Goal: Task Accomplishment & Management: Use online tool/utility

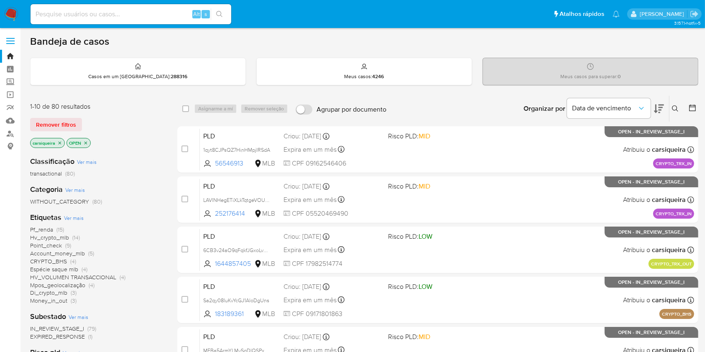
click at [5, 12] on img at bounding box center [11, 14] width 14 height 14
click at [144, 13] on input at bounding box center [131, 14] width 201 height 11
paste input "M01u77TARwIJefFhfMQkSEYd"
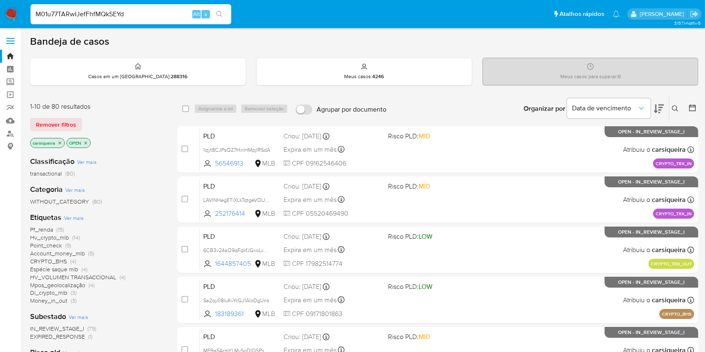
type input "M01u77TARwIJefFhfMQkSEYd"
click at [220, 13] on icon "search-icon" at bounding box center [219, 14] width 7 height 7
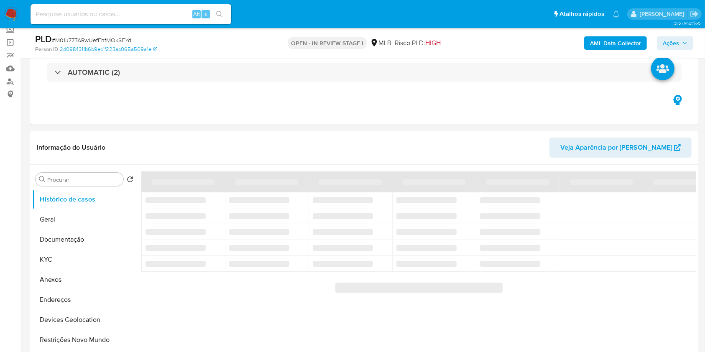
scroll to position [59, 0]
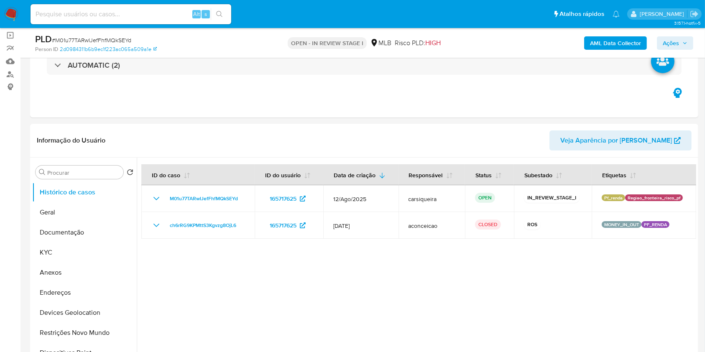
select select "10"
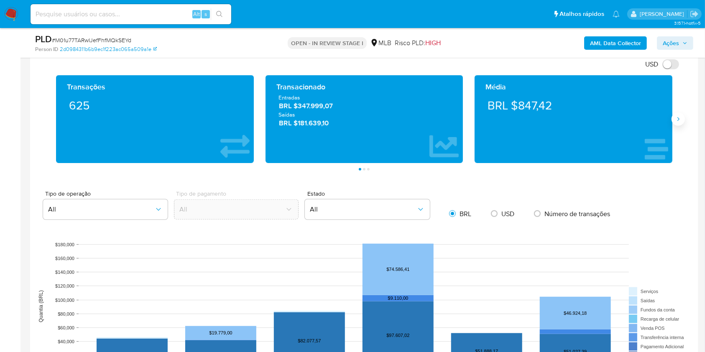
click at [677, 117] on icon "Siguiente" at bounding box center [678, 119] width 7 height 7
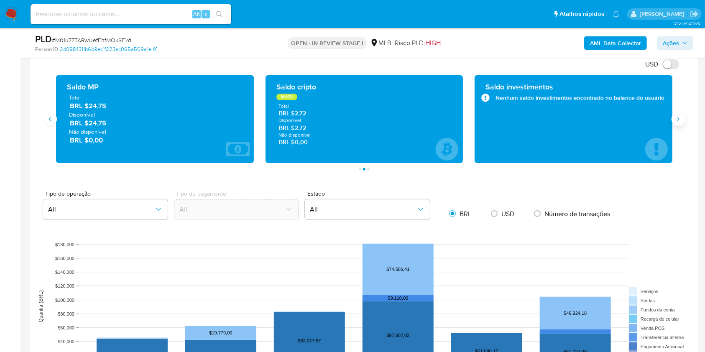
click at [677, 117] on icon "Siguiente" at bounding box center [678, 119] width 7 height 7
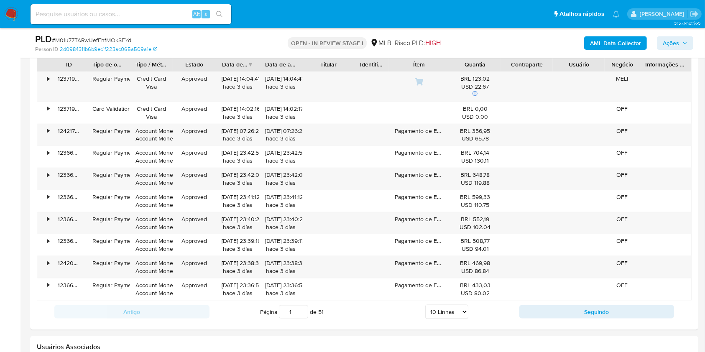
scroll to position [981, 0]
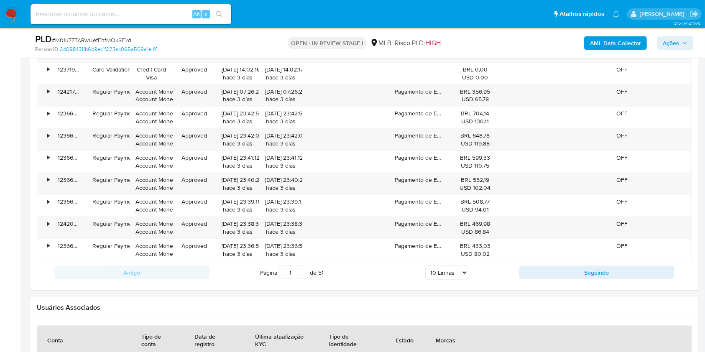
drag, startPoint x: 147, startPoint y: 20, endPoint x: 141, endPoint y: 16, distance: 7.1
click at [141, 17] on div "Alt s" at bounding box center [131, 14] width 201 height 20
click at [141, 15] on input at bounding box center [131, 14] width 201 height 11
click at [153, 5] on div "Alt s" at bounding box center [131, 14] width 201 height 20
click at [156, 12] on input at bounding box center [131, 14] width 201 height 11
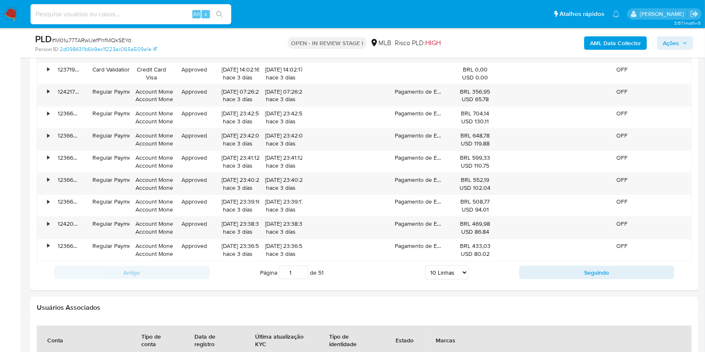
paste input "6DMfrf9Pe7RRWDrFTsEhotot"
type input "6DMfrf9Pe7RRWDrFTsEhotot"
click at [226, 8] on div "6DMfrf9Pe7RRWDrFTsEhotot Alt s" at bounding box center [131, 14] width 201 height 20
click at [222, 11] on icon "search-icon" at bounding box center [219, 14] width 7 height 7
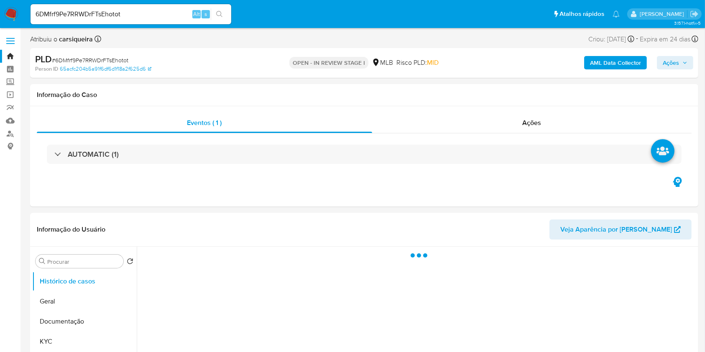
select select "10"
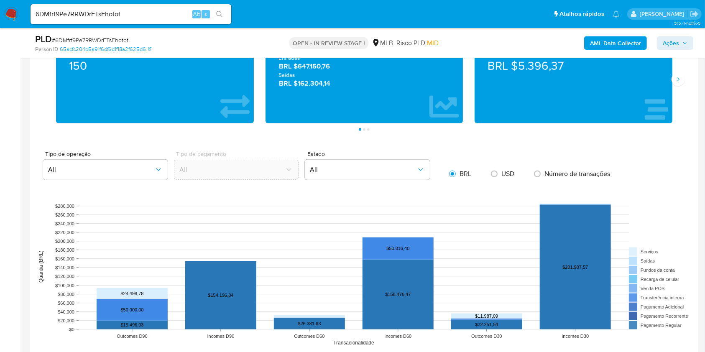
scroll to position [616, 0]
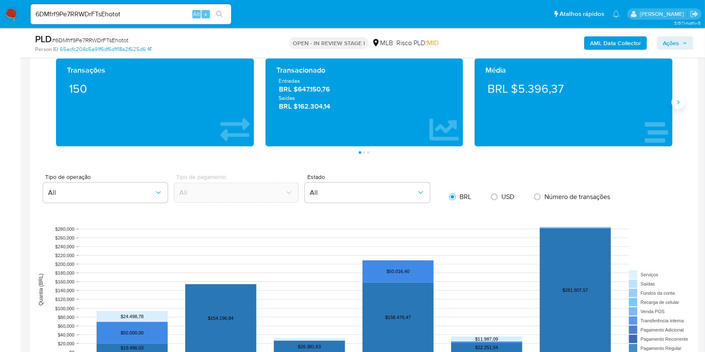
click at [676, 97] on button "Siguiente" at bounding box center [678, 102] width 13 height 13
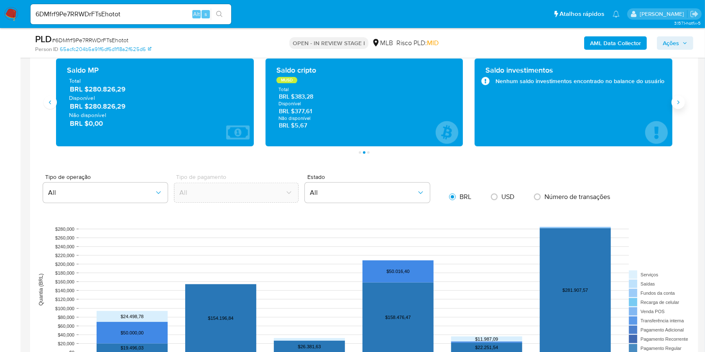
click at [676, 96] on button "Siguiente" at bounding box center [678, 102] width 13 height 13
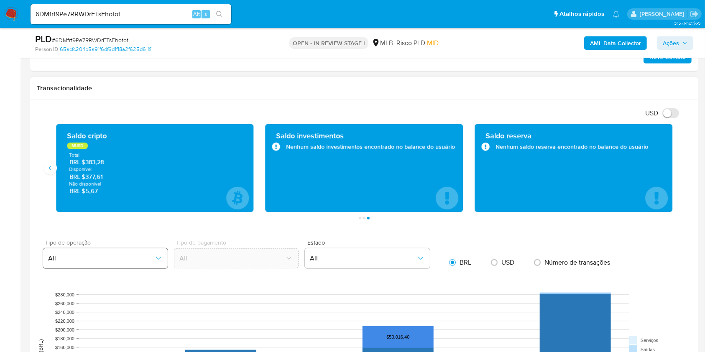
scroll to position [555, 0]
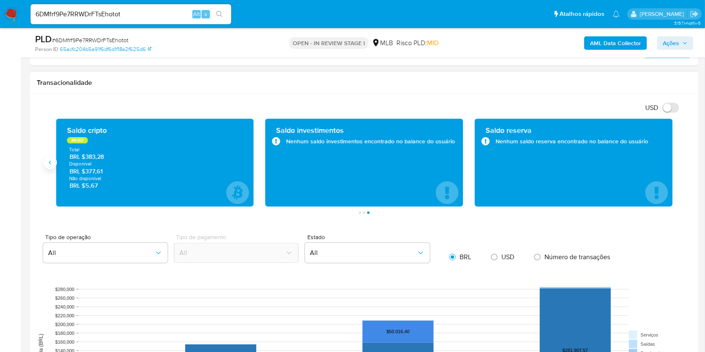
click at [54, 162] on button "Anterior" at bounding box center [49, 162] width 13 height 13
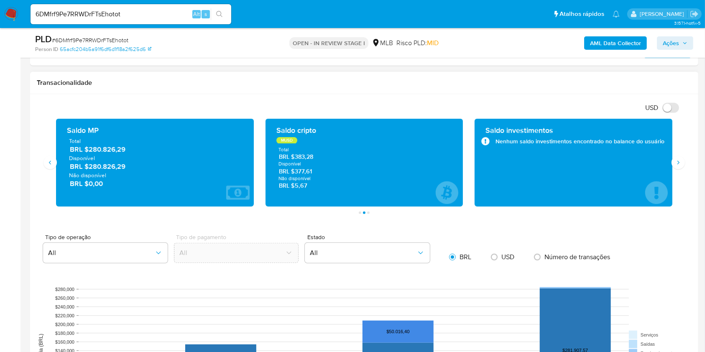
drag, startPoint x: 138, startPoint y: 168, endPoint x: 89, endPoint y: 169, distance: 48.9
click at [89, 169] on span "BRL $280.826,29" at bounding box center [155, 167] width 171 height 10
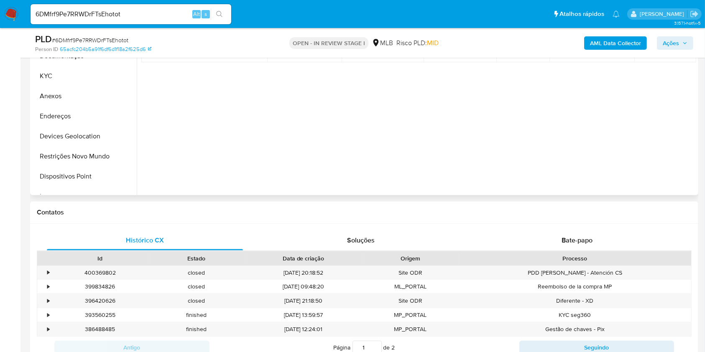
scroll to position [110, 0]
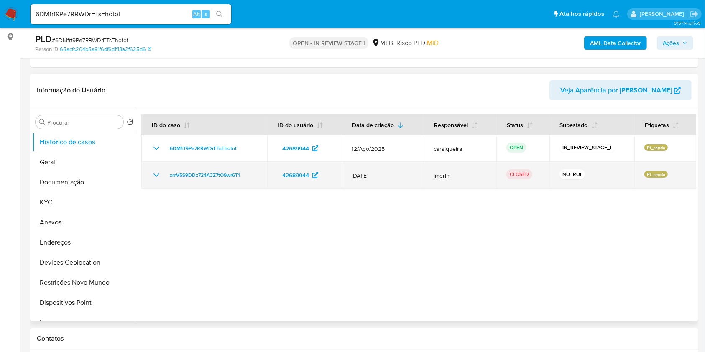
click at [153, 176] on icon "Mostrar/Ocultar" at bounding box center [156, 175] width 10 height 10
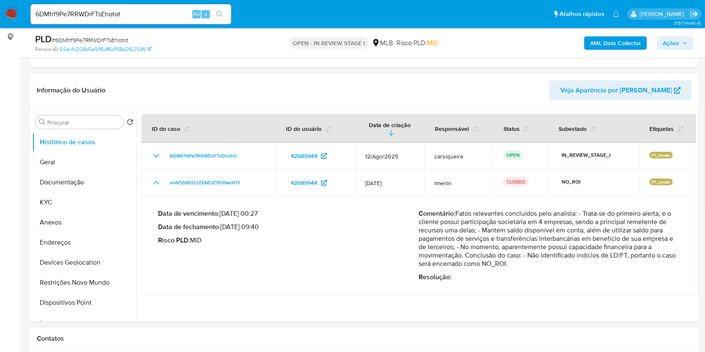
drag, startPoint x: 72, startPoint y: 207, endPoint x: 13, endPoint y: 16, distance: 200.3
click at [72, 207] on button "KYC" at bounding box center [84, 202] width 105 height 20
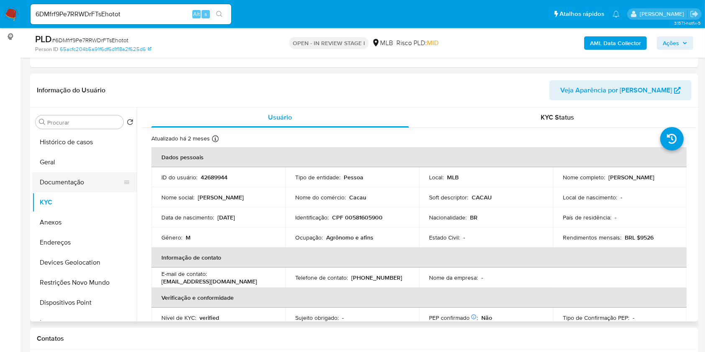
click at [62, 181] on button "Documentação" at bounding box center [81, 182] width 98 height 20
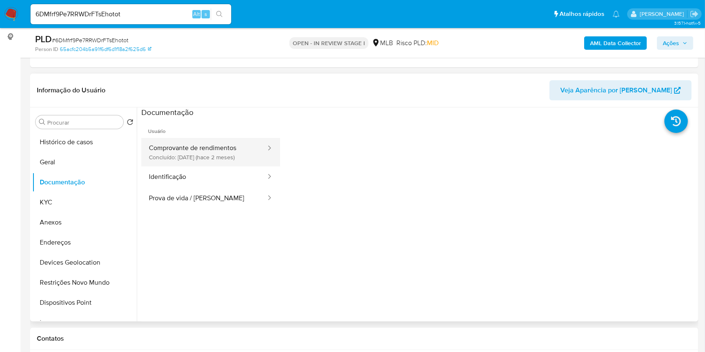
click at [202, 148] on button "Comprovante de rendimentos Concluído: 25/06/2025 (hace 2 meses)" at bounding box center [203, 152] width 125 height 28
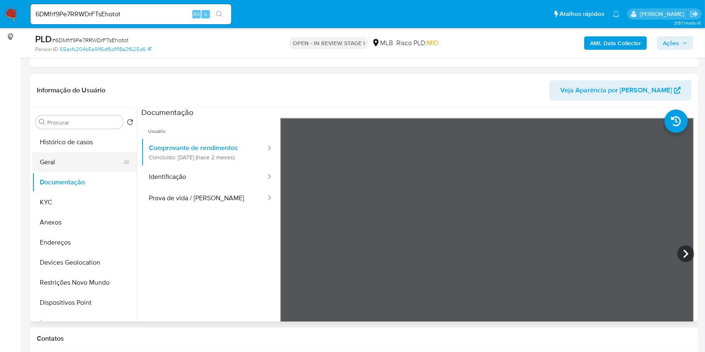
click at [65, 168] on button "Geral" at bounding box center [81, 162] width 98 height 20
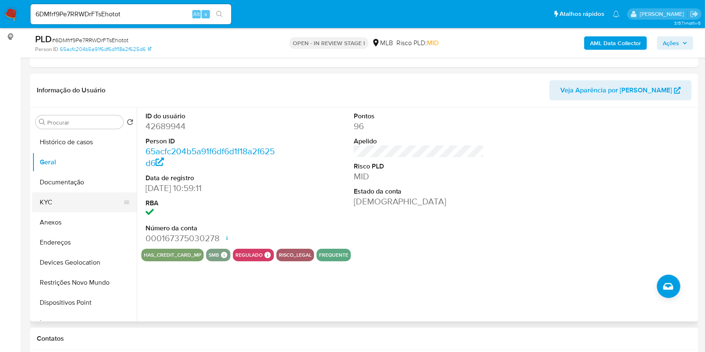
click at [64, 196] on button "KYC" at bounding box center [81, 202] width 98 height 20
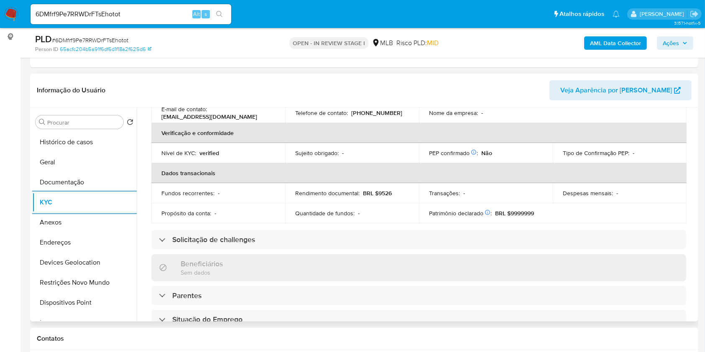
scroll to position [355, 0]
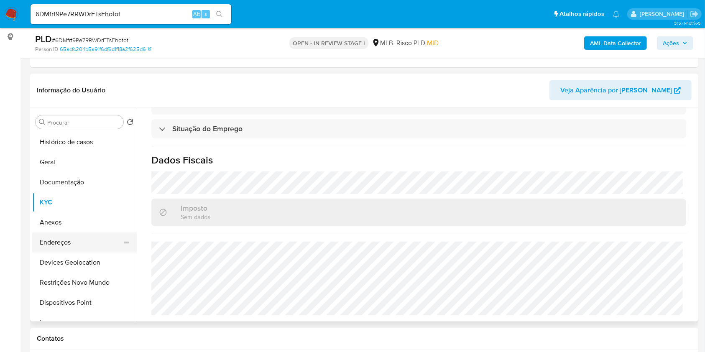
click at [79, 243] on button "Endereços" at bounding box center [81, 242] width 98 height 20
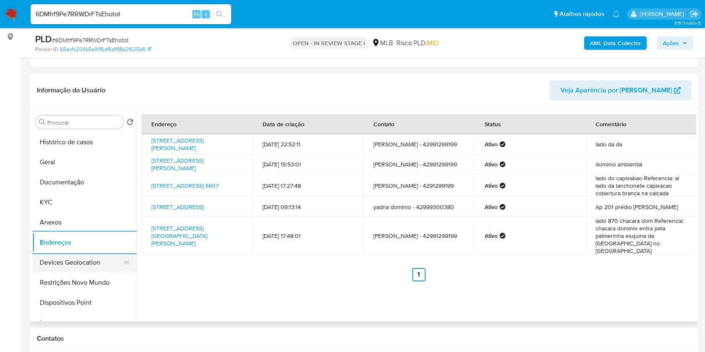
click at [111, 266] on button "Devices Geolocation" at bounding box center [81, 263] width 98 height 20
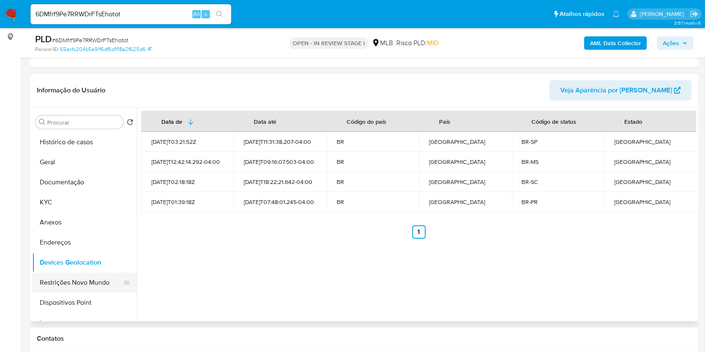
click at [68, 283] on button "Restrições Novo Mundo" at bounding box center [81, 283] width 98 height 20
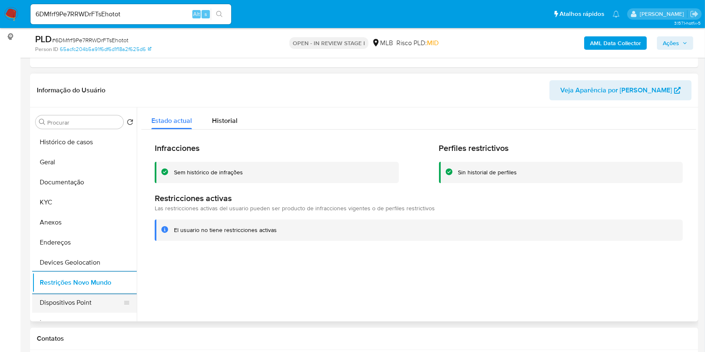
click at [89, 307] on button "Dispositivos Point" at bounding box center [81, 303] width 98 height 20
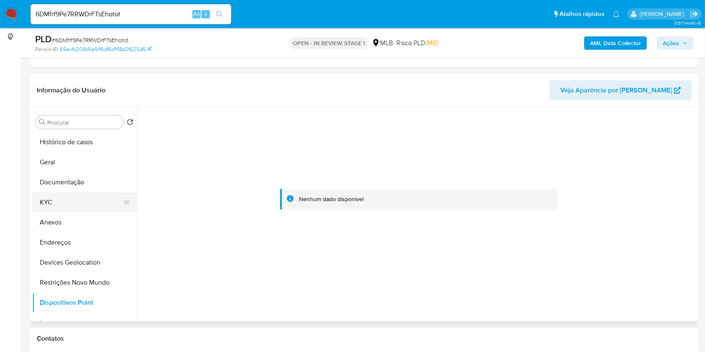
click at [70, 206] on button "KYC" at bounding box center [81, 202] width 98 height 20
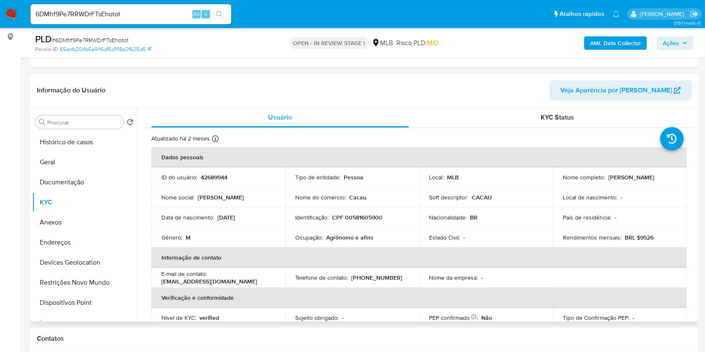
drag, startPoint x: 587, startPoint y: 174, endPoint x: 556, endPoint y: 179, distance: 32.1
click at [556, 179] on td "Nome completo : Jeymisson Bueno de Melo" at bounding box center [620, 177] width 134 height 20
drag, startPoint x: 340, startPoint y: 235, endPoint x: 287, endPoint y: 235, distance: 53.1
click at [287, 235] on td "Ocupação : Agrônomo e afins" at bounding box center [352, 237] width 134 height 20
copy div "Ocupação : Agrônomo e afins"
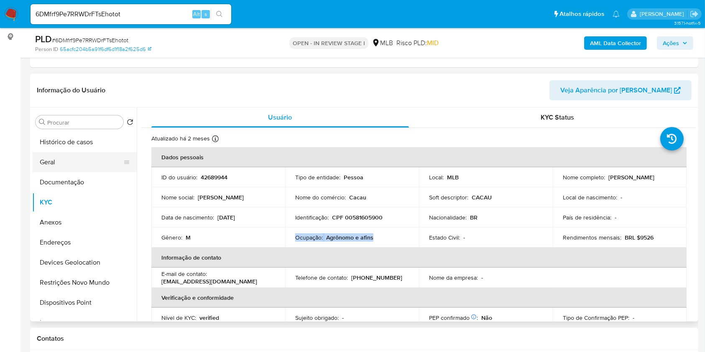
click at [69, 160] on button "Geral" at bounding box center [81, 162] width 98 height 20
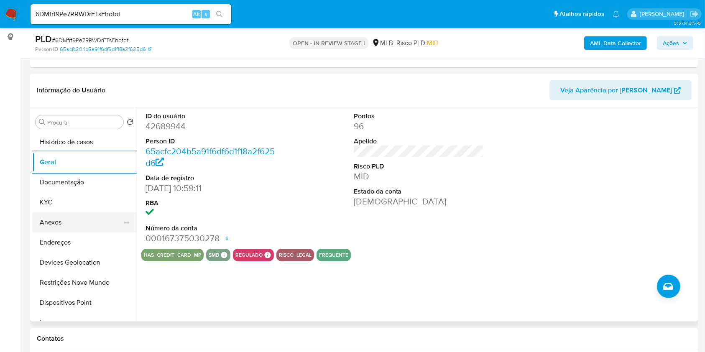
click at [76, 220] on button "Anexos" at bounding box center [81, 222] width 98 height 20
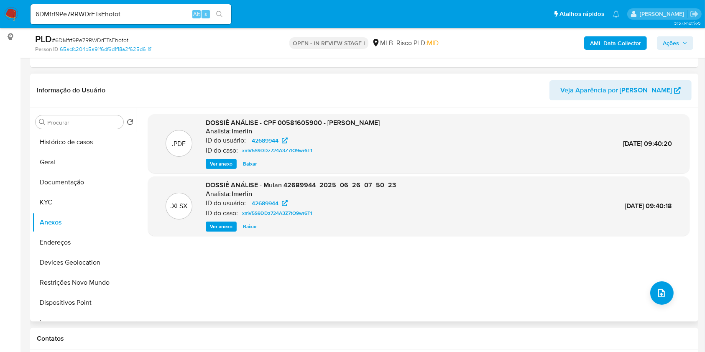
click at [226, 167] on span "Ver anexo" at bounding box center [221, 164] width 23 height 8
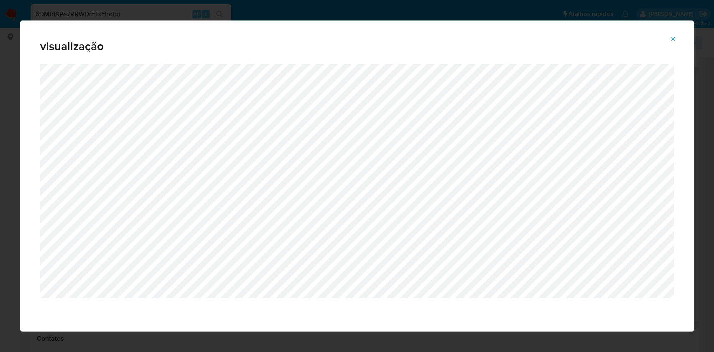
click at [672, 36] on icon "Attachment preview" at bounding box center [672, 39] width 7 height 7
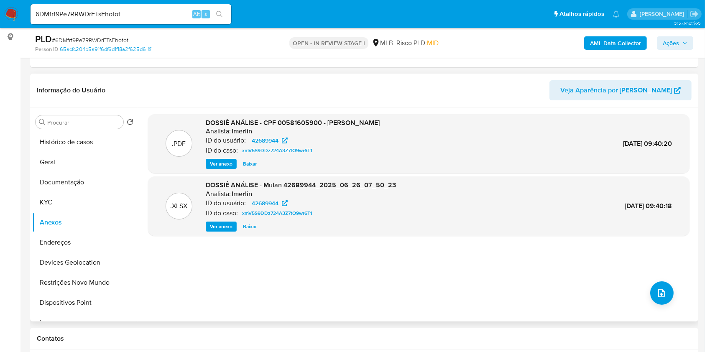
click at [671, 36] on span "Ações" at bounding box center [671, 42] width 16 height 13
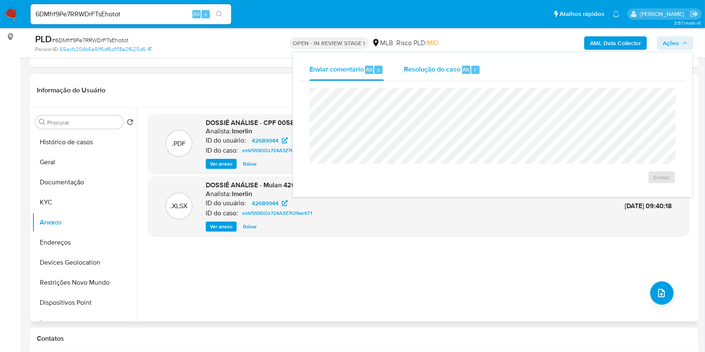
click at [468, 64] on div "Resolução do caso Alt r" at bounding box center [442, 70] width 77 height 22
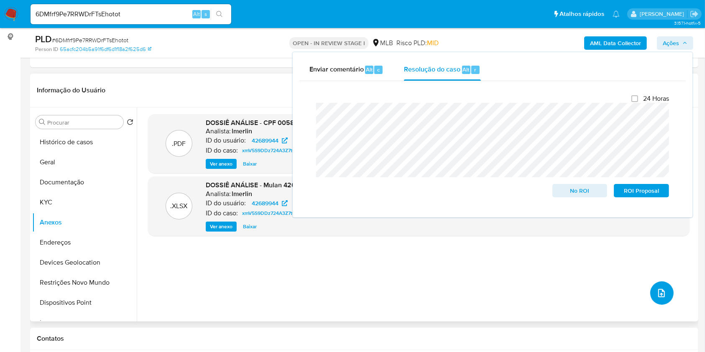
click at [656, 294] on icon "upload-file" at bounding box center [661, 293] width 10 height 10
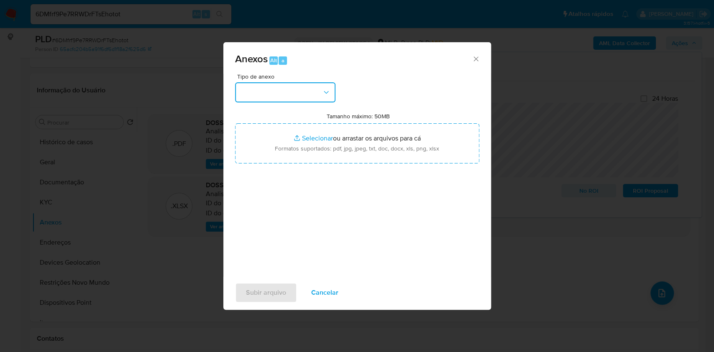
click at [274, 100] on button "button" at bounding box center [285, 92] width 100 height 20
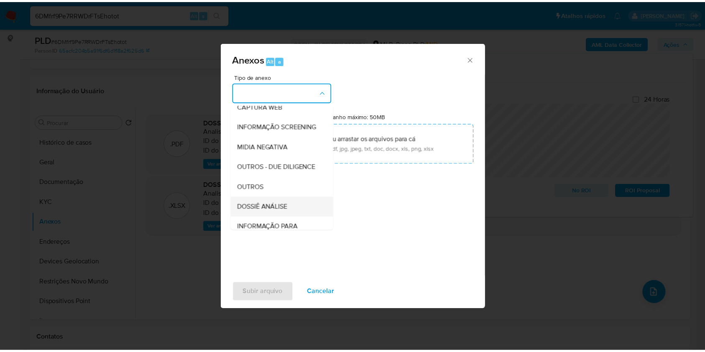
scroll to position [128, 0]
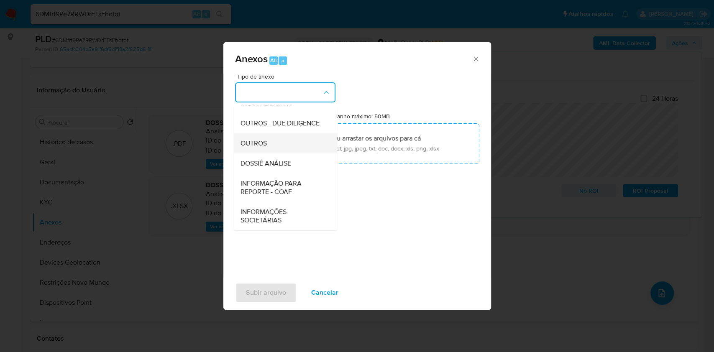
click at [277, 146] on div "OUTROS" at bounding box center [282, 143] width 85 height 20
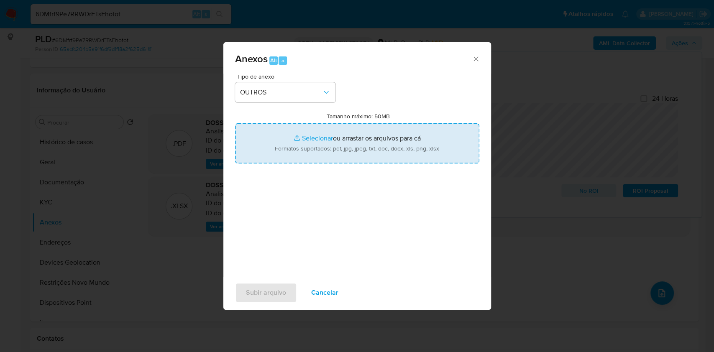
click at [310, 133] on input "Tamanho máximo: 50MB Selecionar arquivos" at bounding box center [357, 143] width 244 height 40
type input "C:\fakepath\CPF 00581605900 - JEYMISSON BUENO DE MELO - Documentos Google.pdf"
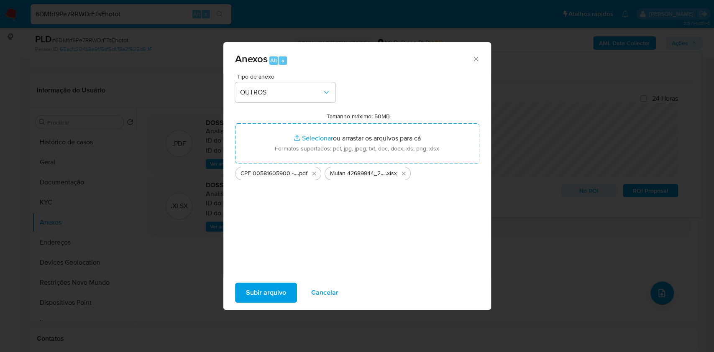
click at [269, 288] on span "Subir arquivo" at bounding box center [266, 293] width 40 height 18
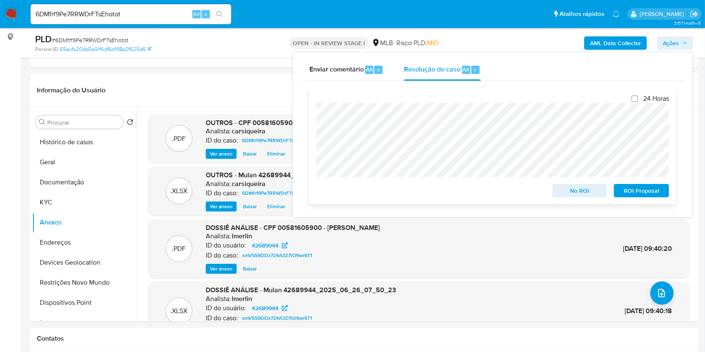
click at [574, 191] on span "No ROI" at bounding box center [579, 191] width 43 height 12
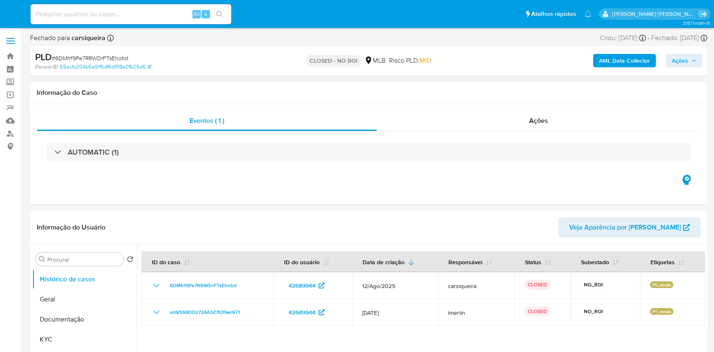
select select "10"
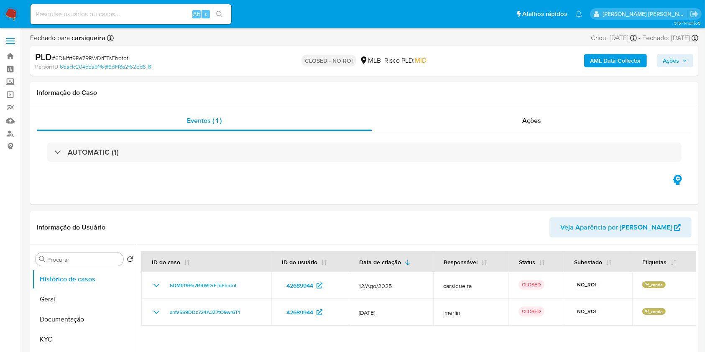
click at [8, 12] on img at bounding box center [11, 14] width 14 height 14
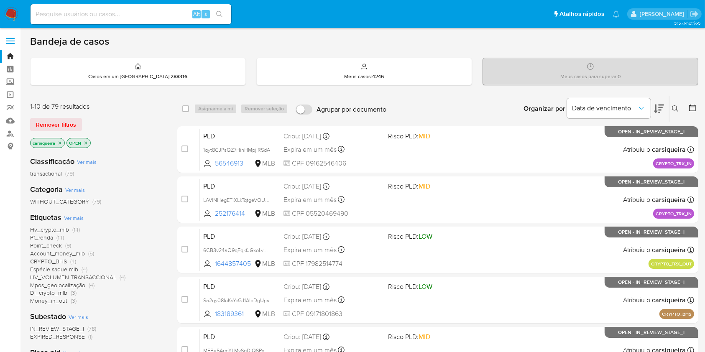
drag, startPoint x: 8, startPoint y: 7, endPoint x: 15, endPoint y: 1, distance: 8.9
click at [8, 7] on img at bounding box center [11, 14] width 14 height 14
click at [135, 9] on input at bounding box center [131, 14] width 201 height 11
paste input "sss1O4WOj1jONxyywufqs4np"
type input "sss1O4WOj1jONxyywufqs4np"
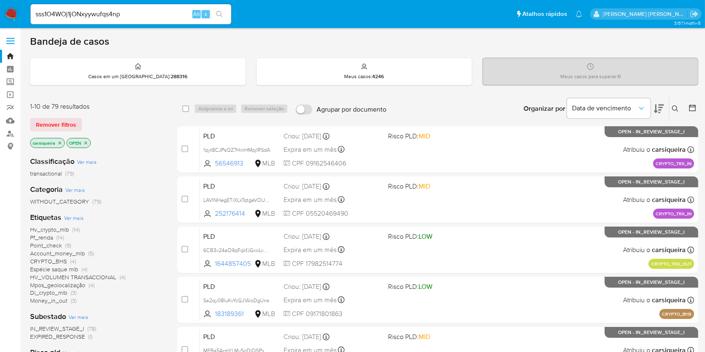
click at [215, 13] on button "search-icon" at bounding box center [219, 14] width 17 height 12
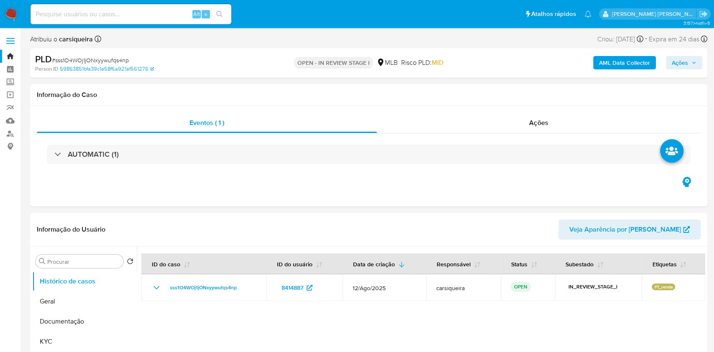
select select "10"
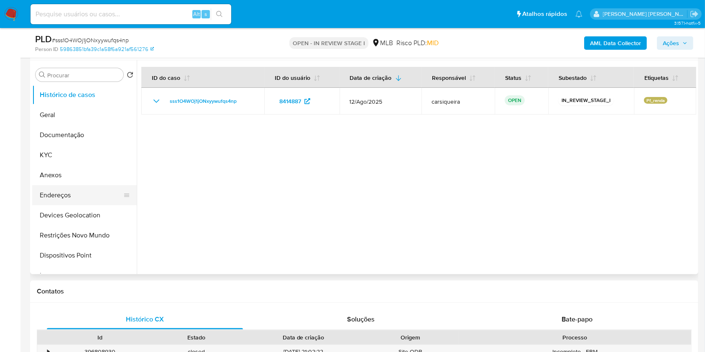
scroll to position [167, 0]
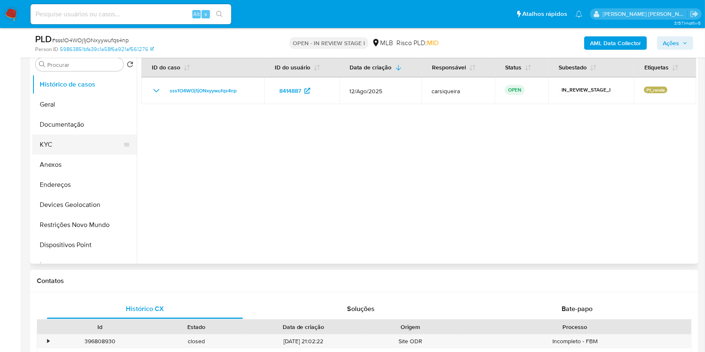
click at [64, 146] on button "KYC" at bounding box center [81, 145] width 98 height 20
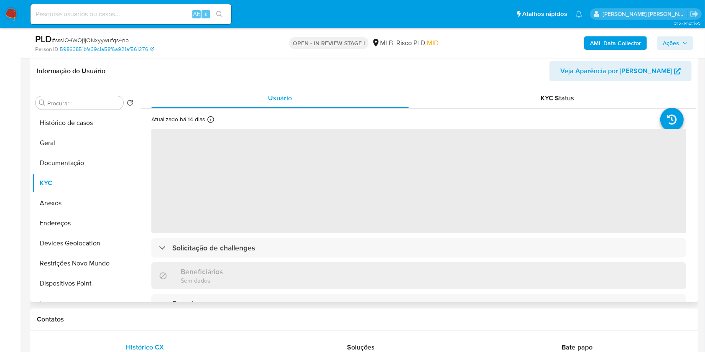
scroll to position [111, 0]
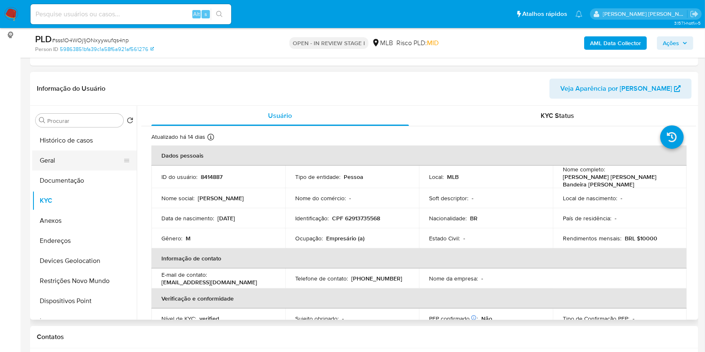
click at [81, 153] on button "Geral" at bounding box center [81, 161] width 98 height 20
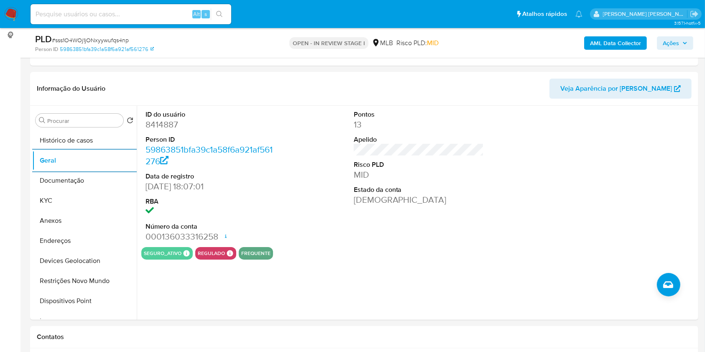
click at [56, 129] on div "Procurar Retornar ao pedido padrão Histórico de casos Geral Documentação KYC An…" at bounding box center [84, 213] width 105 height 213
click at [69, 142] on button "Histórico de casos" at bounding box center [81, 140] width 98 height 20
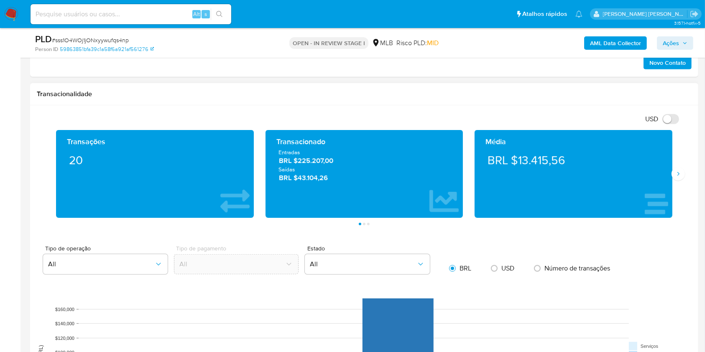
scroll to position [518, 0]
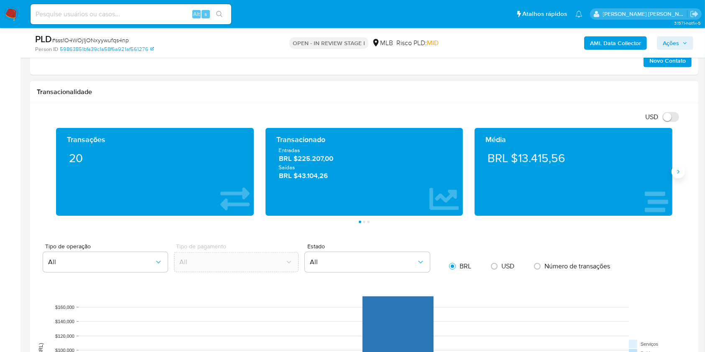
click at [677, 174] on icon "Siguiente" at bounding box center [678, 172] width 7 height 7
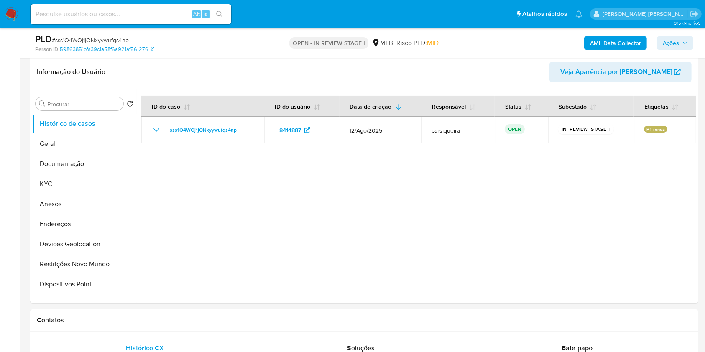
scroll to position [105, 0]
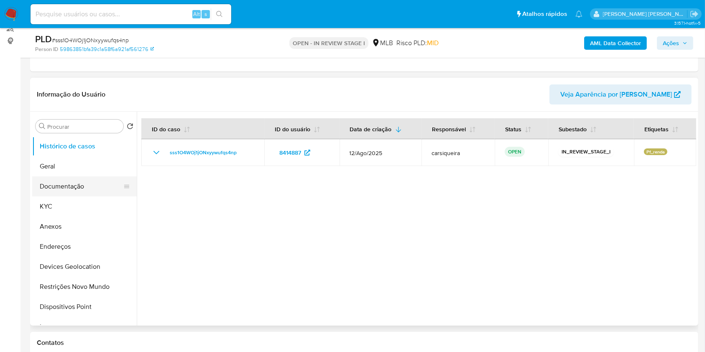
click at [64, 189] on button "Documentação" at bounding box center [81, 186] width 98 height 20
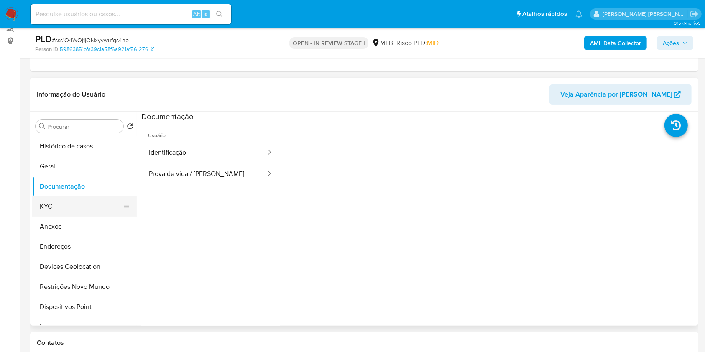
click at [46, 199] on button "KYC" at bounding box center [81, 207] width 98 height 20
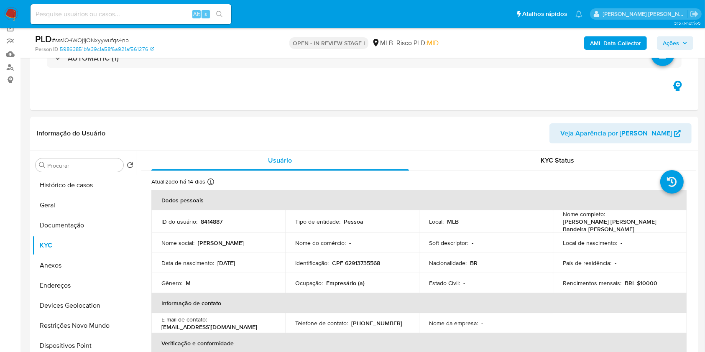
scroll to position [50, 0]
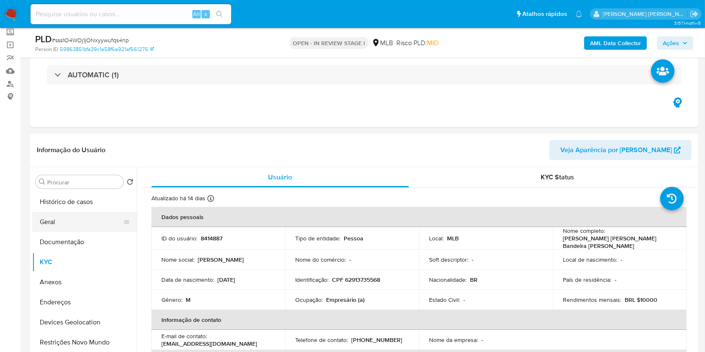
click at [76, 220] on button "Geral" at bounding box center [81, 222] width 98 height 20
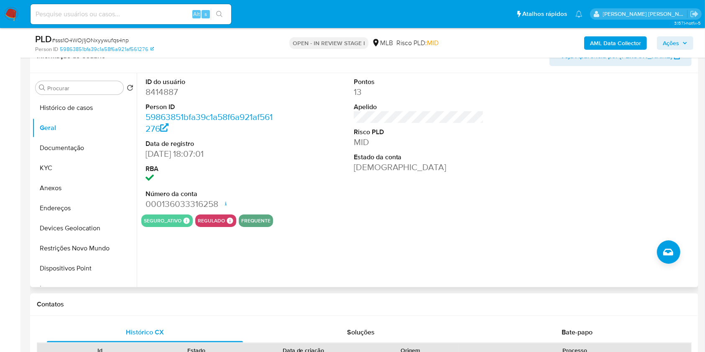
scroll to position [161, 0]
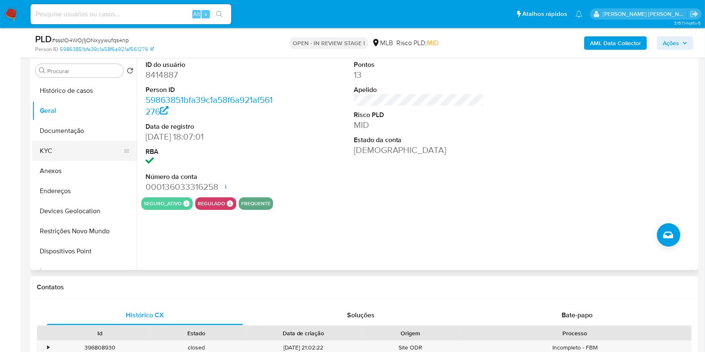
click at [90, 143] on button "KYC" at bounding box center [81, 151] width 98 height 20
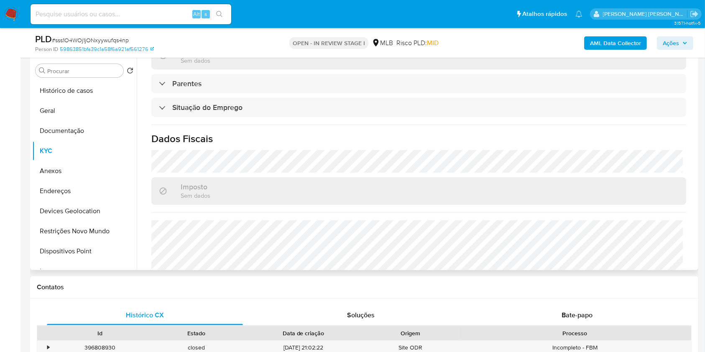
scroll to position [358, 0]
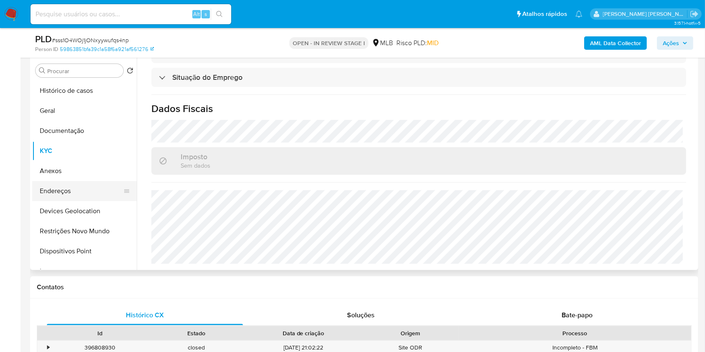
click at [84, 191] on button "Endereços" at bounding box center [81, 191] width 98 height 20
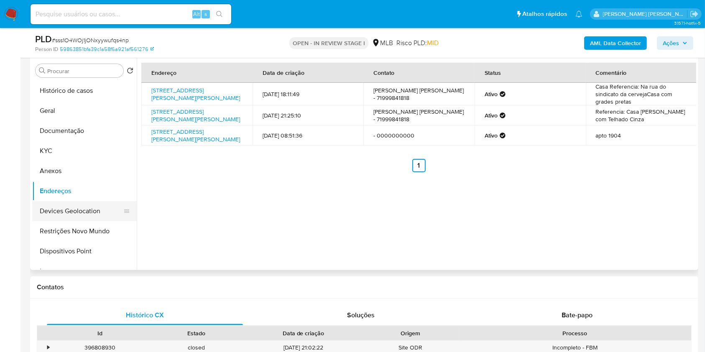
click at [55, 214] on button "Devices Geolocation" at bounding box center [81, 211] width 98 height 20
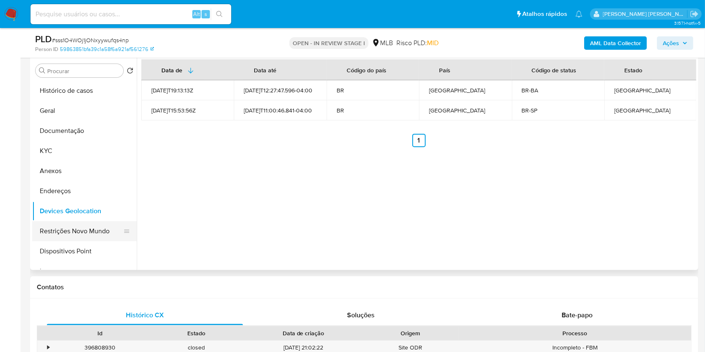
click at [49, 221] on button "Restrições Novo Mundo" at bounding box center [81, 231] width 98 height 20
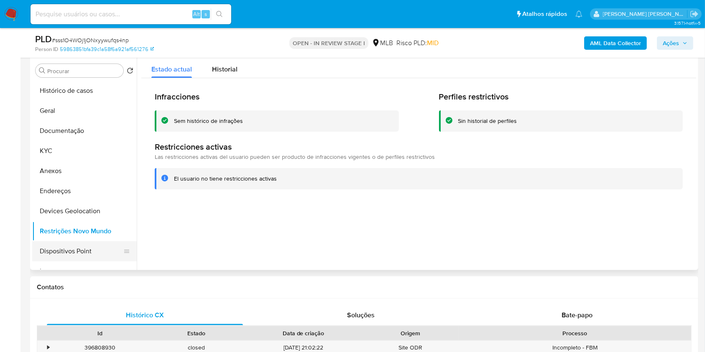
click at [78, 250] on button "Dispositivos Point" at bounding box center [81, 251] width 98 height 20
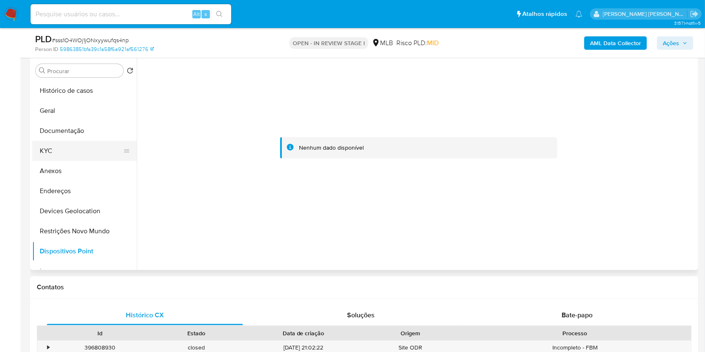
click at [73, 148] on button "KYC" at bounding box center [81, 151] width 98 height 20
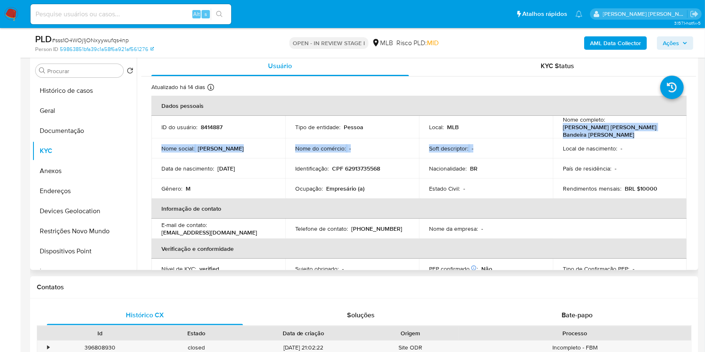
drag, startPoint x: 587, startPoint y: 140, endPoint x: 560, endPoint y: 125, distance: 30.3
click at [560, 125] on tbody "ID do usuário : 8414887 Tipo de entidade : Pessoa Local : MLB Nome completo : M…" at bounding box center [418, 157] width 535 height 83
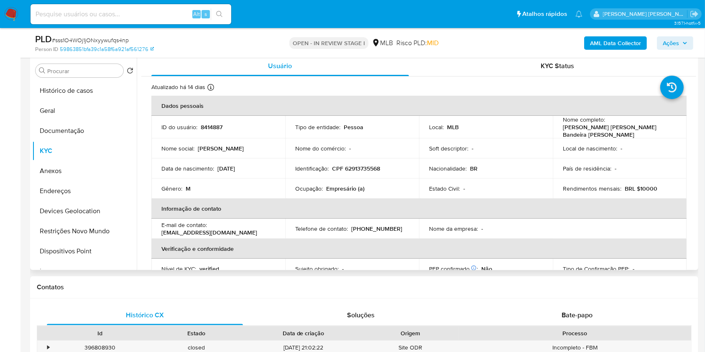
click at [541, 133] on td "Local : MLB" at bounding box center [486, 127] width 134 height 23
click at [368, 167] on p "CPF 62913735568" at bounding box center [356, 169] width 48 height 8
click at [359, 171] on p "CPF 62913735568" at bounding box center [356, 169] width 48 height 8
copy p "62913735568"
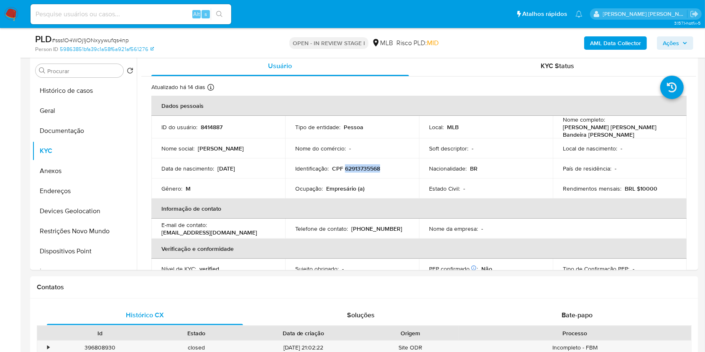
copy p "62913735568"
drag, startPoint x: 579, startPoint y: 132, endPoint x: 560, endPoint y: 129, distance: 19.1
click at [563, 129] on p "Mario Leonardo Pereira Bandeira de Mello" at bounding box center [618, 130] width 110 height 15
copy p "Mario Leonardo Pereira Bandeira de Mello"
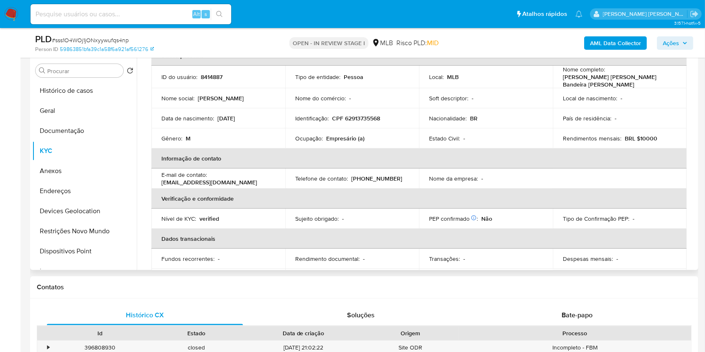
scroll to position [56, 0]
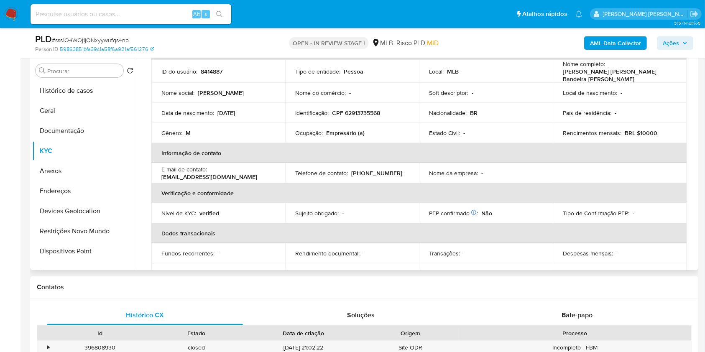
click at [365, 112] on p "CPF 62913735568" at bounding box center [356, 113] width 48 height 8
copy p "62913735568"
click at [607, 36] on b "AML Data Collector" at bounding box center [615, 42] width 51 height 13
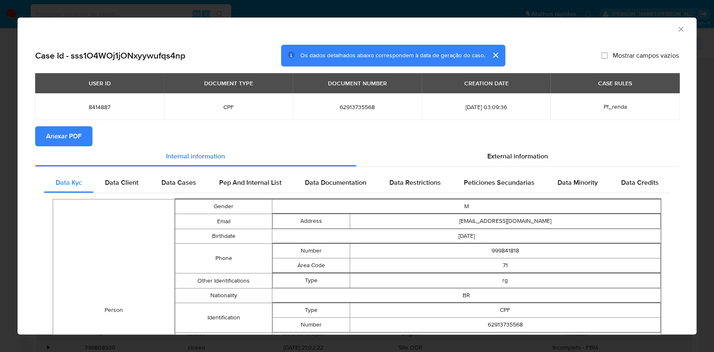
click at [72, 139] on span "Anexar PDF" at bounding box center [64, 136] width 36 height 18
click at [677, 28] on icon "Fechar a janela" at bounding box center [681, 29] width 8 height 8
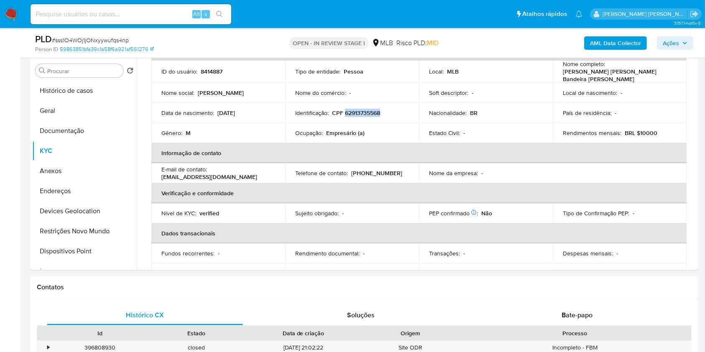
click at [677, 42] on span "Ações" at bounding box center [671, 42] width 16 height 13
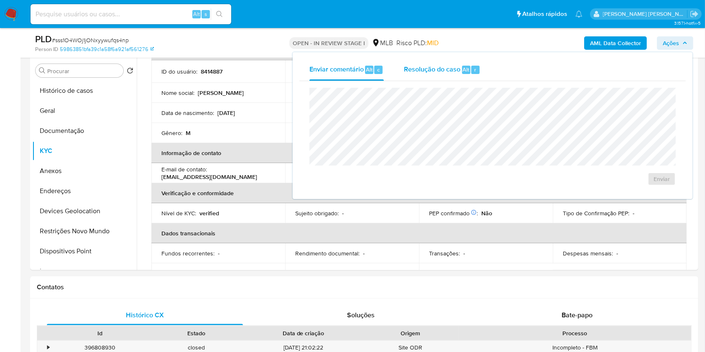
click at [425, 72] on span "Resolução do caso" at bounding box center [432, 69] width 56 height 10
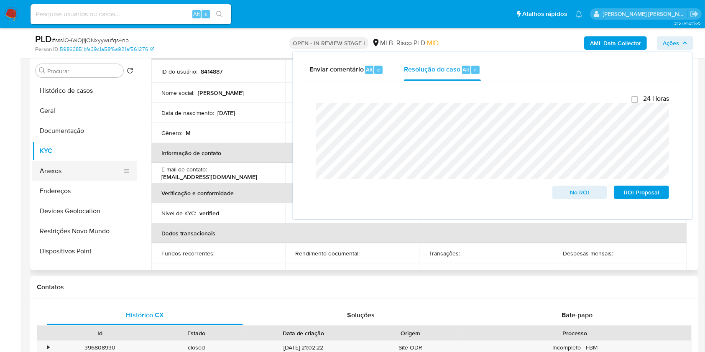
click at [77, 173] on button "Anexos" at bounding box center [81, 171] width 98 height 20
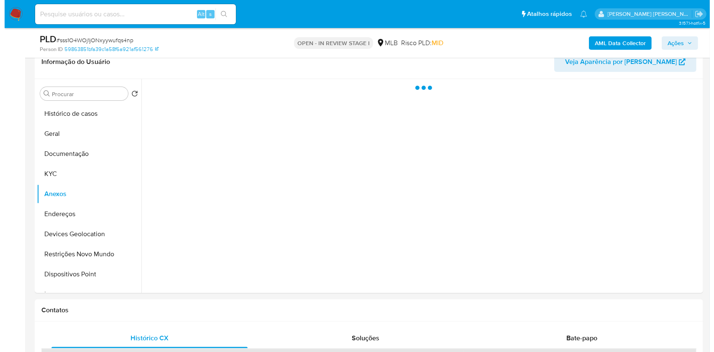
scroll to position [124, 0]
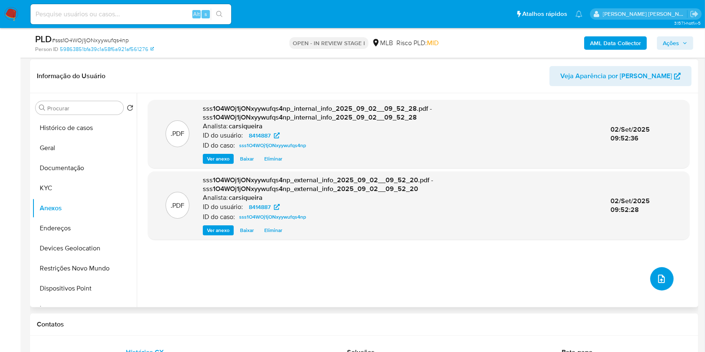
click at [659, 274] on icon "upload-file" at bounding box center [661, 279] width 10 height 10
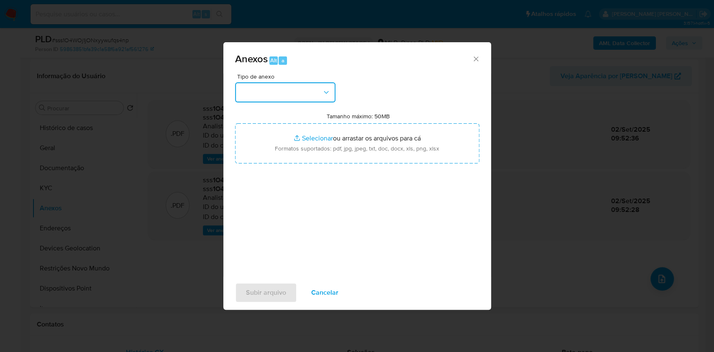
click at [286, 93] on button "button" at bounding box center [285, 92] width 100 height 20
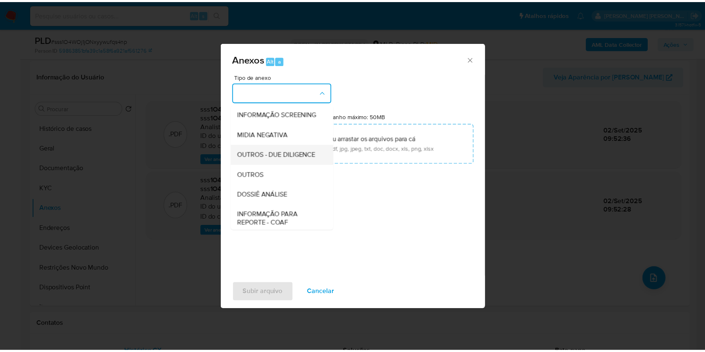
scroll to position [128, 0]
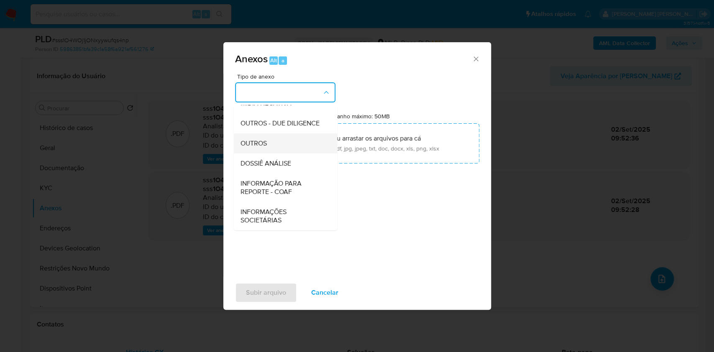
click at [266, 144] on span "OUTROS" at bounding box center [253, 143] width 26 height 8
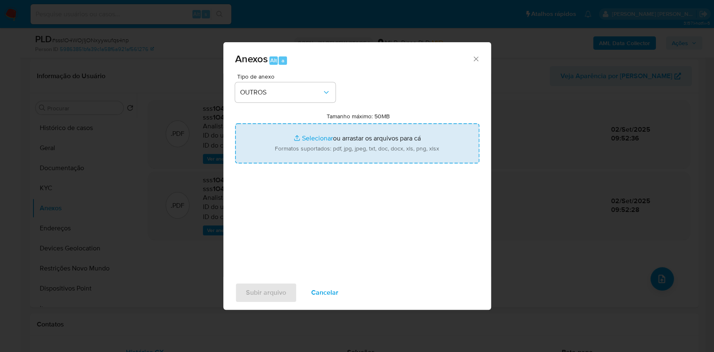
click at [310, 134] on input "Tamanho máximo: 50MB Selecionar arquivos" at bounding box center [357, 143] width 244 height 40
type input "C:\fakepath\CPF 62913735568 - MARIO LEONARDO PEREIRA BANDEIRA DE MELLO - Docume…"
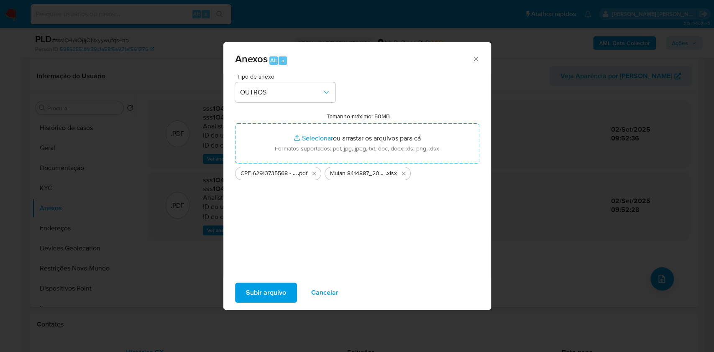
click at [278, 293] on span "Subir arquivo" at bounding box center [266, 293] width 40 height 18
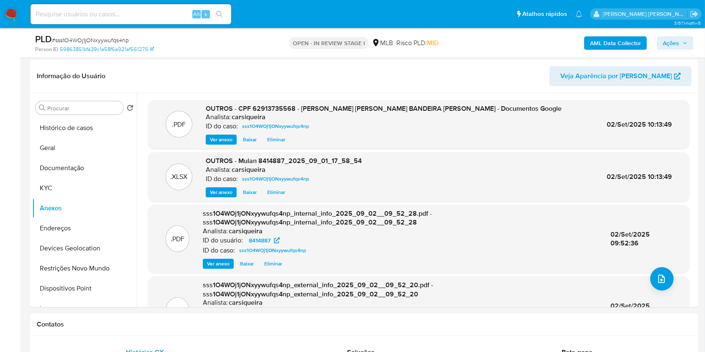
click at [682, 43] on icon "button" at bounding box center [684, 43] width 5 height 5
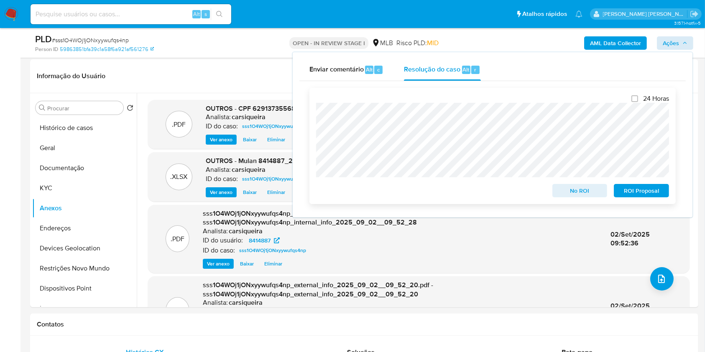
click at [566, 189] on span "No ROI" at bounding box center [579, 191] width 43 height 12
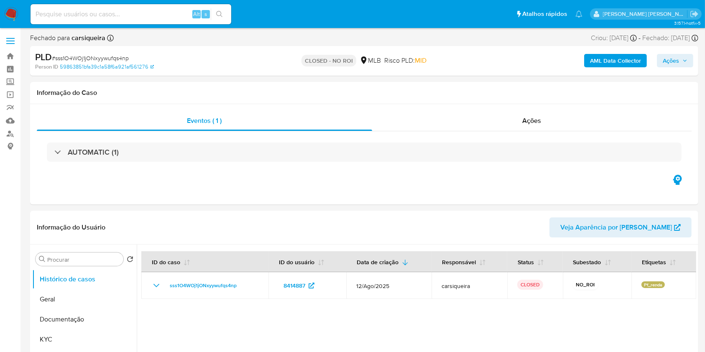
select select "10"
click at [10, 15] on img at bounding box center [11, 14] width 14 height 14
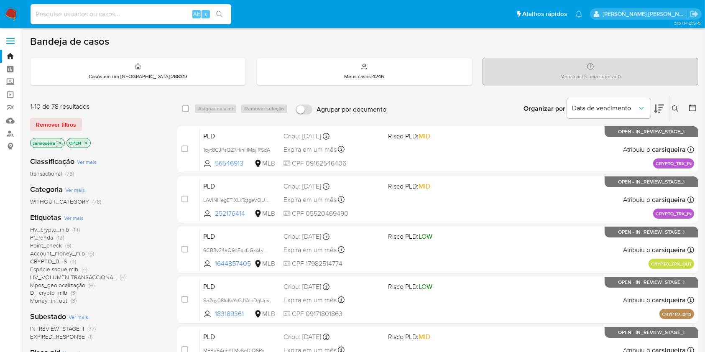
click at [147, 14] on input at bounding box center [131, 14] width 201 height 11
paste input "Oktp0HWi6rt4WBPmNIRSaYXr"
type input "Oktp0HWi6rt4WBPmNIRSaYXr"
click at [222, 18] on button "search-icon" at bounding box center [219, 14] width 17 height 12
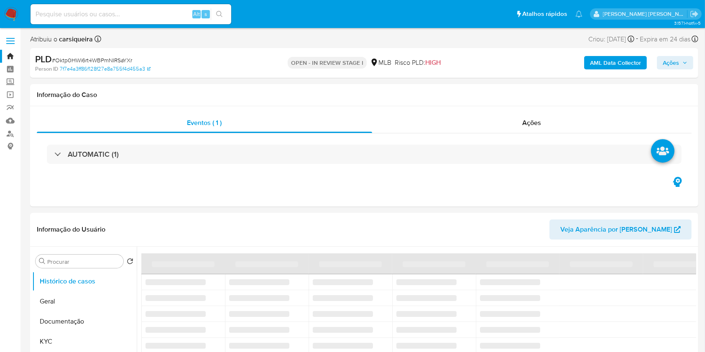
select select "10"
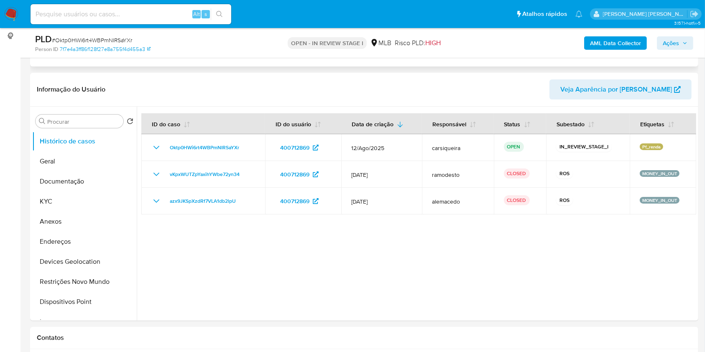
scroll to position [111, 0]
click at [48, 192] on button "KYC" at bounding box center [81, 201] width 98 height 20
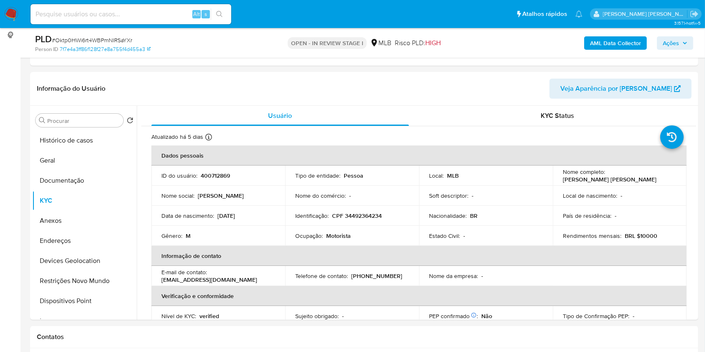
drag, startPoint x: 79, startPoint y: 168, endPoint x: 27, endPoint y: 151, distance: 55.0
click at [78, 168] on button "Geral" at bounding box center [84, 161] width 105 height 20
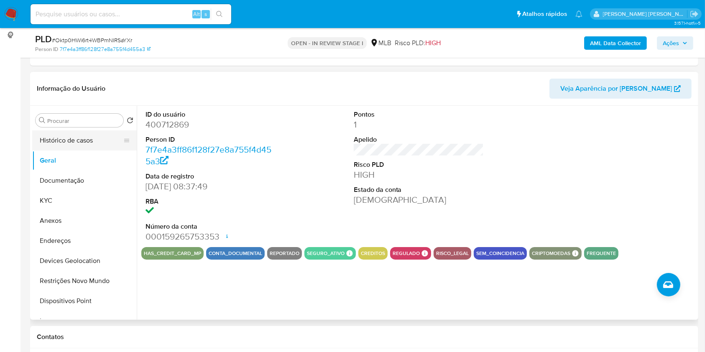
click at [94, 140] on button "Histórico de casos" at bounding box center [81, 140] width 98 height 20
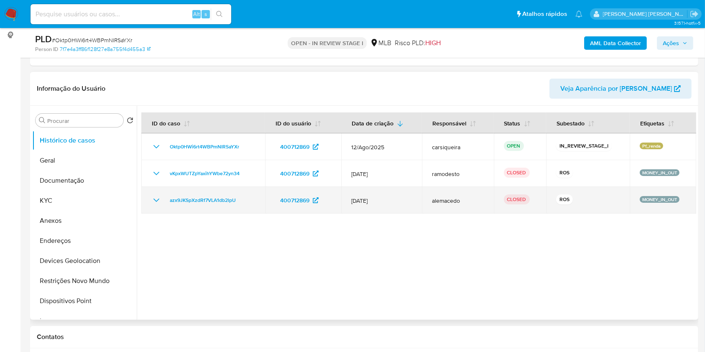
click at [159, 200] on icon "Mostrar/Ocultar" at bounding box center [156, 200] width 10 height 10
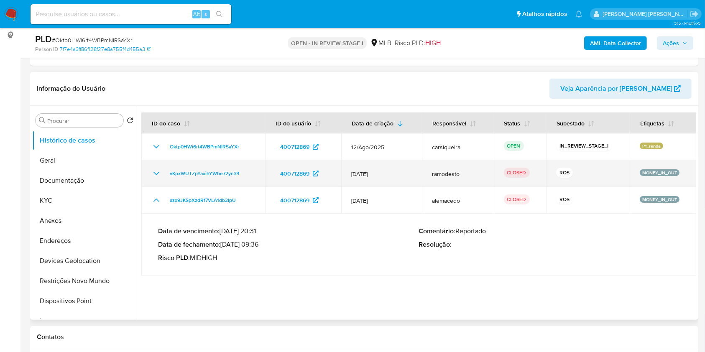
click at [153, 169] on icon "Mostrar/Ocultar" at bounding box center [156, 174] width 10 height 10
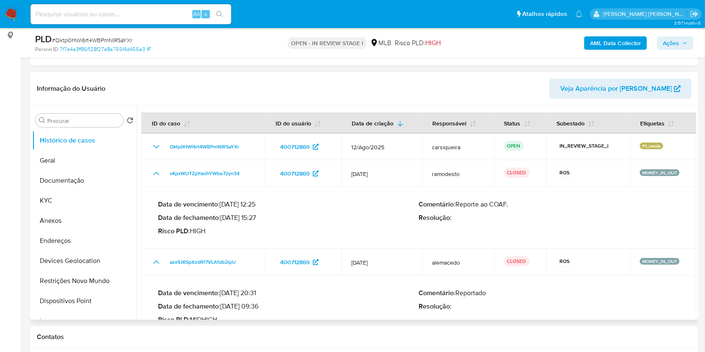
drag, startPoint x: 222, startPoint y: 304, endPoint x: 257, endPoint y: 309, distance: 35.0
click at [257, 309] on p "Data de fechamento : 31/08/2022 09:36" at bounding box center [288, 306] width 261 height 8
drag, startPoint x: 224, startPoint y: 217, endPoint x: 258, endPoint y: 216, distance: 33.5
click at [258, 216] on p "Data de fechamento : 06/07/2023 15:27" at bounding box center [288, 218] width 261 height 8
click at [79, 184] on button "Documentação" at bounding box center [81, 181] width 98 height 20
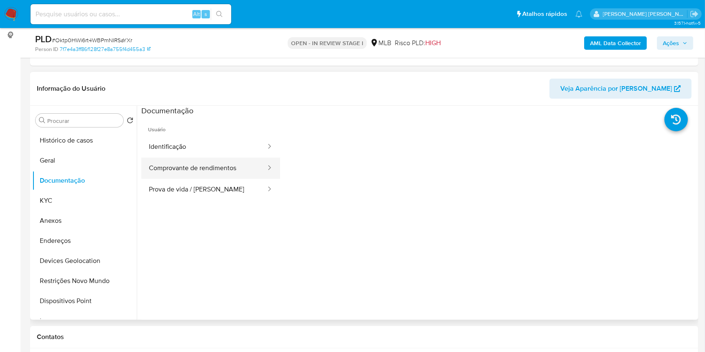
click at [209, 166] on button "Comprovante de rendimentos" at bounding box center [203, 168] width 125 height 21
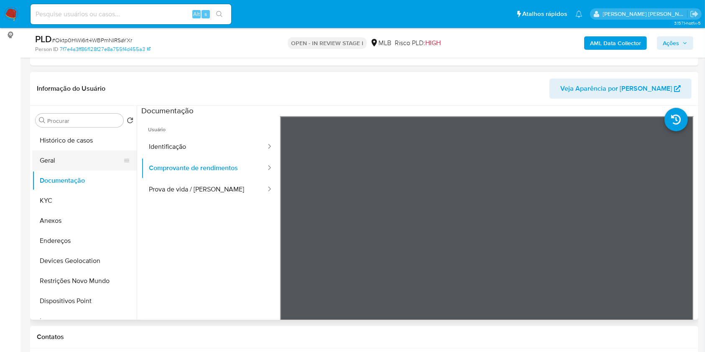
click at [73, 152] on button "Geral" at bounding box center [81, 161] width 98 height 20
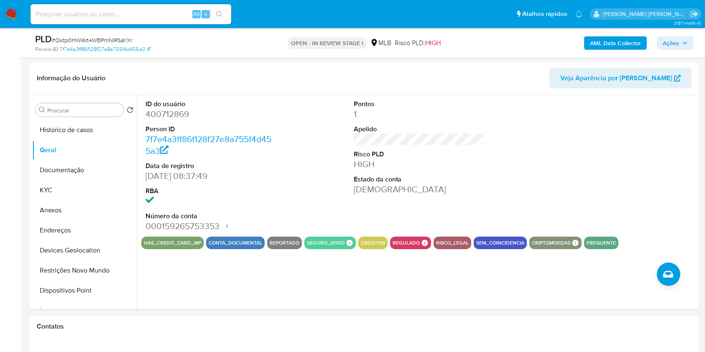
scroll to position [124, 0]
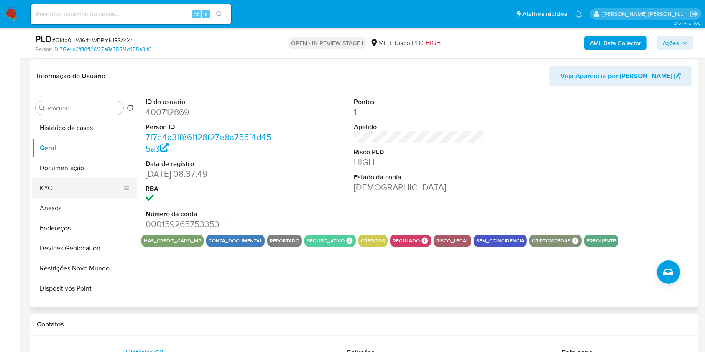
click at [72, 185] on button "KYC" at bounding box center [81, 188] width 98 height 20
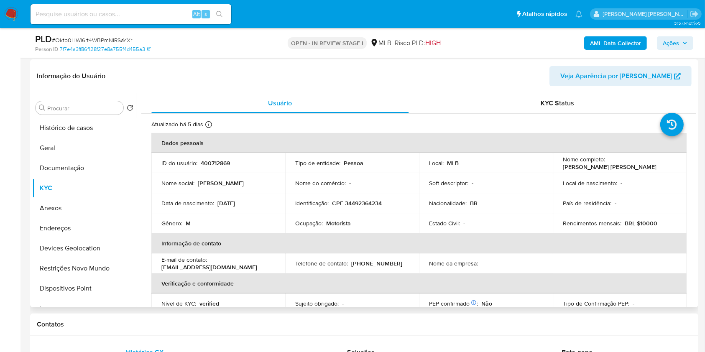
scroll to position [355, 0]
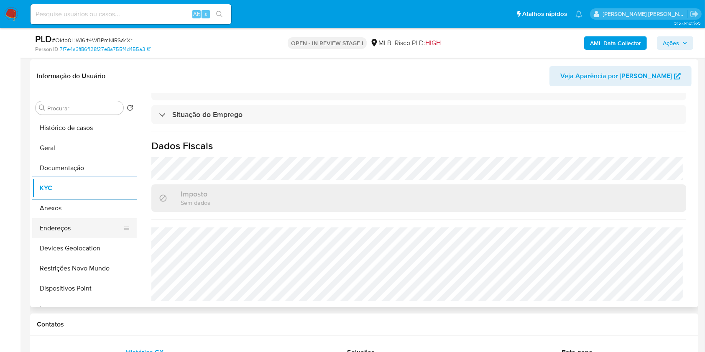
click at [72, 218] on button "Endereços" at bounding box center [81, 228] width 98 height 20
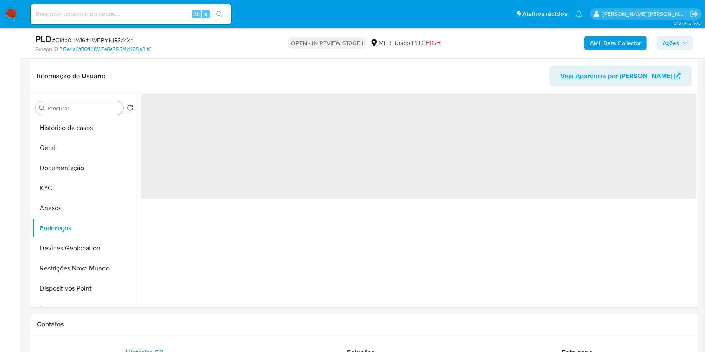
scroll to position [0, 0]
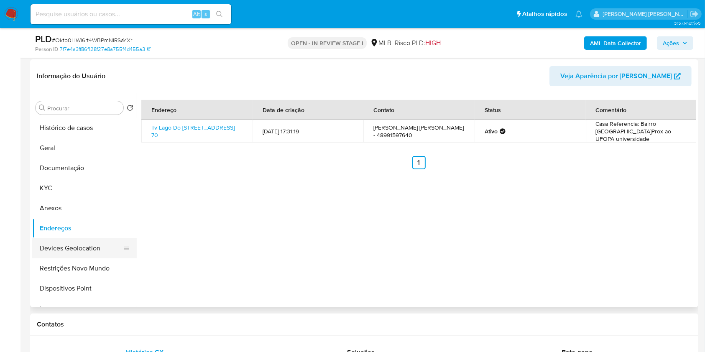
click at [74, 249] on button "Devices Geolocation" at bounding box center [81, 248] width 98 height 20
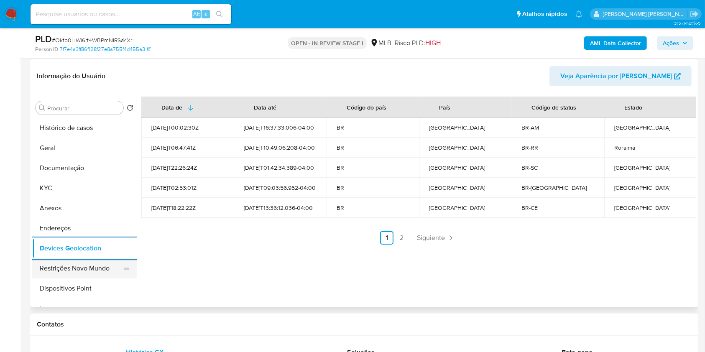
click at [94, 268] on button "Restrições Novo Mundo" at bounding box center [81, 268] width 98 height 20
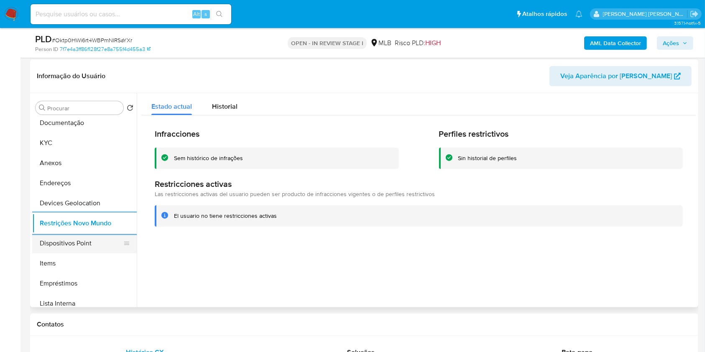
scroll to position [56, 0]
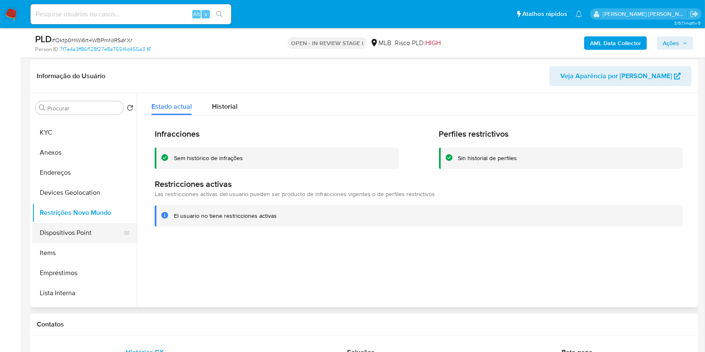
click at [107, 238] on button "Dispositivos Point" at bounding box center [81, 233] width 98 height 20
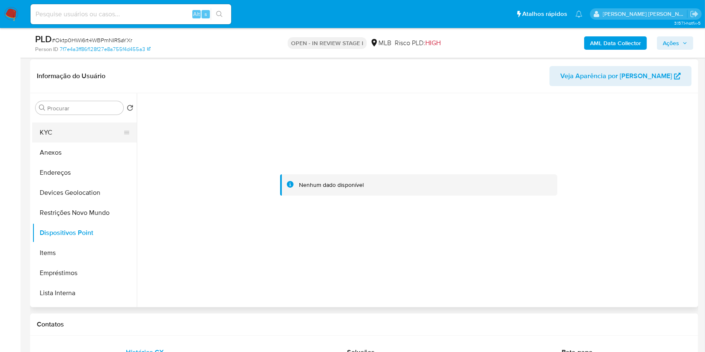
click at [40, 129] on button "KYC" at bounding box center [81, 133] width 98 height 20
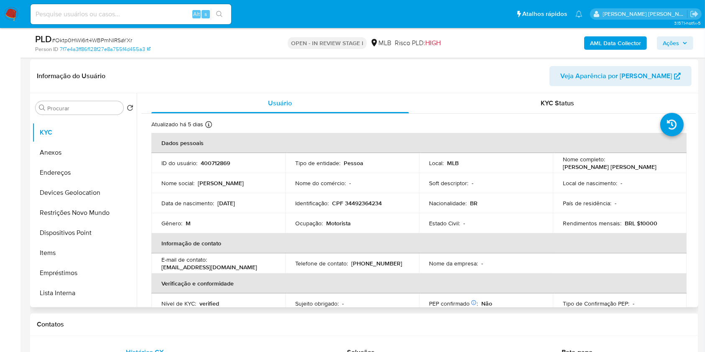
click at [363, 200] on p "CPF 34492364234" at bounding box center [357, 203] width 50 height 8
copy p "34492364234"
drag, startPoint x: 633, startPoint y: 159, endPoint x: 558, endPoint y: 162, distance: 74.5
click at [558, 162] on td "Nome completo : Carlos Alberto Oliveira da Silva" at bounding box center [620, 163] width 134 height 20
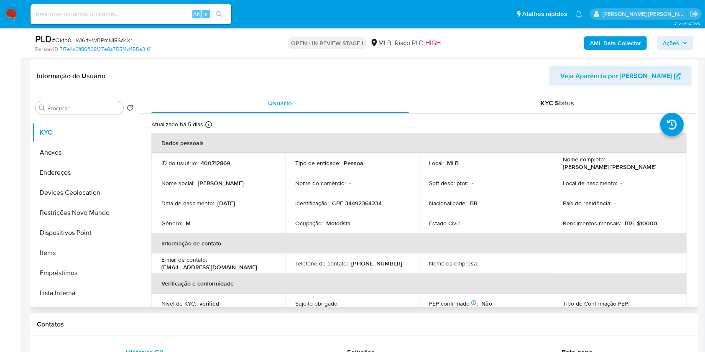
click at [628, 163] on p "Carlos Alberto Oliveira da Silva" at bounding box center [610, 167] width 94 height 8
drag, startPoint x: 648, startPoint y: 168, endPoint x: 557, endPoint y: 167, distance: 90.7
click at [557, 167] on td "Nome completo : Carlos Alberto Oliveira da Silva" at bounding box center [620, 163] width 134 height 20
copy p "Carlos Alberto Oliveira da Silva"
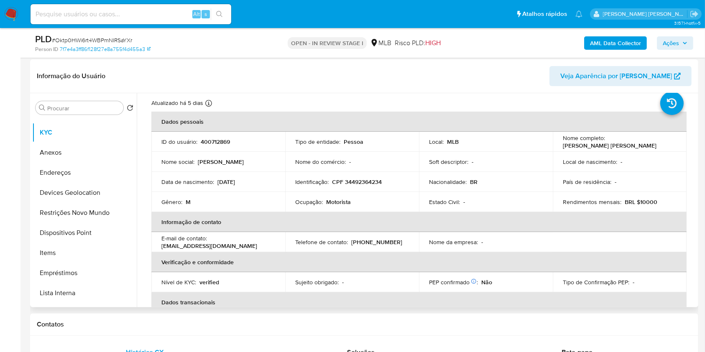
scroll to position [21, 0]
click at [361, 176] on td "Identificação : CPF 34492364234" at bounding box center [352, 182] width 134 height 20
click at [363, 179] on p "CPF 34492364234" at bounding box center [357, 183] width 50 height 8
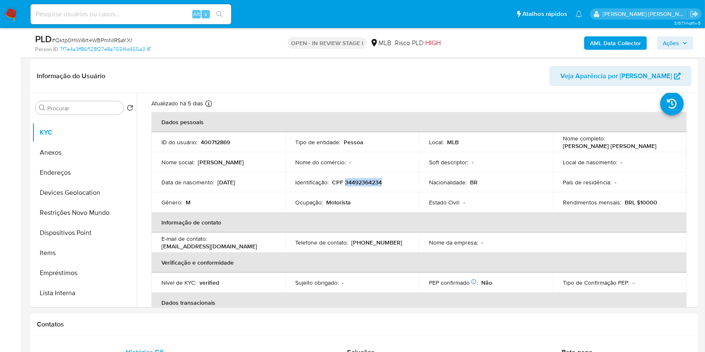
copy p "34492364234"
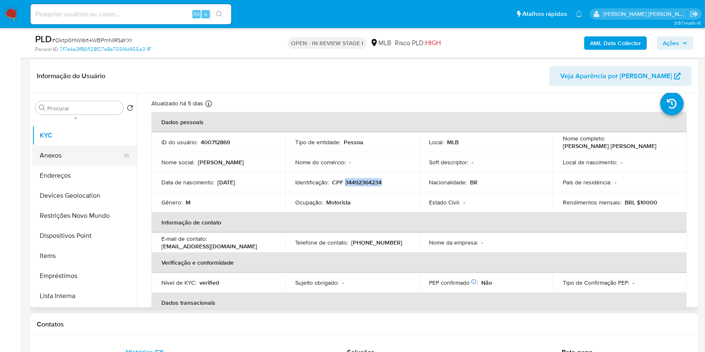
scroll to position [0, 0]
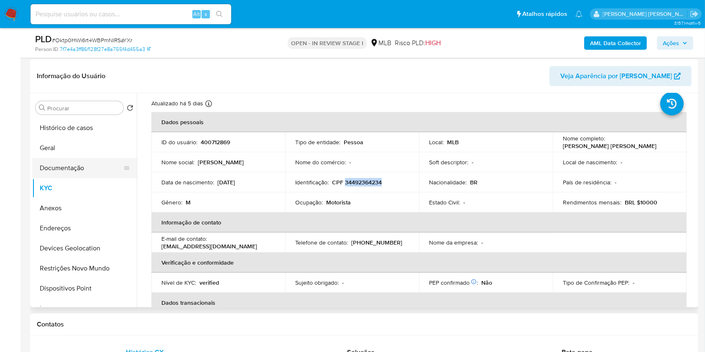
click at [69, 161] on button "Documentação" at bounding box center [81, 168] width 98 height 20
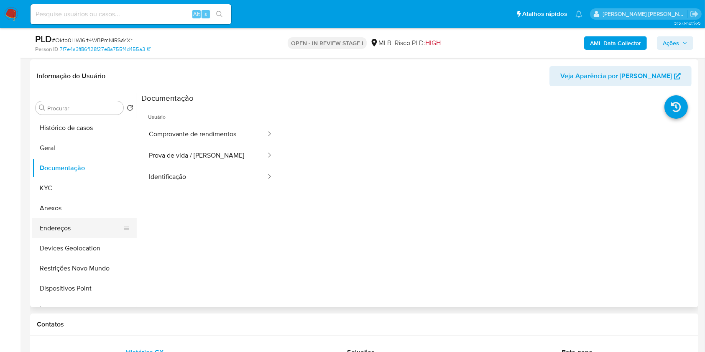
click at [74, 225] on button "Endereços" at bounding box center [81, 228] width 98 height 20
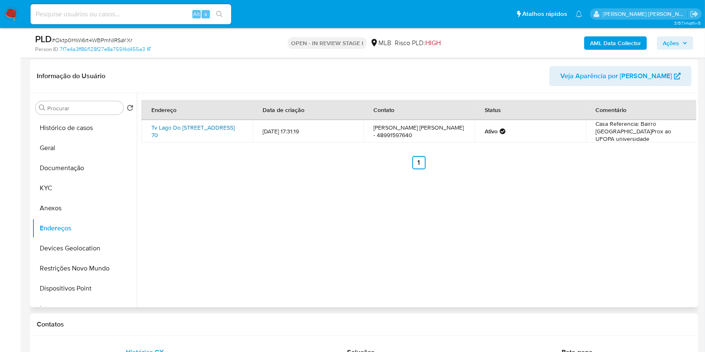
click at [187, 138] on link "Tv Lago Do Tucunaré 70, Juruti, Pará, 68170000, Brasil 70" at bounding box center [192, 131] width 83 height 16
click at [64, 186] on button "KYC" at bounding box center [81, 188] width 98 height 20
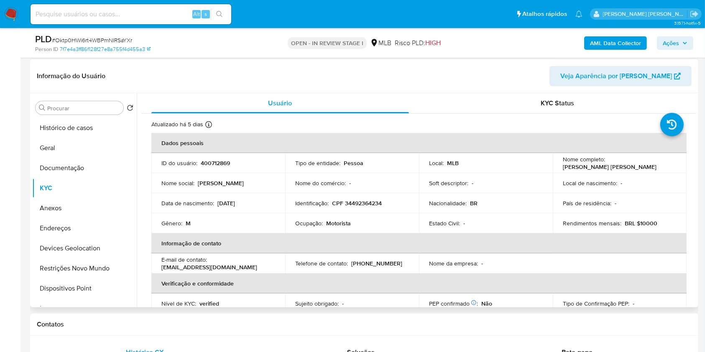
drag, startPoint x: 646, startPoint y: 167, endPoint x: 556, endPoint y: 166, distance: 89.9
click at [556, 166] on td "Nome completo : Carlos Alberto Oliveira da Silva" at bounding box center [620, 163] width 134 height 20
copy p "Carlos Alberto Oliveira da Silva"
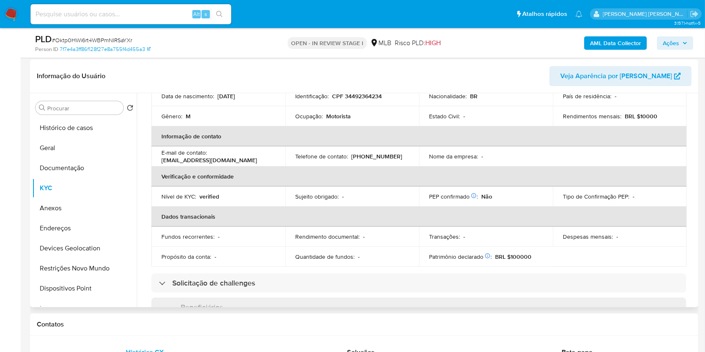
scroll to position [355, 0]
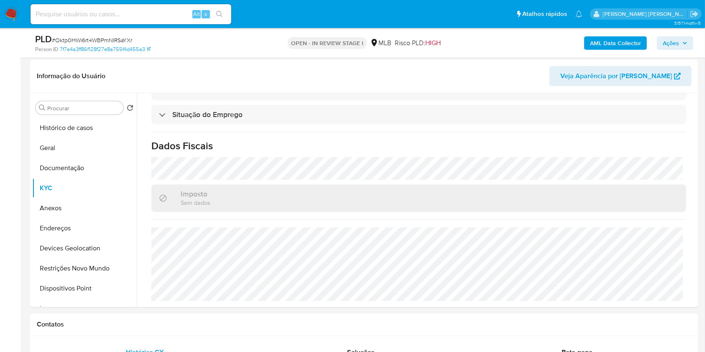
click at [101, 39] on span "# Oktp0HWi6rt4WBPmNIRSaYXr" at bounding box center [92, 40] width 80 height 8
copy span "Oktp0HWi6rt4WBPmNIRSaYXr"
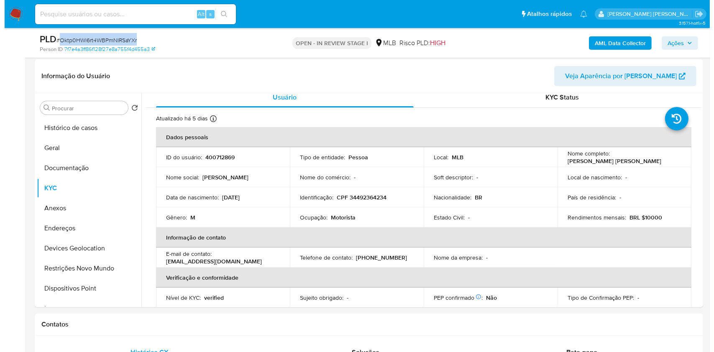
scroll to position [0, 0]
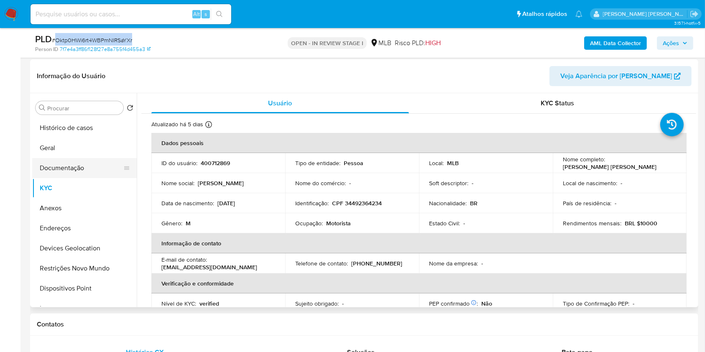
click at [63, 169] on button "Documentação" at bounding box center [81, 168] width 98 height 20
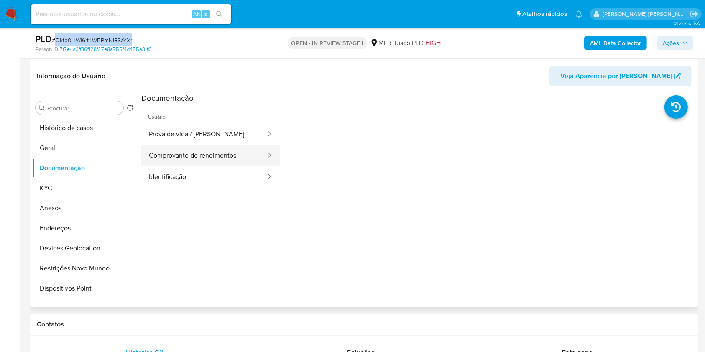
drag, startPoint x: 229, startPoint y: 142, endPoint x: 230, endPoint y: 146, distance: 4.4
click at [229, 143] on button "Prova de vida / [PERSON_NAME]" at bounding box center [203, 134] width 125 height 21
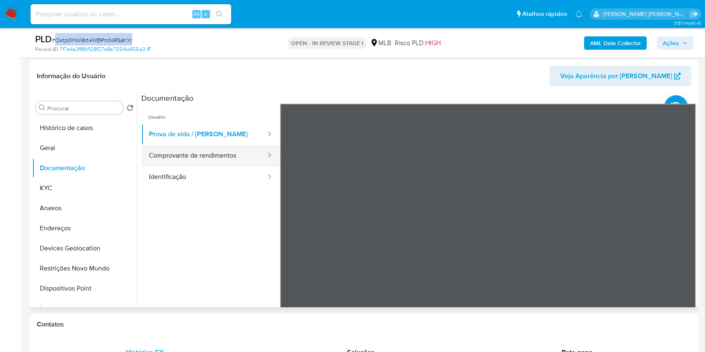
click at [234, 160] on button "Comprovante de rendimentos" at bounding box center [203, 155] width 125 height 21
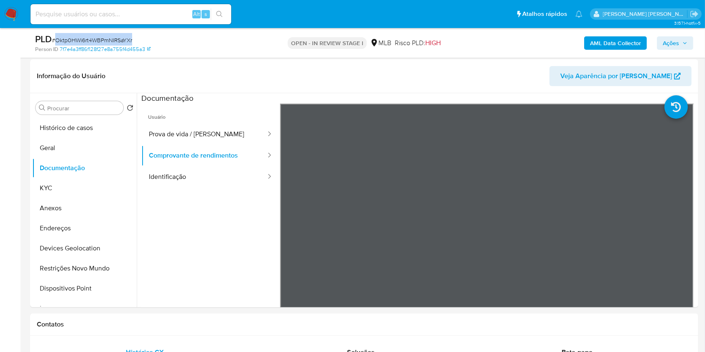
click at [669, 40] on span "Ações" at bounding box center [671, 42] width 16 height 13
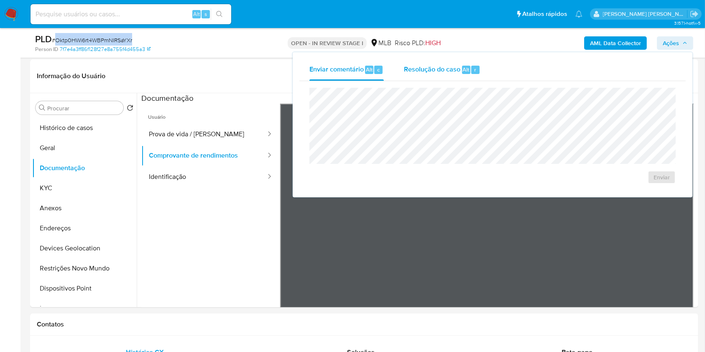
click at [445, 67] on span "Resolução do caso" at bounding box center [432, 69] width 56 height 10
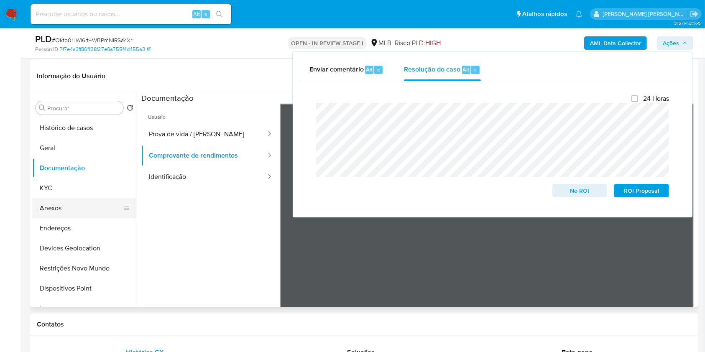
click at [52, 209] on button "Anexos" at bounding box center [81, 208] width 98 height 20
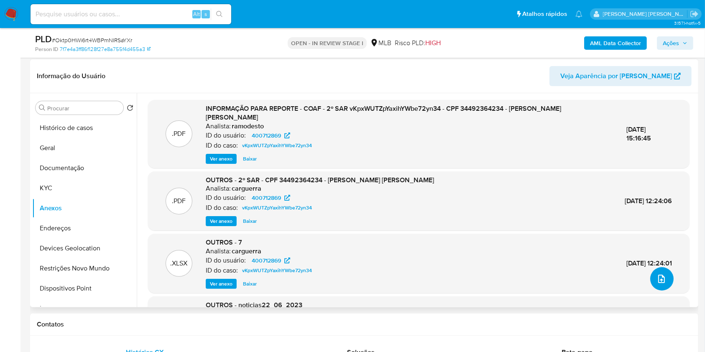
click at [659, 280] on icon "upload-file" at bounding box center [661, 279] width 10 height 10
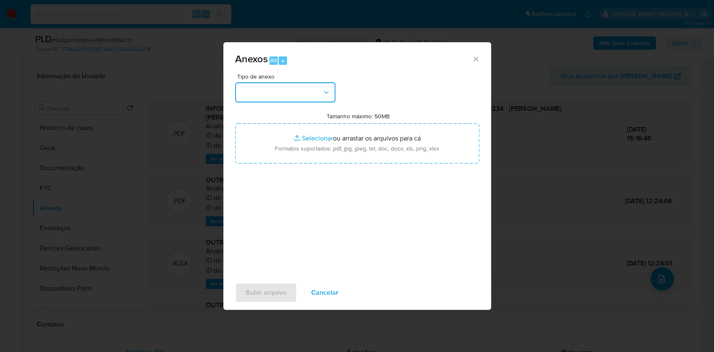
click at [289, 92] on button "button" at bounding box center [285, 92] width 100 height 20
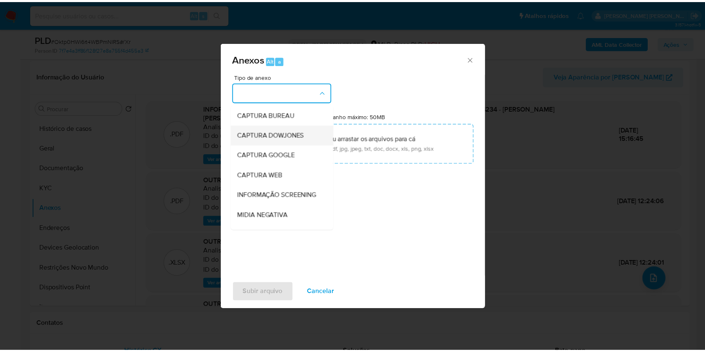
scroll to position [128, 0]
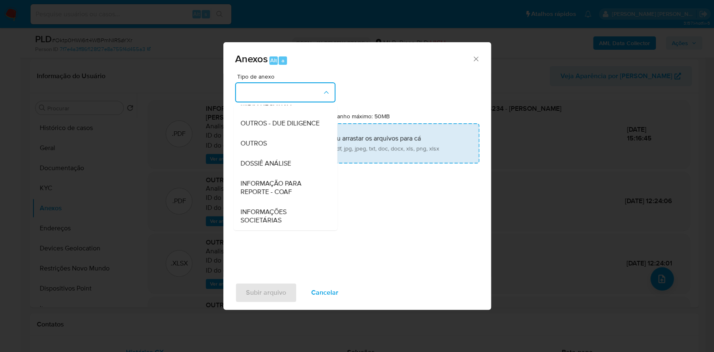
click at [265, 146] on span "OUTROS" at bounding box center [253, 143] width 26 height 8
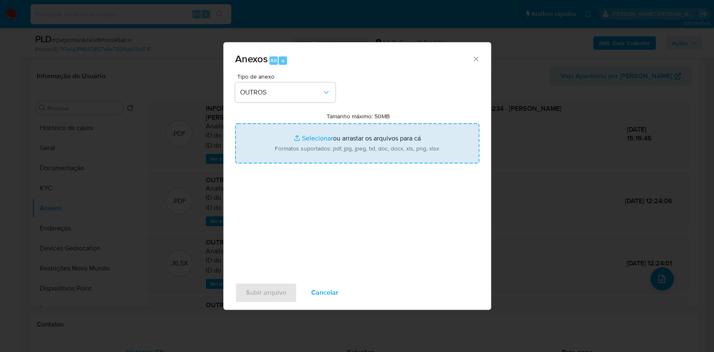
click at [298, 136] on input "Tamanho máximo: 50MB Selecionar arquivos" at bounding box center [357, 143] width 244 height 40
type input "C:\fakepath\3º SAR - CPF 34492364234 - CARLOS ALBERTO OLIVEIRA DA SILVA - Docum…"
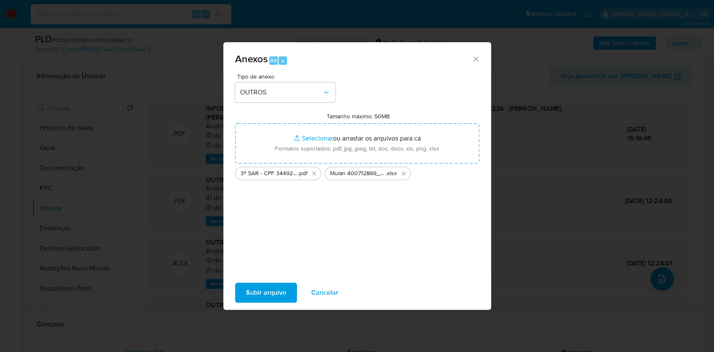
click at [255, 288] on span "Subir arquivo" at bounding box center [266, 293] width 40 height 18
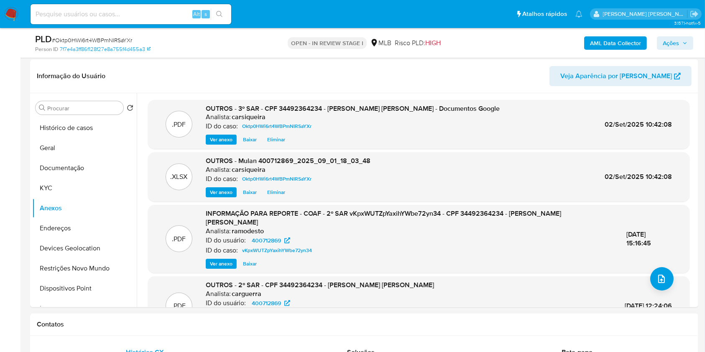
click at [676, 42] on span "Ações" at bounding box center [671, 42] width 16 height 13
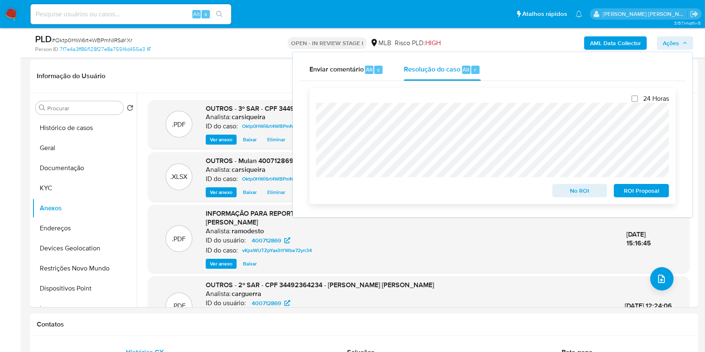
click at [636, 196] on span "ROI Proposal" at bounding box center [641, 191] width 43 height 12
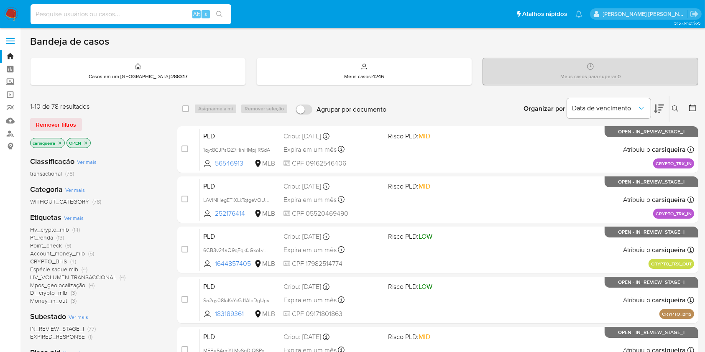
click at [110, 15] on input at bounding box center [131, 14] width 201 height 11
paste input "174152579"
type input "174152579"
click at [217, 13] on icon "search-icon" at bounding box center [219, 14] width 7 height 7
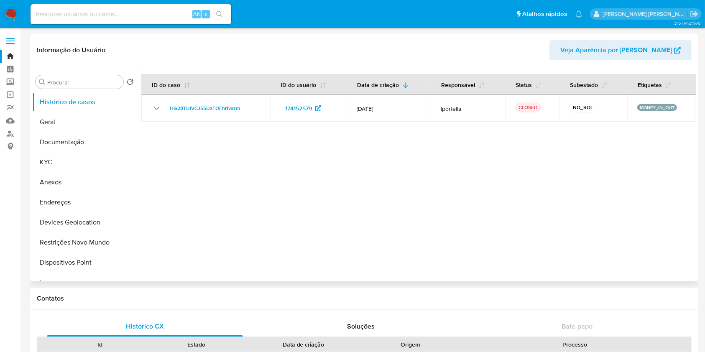
select select "10"
click at [51, 163] on button "KYC" at bounding box center [81, 162] width 98 height 20
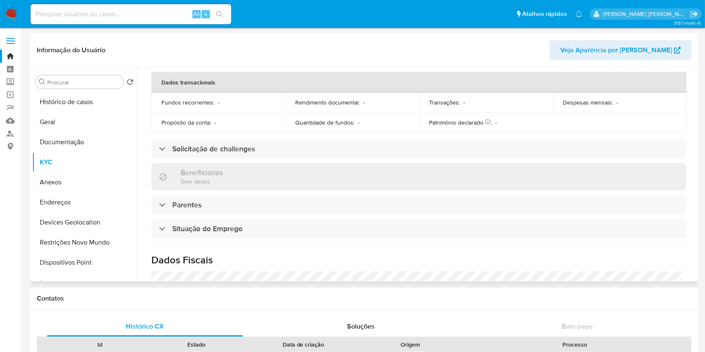
scroll to position [358, 0]
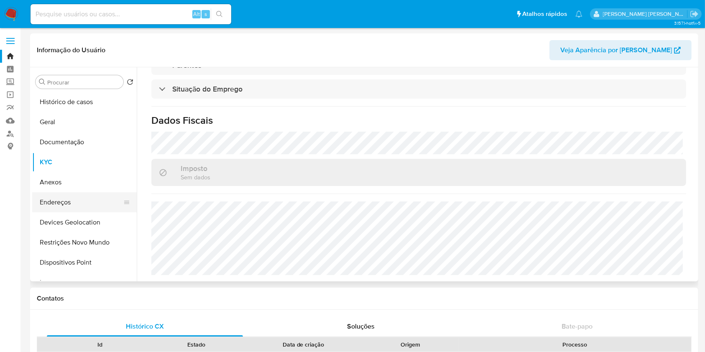
click at [61, 194] on button "Endereços" at bounding box center [81, 202] width 98 height 20
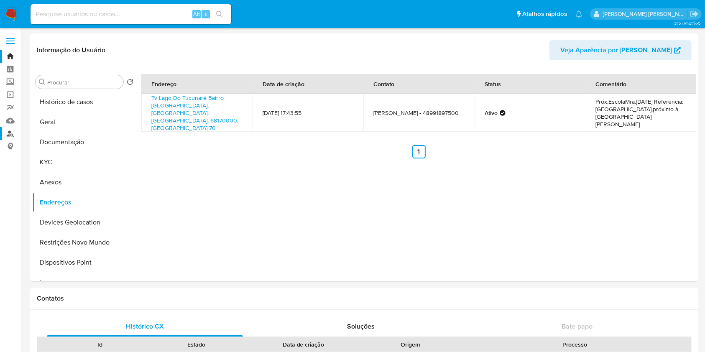
click at [12, 128] on link "Localizador de pessoas" at bounding box center [50, 133] width 100 height 13
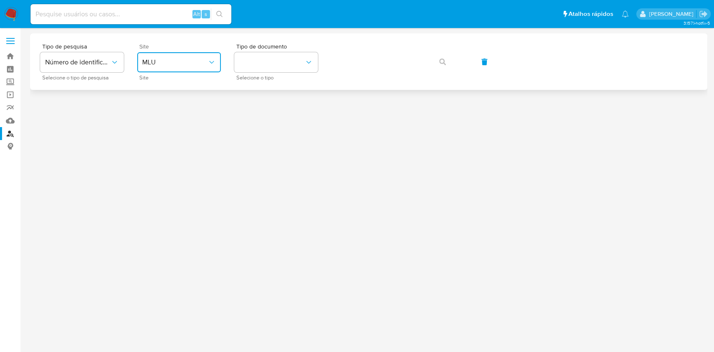
click at [180, 63] on span "MLU" at bounding box center [174, 62] width 65 height 8
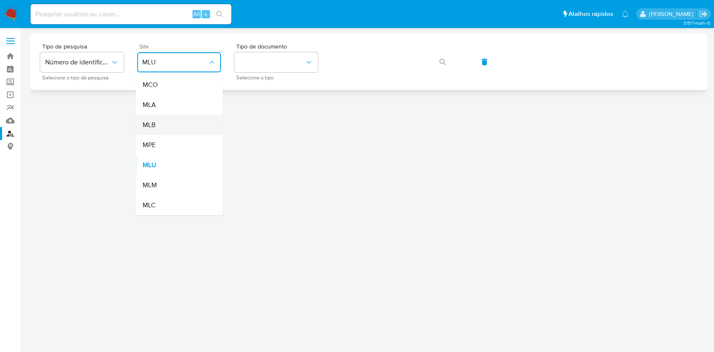
click at [192, 129] on div "MLB" at bounding box center [176, 125] width 69 height 20
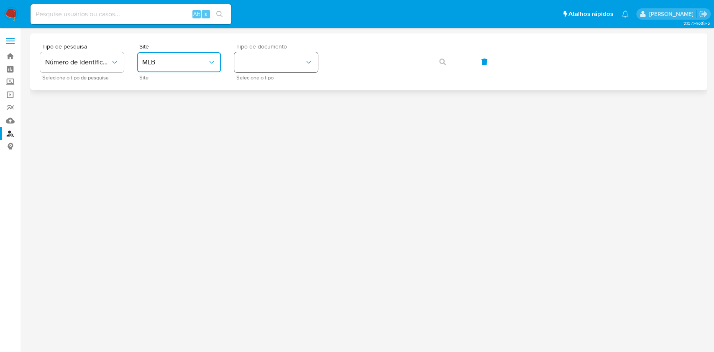
click at [269, 61] on button "identificationType" at bounding box center [276, 62] width 84 height 20
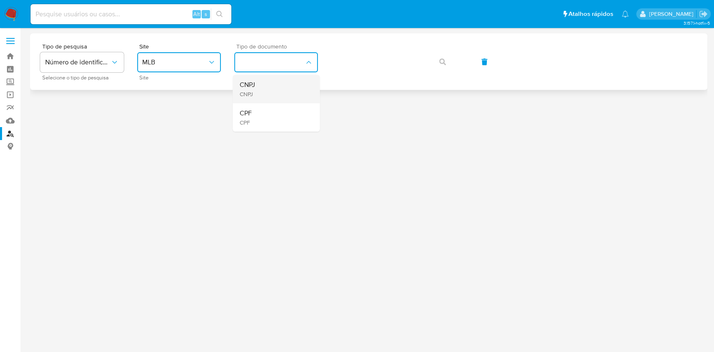
click at [284, 88] on div "CNPJ CNPJ" at bounding box center [273, 89] width 69 height 28
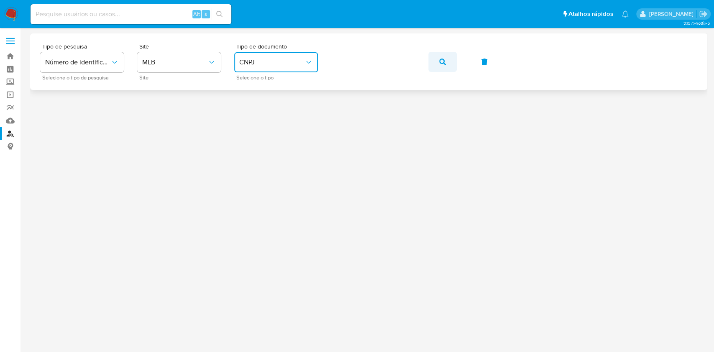
click at [443, 66] on span "button" at bounding box center [442, 62] width 7 height 18
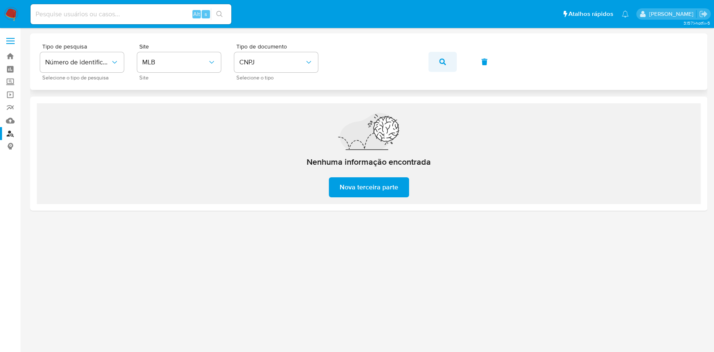
click at [435, 66] on button "button" at bounding box center [442, 62] width 28 height 20
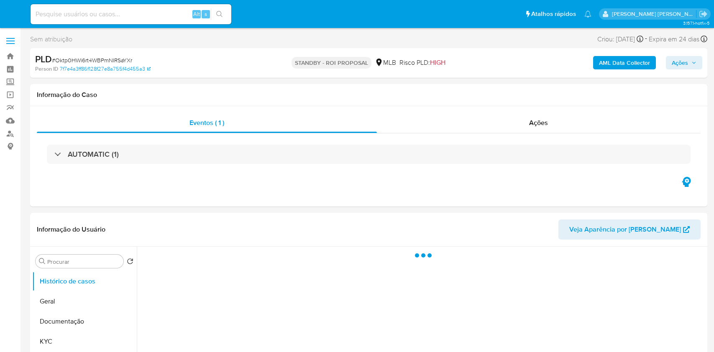
select select "10"
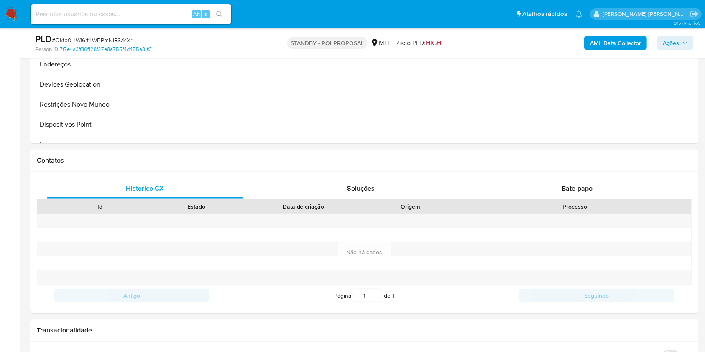
scroll to position [446, 0]
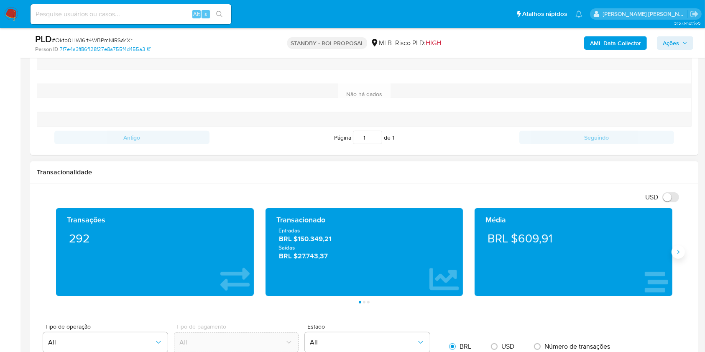
click at [676, 253] on icon "Siguiente" at bounding box center [678, 252] width 7 height 7
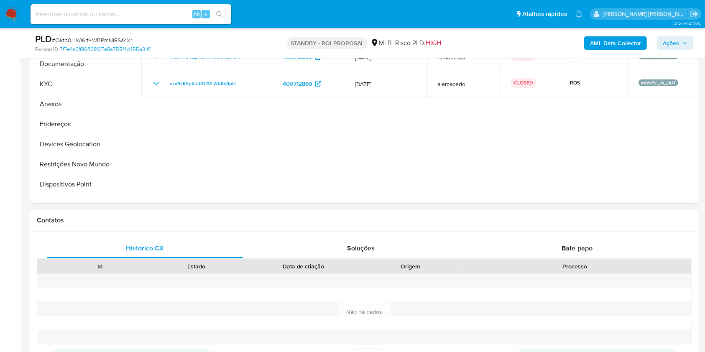
scroll to position [0, 0]
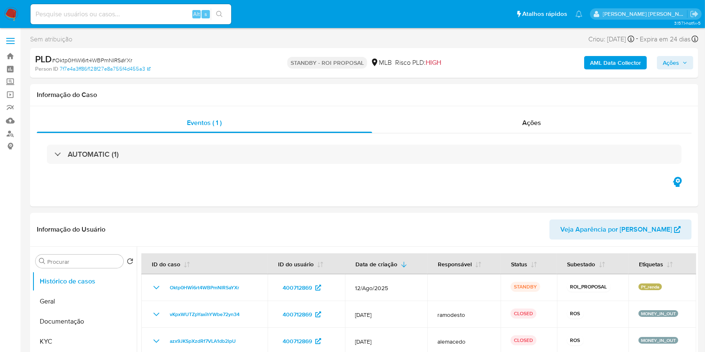
click at [11, 15] on img at bounding box center [11, 14] width 14 height 14
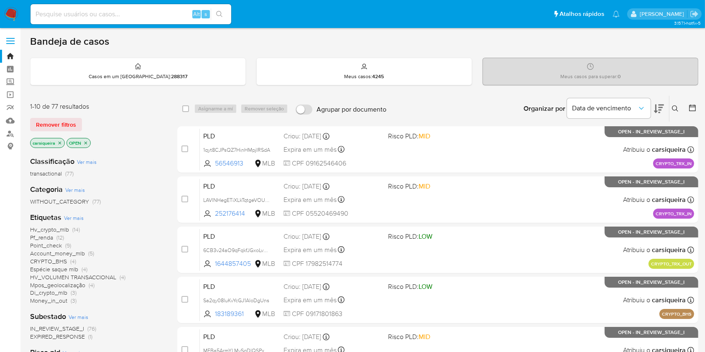
click at [14, 6] on nav "Pausado Ver notificaciones Alt s Atalhos rápidos Presiona las siguientes teclas…" at bounding box center [352, 14] width 705 height 28
click at [7, 8] on img at bounding box center [11, 14] width 14 height 14
click at [103, 9] on input at bounding box center [131, 14] width 201 height 11
paste input "W1ybt28c1KuPqhmMcBSpvOAW"
type input "W1ybt28c1KuPqhmMcBSpvOAW"
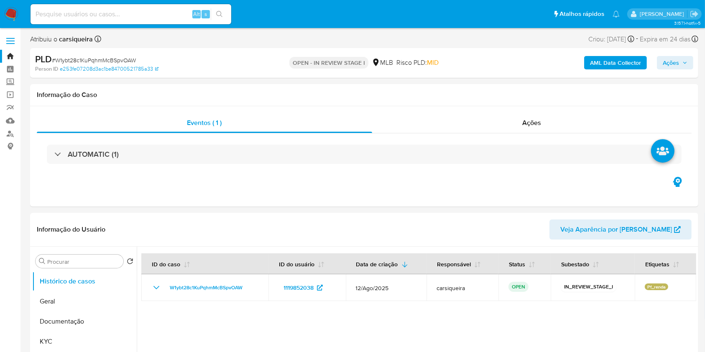
select select "10"
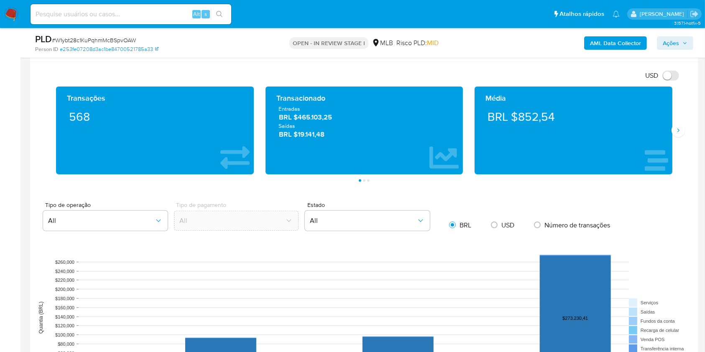
scroll to position [529, 0]
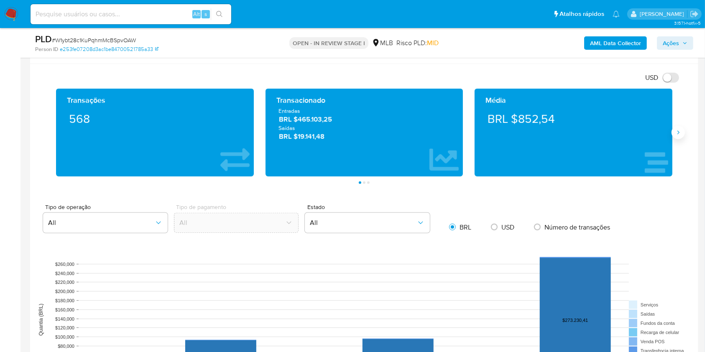
click at [677, 132] on icon "Siguiente" at bounding box center [678, 132] width 7 height 7
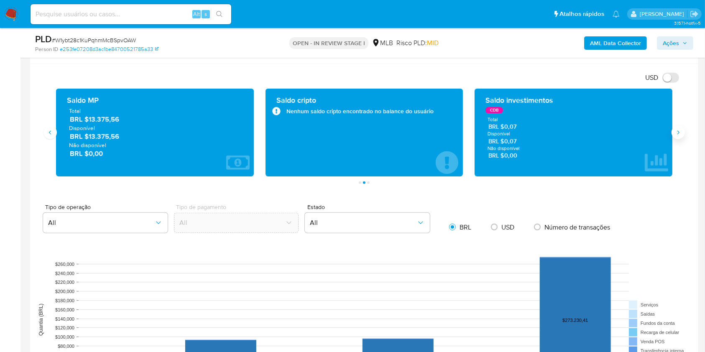
click at [677, 132] on icon "Siguiente" at bounding box center [678, 132] width 7 height 7
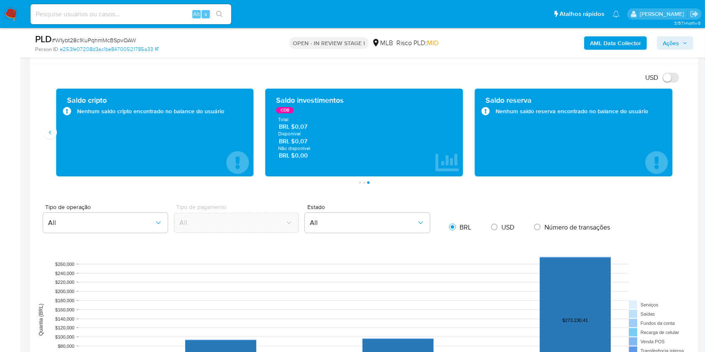
click at [0, 166] on aside "Bandeja Painel Screening Pesquisa em Listas Watchlist Ferramentas Operações em …" at bounding box center [10, 274] width 20 height 1606
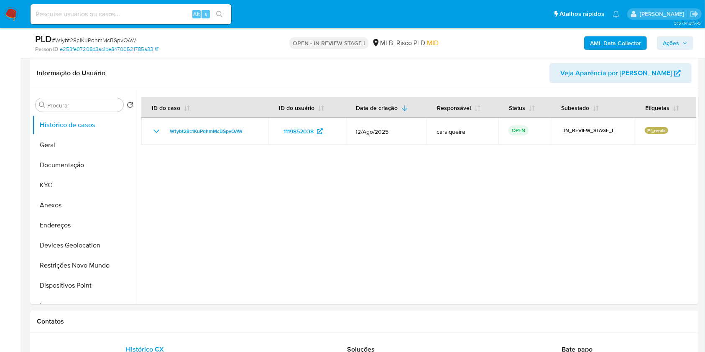
scroll to position [127, 0]
click at [64, 181] on button "KYC" at bounding box center [81, 185] width 98 height 20
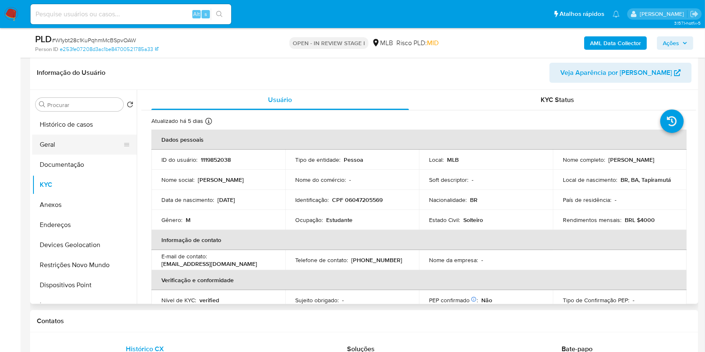
click at [60, 144] on button "Geral" at bounding box center [81, 145] width 98 height 20
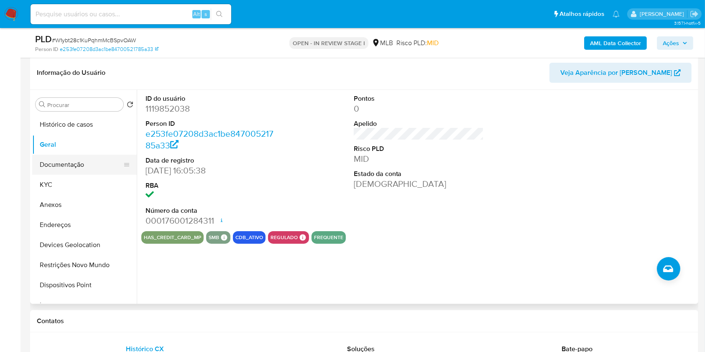
click at [100, 158] on button "Documentação" at bounding box center [81, 165] width 98 height 20
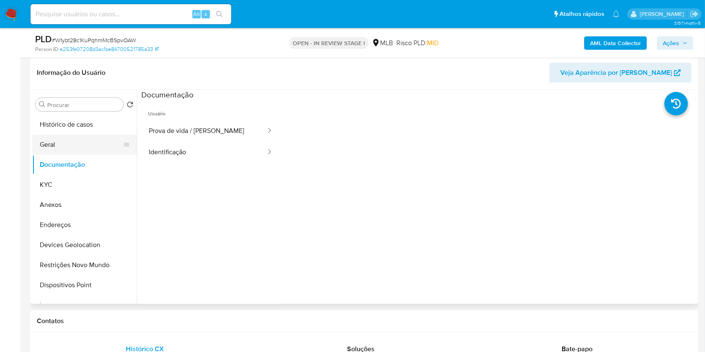
click at [63, 143] on button "Geral" at bounding box center [81, 145] width 98 height 20
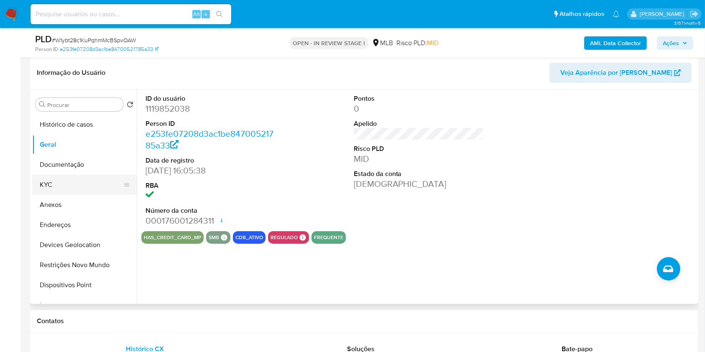
click at [97, 186] on button "KYC" at bounding box center [81, 185] width 98 height 20
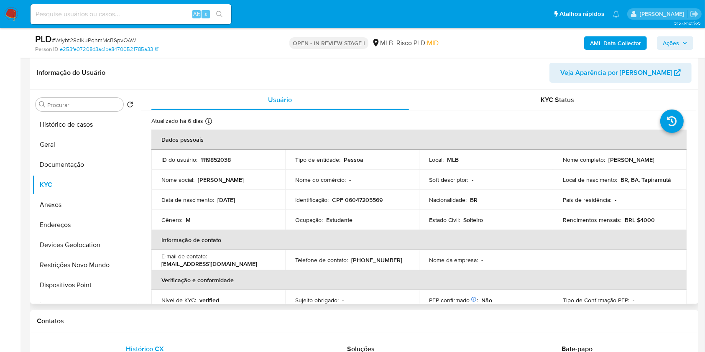
scroll to position [355, 0]
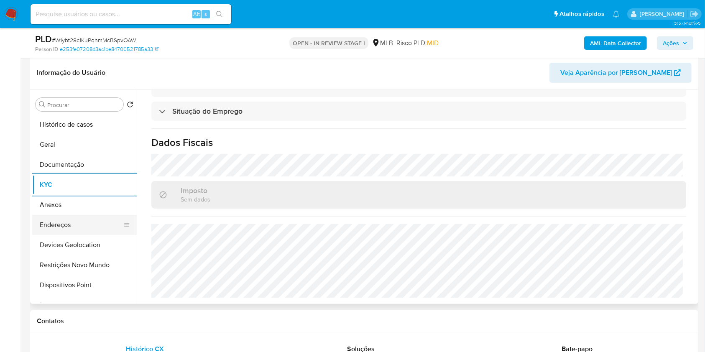
click at [90, 230] on button "Endereços" at bounding box center [81, 225] width 98 height 20
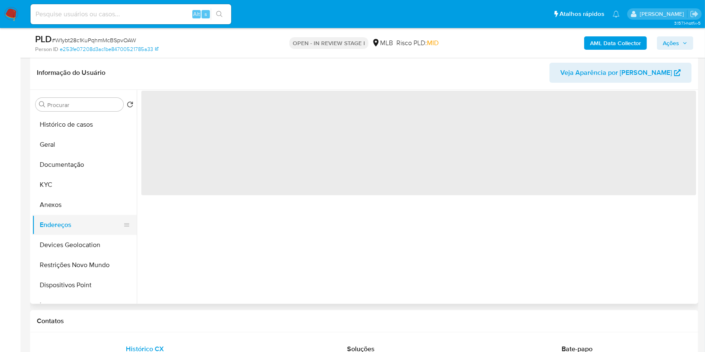
scroll to position [0, 0]
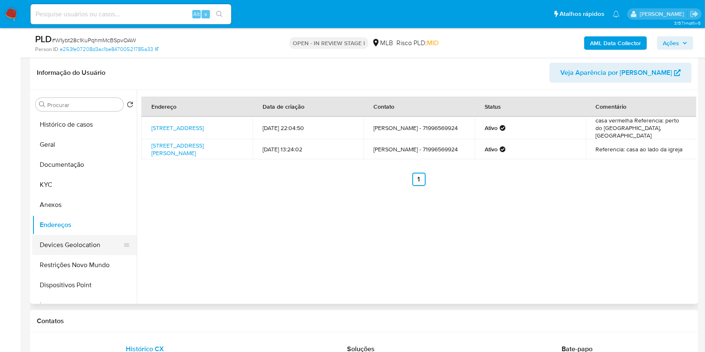
click at [79, 250] on button "Devices Geolocation" at bounding box center [81, 245] width 98 height 20
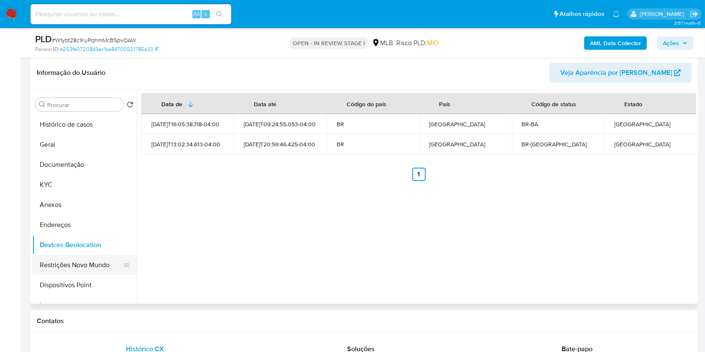
click at [89, 270] on button "Restrições Novo Mundo" at bounding box center [81, 265] width 98 height 20
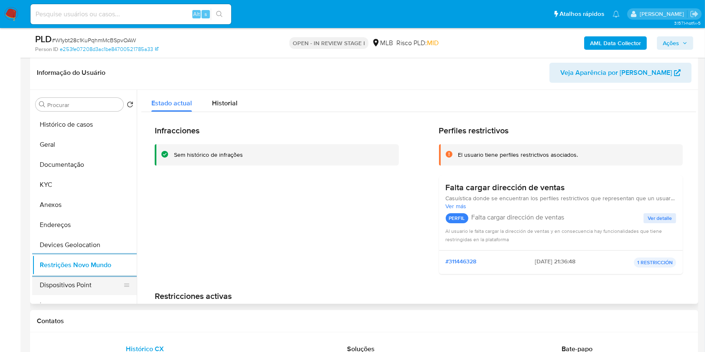
click at [89, 287] on button "Dispositivos Point" at bounding box center [81, 285] width 98 height 20
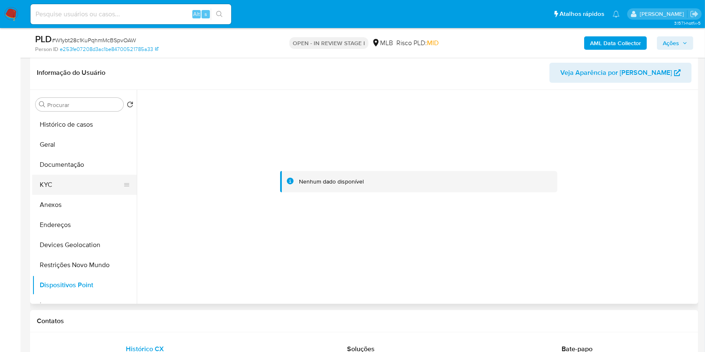
click at [51, 181] on button "KYC" at bounding box center [81, 185] width 98 height 20
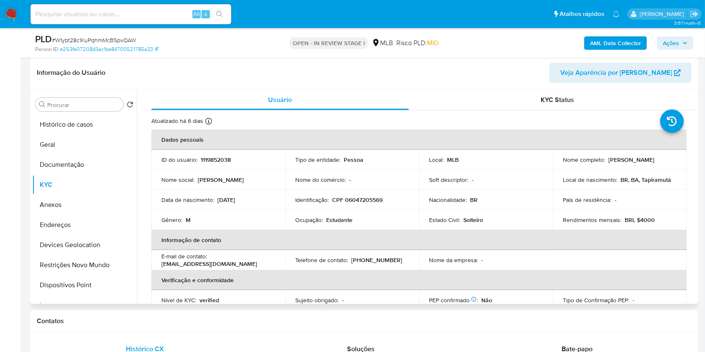
click at [608, 162] on p "[PERSON_NAME]" at bounding box center [631, 160] width 46 height 8
click at [608, 163] on p "[PERSON_NAME]" at bounding box center [631, 160] width 46 height 8
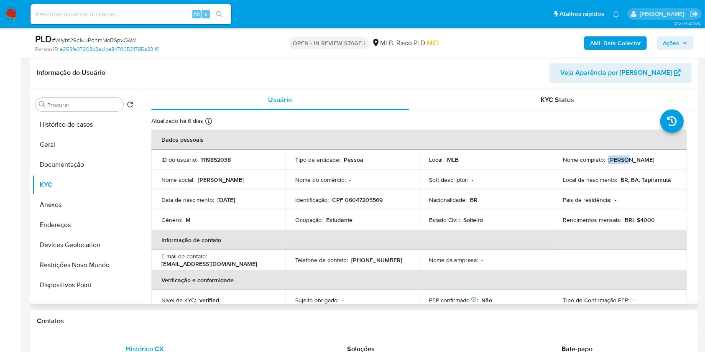
copy p "[PERSON_NAME]"
click at [263, 250] on td "E-mail de contato : [EMAIL_ADDRESS][DOMAIN_NAME]" at bounding box center [218, 260] width 134 height 20
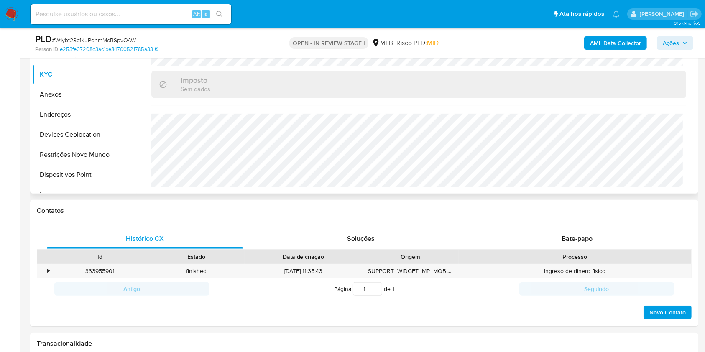
scroll to position [239, 0]
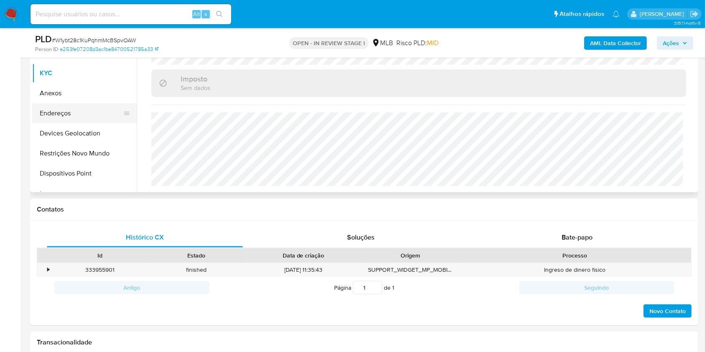
click at [65, 109] on button "Endereços" at bounding box center [81, 113] width 98 height 20
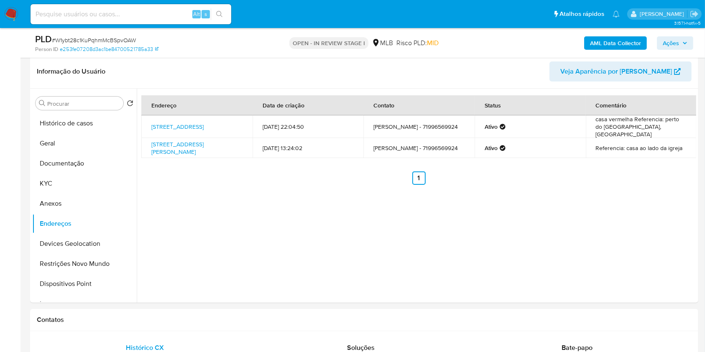
scroll to position [123, 0]
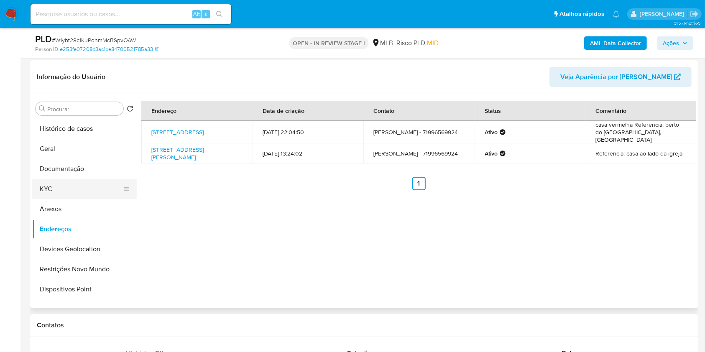
click at [72, 184] on button "KYC" at bounding box center [81, 189] width 98 height 20
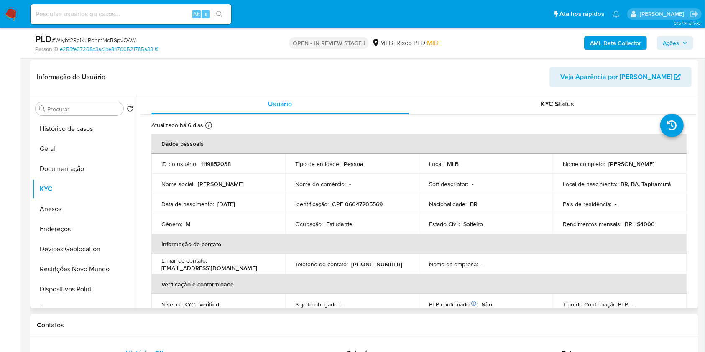
click at [261, 266] on div "E-mail de contato : lemoresuwau@gmail.com" at bounding box center [218, 264] width 114 height 15
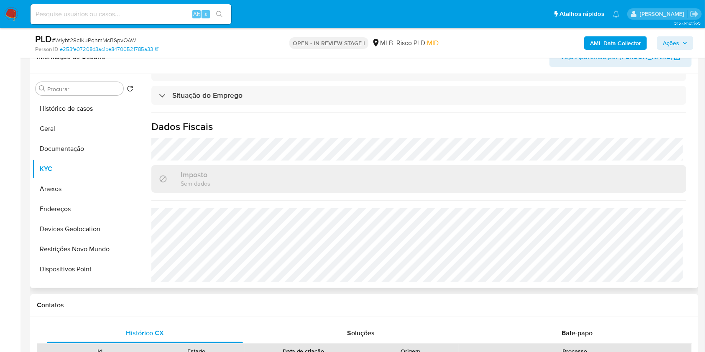
scroll to position [145, 0]
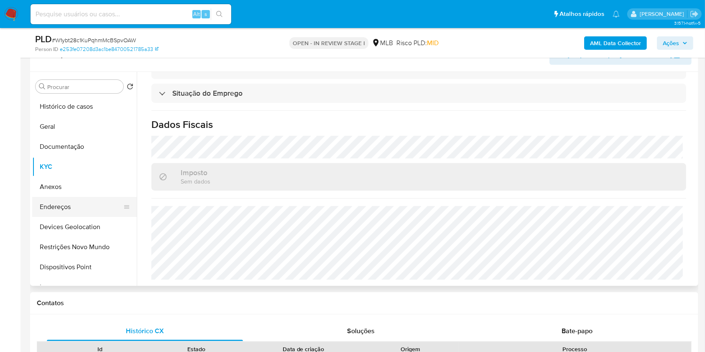
click at [83, 207] on button "Endereços" at bounding box center [81, 207] width 98 height 20
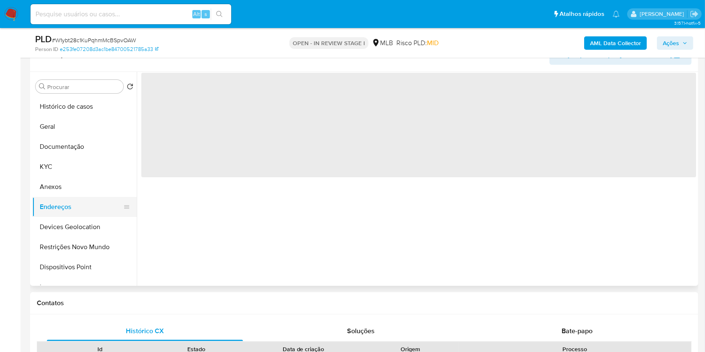
scroll to position [0, 0]
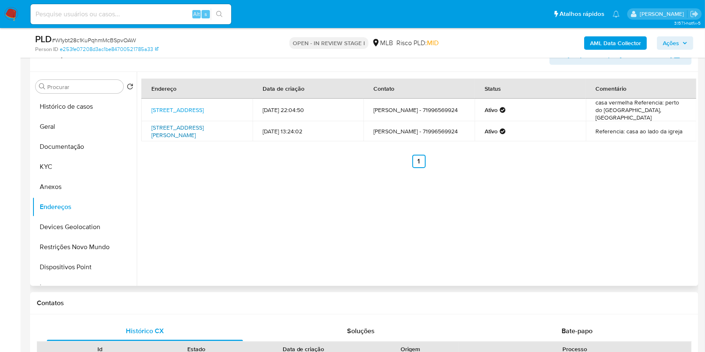
click at [204, 130] on link "Rua Doutor Constantino Silva 77, Tapiramutá, Bahia, 44844010, Brasil 77" at bounding box center [177, 131] width 52 height 16
click at [199, 107] on link "Rua Mata Atlântica 61, Ilhéus, Bahia, 45662268, Brasil 61" at bounding box center [177, 110] width 52 height 8
click at [83, 162] on button "KYC" at bounding box center [81, 167] width 98 height 20
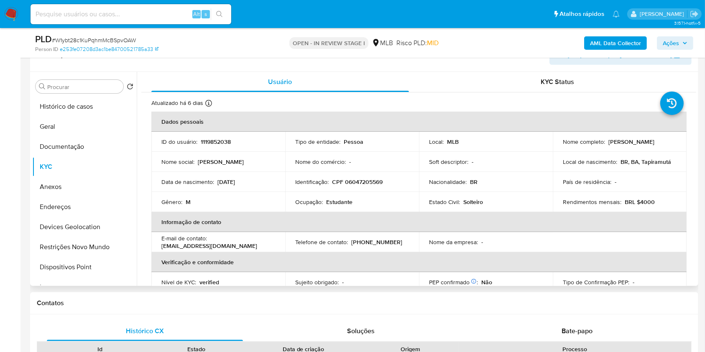
click at [362, 182] on p "CPF 06047205569" at bounding box center [357, 182] width 51 height 8
copy p "06047205569"
click at [63, 146] on button "Documentação" at bounding box center [81, 147] width 98 height 20
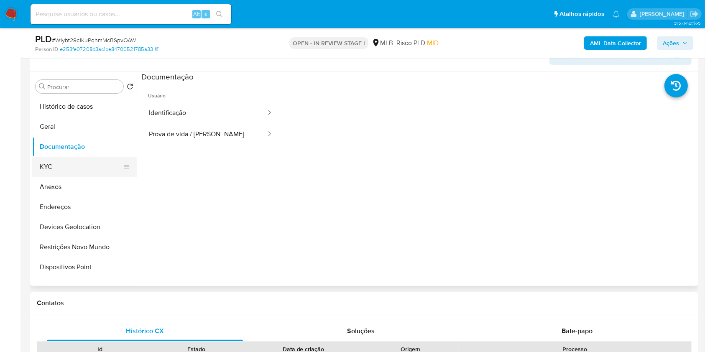
click at [57, 171] on button "KYC" at bounding box center [81, 167] width 98 height 20
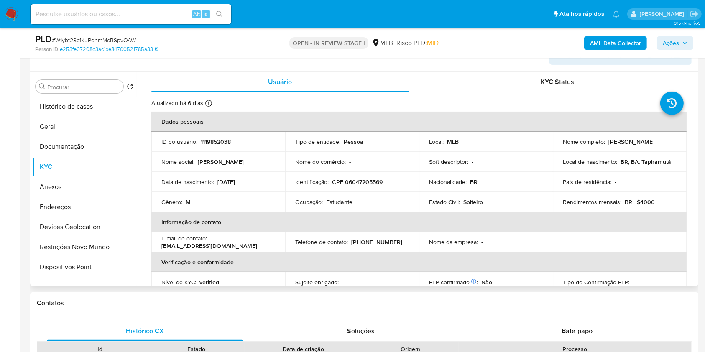
click at [250, 222] on th "Informação de contato" at bounding box center [418, 222] width 535 height 20
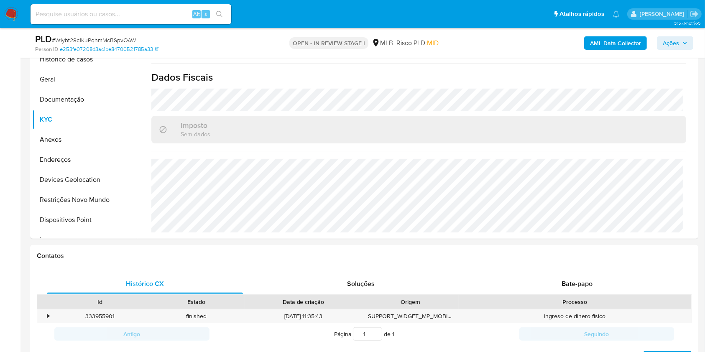
scroll to position [148, 0]
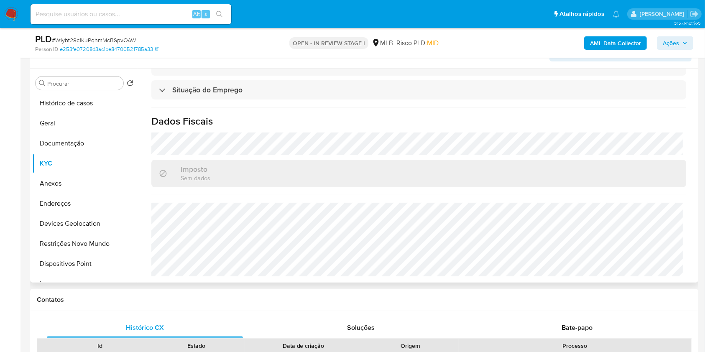
click at [424, 155] on div "Atualizado há 6 dias Criado: 07/05/2022 17:36:50 Atualizado: 27/08/2025 23:19:4…" at bounding box center [418, 8] width 555 height 549
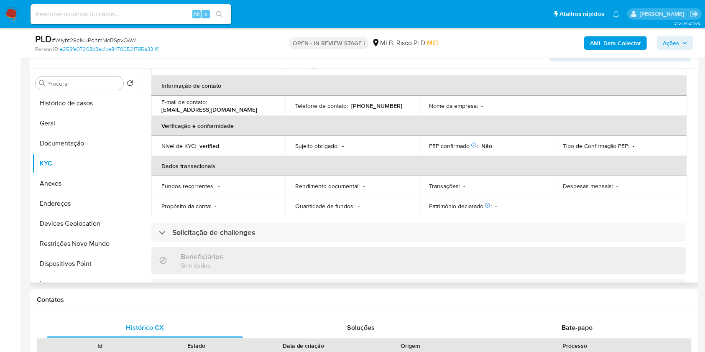
scroll to position [88, 0]
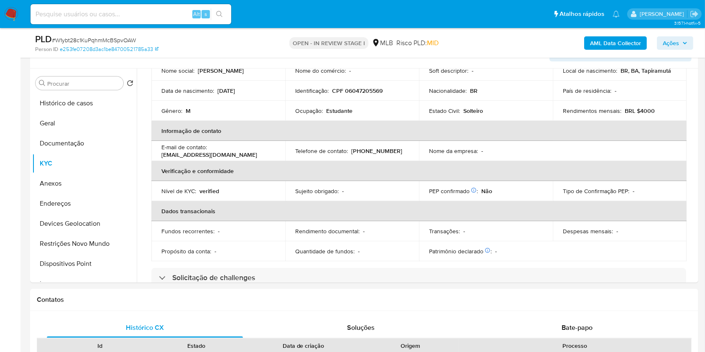
click at [683, 43] on icon "button" at bounding box center [684, 43] width 5 height 5
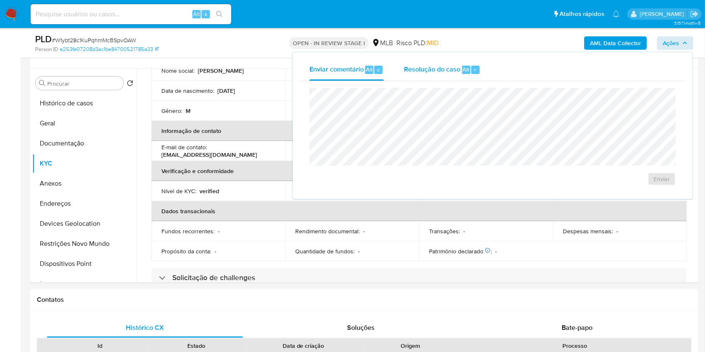
click at [450, 68] on span "Resolução do caso" at bounding box center [432, 69] width 56 height 10
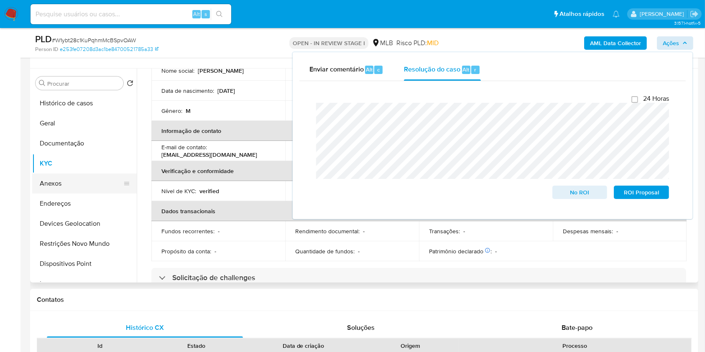
click at [77, 184] on button "Anexos" at bounding box center [81, 184] width 98 height 20
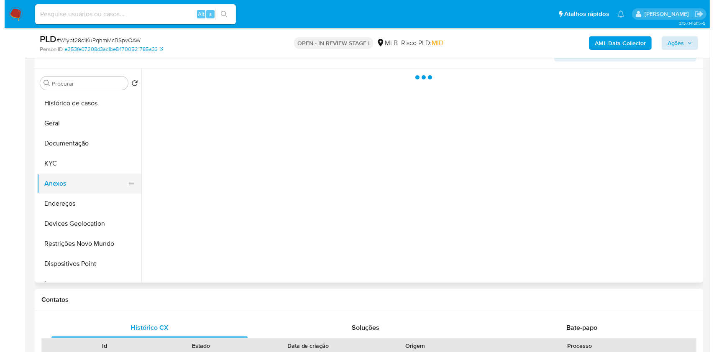
scroll to position [0, 0]
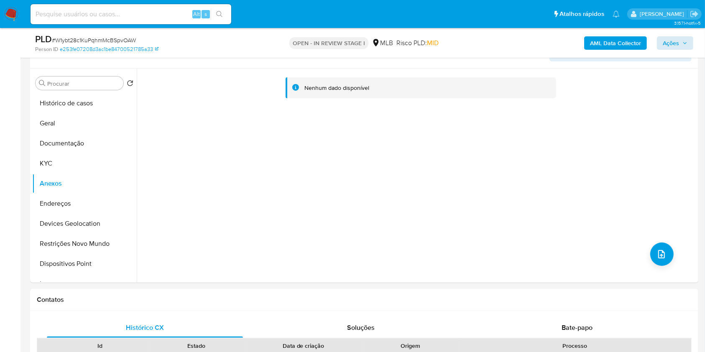
click at [609, 39] on b "AML Data Collector" at bounding box center [615, 42] width 51 height 13
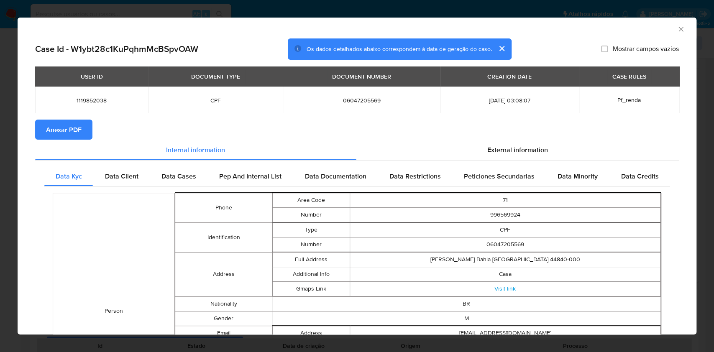
click at [75, 132] on span "Anexar PDF" at bounding box center [64, 129] width 36 height 18
click at [1, 157] on div "AML Data Collector Case Id - W1ybt28c1KuPqhmMcBSpvOAW Os dados detalhados abaix…" at bounding box center [357, 176] width 714 height 352
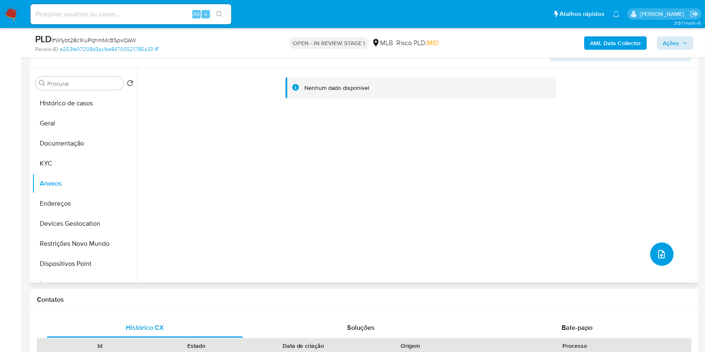
click at [662, 251] on icon "upload-file" at bounding box center [661, 254] width 10 height 10
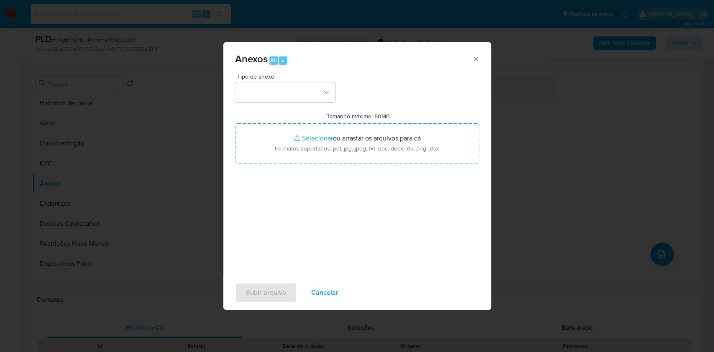
click at [309, 79] on div "Tipo de anexo" at bounding box center [285, 88] width 100 height 29
click at [314, 93] on button "button" at bounding box center [285, 92] width 100 height 20
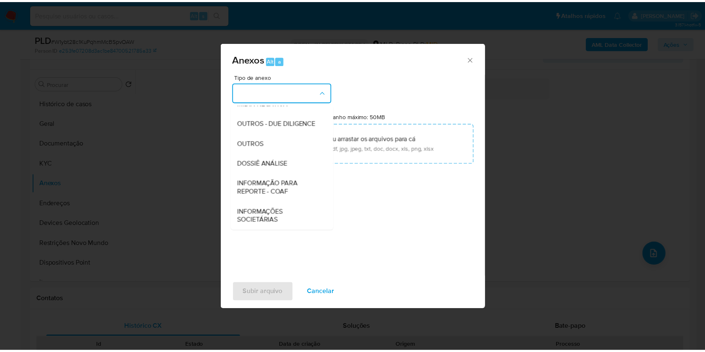
scroll to position [128, 0]
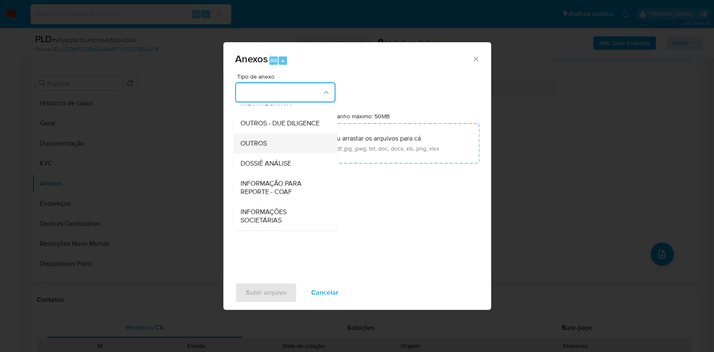
click at [274, 142] on div "OUTROS" at bounding box center [282, 143] width 85 height 20
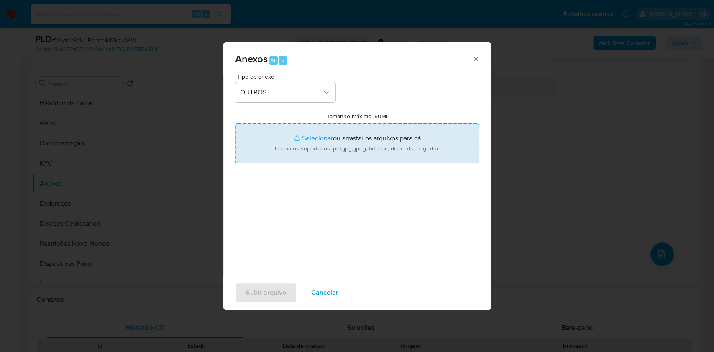
click at [321, 130] on input "Tamanho máximo: 50MB Selecionar arquivos" at bounding box center [357, 143] width 244 height 40
type input "C:\fakepath\Mulan 1119852038_2025_09_01_18_02_13.xlsx"
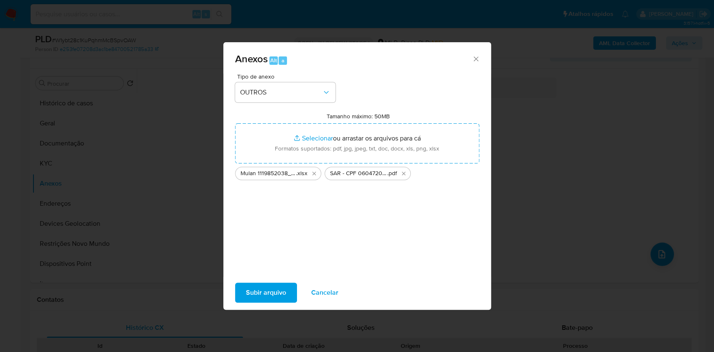
click at [264, 296] on span "Subir arquivo" at bounding box center [266, 293] width 40 height 18
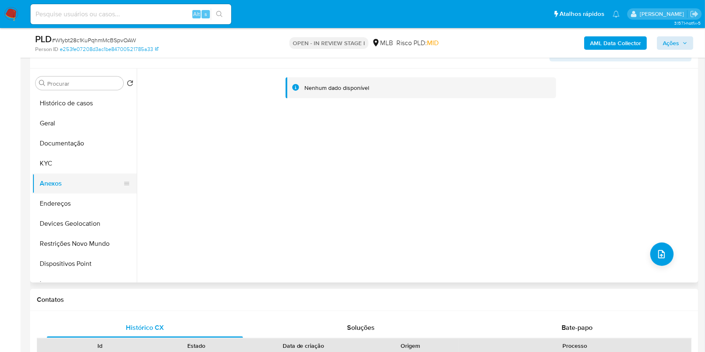
click at [63, 175] on button "Anexos" at bounding box center [81, 184] width 98 height 20
click at [65, 162] on button "KYC" at bounding box center [81, 163] width 98 height 20
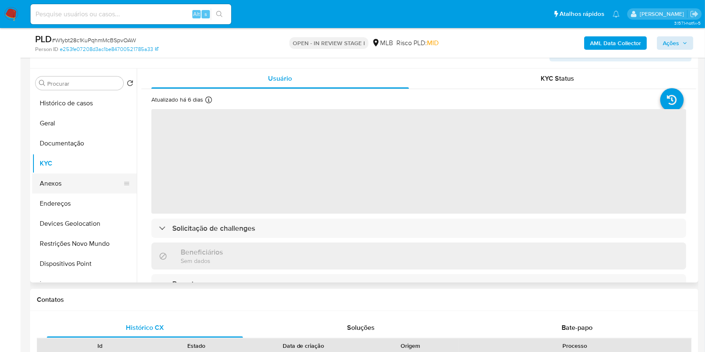
click at [83, 185] on button "Anexos" at bounding box center [81, 184] width 98 height 20
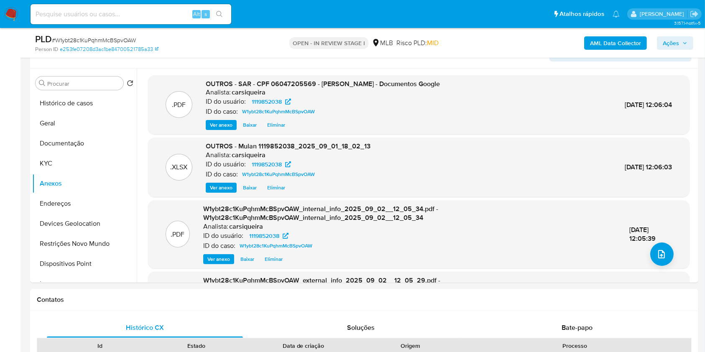
click at [682, 43] on icon "button" at bounding box center [684, 43] width 5 height 5
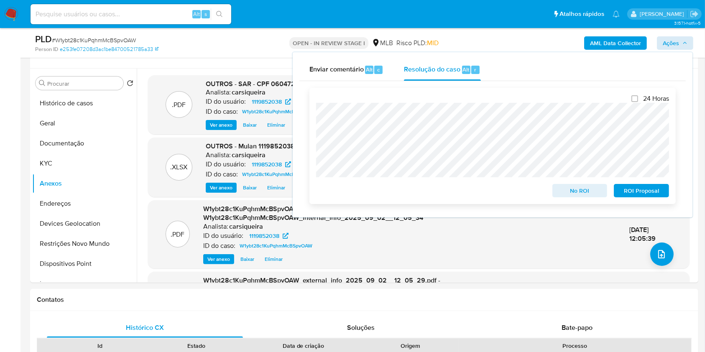
click at [645, 192] on span "ROI Proposal" at bounding box center [641, 191] width 43 height 12
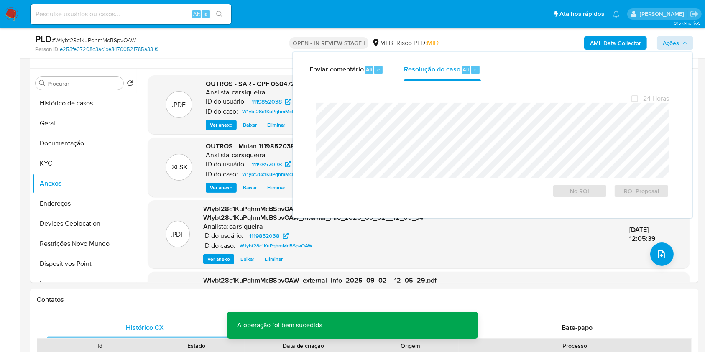
click at [100, 46] on link "e253fe07208d3ac1be84700521785a33" at bounding box center [109, 50] width 99 height 8
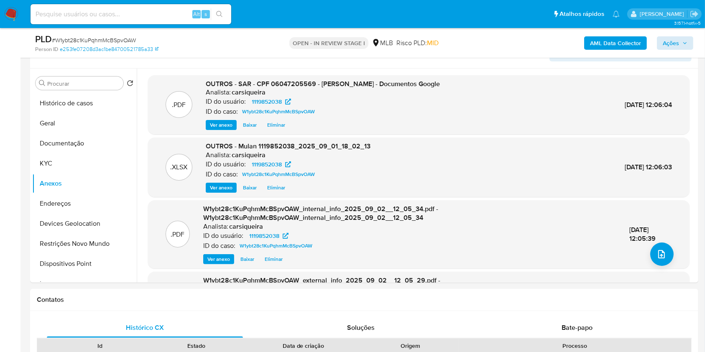
click at [96, 38] on span "# W1ybt28c1KuPqhmMcBSpvOAW" at bounding box center [94, 40] width 84 height 8
copy span "W1ybt28c1KuPqhmMcBSpvOAW"
click at [680, 43] on span "Ações" at bounding box center [675, 43] width 25 height 12
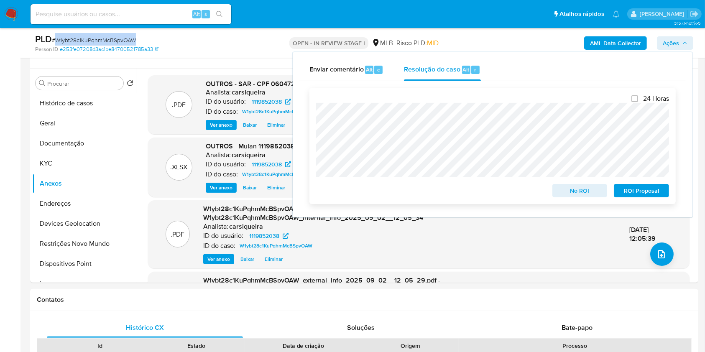
click at [642, 190] on span "ROI Proposal" at bounding box center [641, 191] width 43 height 12
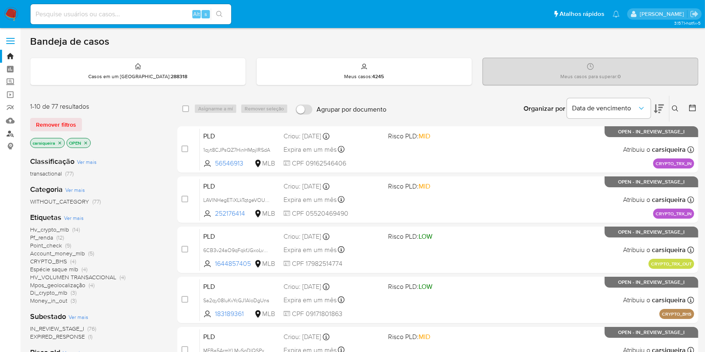
click at [6, 132] on link "Localizador de pessoas" at bounding box center [50, 133] width 100 height 13
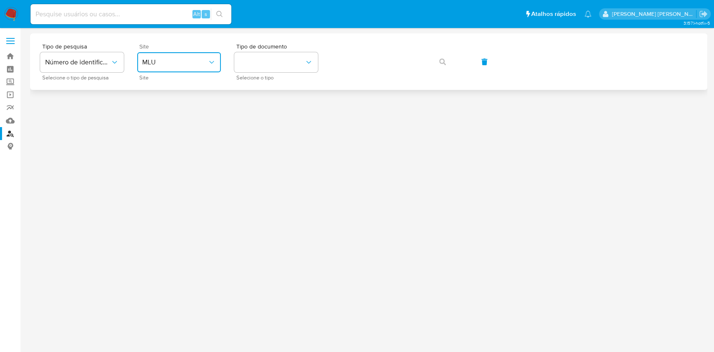
click at [175, 61] on span "MLU" at bounding box center [174, 62] width 65 height 8
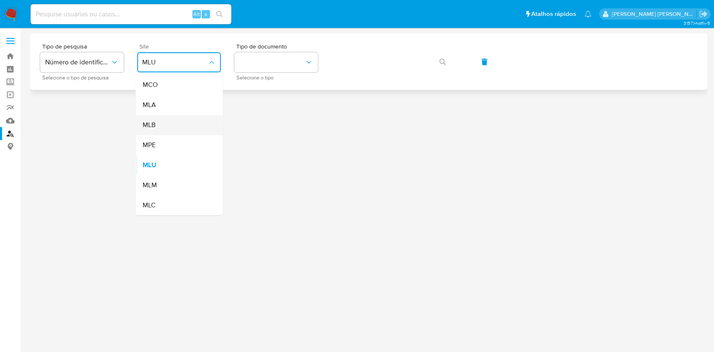
click at [186, 120] on div "MLB" at bounding box center [176, 125] width 69 height 20
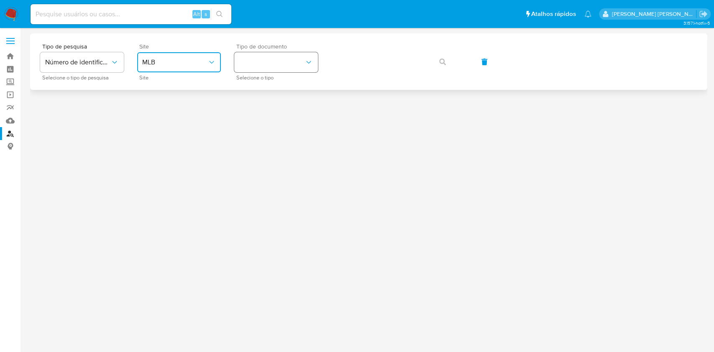
click at [274, 67] on button "identificationType" at bounding box center [276, 62] width 84 height 20
click at [299, 119] on div "CPF CPF" at bounding box center [273, 117] width 69 height 28
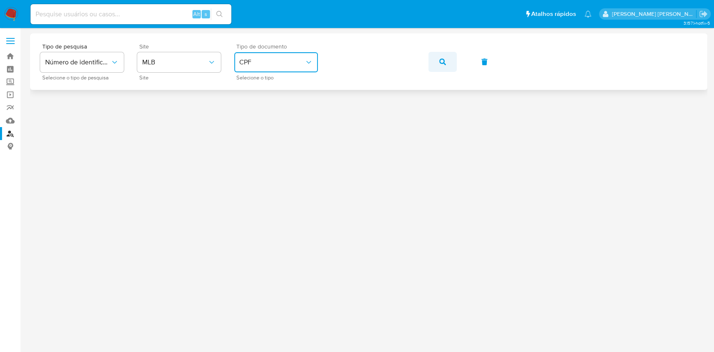
click at [439, 65] on icon "button" at bounding box center [442, 62] width 7 height 7
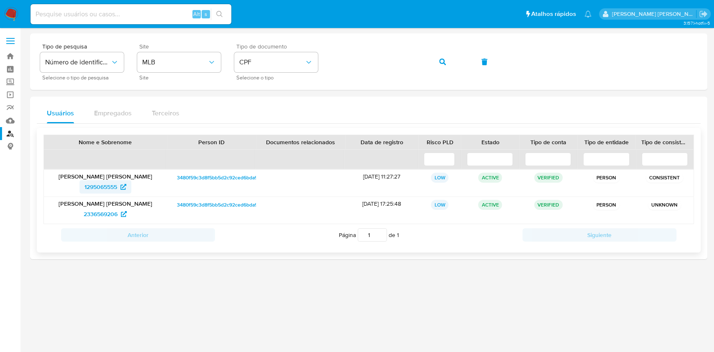
click at [111, 184] on span "1295065555" at bounding box center [100, 186] width 33 height 13
click at [100, 219] on span "2336569206" at bounding box center [101, 213] width 34 height 13
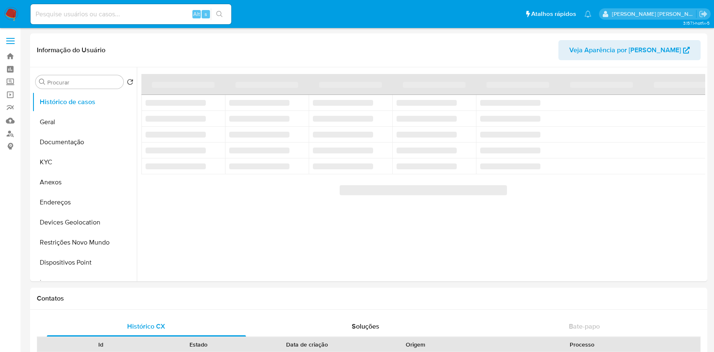
select select "10"
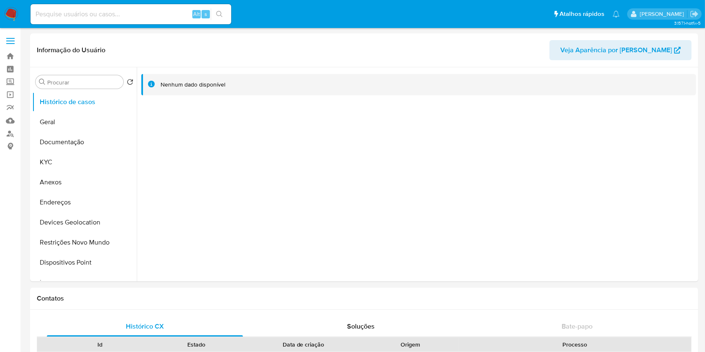
select select "10"
click at [86, 162] on button "KYC" at bounding box center [81, 162] width 98 height 20
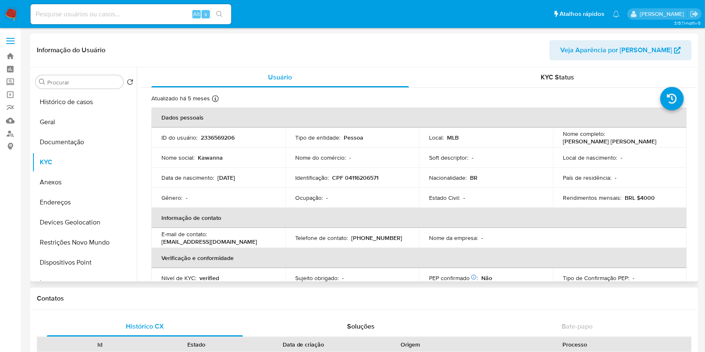
click at [284, 242] on td "E-mail de contato : kawanasantana02@gmail.com" at bounding box center [218, 238] width 134 height 20
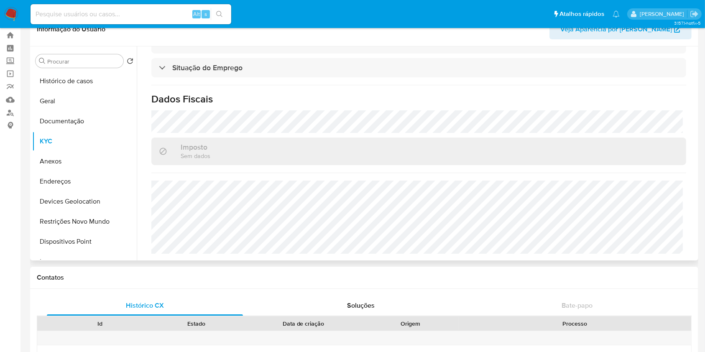
scroll to position [22, 0]
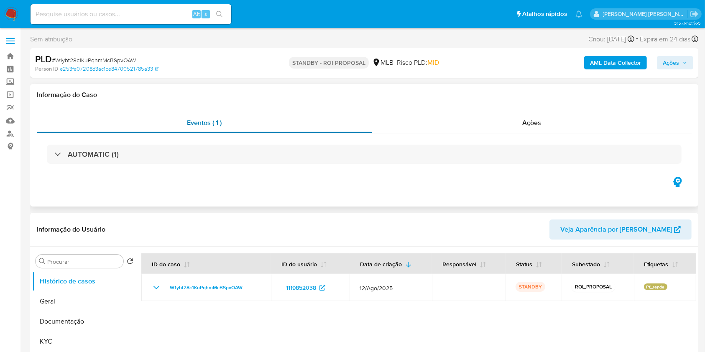
select select "10"
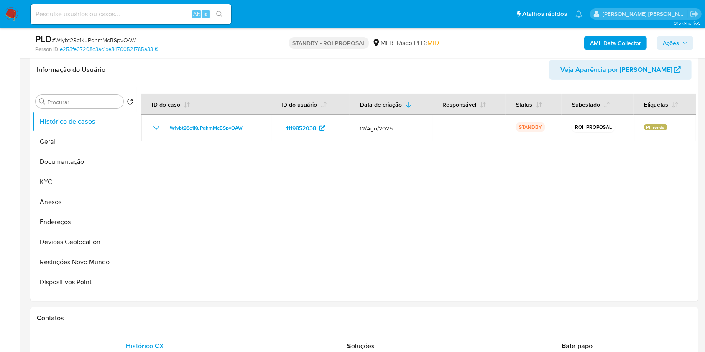
scroll to position [156, 0]
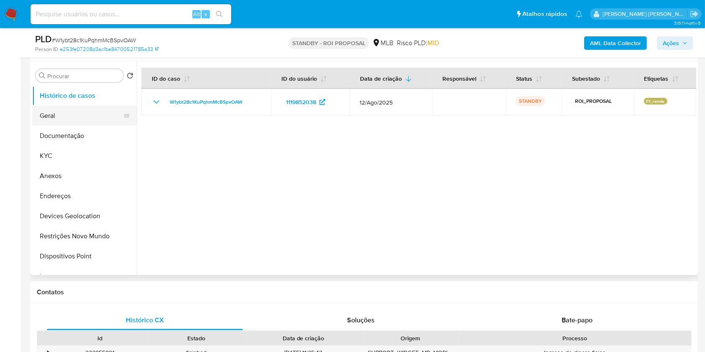
click at [64, 114] on button "Geral" at bounding box center [81, 116] width 98 height 20
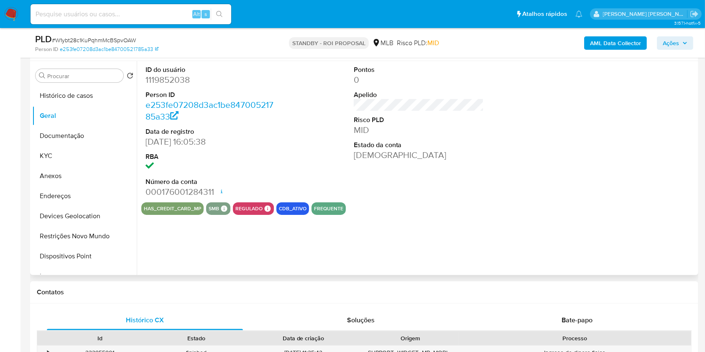
click at [173, 76] on dd "1119852038" at bounding box center [211, 80] width 130 height 12
copy dd "1119852038"
click at [13, 10] on img at bounding box center [11, 14] width 14 height 14
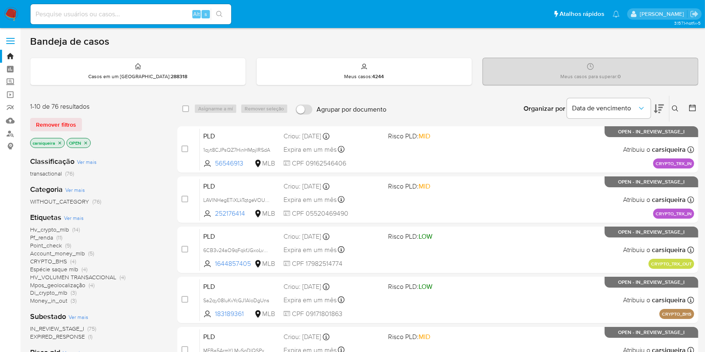
click at [18, 15] on nav "Pausado Ver notificaciones Alt s Atalhos rápidos Presiona las siguientes teclas…" at bounding box center [352, 14] width 705 height 28
click at [10, 13] on img at bounding box center [11, 14] width 14 height 14
click at [84, 14] on input at bounding box center [131, 14] width 201 height 11
paste input "YkLGWbhjU7U7JNqCekiEpUi4"
type input "YkLGWbhjU7U7JNqCekiEpUi4"
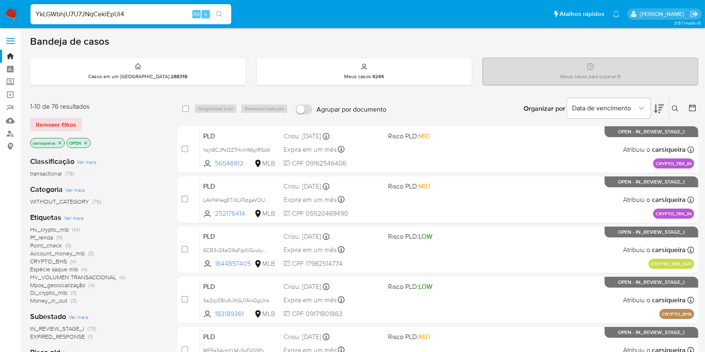
click at [224, 13] on button "search-icon" at bounding box center [219, 14] width 17 height 12
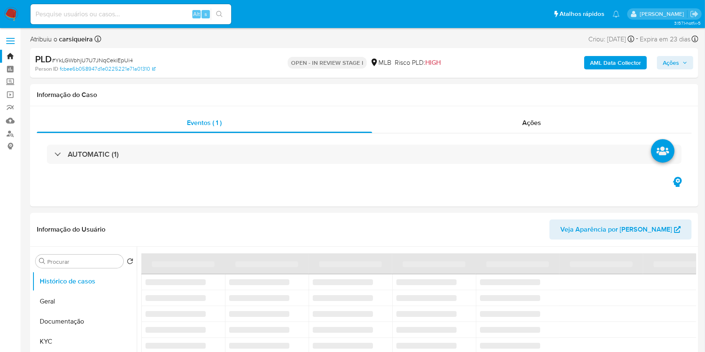
select select "10"
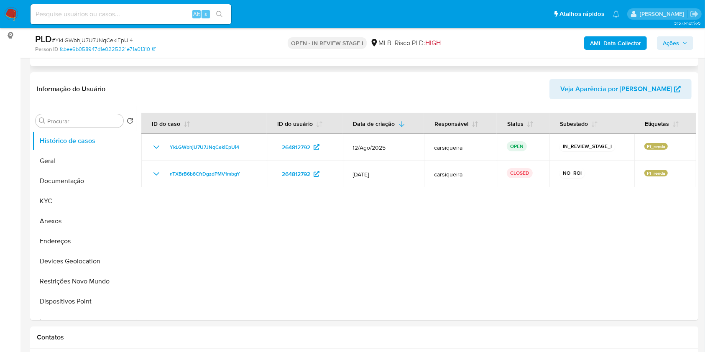
scroll to position [111, 0]
click at [280, 242] on div at bounding box center [416, 213] width 559 height 214
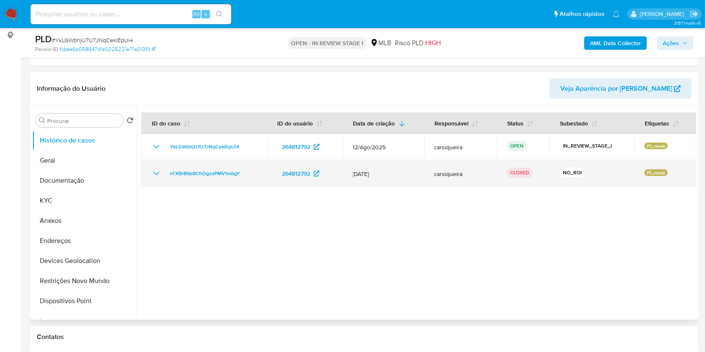
click at [156, 169] on icon "Mostrar/Ocultar" at bounding box center [156, 174] width 10 height 10
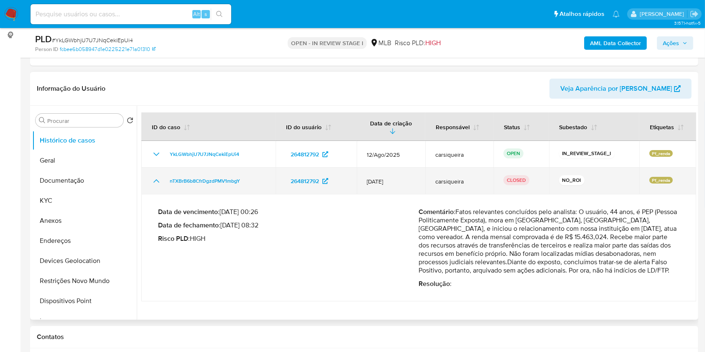
click at [156, 168] on td "nTXBrB6b8CfrDgzdPMV1mbgY" at bounding box center [208, 181] width 134 height 27
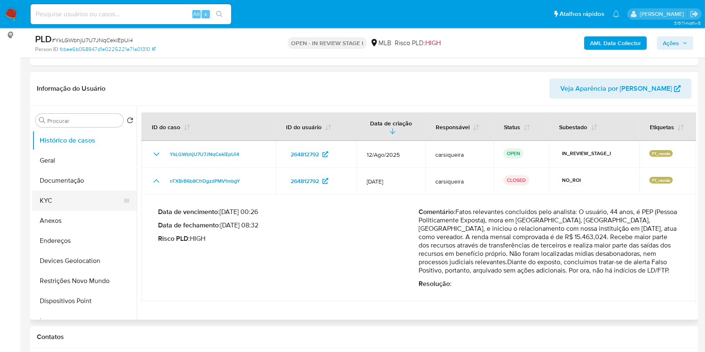
click at [75, 199] on button "KYC" at bounding box center [81, 201] width 98 height 20
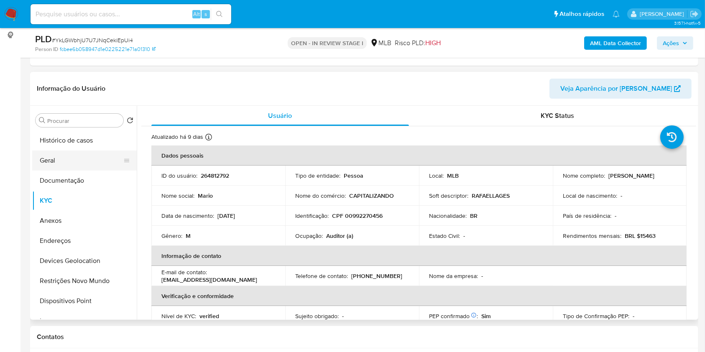
click at [59, 153] on button "Geral" at bounding box center [81, 161] width 98 height 20
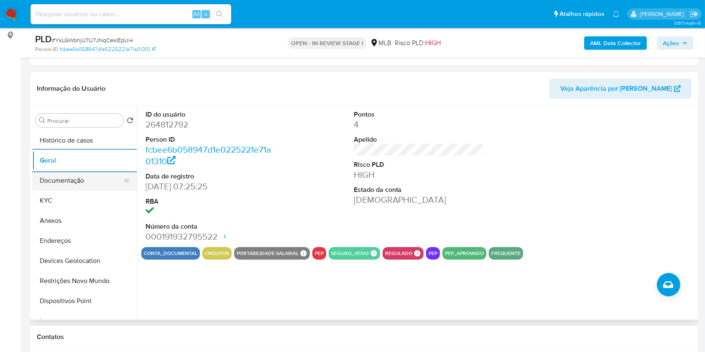
click at [67, 178] on button "Documentação" at bounding box center [81, 181] width 98 height 20
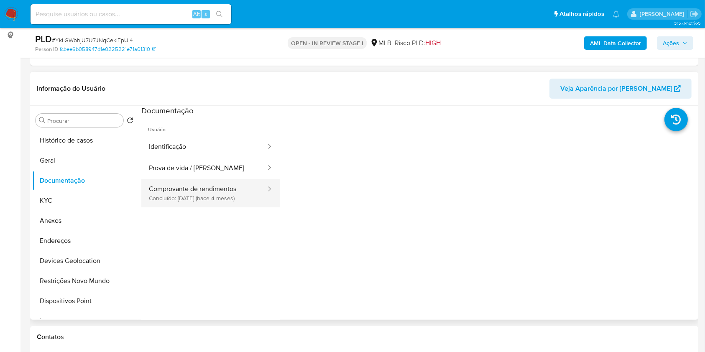
click at [223, 192] on button "Comprovante de rendimentos Concluído: 25/04/2025 (hace 4 meses)" at bounding box center [203, 193] width 125 height 28
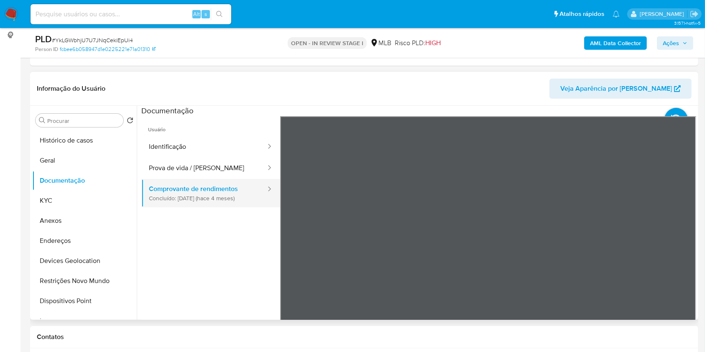
click at [239, 191] on button "Comprovante de rendimentos Concluído: 25/04/2025 (hace 4 meses)" at bounding box center [203, 193] width 125 height 28
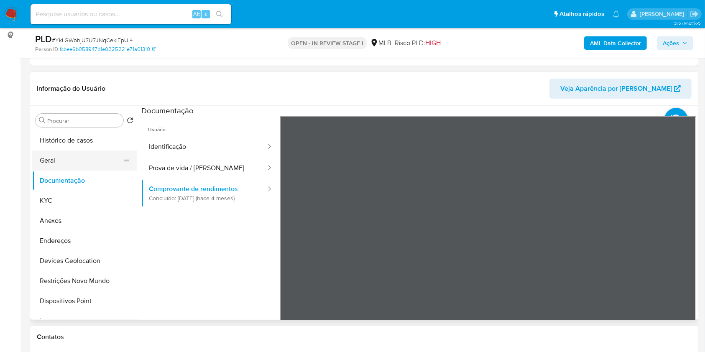
click at [82, 152] on button "Geral" at bounding box center [81, 161] width 98 height 20
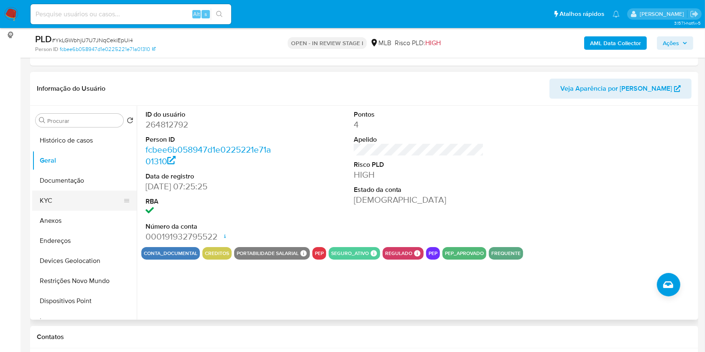
click at [90, 198] on button "KYC" at bounding box center [81, 201] width 98 height 20
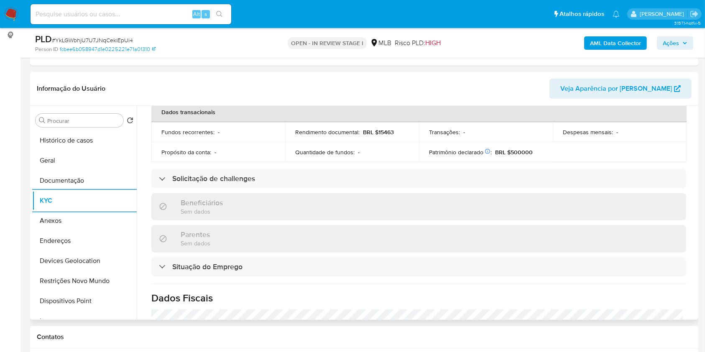
scroll to position [364, 0]
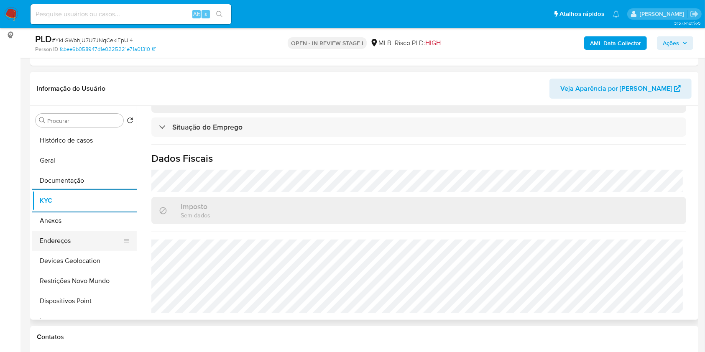
click at [83, 239] on button "Endereços" at bounding box center [81, 241] width 98 height 20
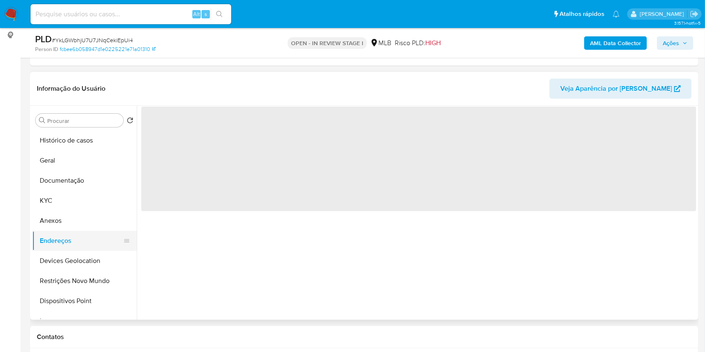
scroll to position [0, 0]
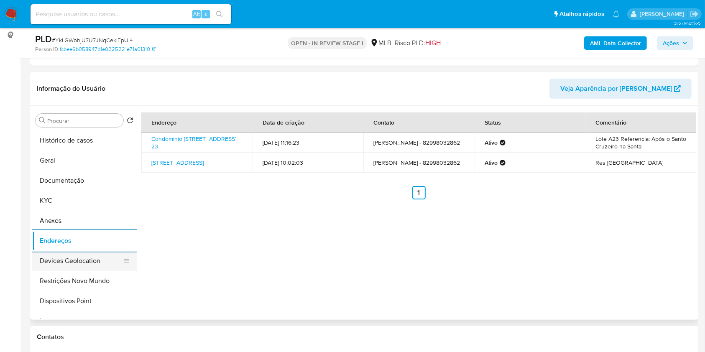
click at [65, 263] on button "Devices Geolocation" at bounding box center [81, 261] width 98 height 20
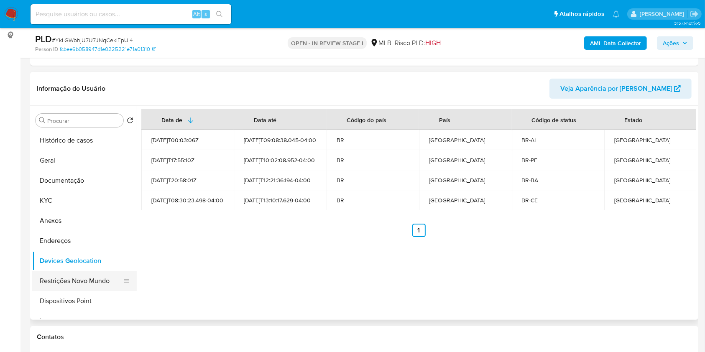
click at [112, 280] on button "Restrições Novo Mundo" at bounding box center [81, 281] width 98 height 20
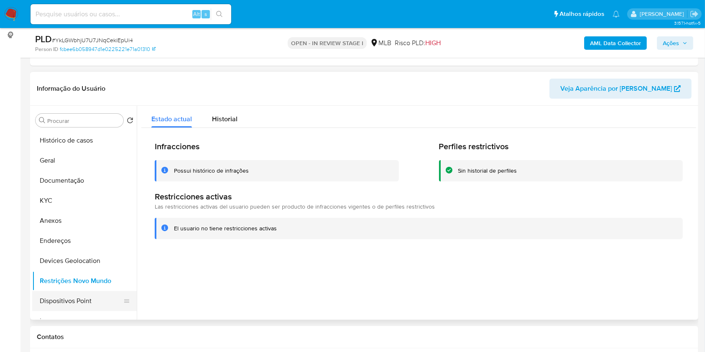
click at [84, 299] on button "Dispositivos Point" at bounding box center [81, 301] width 98 height 20
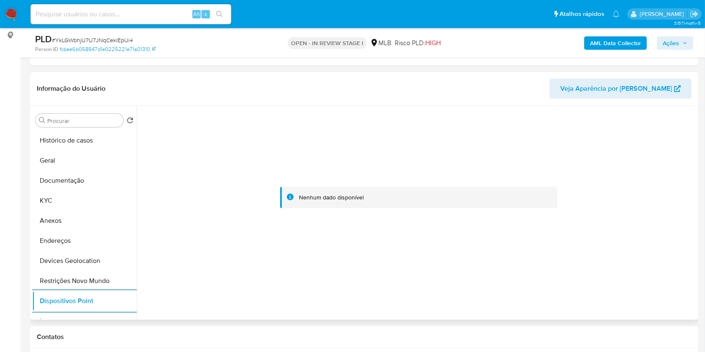
click at [49, 198] on button "KYC" at bounding box center [84, 201] width 105 height 20
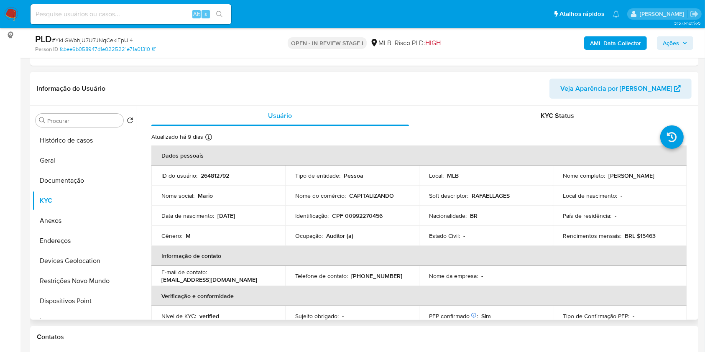
click at [369, 215] on p "CPF 00992270456" at bounding box center [357, 216] width 51 height 8
copy p "00992270456"
drag, startPoint x: 642, startPoint y: 181, endPoint x: 555, endPoint y: 180, distance: 86.6
click at [555, 180] on td "Nome completo : Mario Rafael de Farias Lages" at bounding box center [620, 176] width 134 height 20
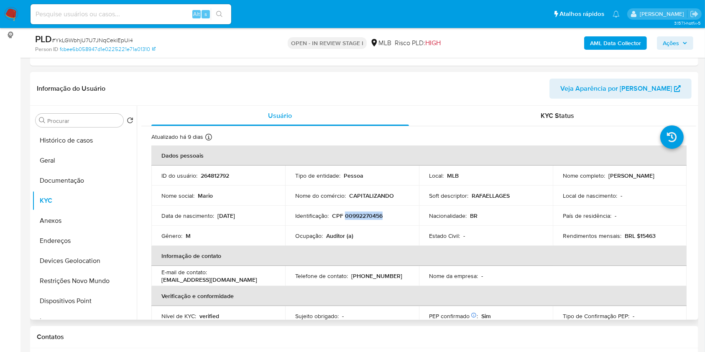
copy p "Mario Rafael de Farias Lages"
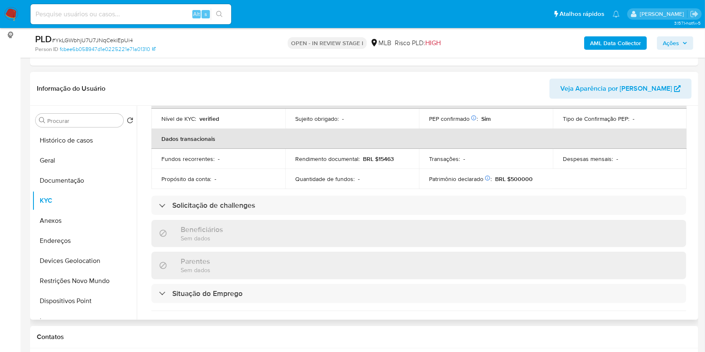
scroll to position [29, 0]
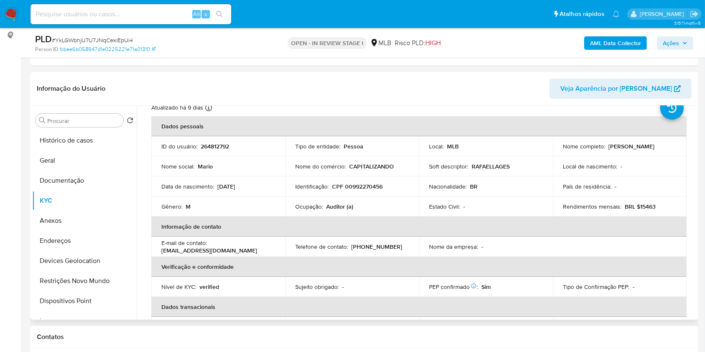
click at [366, 187] on p "CPF 00992270456" at bounding box center [357, 187] width 51 height 8
copy p "00992270456"
click at [80, 174] on button "Documentação" at bounding box center [81, 181] width 98 height 20
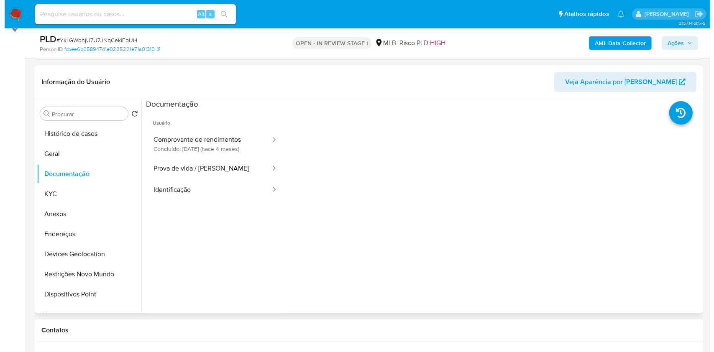
scroll to position [110, 0]
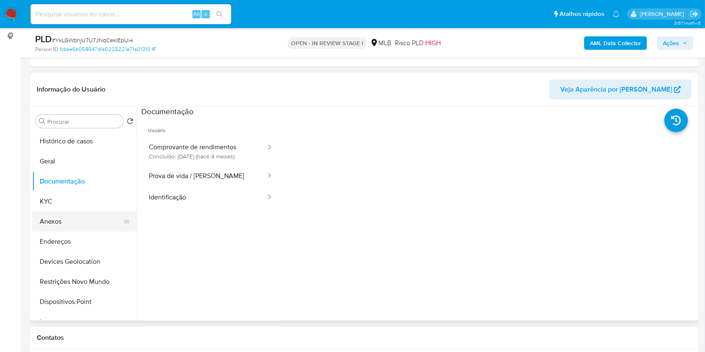
click at [72, 219] on button "Anexos" at bounding box center [81, 222] width 98 height 20
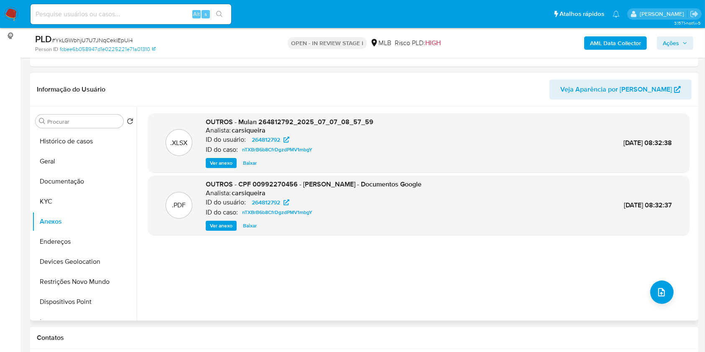
click at [216, 222] on span "Ver anexo" at bounding box center [221, 226] width 23 height 8
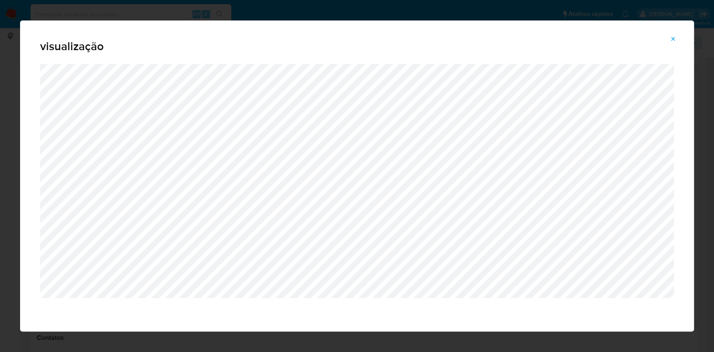
click at [674, 40] on icon "Attachment preview" at bounding box center [673, 39] width 4 height 4
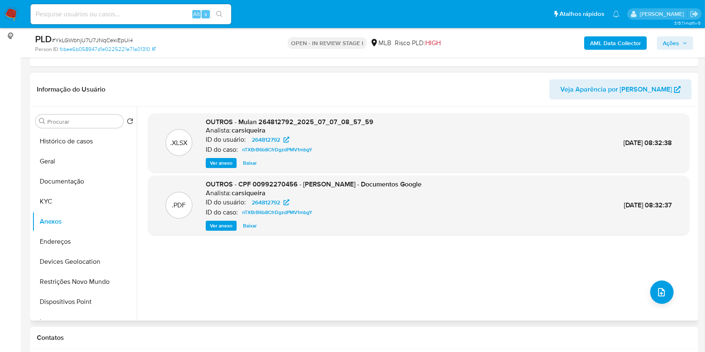
click at [682, 41] on icon "button" at bounding box center [684, 43] width 5 height 5
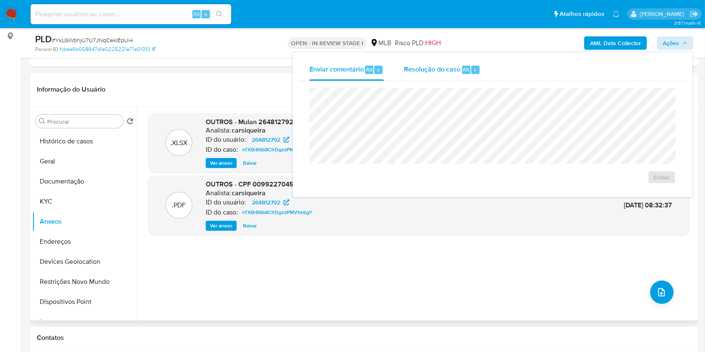
click at [465, 72] on span "Alt" at bounding box center [466, 70] width 7 height 8
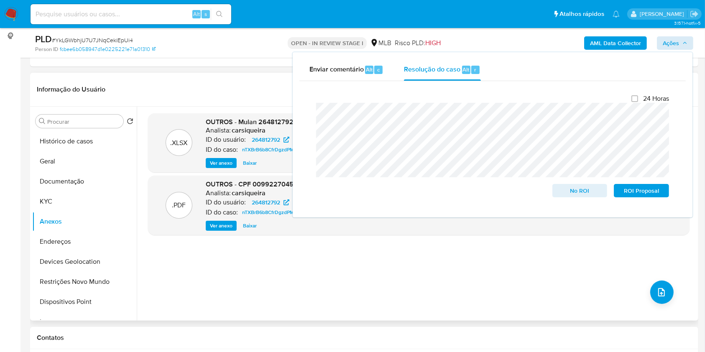
click at [622, 42] on b "AML Data Collector" at bounding box center [615, 42] width 51 height 13
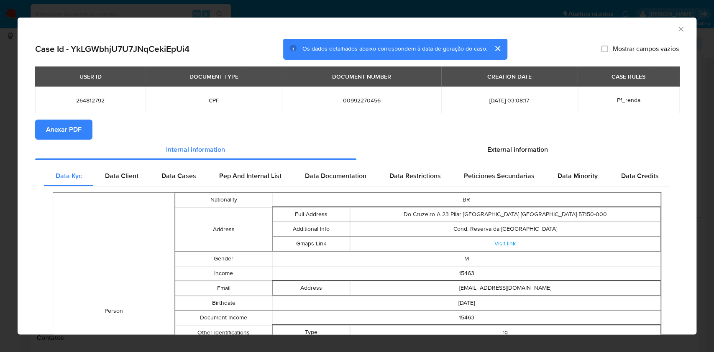
click at [74, 137] on span "Anexar PDF" at bounding box center [64, 129] width 36 height 18
click at [677, 27] on icon "Fechar a janela" at bounding box center [681, 29] width 8 height 8
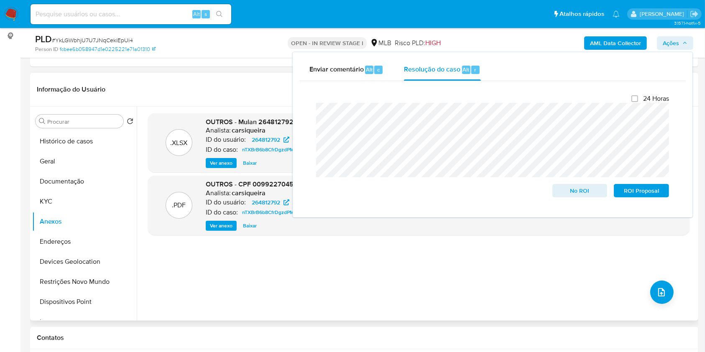
click at [675, 38] on span "Ações" at bounding box center [671, 42] width 16 height 13
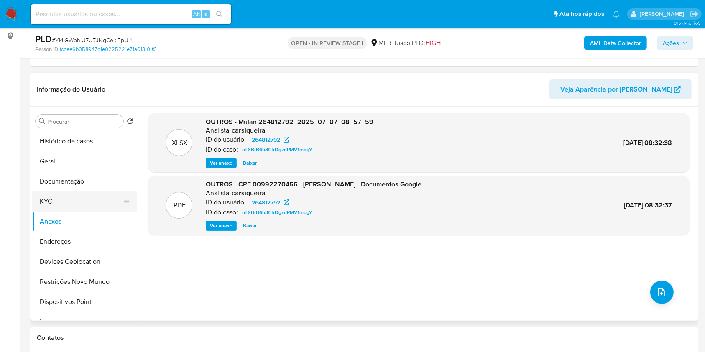
click at [87, 196] on button "KYC" at bounding box center [81, 202] width 98 height 20
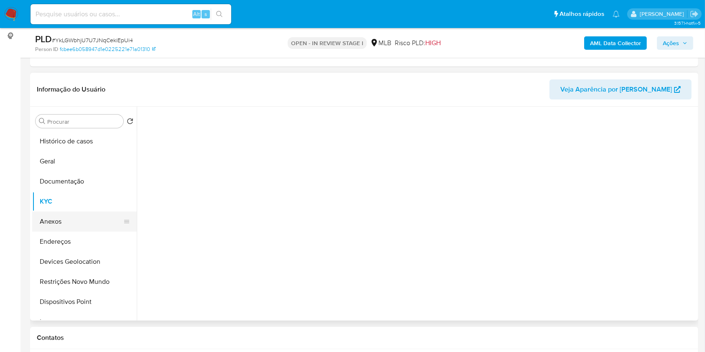
click at [85, 222] on button "Anexos" at bounding box center [81, 222] width 98 height 20
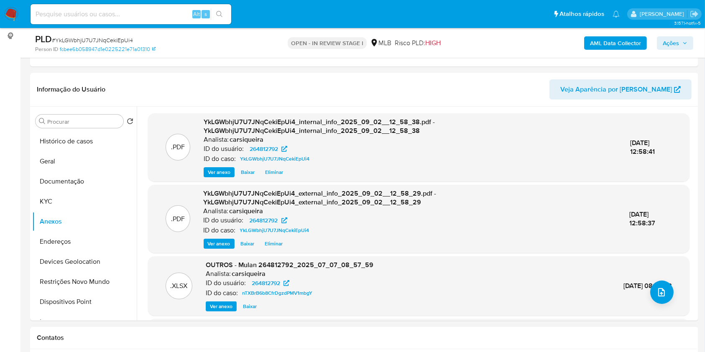
click at [646, 296] on div ".XLSX OUTROS - Mulan 264812792_2025_07_07_08_57_59 Analista: carsiqueira ID do …" at bounding box center [418, 286] width 533 height 51
click at [656, 294] on icon "upload-file" at bounding box center [661, 292] width 10 height 10
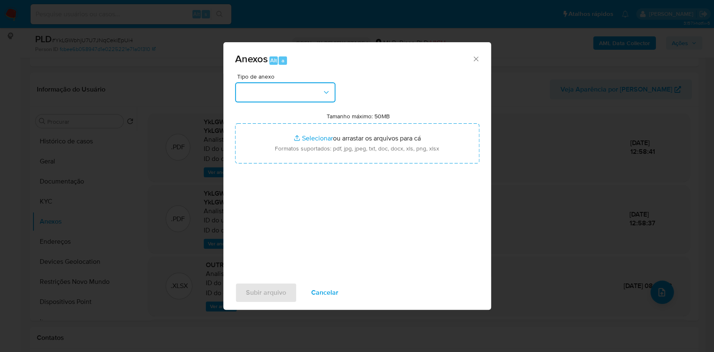
click at [309, 91] on button "button" at bounding box center [285, 92] width 100 height 20
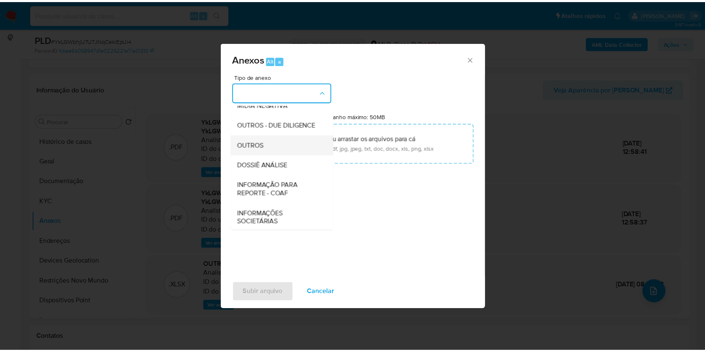
scroll to position [111, 0]
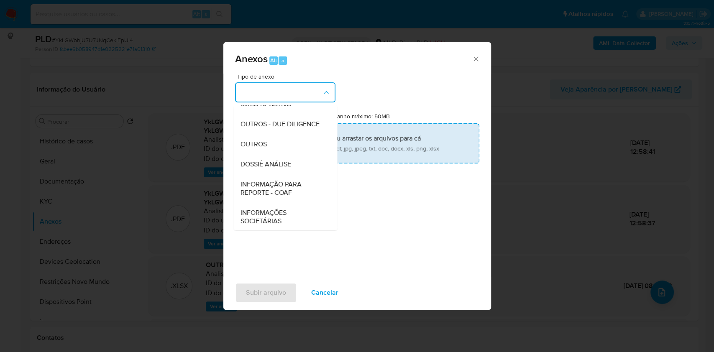
click at [283, 154] on div "OUTROS" at bounding box center [282, 144] width 85 height 20
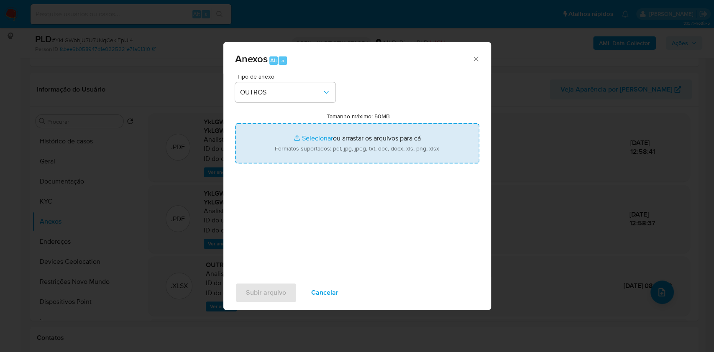
click at [309, 138] on input "Tamanho máximo: 50MB Selecionar arquivos" at bounding box center [357, 143] width 244 height 40
type input "C:\fakepath\Mulan 264812792_2025_09_01_17_59_10.xlsx"
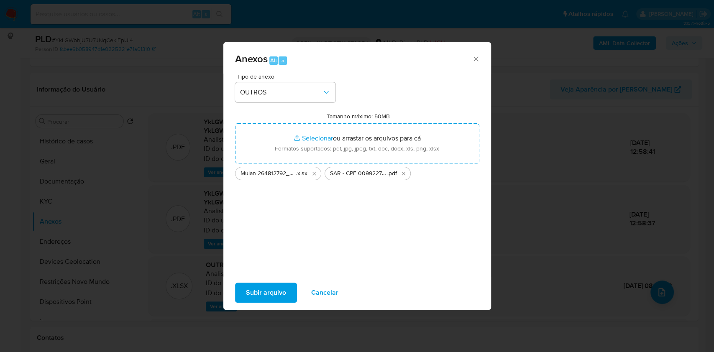
click at [251, 288] on span "Subir arquivo" at bounding box center [266, 293] width 40 height 18
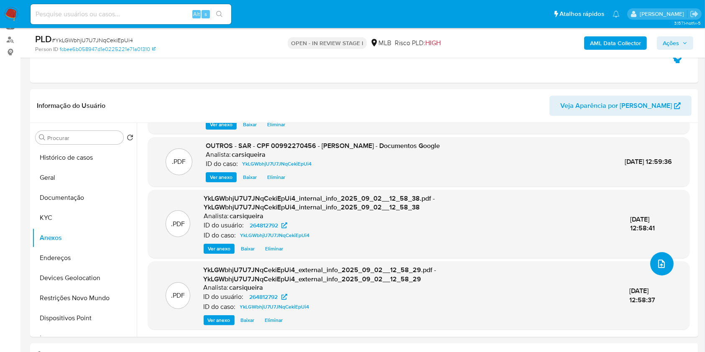
scroll to position [83, 0]
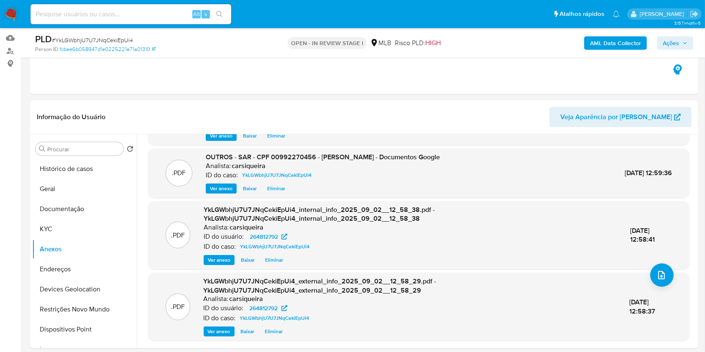
click at [679, 38] on span "Ações" at bounding box center [675, 43] width 25 height 12
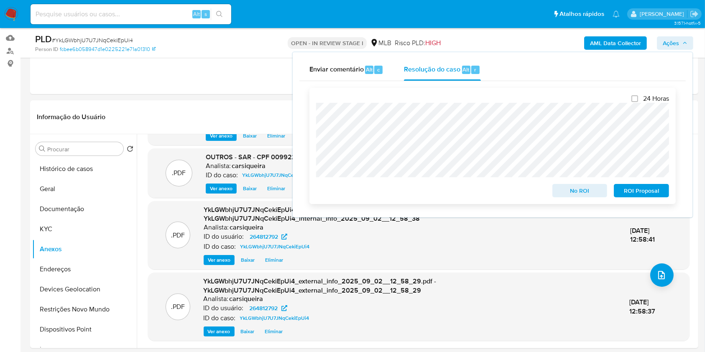
click at [636, 189] on span "ROI Proposal" at bounding box center [641, 191] width 43 height 12
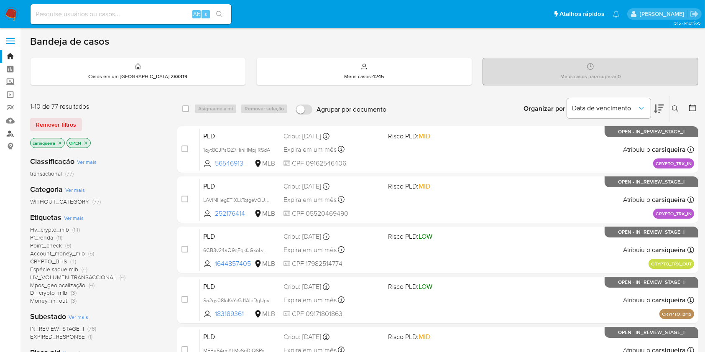
click at [8, 132] on link "Localizador de pessoas" at bounding box center [50, 133] width 100 height 13
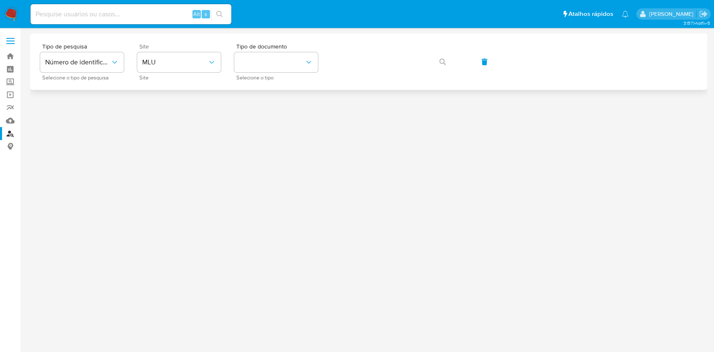
click at [171, 49] on span "Site" at bounding box center [181, 46] width 84 height 6
click at [174, 62] on span "MLU" at bounding box center [174, 62] width 65 height 8
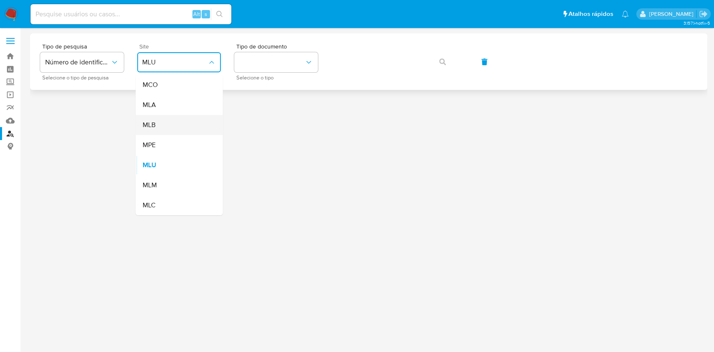
click at [172, 120] on div "MLB" at bounding box center [176, 125] width 69 height 20
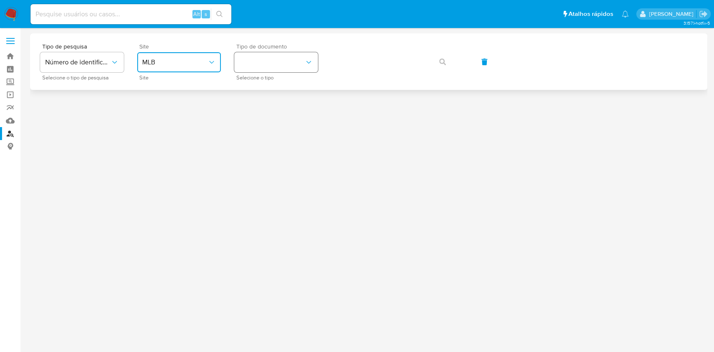
click at [271, 59] on button "identificationType" at bounding box center [276, 62] width 84 height 20
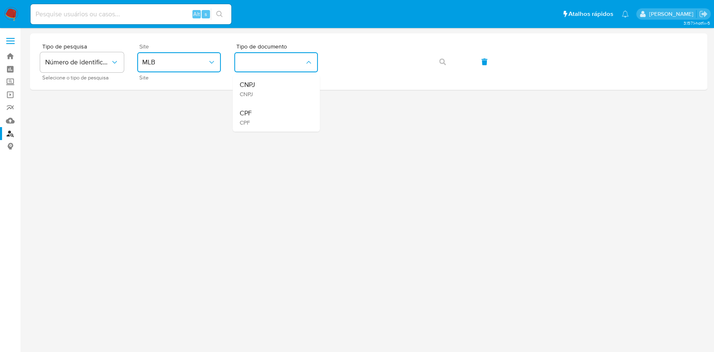
click at [263, 122] on div "CPF CPF" at bounding box center [273, 117] width 69 height 28
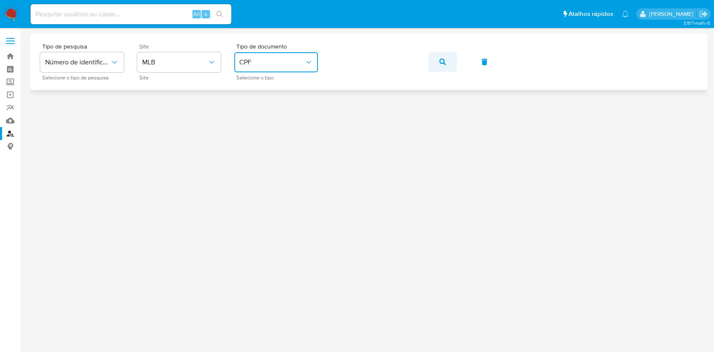
click at [437, 65] on button "button" at bounding box center [442, 62] width 28 height 20
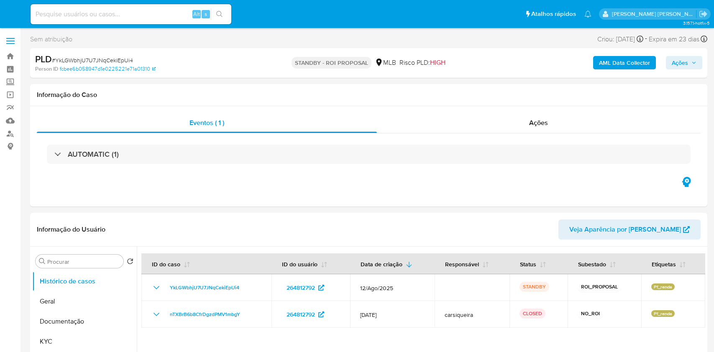
select select "10"
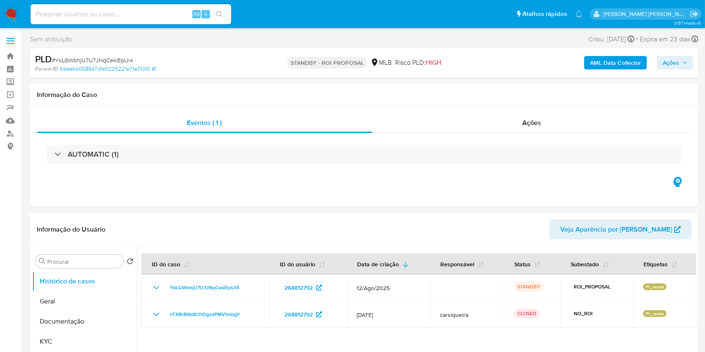
click at [13, 14] on img at bounding box center [11, 14] width 14 height 14
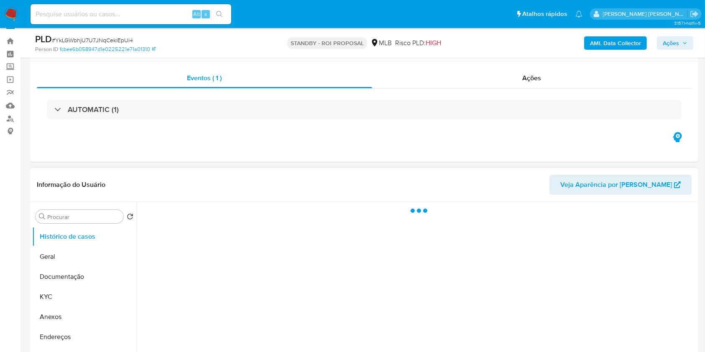
scroll to position [111, 0]
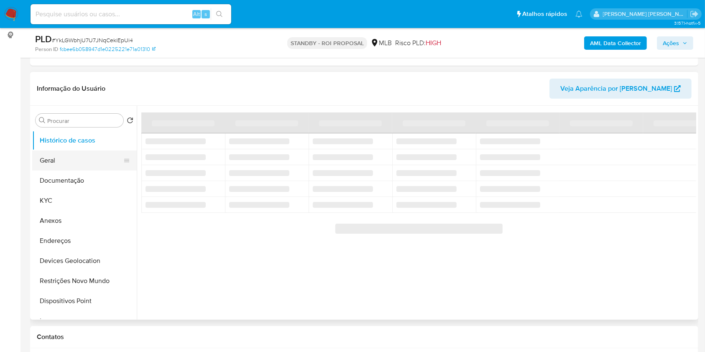
select select "10"
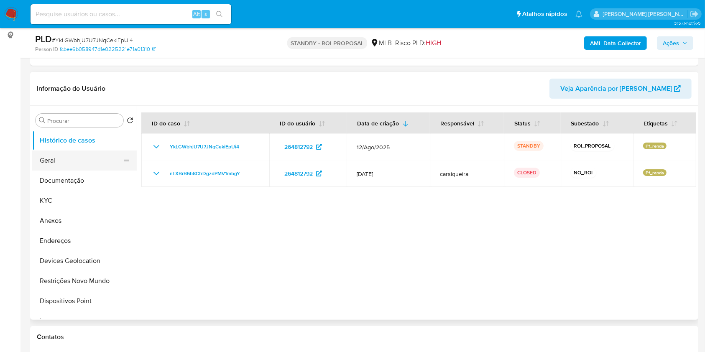
click at [73, 163] on button "Geral" at bounding box center [81, 161] width 98 height 20
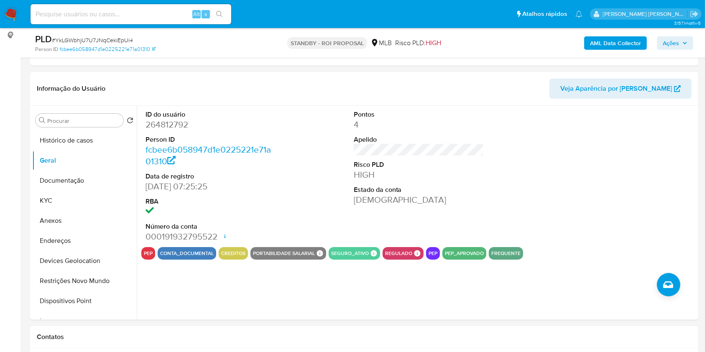
click at [9, 12] on img at bounding box center [11, 14] width 14 height 14
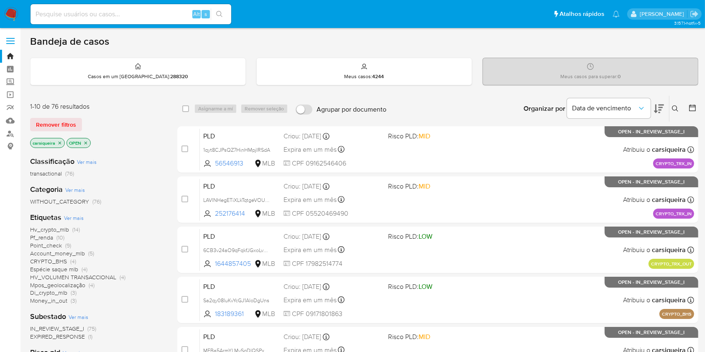
click at [86, 142] on icon "close-filter" at bounding box center [85, 142] width 3 height 3
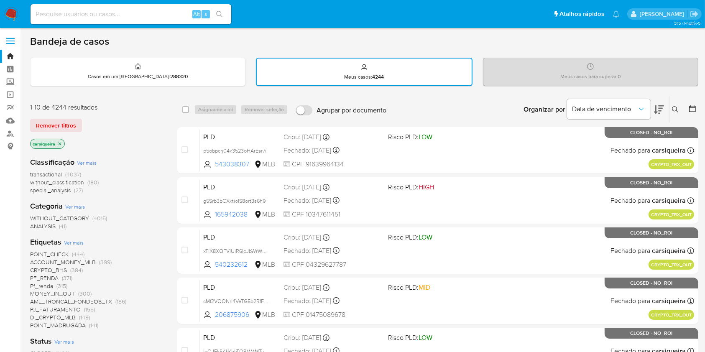
click at [692, 106] on icon at bounding box center [692, 109] width 8 height 8
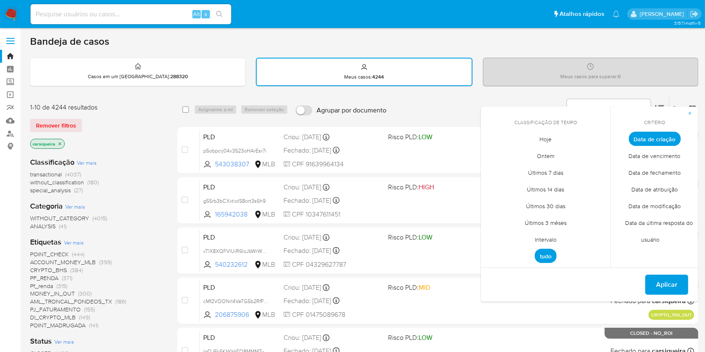
click at [660, 171] on span "Data de fechamento" at bounding box center [655, 172] width 70 height 17
click at [545, 141] on span "Hoje" at bounding box center [546, 139] width 30 height 17
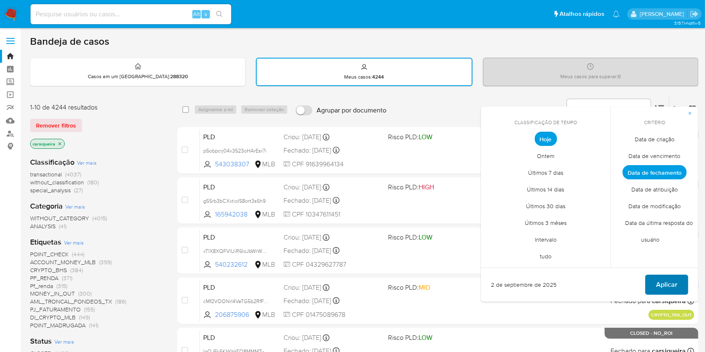
click at [660, 283] on span "Aplicar" at bounding box center [666, 285] width 21 height 18
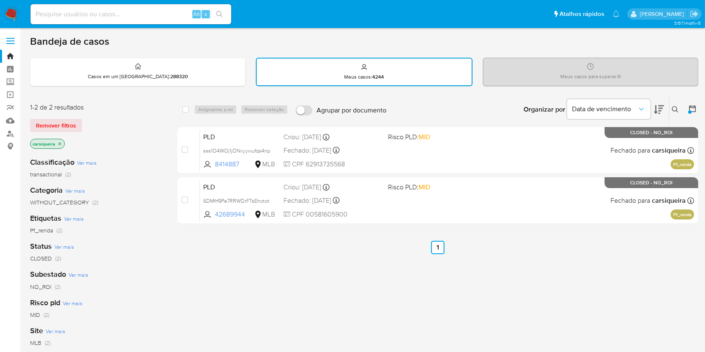
click at [91, 12] on input at bounding box center [131, 14] width 201 height 11
paste input "Oktp0HWi6rt4WBPmNIRSaYXr"
type input "Oktp0HWi6rt4WBPmNIRSaYXr"
click at [220, 11] on icon "search-icon" at bounding box center [219, 14] width 7 height 7
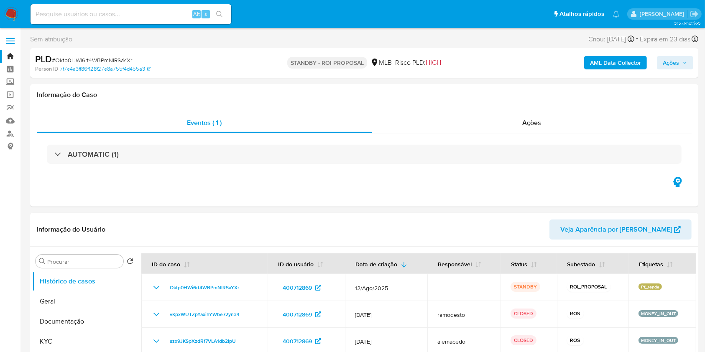
select select "10"
click at [123, 8] on div "Alt s" at bounding box center [131, 14] width 201 height 20
click at [142, 15] on input at bounding box center [131, 14] width 201 height 11
paste input "W1ybt28c1KuPqhmMcBSpvOAW"
type input "W1ybt28c1KuPqhmMcBSpvOAW"
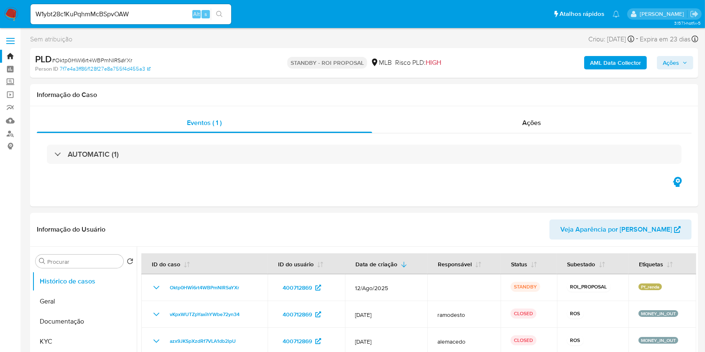
click at [218, 15] on icon "search-icon" at bounding box center [219, 14] width 7 height 7
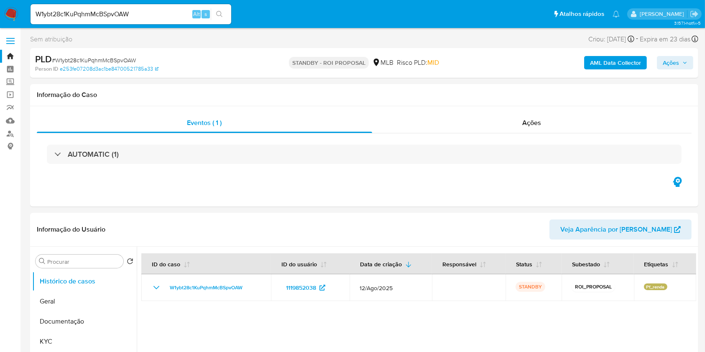
select select "10"
click at [519, 124] on div "Ações" at bounding box center [531, 123] width 319 height 20
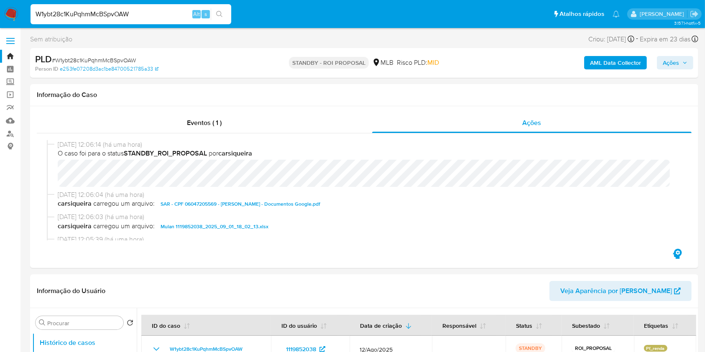
click at [0, 5] on nav "Pausado Ver notificaciones W1ybt28c1KuPqhmMcBSpvOAW Alt s Atalhos rápidos Presi…" at bounding box center [352, 14] width 705 height 28
paste input "YkLGWbhjU7U7JNqCekiEpUi4"
type input "YkLGWbhjU7U7JNqCekiEpUi4"
click at [219, 17] on icon "search-icon" at bounding box center [219, 14] width 7 height 7
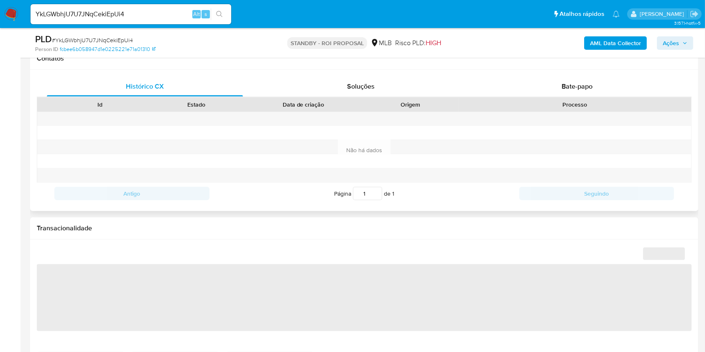
scroll to position [390, 0]
select select "10"
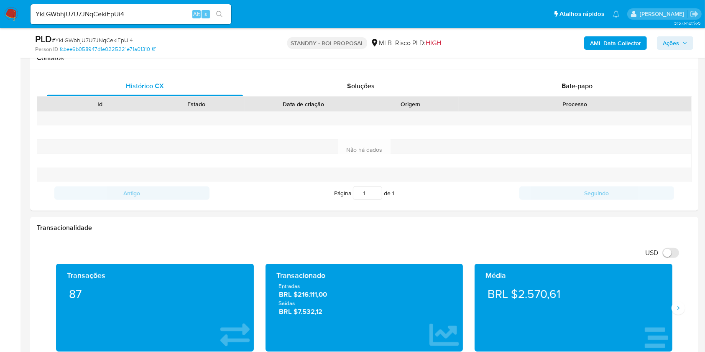
scroll to position [0, 0]
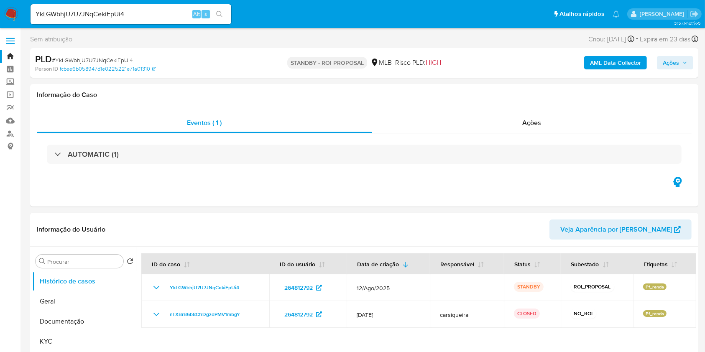
click at [9, 10] on img at bounding box center [11, 14] width 14 height 14
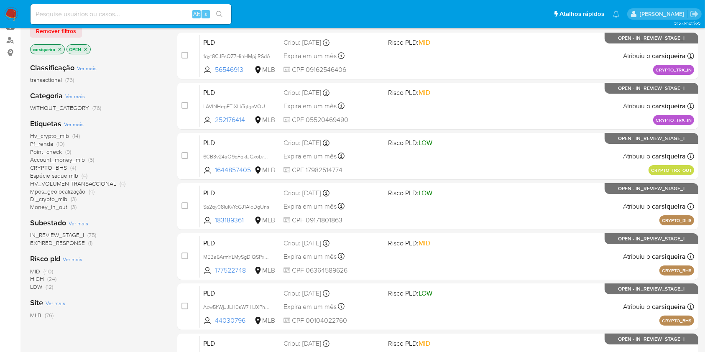
scroll to position [111, 0]
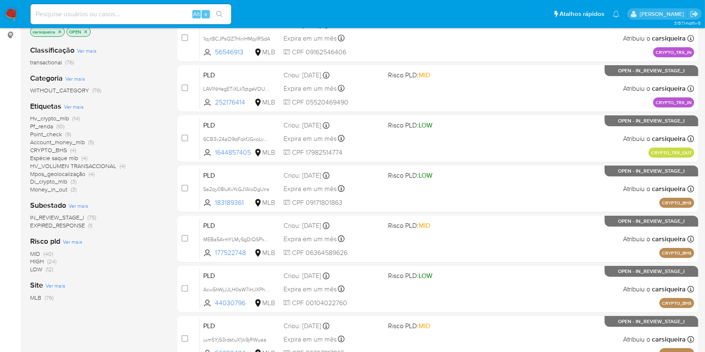
click at [78, 223] on span "EXPIRED_RESPONSE" at bounding box center [57, 225] width 55 height 8
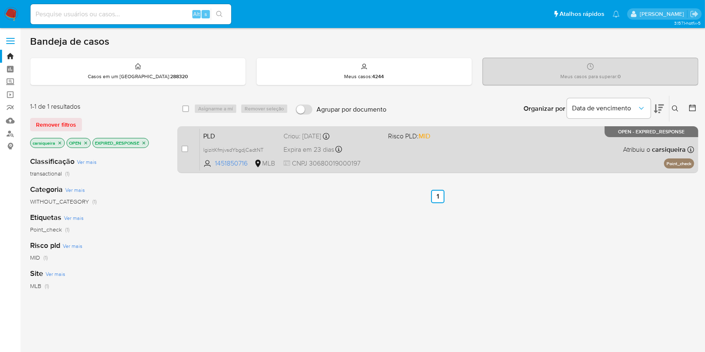
click at [445, 146] on div "PLD lgizitKfmjvsdYbgdjCadtNT 1451850716 MLB Risco PLD: MID Criou: [DATE] Criou:…" at bounding box center [447, 149] width 494 height 42
drag, startPoint x: 267, startPoint y: 146, endPoint x: 621, endPoint y: 150, distance: 354.6
click at [0, 0] on icon at bounding box center [0, 0] width 0 height 0
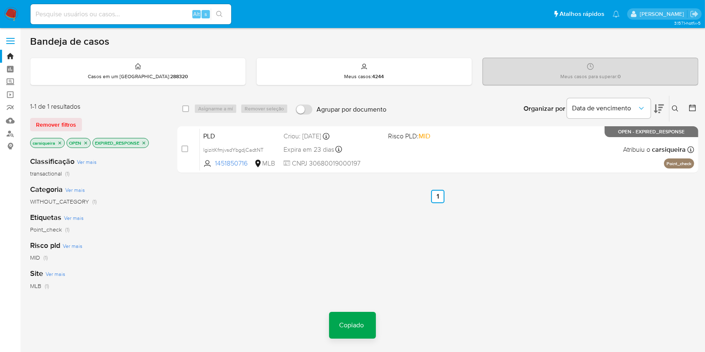
click at [674, 105] on icon at bounding box center [675, 108] width 7 height 7
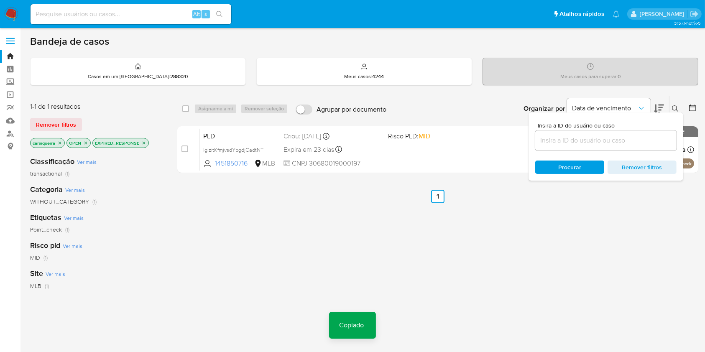
click at [562, 136] on input at bounding box center [605, 140] width 141 height 11
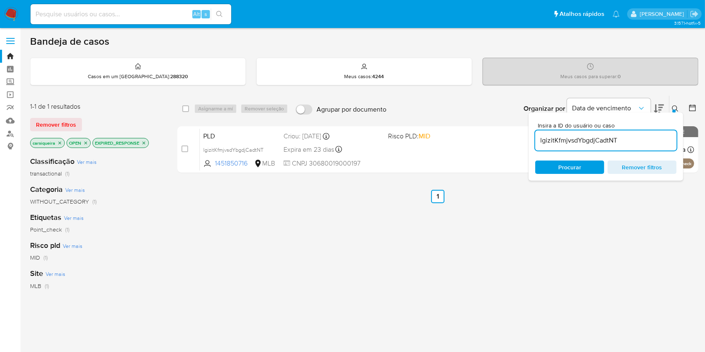
type input "lgizitKfmjvsdYbgdjCadtNT"
drag, startPoint x: 184, startPoint y: 145, endPoint x: 217, endPoint y: 123, distance: 40.0
click at [187, 143] on div "case-item-checkbox Incapaz de atribuir o caso" at bounding box center [190, 149] width 18 height 42
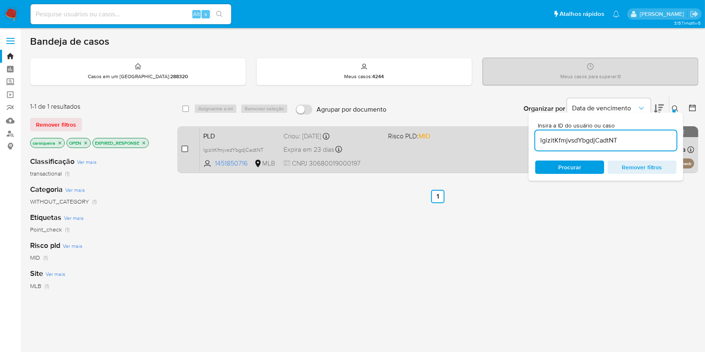
click at [183, 146] on input "checkbox" at bounding box center [184, 149] width 7 height 7
checkbox input "true"
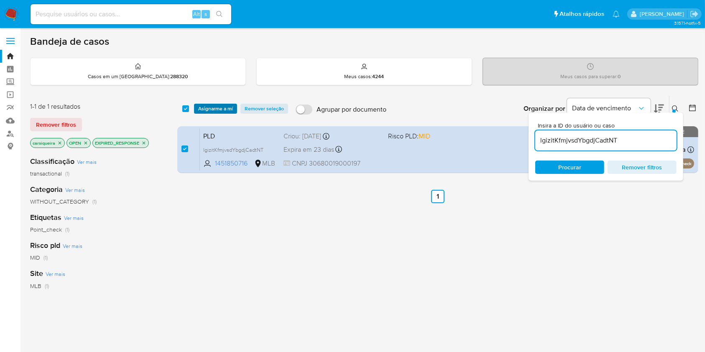
click at [212, 107] on span "Asignarme a mí" at bounding box center [215, 109] width 35 height 8
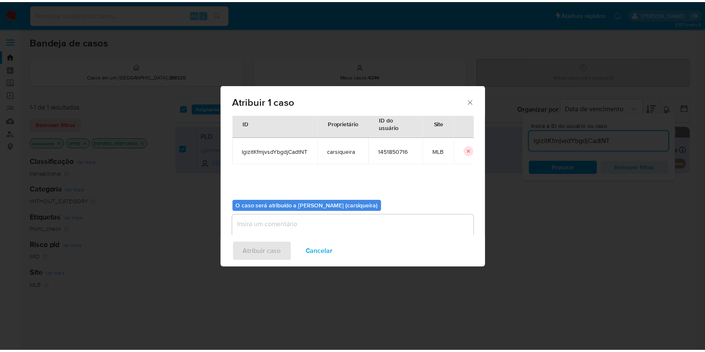
scroll to position [43, 0]
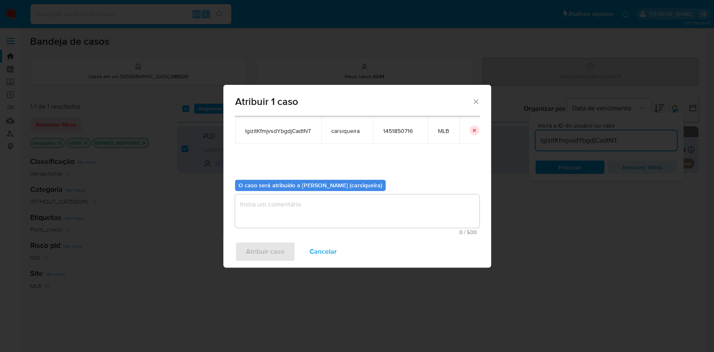
click at [352, 204] on textarea "assign-modal" at bounding box center [357, 210] width 244 height 33
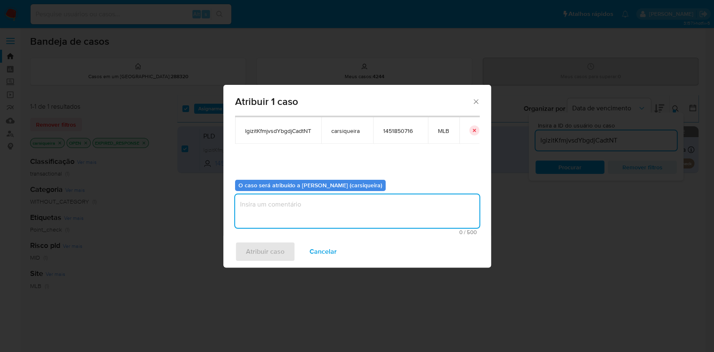
paste textarea "lgizitKfmjvsdYbgdjCadtNT"
type textarea "lgizitKfmjvsdYbgdjCadtNT"
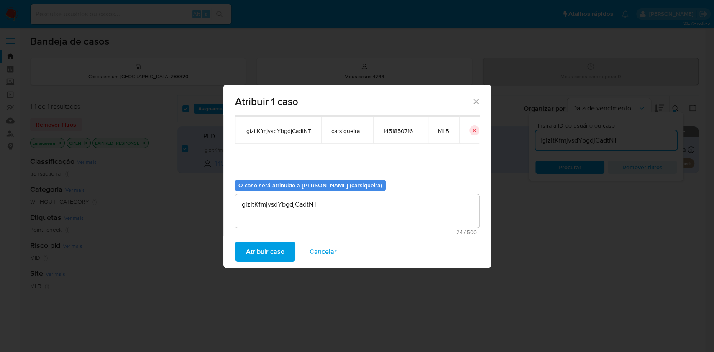
click at [259, 246] on span "Atribuir caso" at bounding box center [265, 252] width 38 height 18
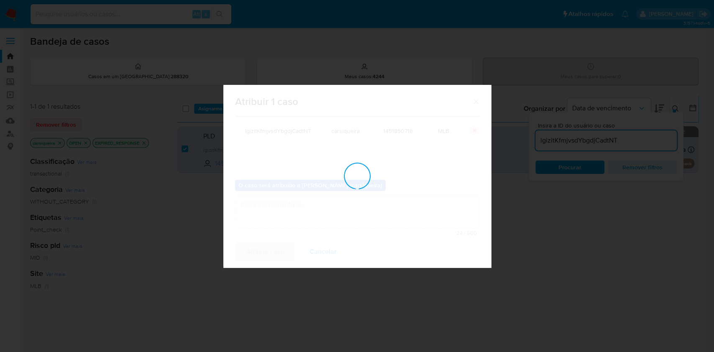
checkbox input "false"
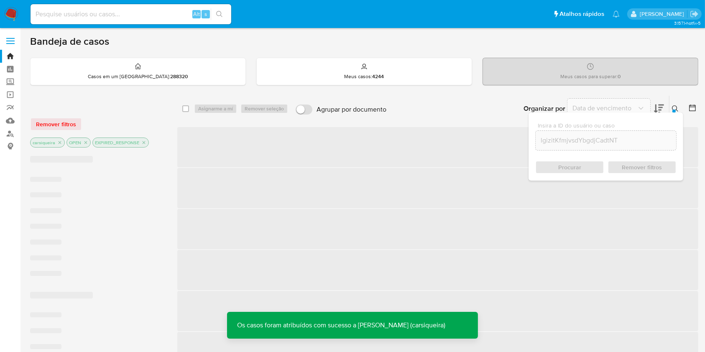
click at [12, 12] on img at bounding box center [11, 14] width 14 height 14
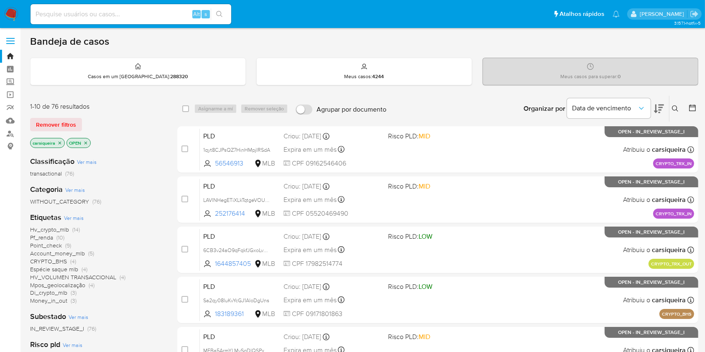
click at [8, 14] on img at bounding box center [11, 14] width 14 height 14
click at [134, 12] on input at bounding box center [131, 14] width 201 height 11
paste input "fxyEKjE7UvgjIOrmEUm2O5TF"
type input "fxyEKjE7UvgjIOrmEUm2O5TF"
drag, startPoint x: 220, startPoint y: 15, endPoint x: 222, endPoint y: 2, distance: 14.0
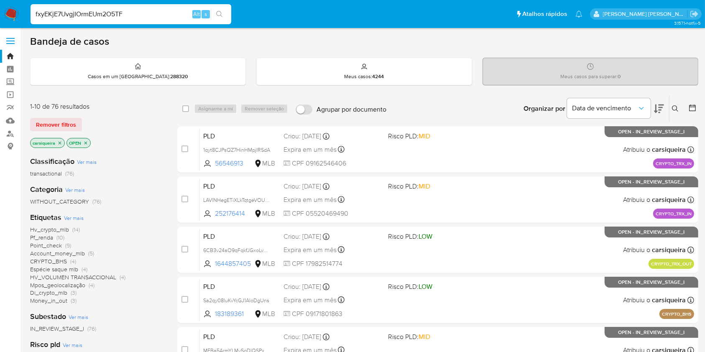
click at [220, 8] on button "search-icon" at bounding box center [219, 14] width 17 height 12
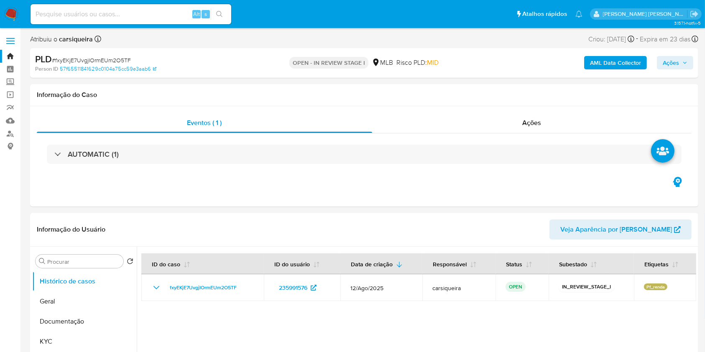
select select "10"
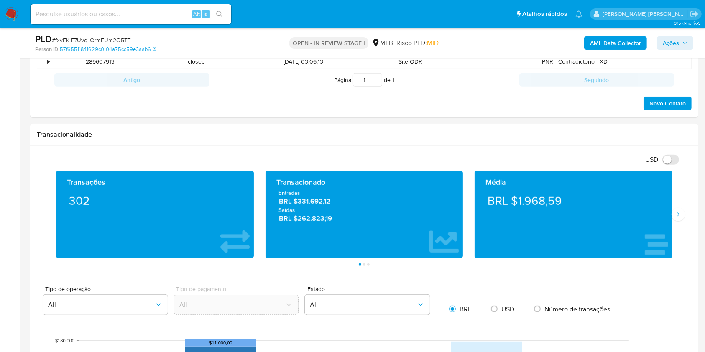
scroll to position [465, 0]
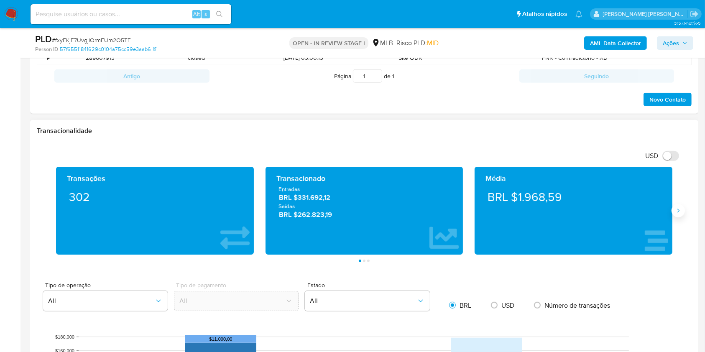
click at [680, 209] on icon "Siguiente" at bounding box center [678, 210] width 7 height 7
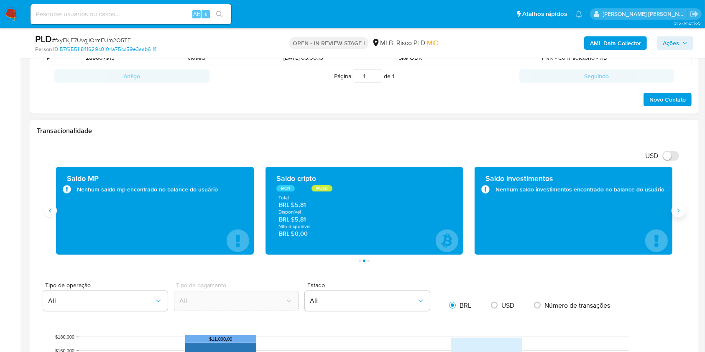
click at [679, 209] on icon "Siguiente" at bounding box center [678, 210] width 7 height 7
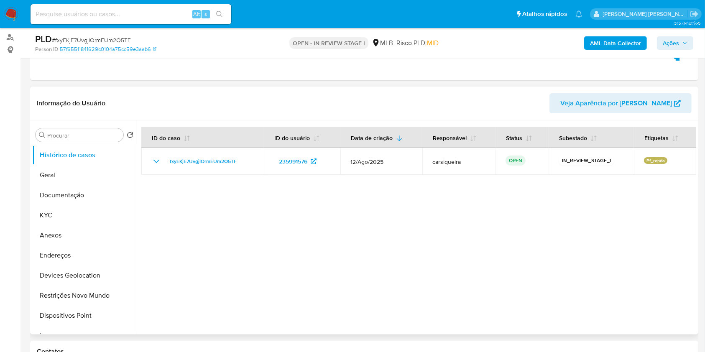
scroll to position [167, 0]
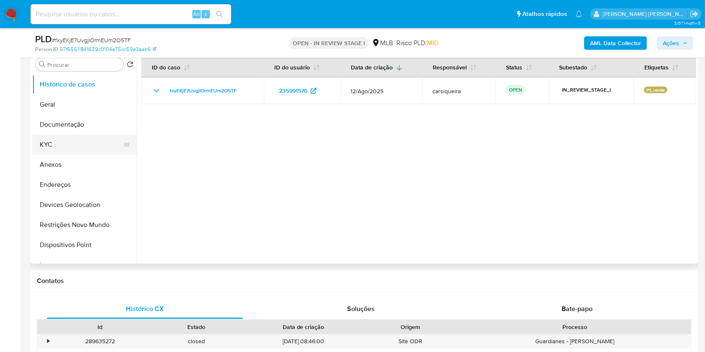
click at [66, 149] on button "KYC" at bounding box center [81, 145] width 98 height 20
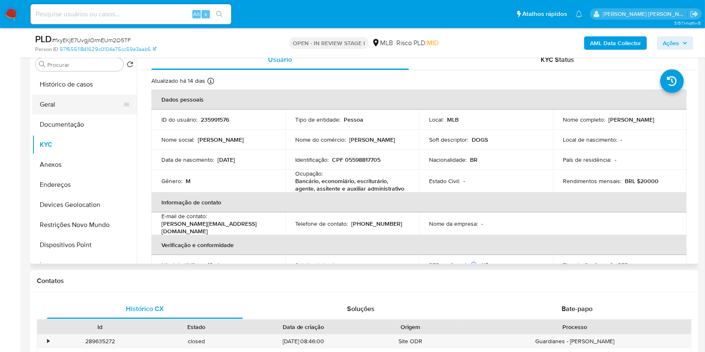
click at [89, 107] on button "Geral" at bounding box center [81, 105] width 98 height 20
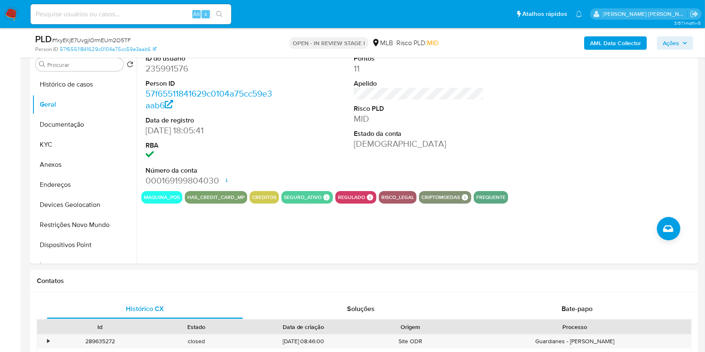
drag, startPoint x: 10, startPoint y: 14, endPoint x: 30, endPoint y: 1, distance: 23.2
click at [10, 14] on img at bounding box center [11, 14] width 14 height 14
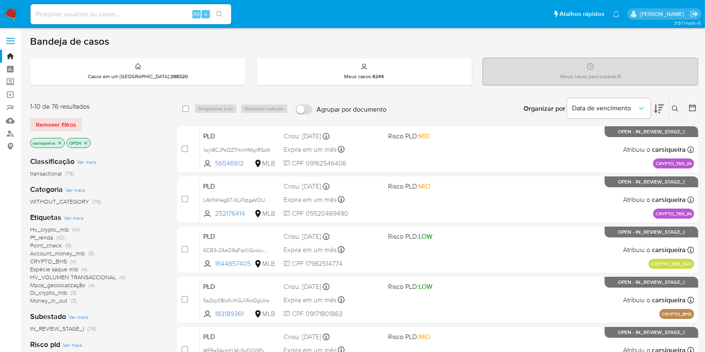
click at [26, 19] on nav "Pausado Ver notificaciones Alt s Atalhos rápidos Presiona las siguientes teclas…" at bounding box center [352, 14] width 705 height 28
click at [134, 12] on input at bounding box center [131, 14] width 201 height 11
paste input "B3yz4dQz2SuutpifwnAI6ews"
type input "B3yz4dQz2SuutpifwnAI6ews"
click at [221, 14] on icon "search-icon" at bounding box center [219, 14] width 6 height 6
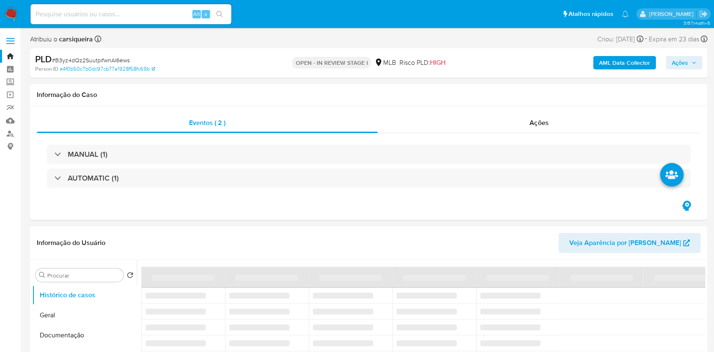
select select "10"
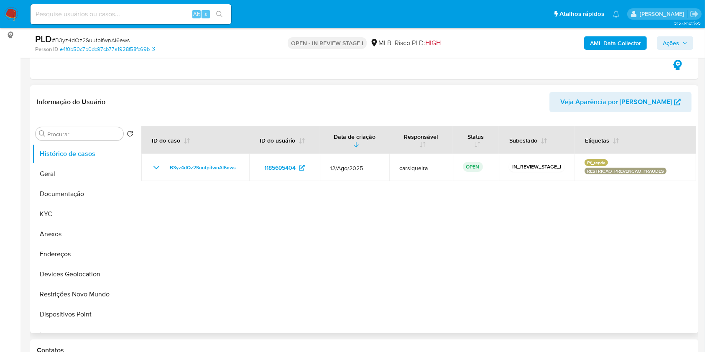
scroll to position [56, 0]
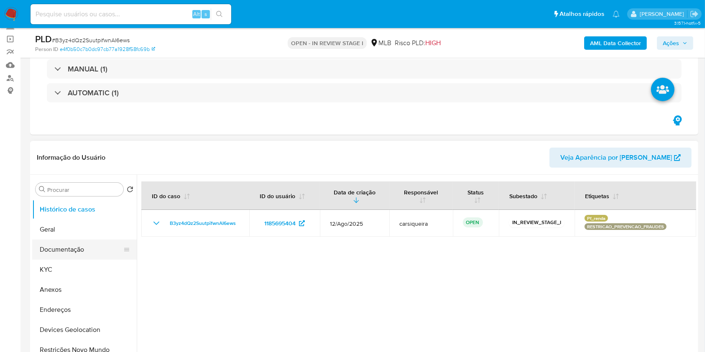
click at [67, 245] on button "Documentação" at bounding box center [81, 250] width 98 height 20
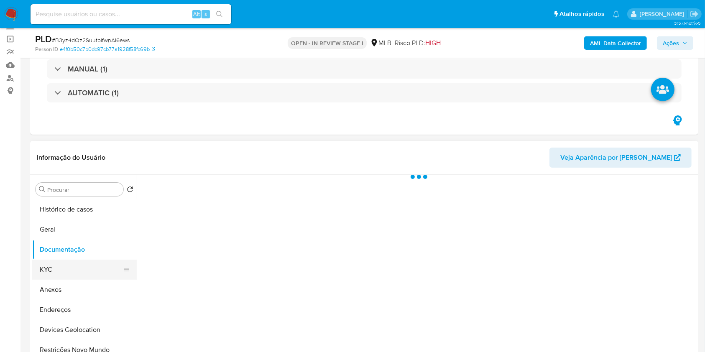
click at [69, 271] on button "KYC" at bounding box center [81, 270] width 98 height 20
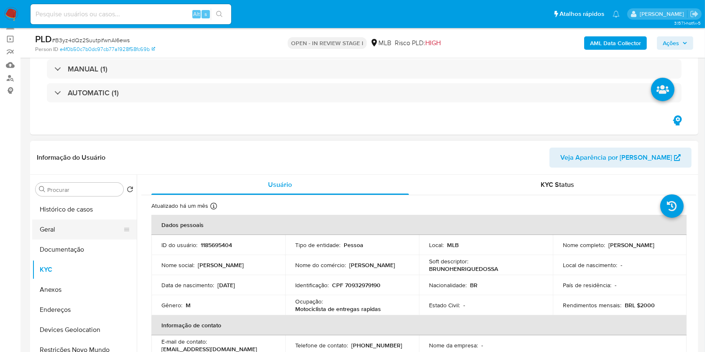
click at [59, 231] on button "Geral" at bounding box center [81, 230] width 98 height 20
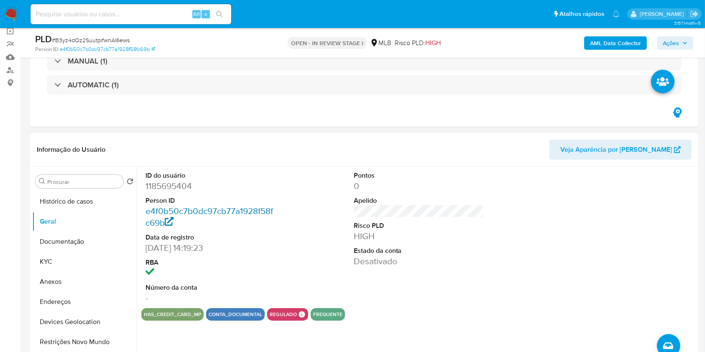
scroll to position [111, 0]
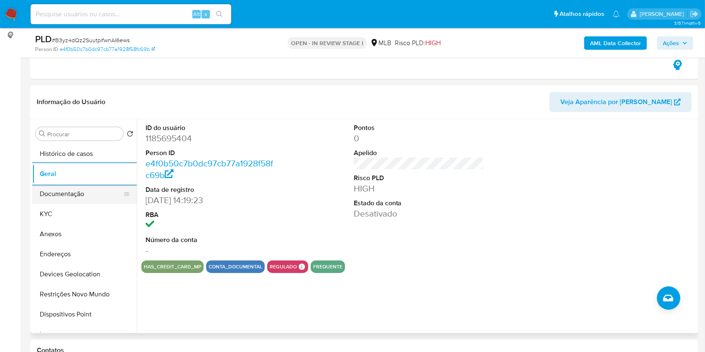
click at [100, 194] on button "Documentação" at bounding box center [81, 194] width 98 height 20
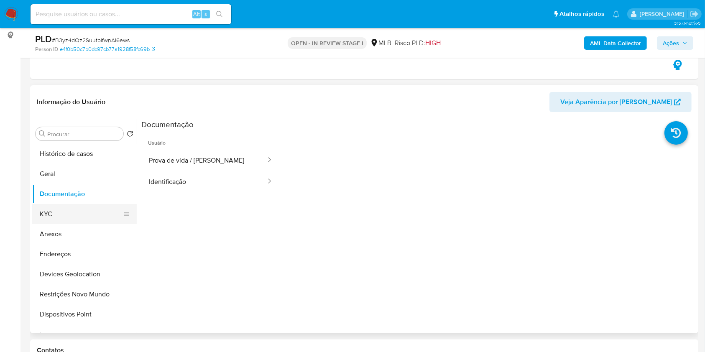
click at [67, 215] on button "KYC" at bounding box center [81, 214] width 98 height 20
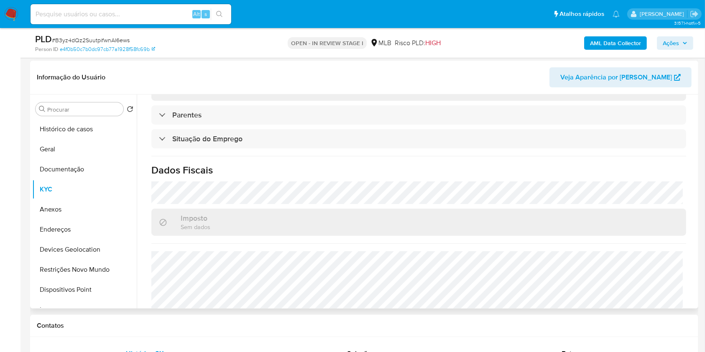
scroll to position [355, 0]
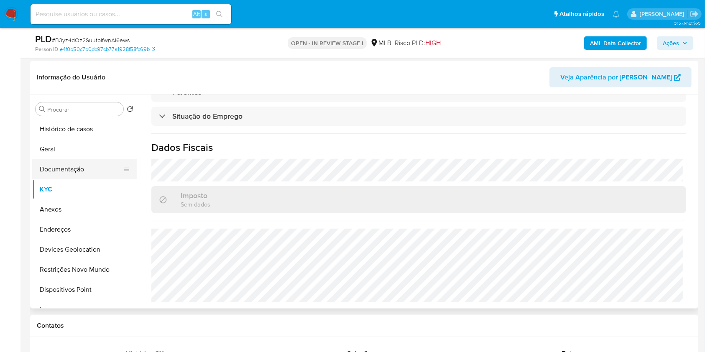
click at [85, 161] on button "Documentação" at bounding box center [81, 169] width 98 height 20
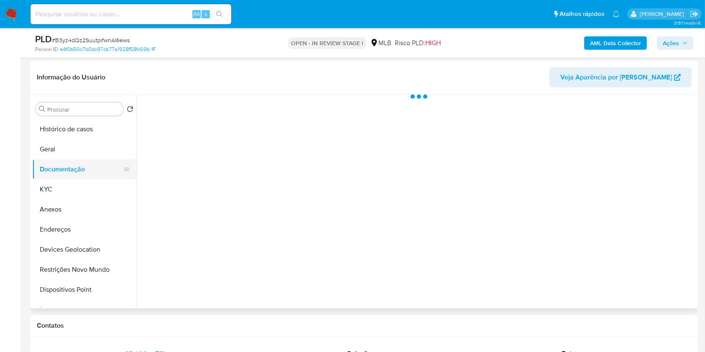
scroll to position [0, 0]
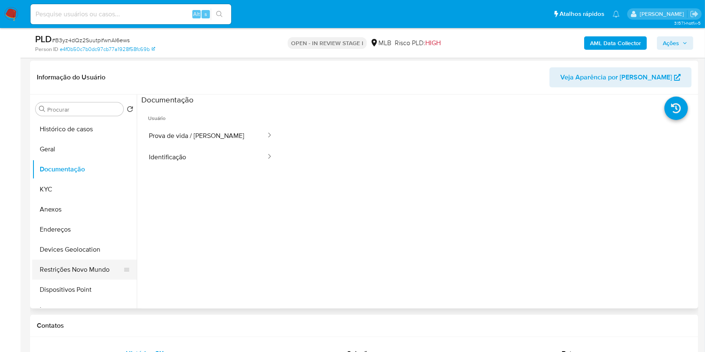
click at [74, 260] on button "Restrições Novo Mundo" at bounding box center [81, 270] width 98 height 20
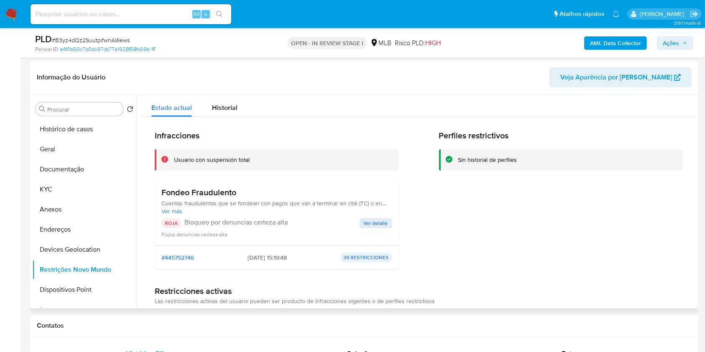
click at [381, 221] on span "Ver detalle" at bounding box center [376, 223] width 24 height 8
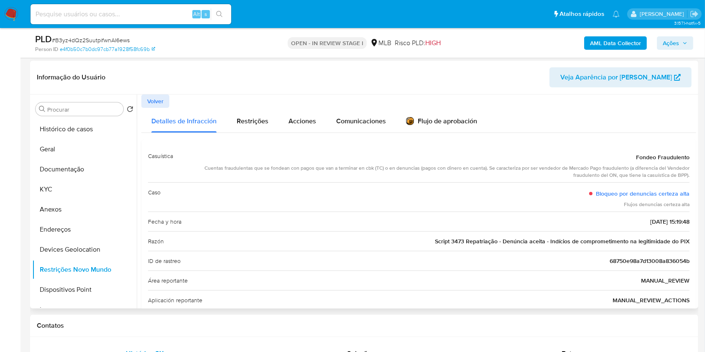
drag, startPoint x: 238, startPoint y: 164, endPoint x: 508, endPoint y: 178, distance: 270.9
click at [508, 178] on div "Cuentas fraudulentas que se fondean con pagos que van a terminar en cbk (TC) o …" at bounding box center [435, 172] width 510 height 14
click at [431, 197] on div "Caso Bloqueo por denuncias certeza alta Flujos denuncias certeza alta" at bounding box center [418, 196] width 541 height 29
drag, startPoint x: 65, startPoint y: 184, endPoint x: 104, endPoint y: 173, distance: 40.4
click at [65, 184] on button "KYC" at bounding box center [84, 189] width 105 height 20
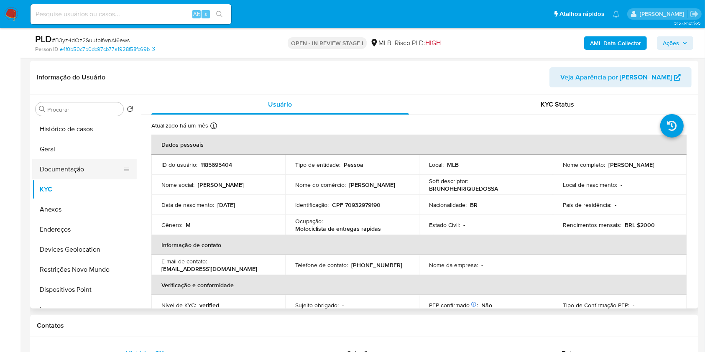
click at [70, 170] on button "Documentação" at bounding box center [81, 169] width 98 height 20
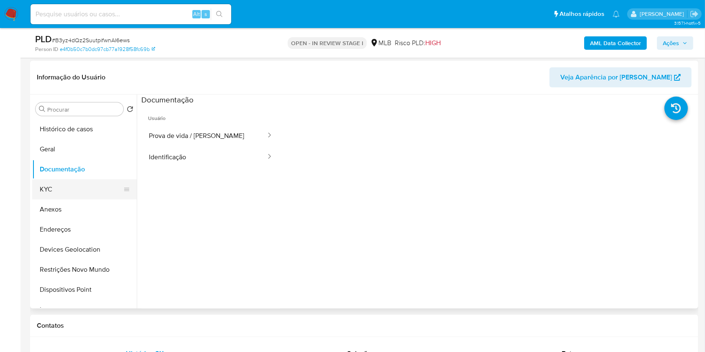
click at [50, 192] on button "KYC" at bounding box center [81, 189] width 98 height 20
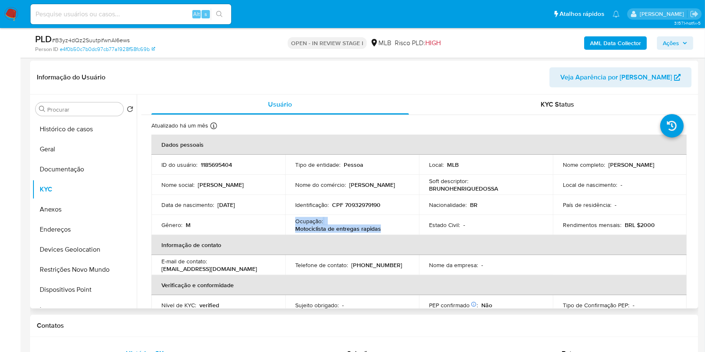
drag, startPoint x: 388, startPoint y: 232, endPoint x: 289, endPoint y: 219, distance: 99.9
click at [289, 219] on td "Ocupação : Motociclista de entregas rapidas" at bounding box center [352, 225] width 134 height 20
copy div "Ocupação : Motociclista de entregas rapidas"
click at [211, 164] on p "1185695404" at bounding box center [216, 165] width 31 height 8
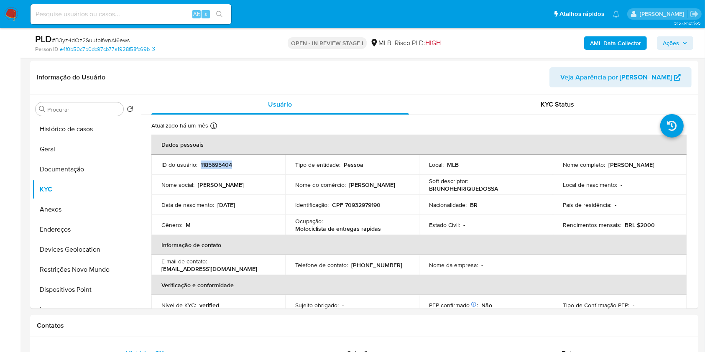
copy p "1185695404"
click at [70, 132] on button "Histórico de casos" at bounding box center [81, 129] width 98 height 20
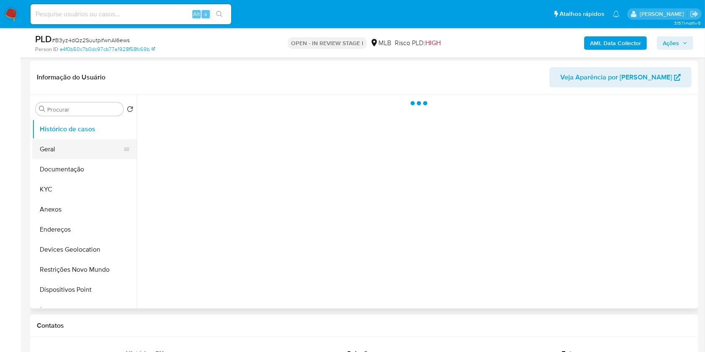
click at [72, 142] on button "Geral" at bounding box center [81, 149] width 98 height 20
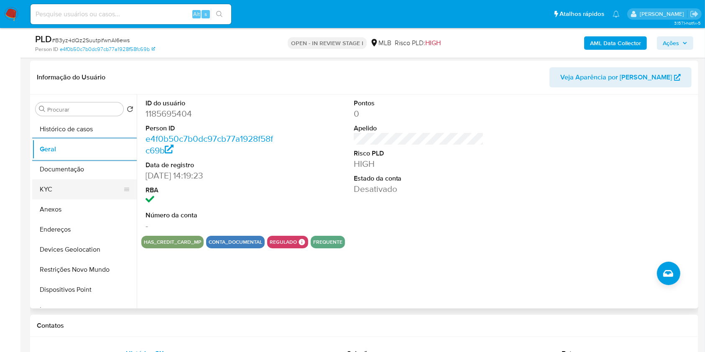
click at [59, 189] on button "KYC" at bounding box center [81, 189] width 98 height 20
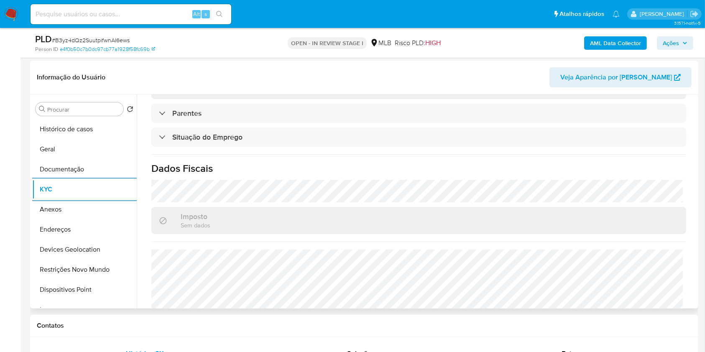
scroll to position [355, 0]
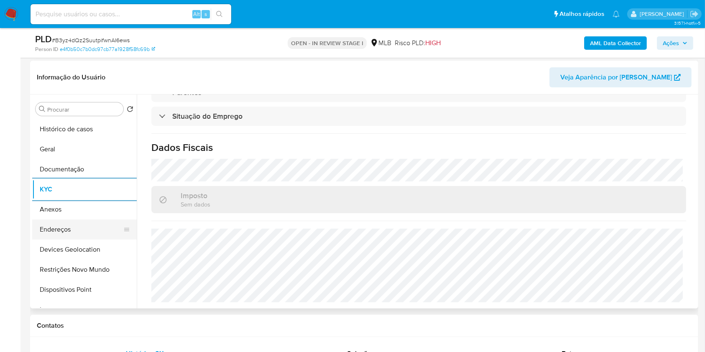
click at [80, 230] on button "Endereços" at bounding box center [81, 230] width 98 height 20
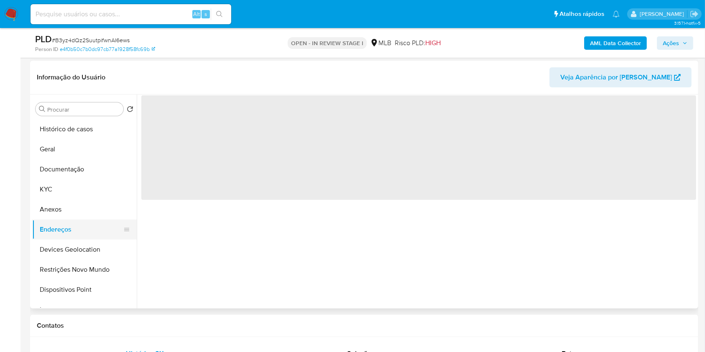
scroll to position [0, 0]
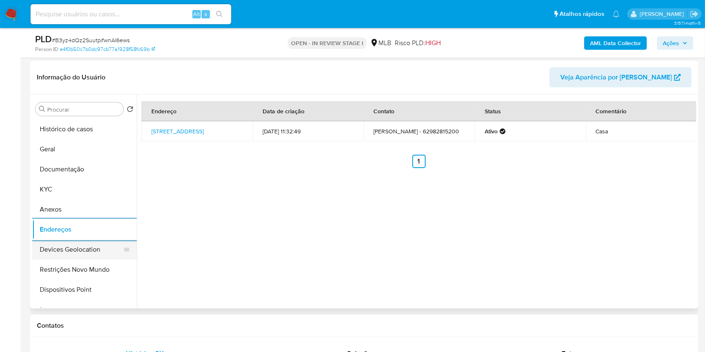
click at [89, 253] on button "Devices Geolocation" at bounding box center [81, 250] width 98 height 20
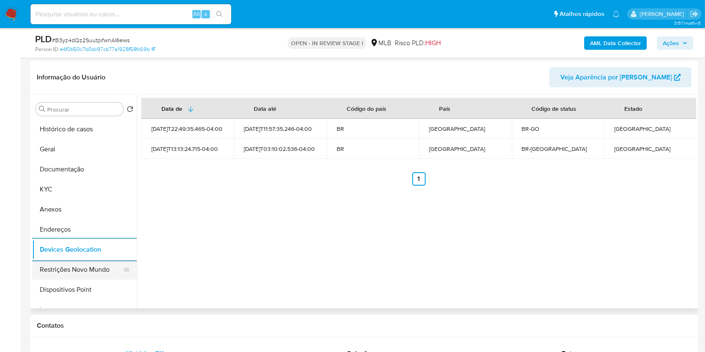
click at [99, 274] on button "Restrições Novo Mundo" at bounding box center [81, 270] width 98 height 20
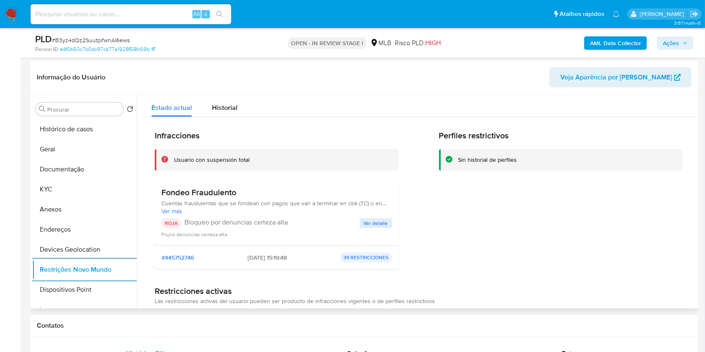
click at [372, 216] on div "Fondeo Fraudulento Cuentas fraudulentas que se fondean con pagos que van a term…" at bounding box center [276, 212] width 231 height 51
click at [374, 222] on span "Ver detalle" at bounding box center [376, 223] width 24 height 8
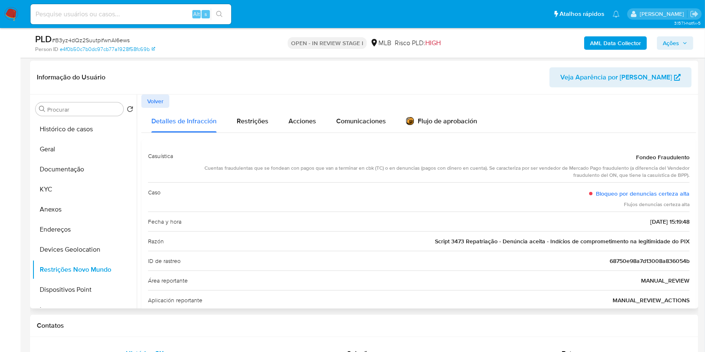
drag, startPoint x: 412, startPoint y: 233, endPoint x: 697, endPoint y: 249, distance: 285.6
click at [697, 249] on div "Procurar Retornar ao pedido padrão Histórico de casos Geral Documentação KYC An…" at bounding box center [364, 202] width 668 height 214
click at [91, 293] on button "Dispositivos Point" at bounding box center [81, 290] width 98 height 20
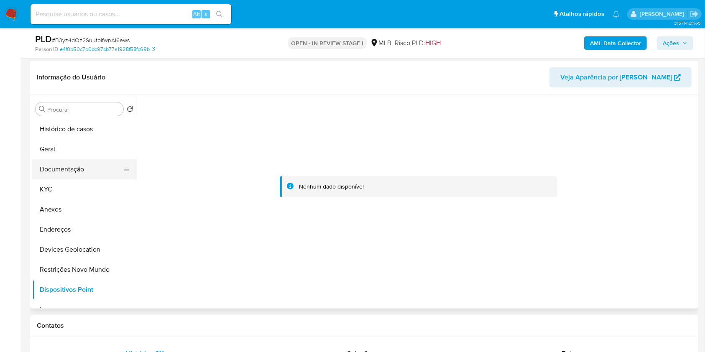
click at [43, 176] on button "Documentação" at bounding box center [81, 169] width 98 height 20
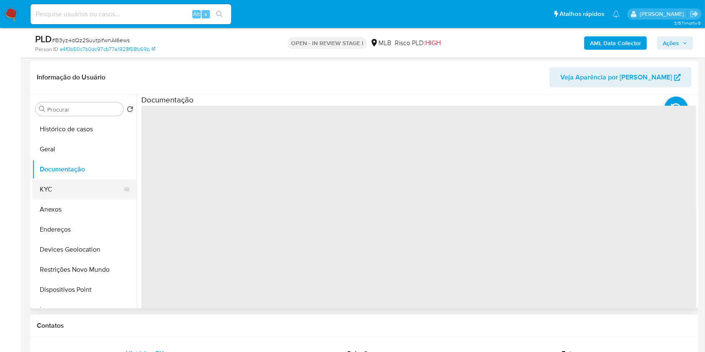
click at [53, 184] on button "KYC" at bounding box center [81, 189] width 98 height 20
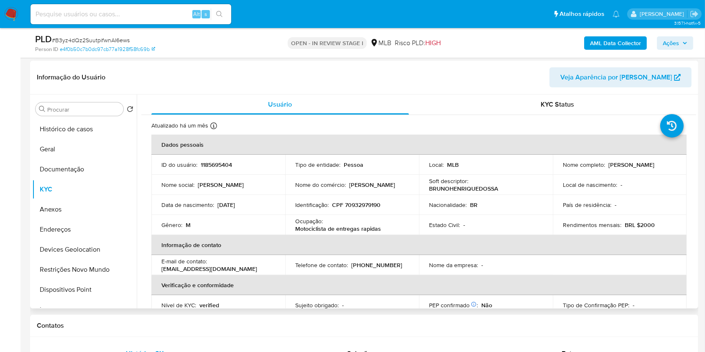
click at [363, 204] on p "CPF 70932979190" at bounding box center [356, 205] width 49 height 8
copy p "70932979190"
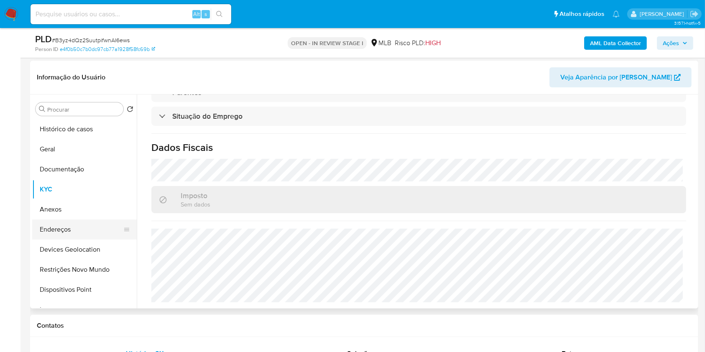
click at [87, 230] on button "Endereços" at bounding box center [81, 230] width 98 height 20
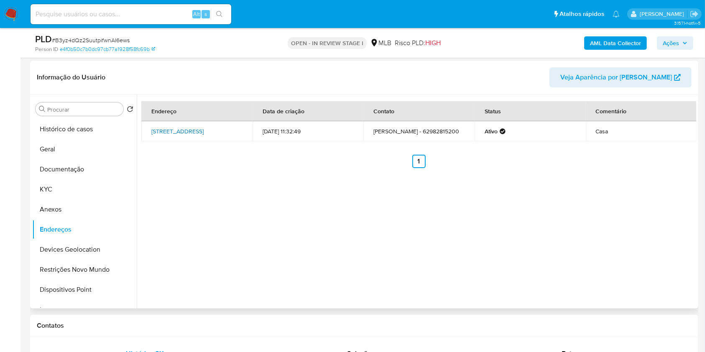
click at [181, 135] on link "Rua Mexico 11, Uruaçu, Goiás, 76400000, Brasil 11" at bounding box center [177, 131] width 52 height 8
click at [59, 184] on button "KYC" at bounding box center [81, 189] width 98 height 20
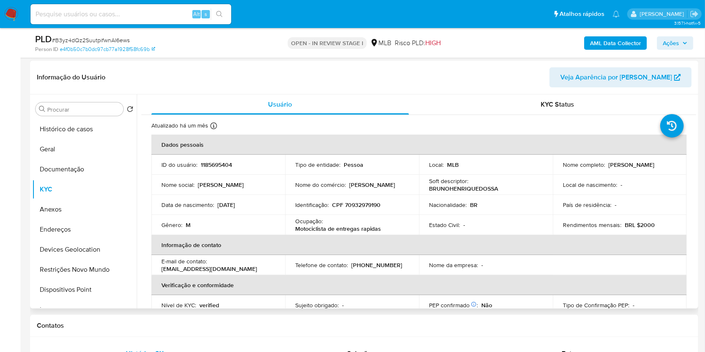
click at [373, 202] on p "CPF 70932979190" at bounding box center [356, 205] width 49 height 8
copy p "70932979190"
drag, startPoint x: 590, startPoint y: 167, endPoint x: 554, endPoint y: 168, distance: 35.1
click at [554, 168] on td "Nome completo : Bruno Henrique Dos Santos" at bounding box center [620, 165] width 134 height 20
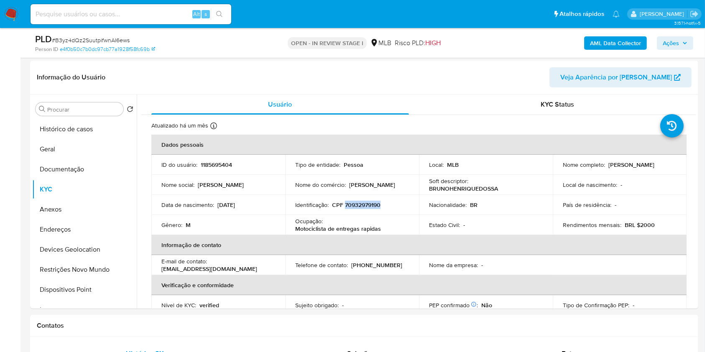
copy p "Bruno Henrique Dos Santos"
click at [365, 202] on p "CPF 70932979190" at bounding box center [356, 205] width 49 height 8
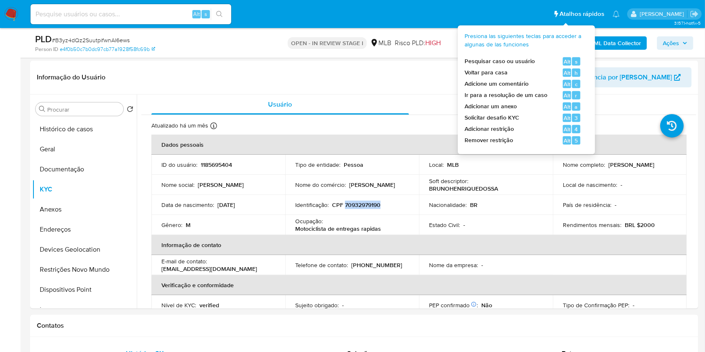
copy p "70932979190"
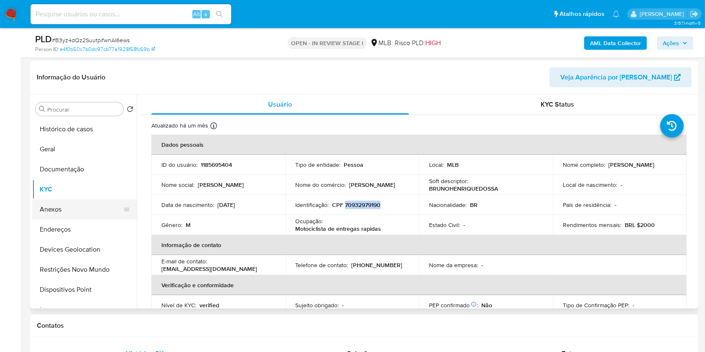
click at [82, 210] on button "Anexos" at bounding box center [81, 209] width 98 height 20
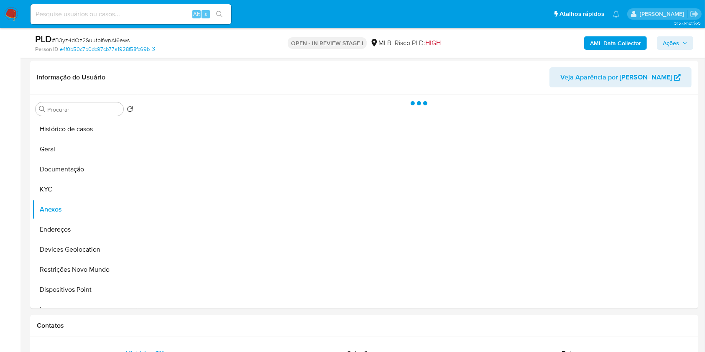
click at [605, 44] on b "AML Data Collector" at bounding box center [615, 42] width 51 height 13
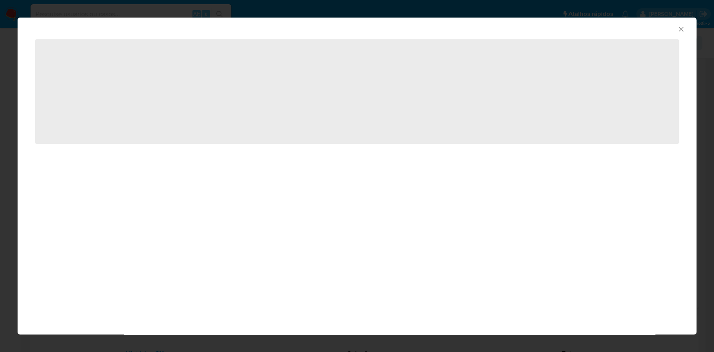
click at [0, 96] on div "AML Data Collector ‌" at bounding box center [357, 176] width 714 height 352
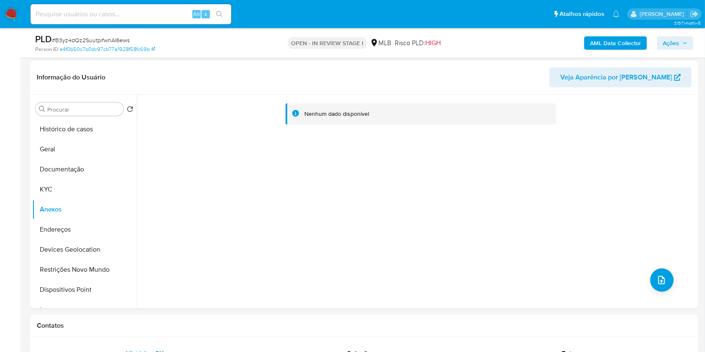
click at [614, 35] on div "AML Data Collector Ações" at bounding box center [584, 43] width 217 height 20
click at [605, 39] on b "AML Data Collector" at bounding box center [615, 42] width 51 height 13
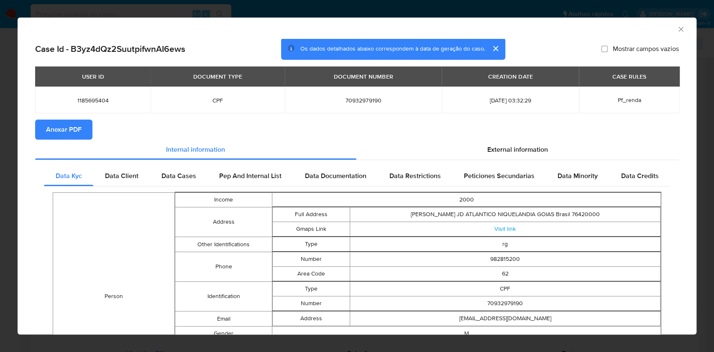
click at [60, 123] on span "Anexar PDF" at bounding box center [64, 129] width 36 height 18
click at [0, 129] on div "AML Data Collector Case Id - B3yz4dQz2SuutpifwnAI6ews Os dados detalhados abaix…" at bounding box center [357, 176] width 714 height 352
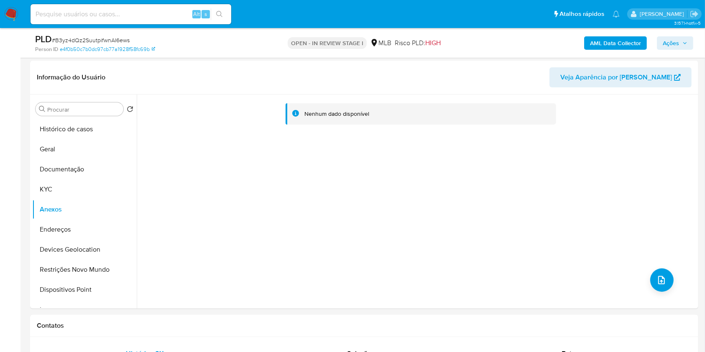
click at [676, 37] on span "Ações" at bounding box center [671, 42] width 16 height 13
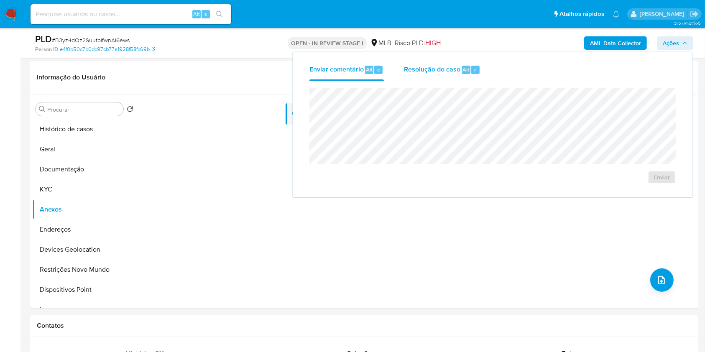
click at [426, 66] on span "Resolução do caso" at bounding box center [432, 69] width 56 height 10
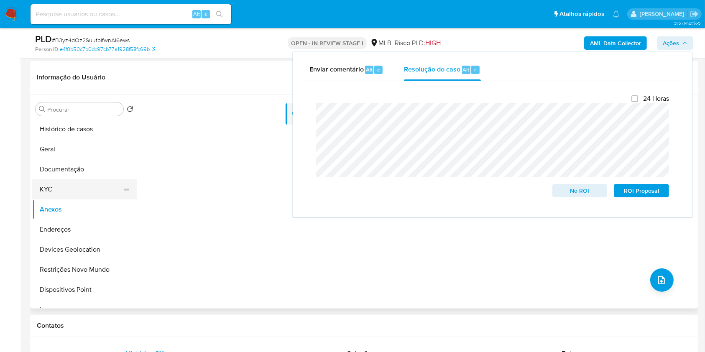
click at [63, 191] on button "KYC" at bounding box center [81, 189] width 98 height 20
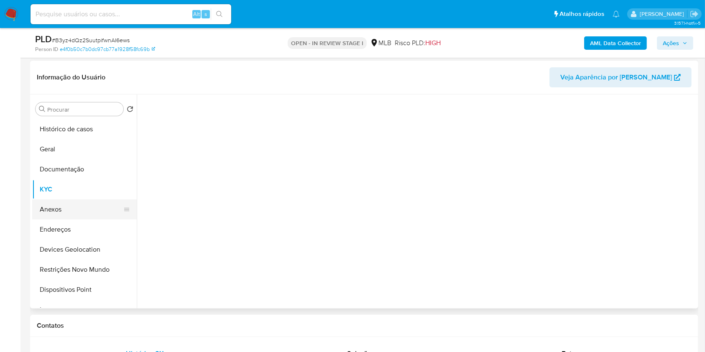
click at [65, 206] on button "Anexos" at bounding box center [81, 209] width 98 height 20
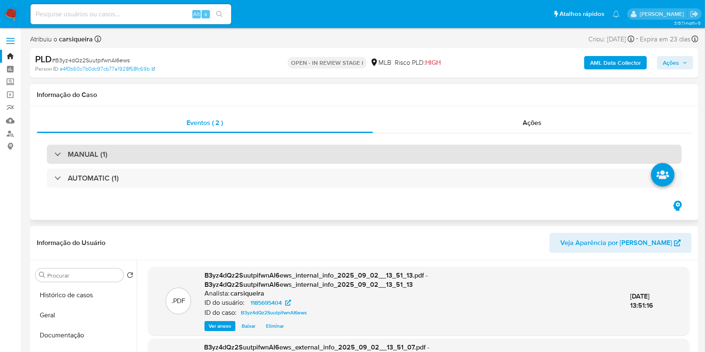
click at [119, 158] on div "MANUAL (1)" at bounding box center [364, 154] width 635 height 19
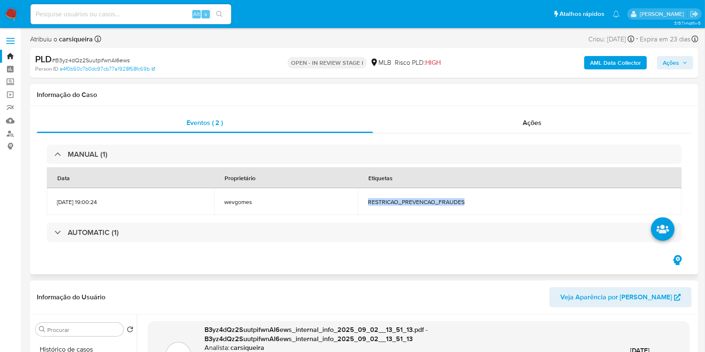
drag, startPoint x: 317, startPoint y: 185, endPoint x: 378, endPoint y: 196, distance: 62.8
click at [378, 196] on td "RESTRICAO_PREVENCAO_FRAUDES" at bounding box center [520, 201] width 324 height 27
copy span "RESTRICAO_PREVENCAO_FRAUDES"
click at [680, 60] on span "Ações" at bounding box center [675, 63] width 25 height 12
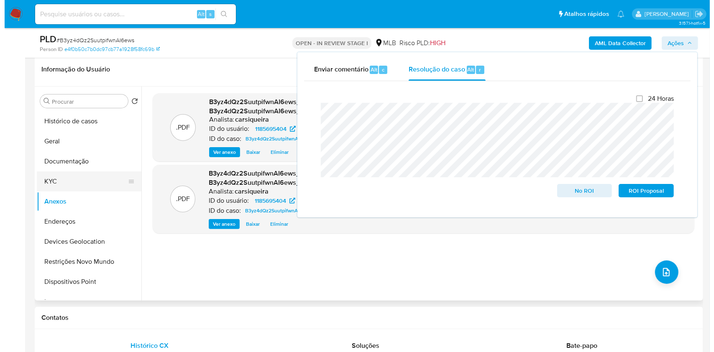
scroll to position [223, 0]
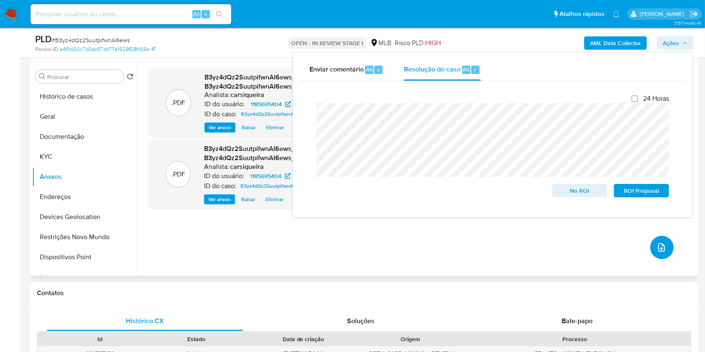
click at [650, 247] on button "upload-file" at bounding box center [661, 247] width 23 height 23
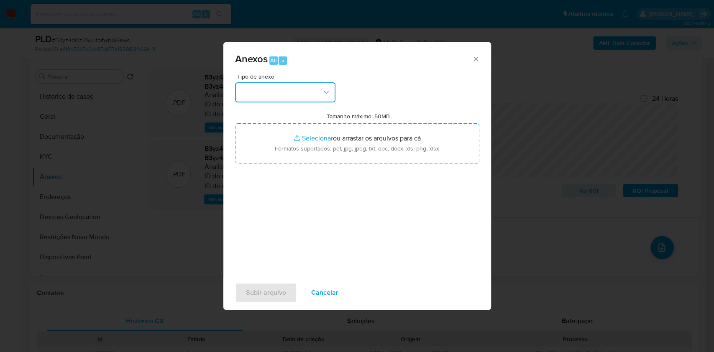
click at [313, 92] on button "button" at bounding box center [285, 92] width 100 height 20
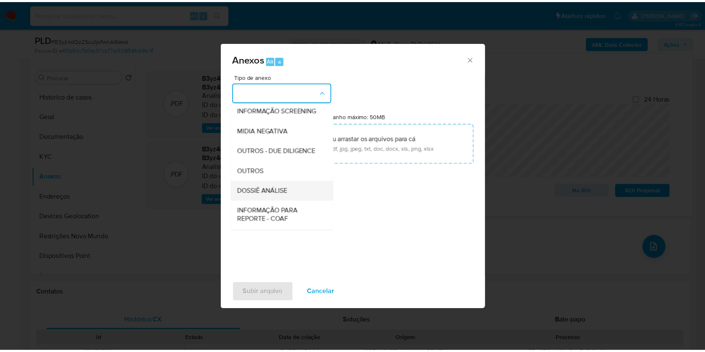
scroll to position [128, 0]
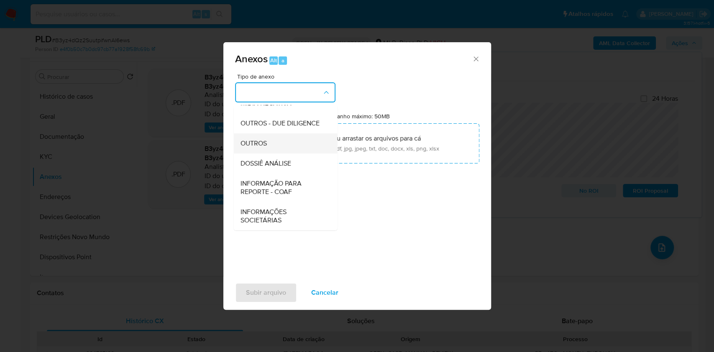
click at [278, 142] on div "OUTROS" at bounding box center [282, 143] width 85 height 20
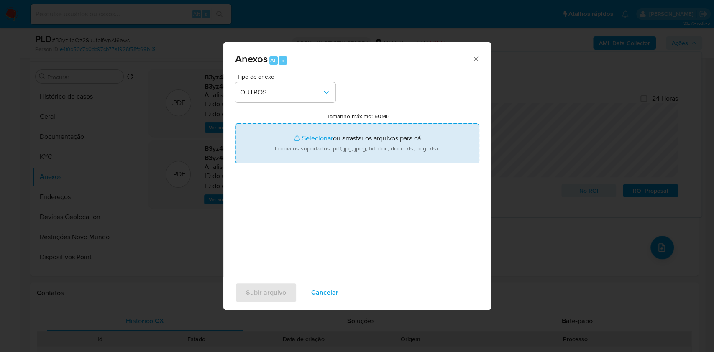
click at [325, 135] on input "Tamanho máximo: 50MB Selecionar arquivos" at bounding box center [357, 143] width 244 height 40
type input "C:\fakepath\Mulan 1185695404_2025_09_01_17_55_16.xlsx"
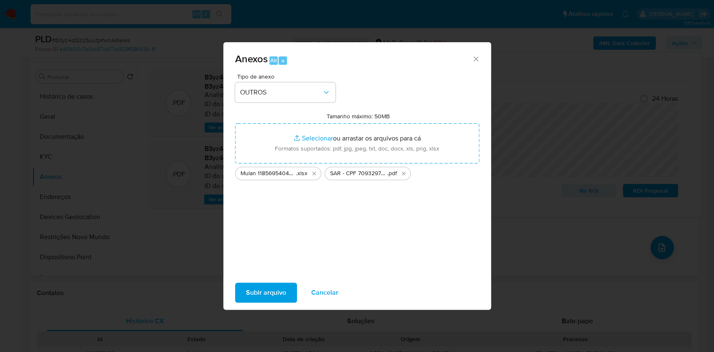
click at [276, 275] on div "Tipo de anexo OUTROS Tamanho máximo: 50MB Selecionar arquivos Selecionar ou arr…" at bounding box center [357, 175] width 268 height 203
click at [278, 289] on span "Subir arquivo" at bounding box center [266, 293] width 40 height 18
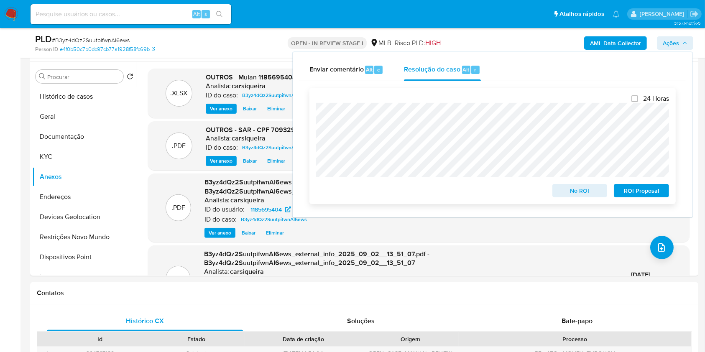
click at [639, 197] on span "ROI Proposal" at bounding box center [641, 191] width 43 height 12
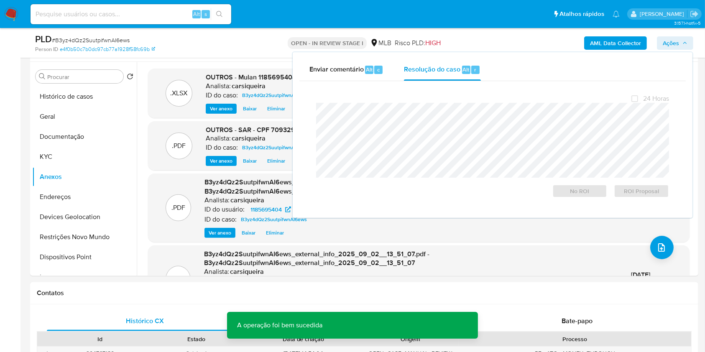
click at [105, 35] on div "PLD # B3yz4dQz2SuutpifwnAI6ews" at bounding box center [143, 39] width 216 height 13
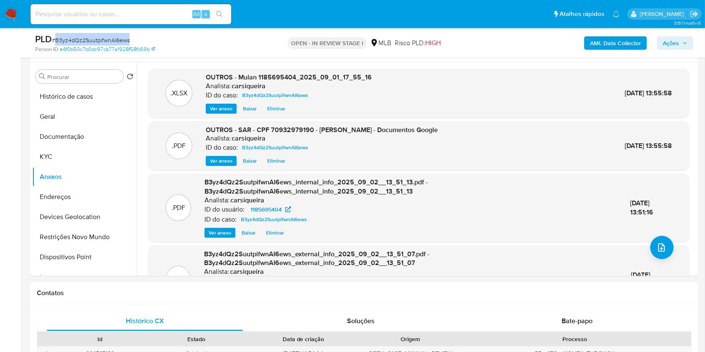
copy span "B3yz4dQz2SuutpifwnAI6ews"
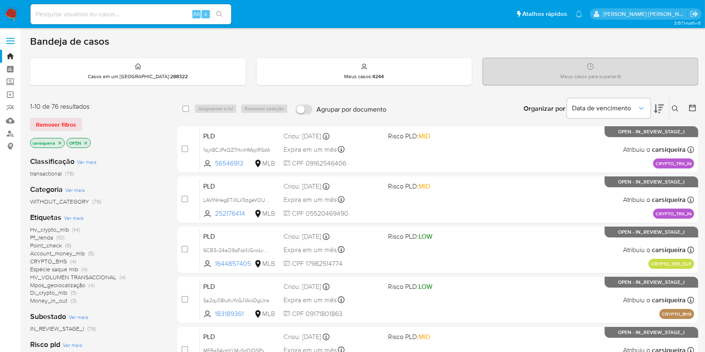
click at [136, 13] on input at bounding box center [131, 14] width 201 height 11
paste input "2388479303"
type input "2388479303"
click at [221, 15] on icon "search-icon" at bounding box center [219, 14] width 6 height 6
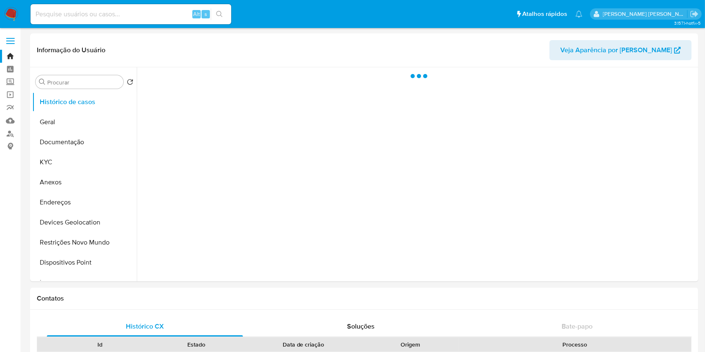
select select "10"
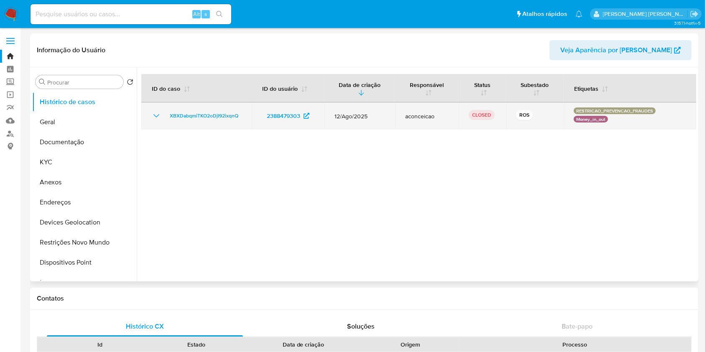
click at [155, 114] on icon "Mostrar/Ocultar" at bounding box center [156, 116] width 10 height 10
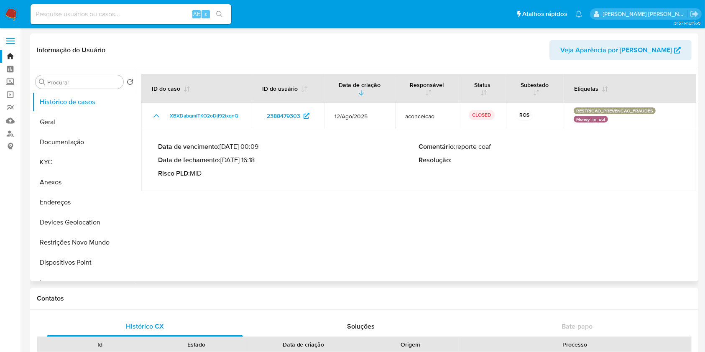
drag, startPoint x: 224, startPoint y: 156, endPoint x: 258, endPoint y: 162, distance: 35.3
click at [258, 162] on p "Data de fechamento : [DATE] 16:18" at bounding box center [288, 160] width 261 height 8
click at [63, 160] on button "KYC" at bounding box center [81, 162] width 98 height 20
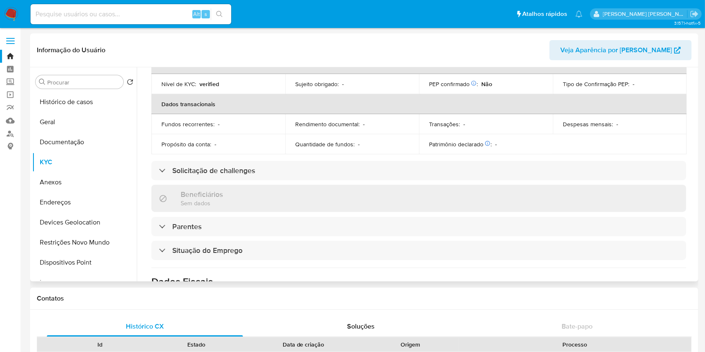
scroll to position [365, 0]
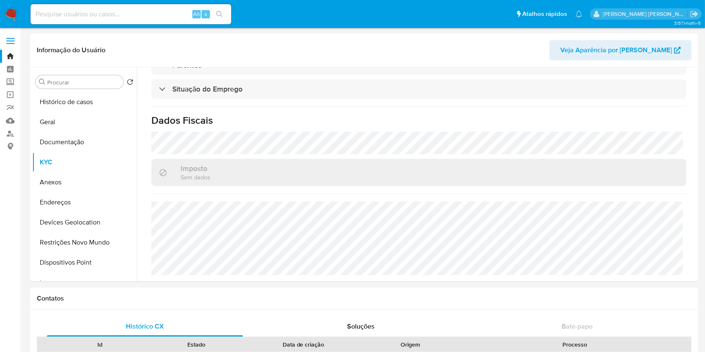
click at [151, 15] on input at bounding box center [131, 14] width 201 height 11
paste input "630307403"
type input "630307403"
click at [217, 13] on icon "search-icon" at bounding box center [219, 14] width 7 height 7
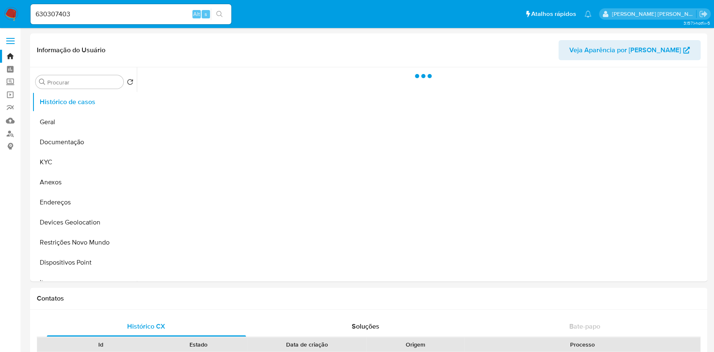
select select "10"
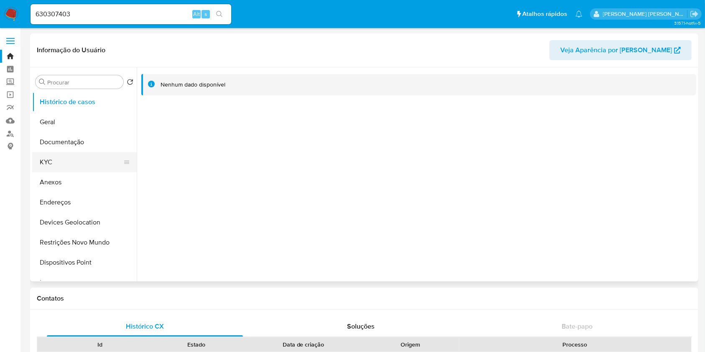
click at [69, 157] on button "KYC" at bounding box center [81, 162] width 98 height 20
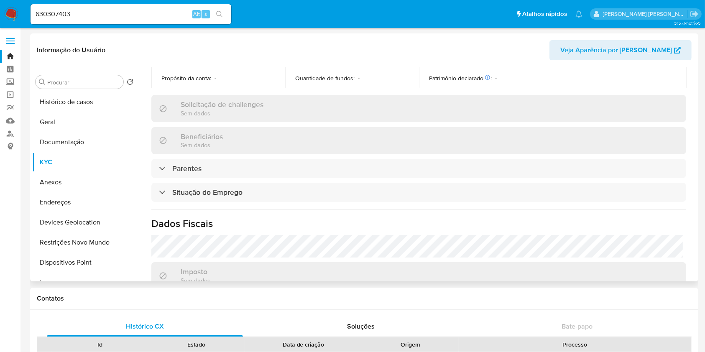
scroll to position [366, 0]
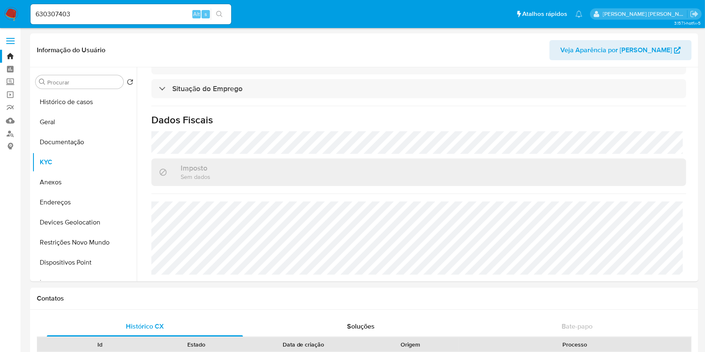
click at [137, 22] on div "630307403 Alt s" at bounding box center [131, 14] width 201 height 20
click at [129, 14] on input "630307403" at bounding box center [131, 14] width 201 height 11
paste input "714760322"
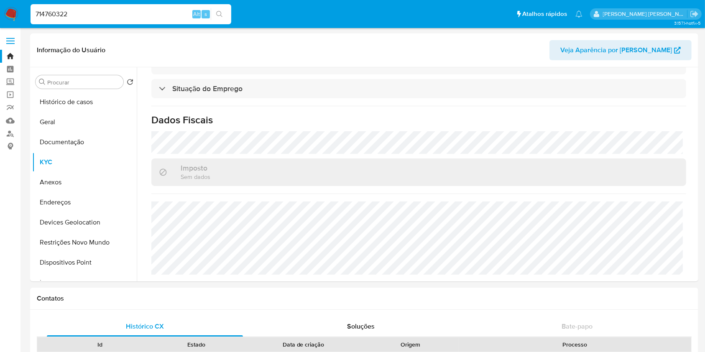
type input "714760322"
click at [221, 6] on div "714760322 Alt s" at bounding box center [131, 14] width 201 height 20
click at [221, 11] on icon "search-icon" at bounding box center [219, 14] width 7 height 7
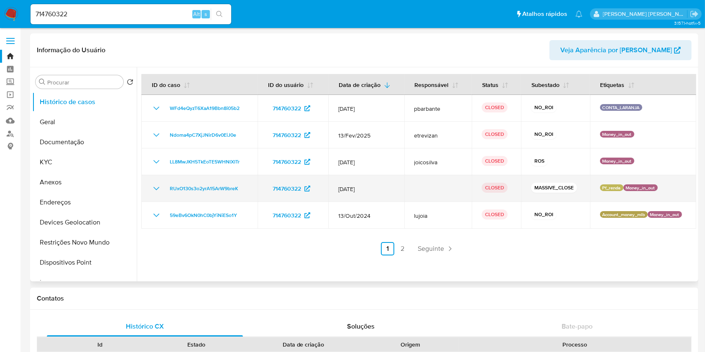
select select "10"
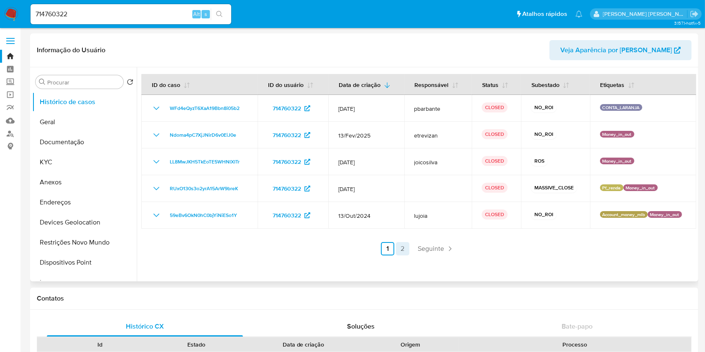
click at [396, 248] on link "2" at bounding box center [402, 248] width 13 height 13
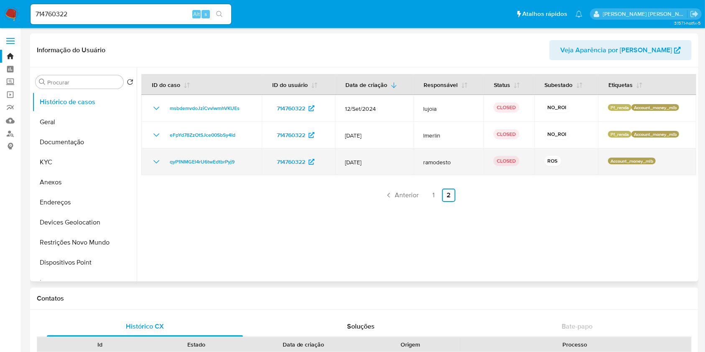
click at [151, 160] on td "qyP1NMGEl4rU6twEdtbrPyj9" at bounding box center [201, 161] width 120 height 27
click at [158, 162] on icon "Mostrar/Ocultar" at bounding box center [156, 162] width 10 height 10
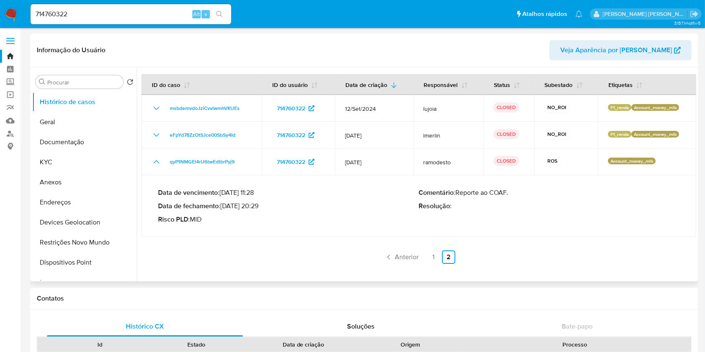
drag, startPoint x: 224, startPoint y: 205, endPoint x: 256, endPoint y: 210, distance: 32.1
click at [256, 210] on p "Data de fechamento : 01/07/2024 20:29" at bounding box center [288, 206] width 261 height 8
click at [428, 253] on link "1" at bounding box center [433, 256] width 13 height 13
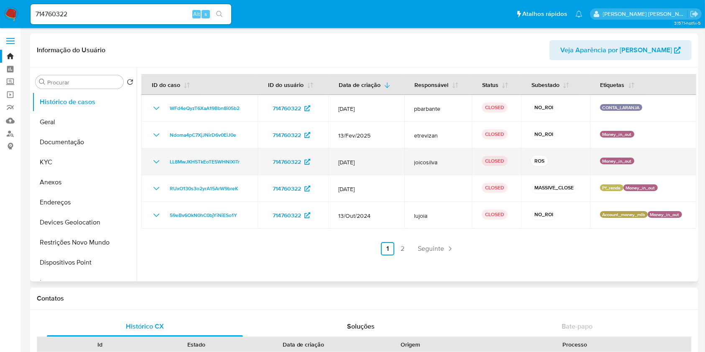
click at [155, 162] on icon "Mostrar/Ocultar" at bounding box center [156, 161] width 6 height 3
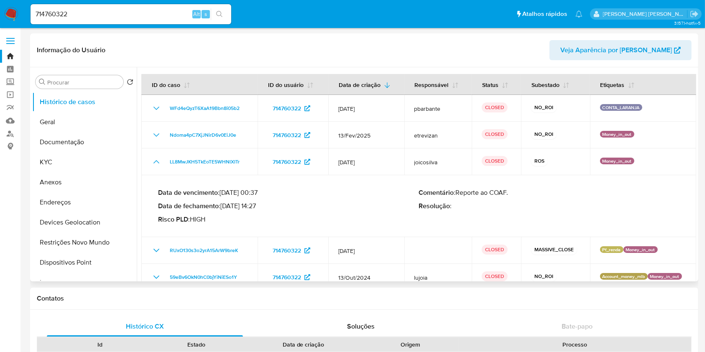
drag, startPoint x: 226, startPoint y: 206, endPoint x: 235, endPoint y: 206, distance: 9.2
click at [255, 206] on p "Data de fechamento : 25/02/2025 14:27" at bounding box center [288, 206] width 261 height 8
drag, startPoint x: 224, startPoint y: 205, endPoint x: 258, endPoint y: 205, distance: 33.9
click at [258, 205] on p "Data de fechamento : 25/02/2025 14:27" at bounding box center [288, 206] width 261 height 8
click at [67, 157] on button "KYC" at bounding box center [81, 162] width 98 height 20
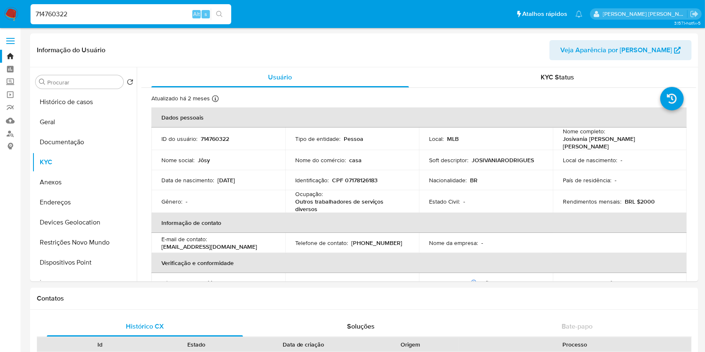
drag, startPoint x: 90, startPoint y: 12, endPoint x: 16, endPoint y: 5, distance: 74.3
click at [16, 5] on nav "Pausado Ver notificaciones 714760322 Alt s Atalhos rápidos Presiona las siguien…" at bounding box center [352, 14] width 705 height 28
paste input "22025494"
click at [219, 8] on button "search-icon" at bounding box center [219, 14] width 17 height 12
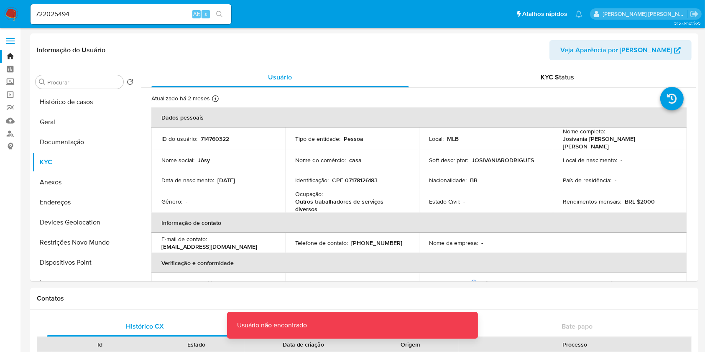
click at [130, 12] on input "722025494" at bounding box center [131, 14] width 201 height 11
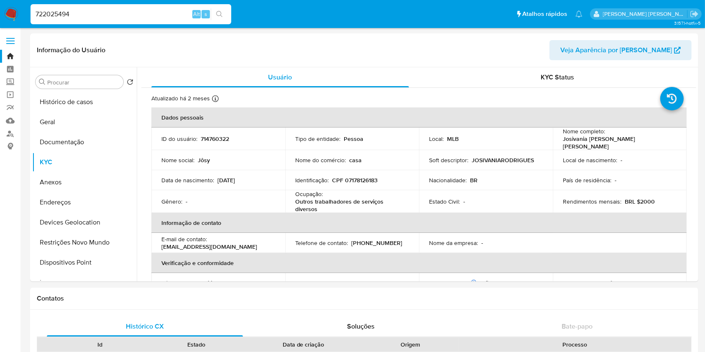
type input "722025494"
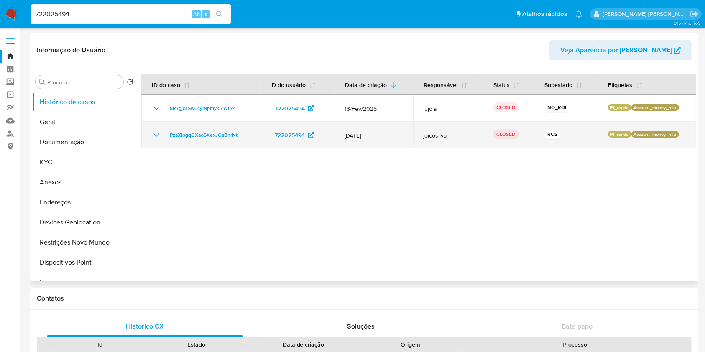
select select "10"
click at [159, 132] on icon "Mostrar/Ocultar" at bounding box center [156, 135] width 10 height 10
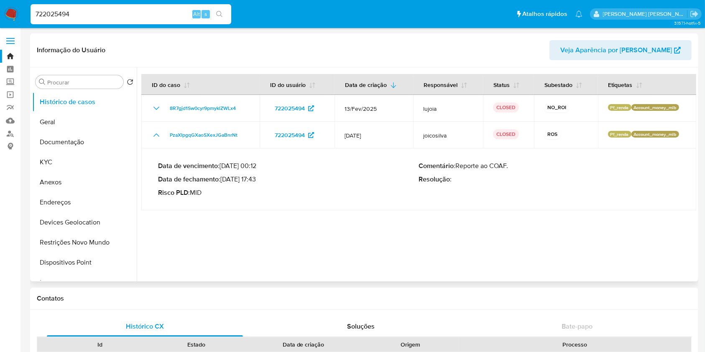
drag, startPoint x: 223, startPoint y: 179, endPoint x: 257, endPoint y: 181, distance: 33.5
click at [257, 181] on p "Data de fechamento : 14/02/2025 17:43" at bounding box center [288, 179] width 261 height 8
click at [69, 160] on button "KYC" at bounding box center [81, 162] width 98 height 20
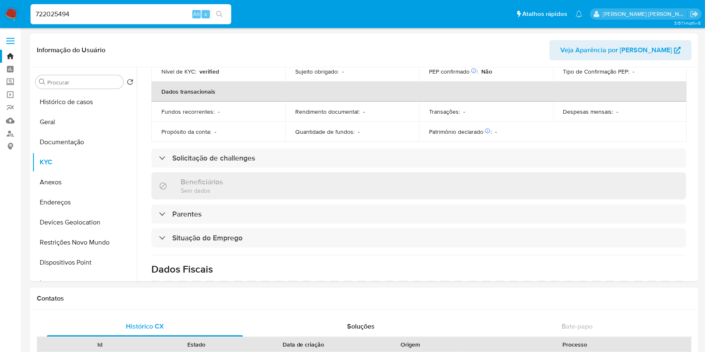
scroll to position [335, 0]
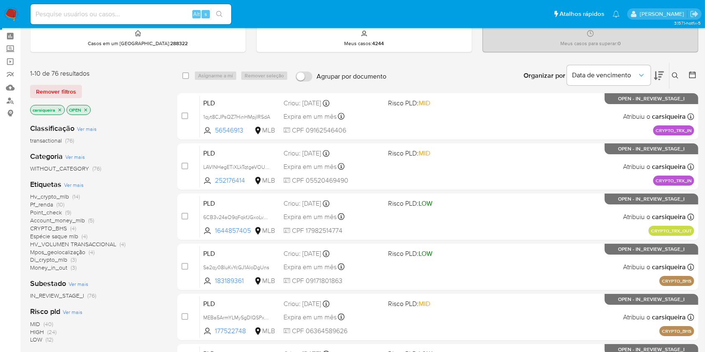
scroll to position [56, 0]
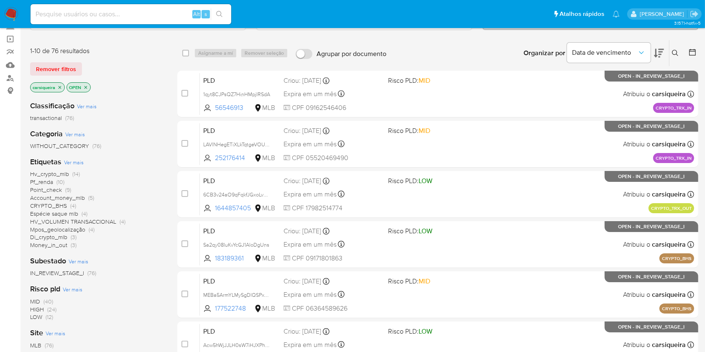
click at [79, 161] on span "Ver mais" at bounding box center [74, 162] width 20 height 8
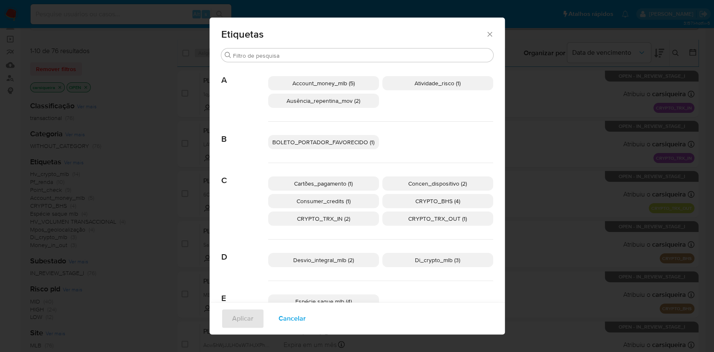
click at [289, 319] on span "Cancelar" at bounding box center [291, 318] width 27 height 18
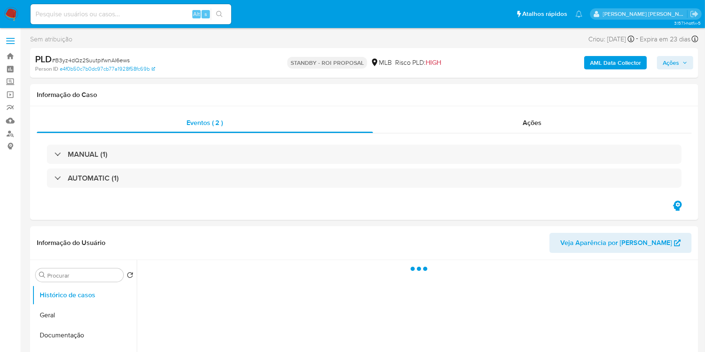
select select "10"
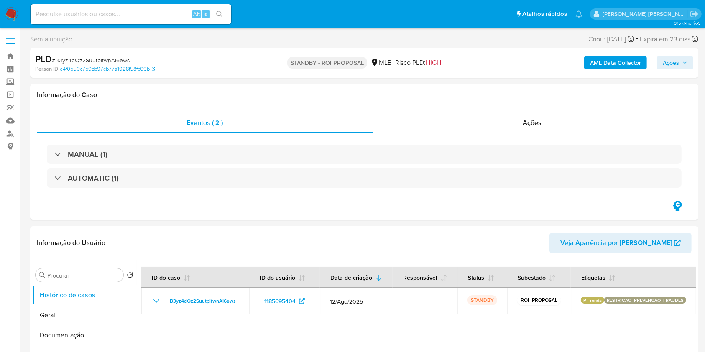
click at [11, 12] on img at bounding box center [11, 14] width 14 height 14
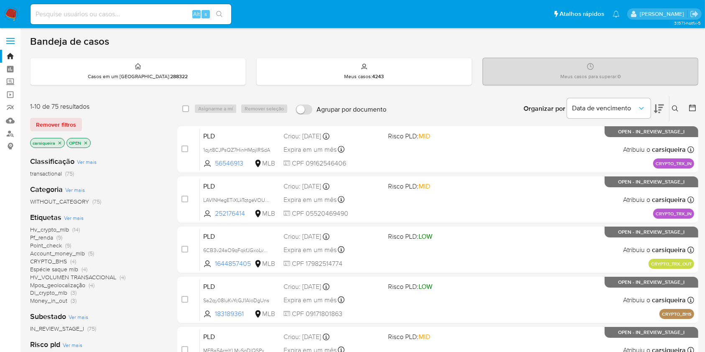
click at [157, 16] on input at bounding box center [131, 14] width 201 height 11
paste input "J3WZQCM0ic17qOL1qRApRDEx"
type input "J3WZQCM0ic17qOL1qRApRDEx"
click at [225, 13] on button "search-icon" at bounding box center [219, 14] width 17 height 12
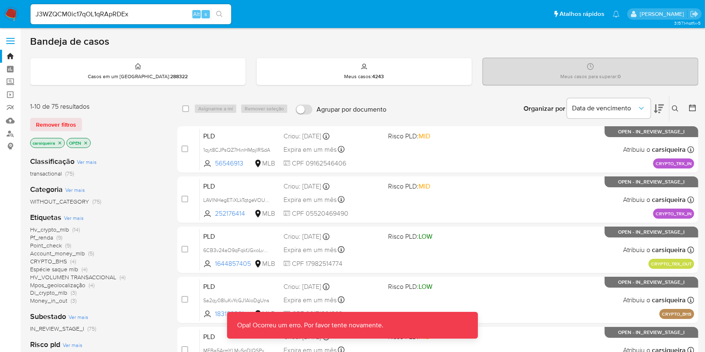
click at [220, 13] on icon "search-icon" at bounding box center [219, 14] width 7 height 7
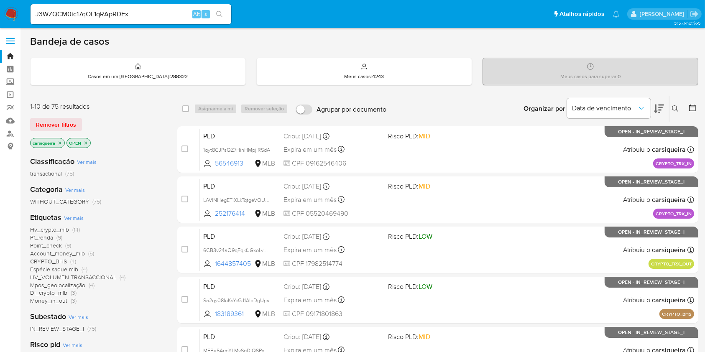
drag, startPoint x: 149, startPoint y: 14, endPoint x: 92, endPoint y: 11, distance: 57.0
click at [148, 14] on input "J3WZQCM0ic17qOL1qRApRDEx" at bounding box center [131, 14] width 201 height 11
click at [16, 13] on img at bounding box center [11, 14] width 14 height 14
click at [76, 13] on input at bounding box center [131, 14] width 201 height 11
paste input "J3WZQCM0ic17qOL1qRApRDEx"
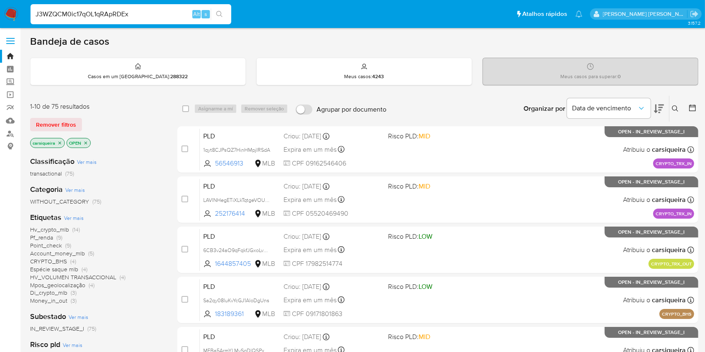
type input "J3WZQCM0ic17qOL1qRApRDEx"
click at [216, 9] on button "search-icon" at bounding box center [219, 14] width 17 height 12
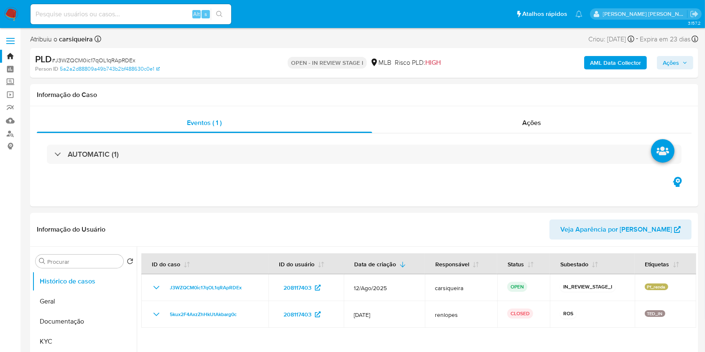
select select "10"
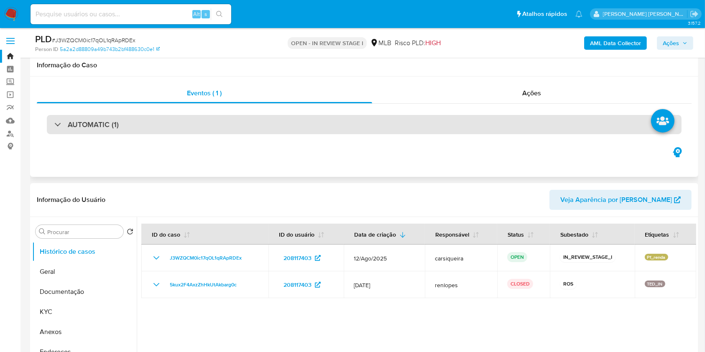
scroll to position [111, 0]
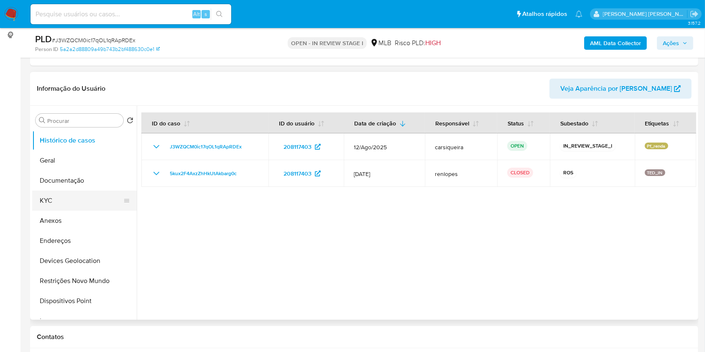
click at [59, 199] on button "KYC" at bounding box center [81, 201] width 98 height 20
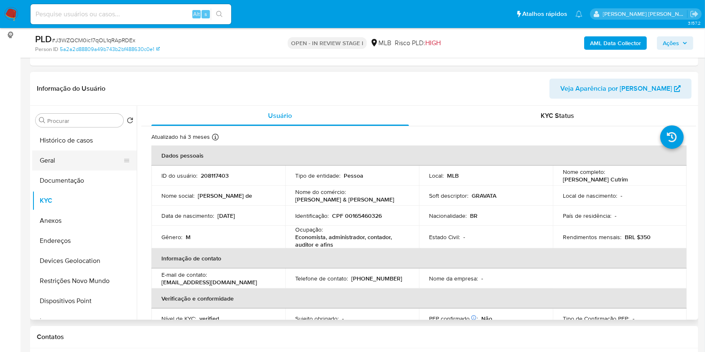
click at [84, 160] on button "Geral" at bounding box center [81, 161] width 98 height 20
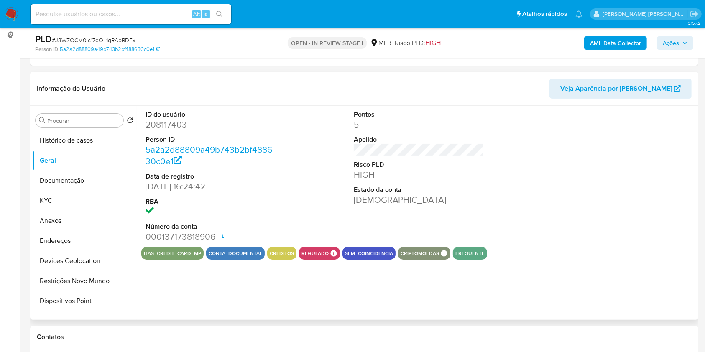
click at [677, 266] on div "ID do usuário 208117403 Person ID 5a2a2d88809a49b743b2bf488630c0e1 Data de regi…" at bounding box center [416, 213] width 559 height 214
click at [64, 199] on button "KYC" at bounding box center [81, 201] width 98 height 20
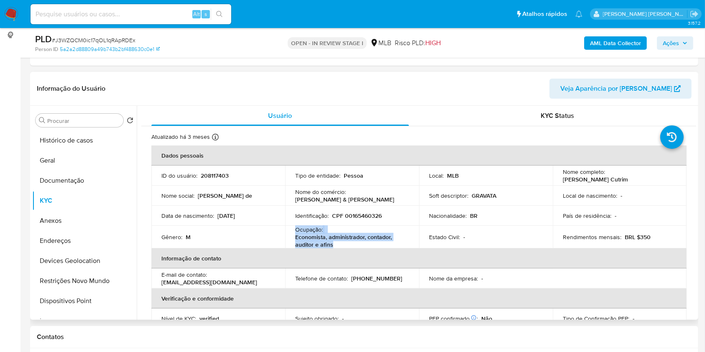
drag, startPoint x: 340, startPoint y: 246, endPoint x: 292, endPoint y: 231, distance: 49.6
click at [292, 231] on td "Ocupação : Economista, administrador, contador, auditor e afins" at bounding box center [352, 237] width 134 height 23
copy div "Ocupação : Economista, administrador, contador, auditor e afins"
click at [78, 138] on button "Histórico de casos" at bounding box center [81, 140] width 98 height 20
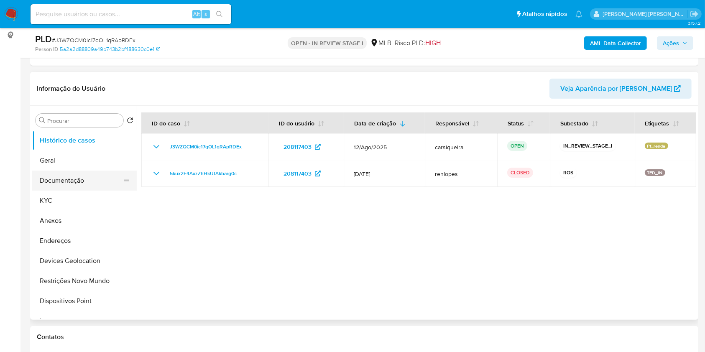
click at [64, 179] on button "Documentação" at bounding box center [81, 181] width 98 height 20
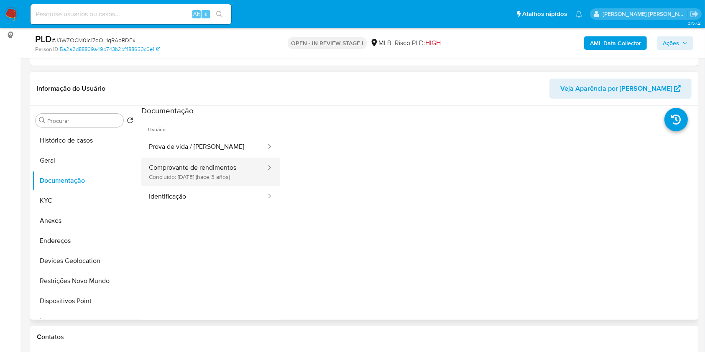
click at [204, 164] on button "Comprovante de rendimentos Concluído: 25/07/2022 (hace 3 años)" at bounding box center [203, 172] width 125 height 28
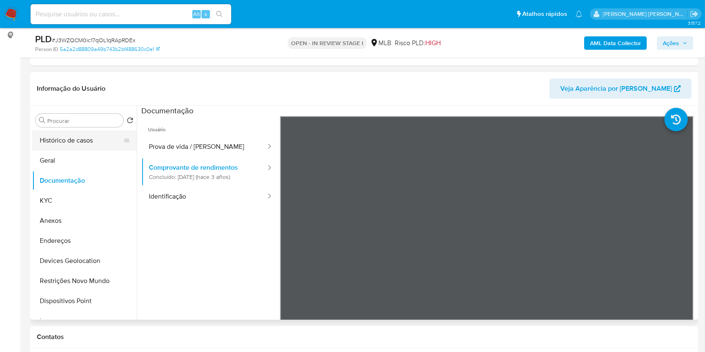
click at [91, 142] on button "Histórico de casos" at bounding box center [81, 140] width 98 height 20
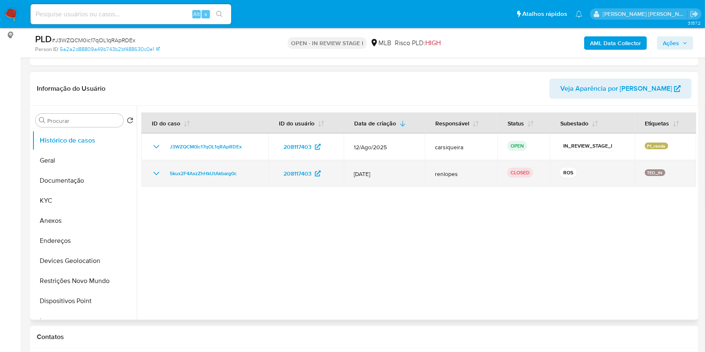
click at [153, 171] on icon "Mostrar/Ocultar" at bounding box center [156, 174] width 10 height 10
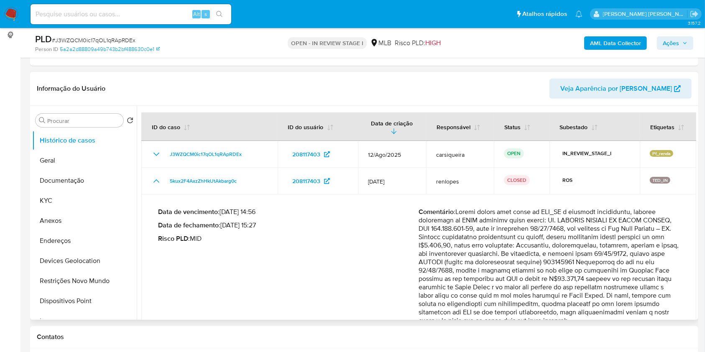
drag, startPoint x: 224, startPoint y: 225, endPoint x: 256, endPoint y: 229, distance: 32.5
click at [256, 229] on p "Data de fechamento : 25/10/2021 15:27" at bounding box center [288, 225] width 261 height 8
click at [49, 177] on button "Documentação" at bounding box center [81, 181] width 98 height 20
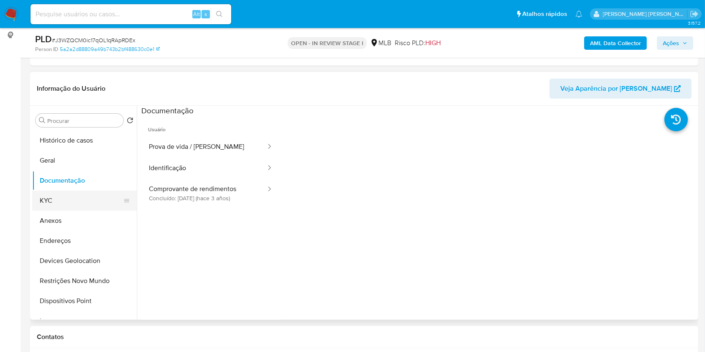
click at [77, 194] on button "KYC" at bounding box center [81, 201] width 98 height 20
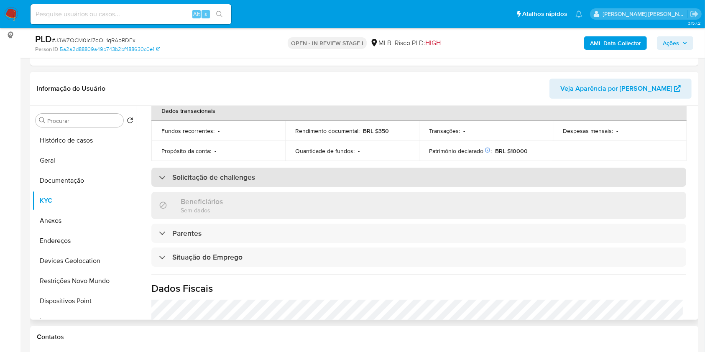
scroll to position [23, 0]
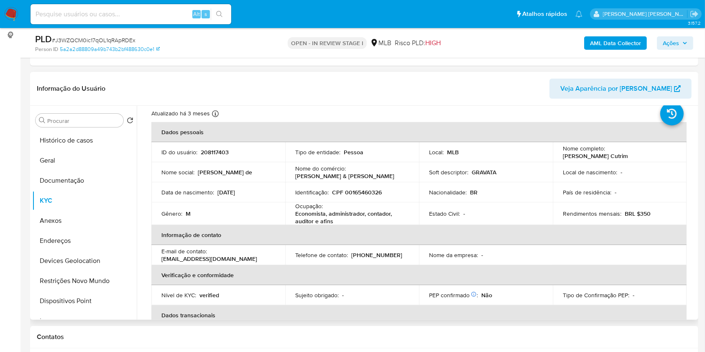
drag, startPoint x: 593, startPoint y: 157, endPoint x: 559, endPoint y: 158, distance: 34.3
click at [559, 158] on td "Nome completo : Matheus Barbosa de Abreu Cutrim" at bounding box center [620, 152] width 134 height 20
click at [85, 166] on button "Geral" at bounding box center [81, 161] width 98 height 20
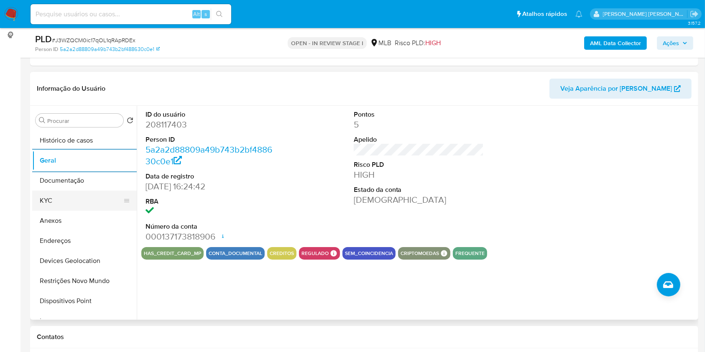
click at [89, 200] on button "KYC" at bounding box center [81, 201] width 98 height 20
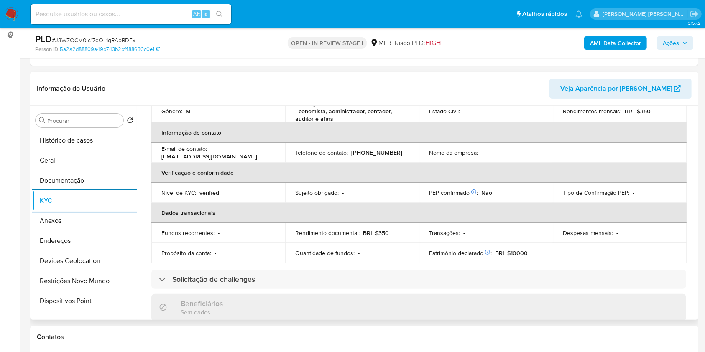
scroll to position [358, 0]
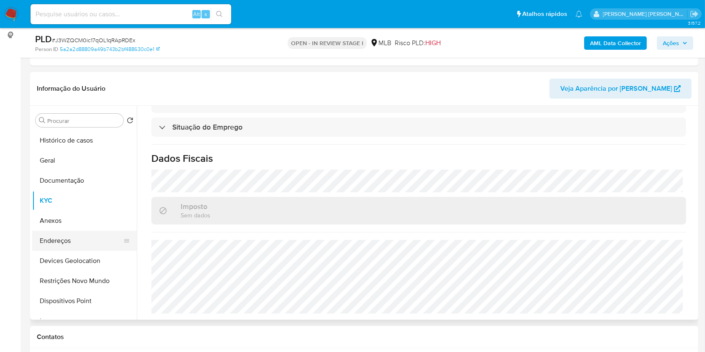
click at [69, 239] on button "Endereços" at bounding box center [81, 241] width 98 height 20
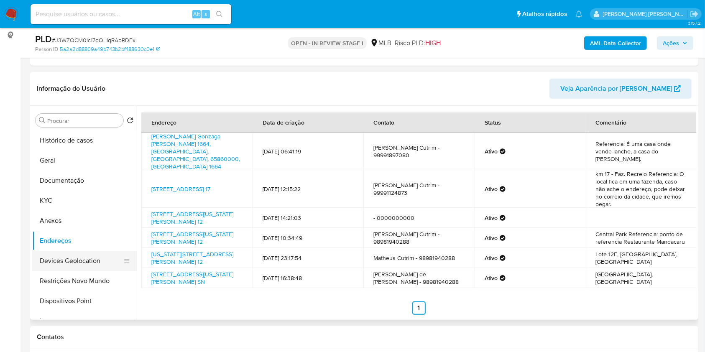
click at [110, 258] on button "Devices Geolocation" at bounding box center [81, 261] width 98 height 20
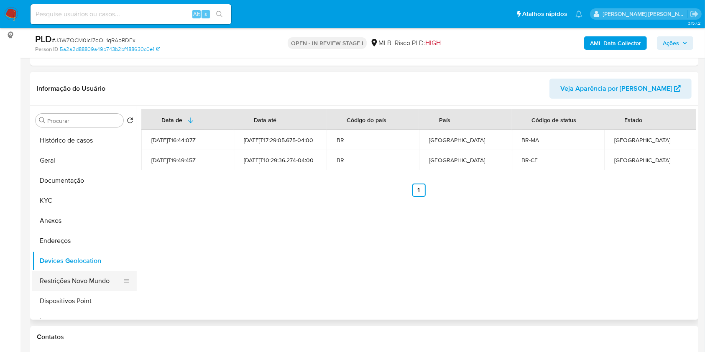
click at [95, 286] on button "Restrições Novo Mundo" at bounding box center [81, 281] width 98 height 20
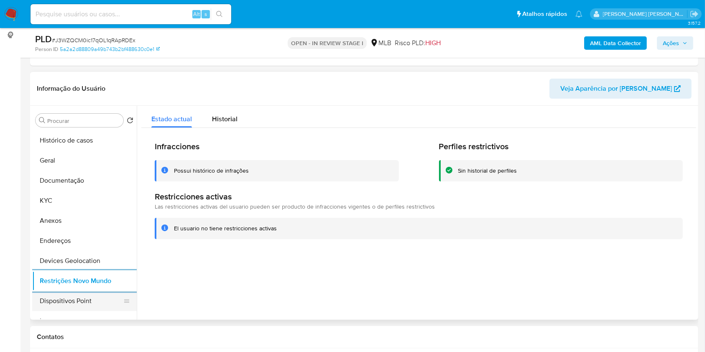
click at [105, 304] on button "Dispositivos Point" at bounding box center [81, 301] width 98 height 20
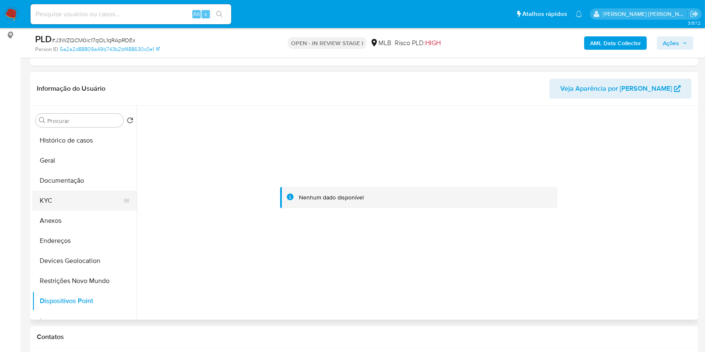
click at [84, 197] on button "KYC" at bounding box center [81, 201] width 98 height 20
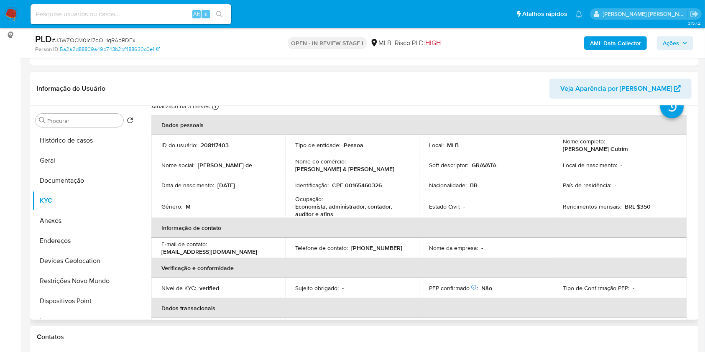
scroll to position [23, 0]
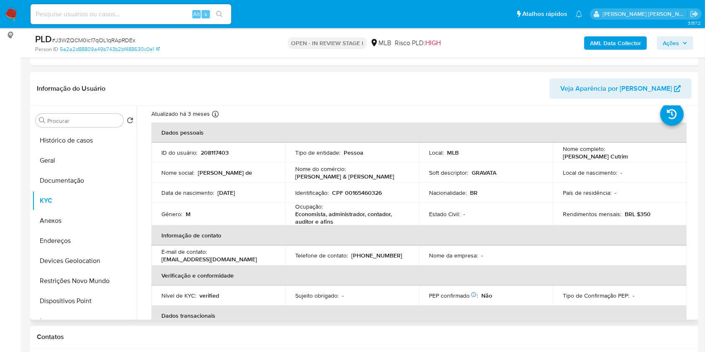
drag, startPoint x: 657, startPoint y: 153, endPoint x: 558, endPoint y: 156, distance: 98.7
click at [558, 156] on td "Nome completo : Matheus Barbosa de Abreu Cutrim" at bounding box center [620, 153] width 134 height 20
copy p "Matheus Barbosa de Abreu Cutrim"
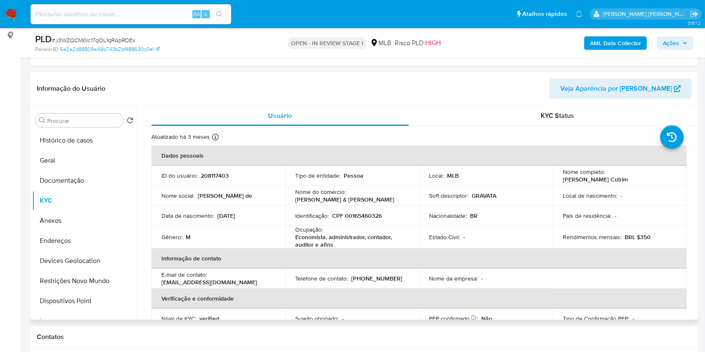
scroll to position [0, 0]
click at [355, 215] on p "CPF 00165460326" at bounding box center [357, 216] width 50 height 8
copy p "00165460326"
click at [83, 228] on button "Anexos" at bounding box center [81, 221] width 98 height 20
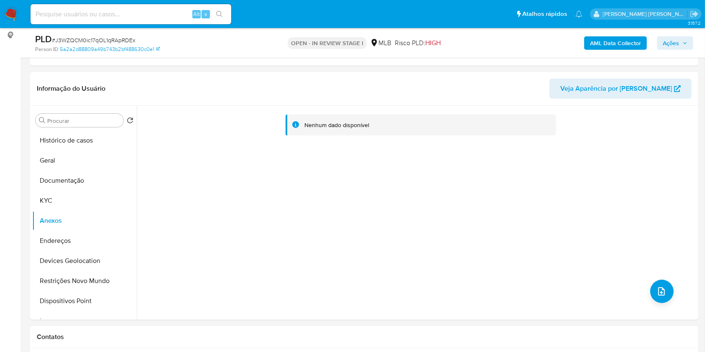
click at [604, 42] on b "AML Data Collector" at bounding box center [615, 42] width 51 height 13
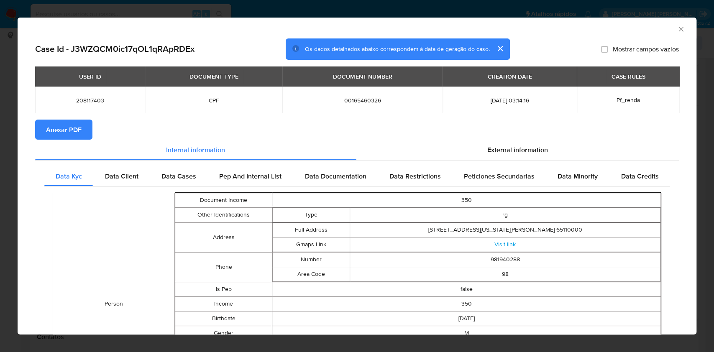
click at [55, 130] on span "Anexar PDF" at bounding box center [64, 129] width 36 height 18
click at [677, 30] on icon "Fechar a janela" at bounding box center [681, 29] width 8 height 8
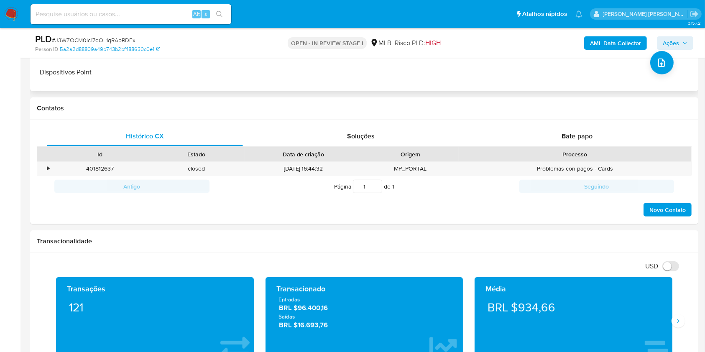
scroll to position [446, 0]
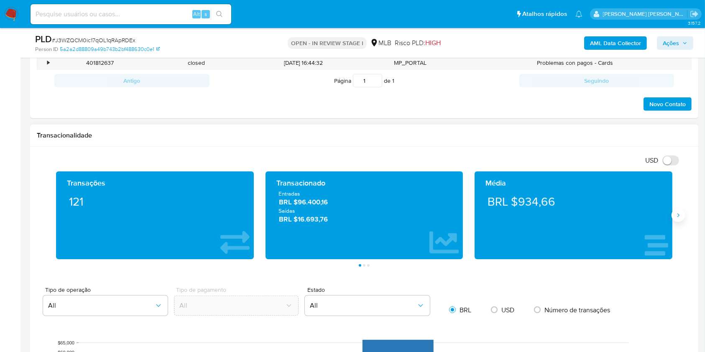
click at [674, 215] on button "Siguiente" at bounding box center [678, 215] width 13 height 13
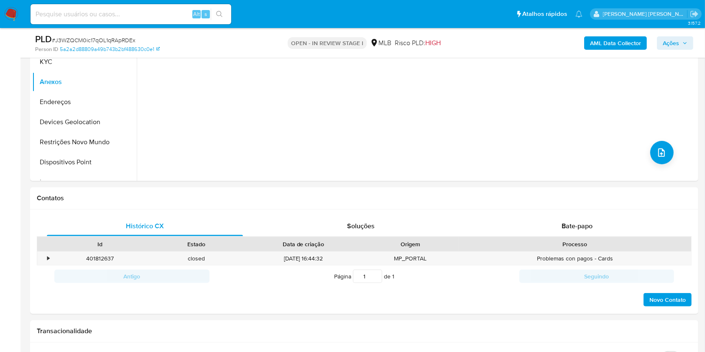
scroll to position [243, 0]
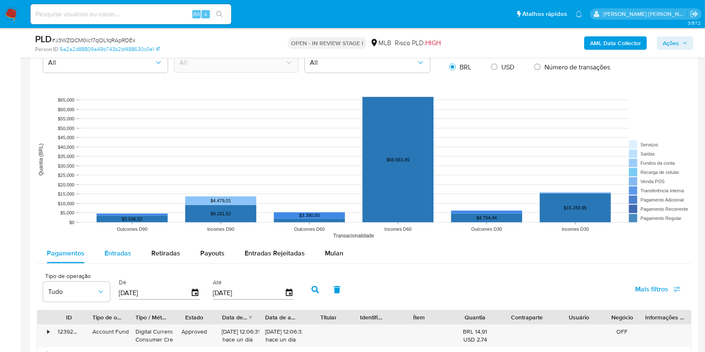
click at [117, 253] on span "Entradas" at bounding box center [118, 253] width 27 height 10
select select "10"
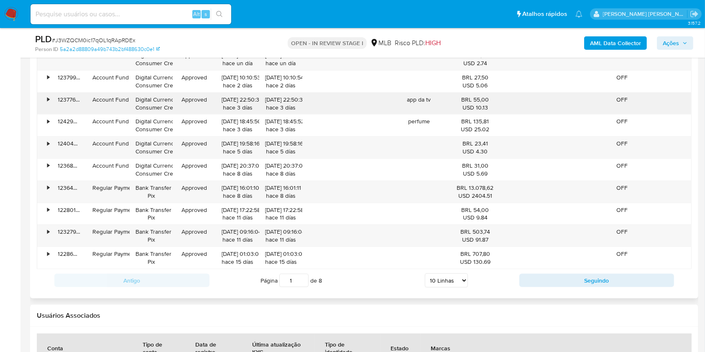
scroll to position [967, 0]
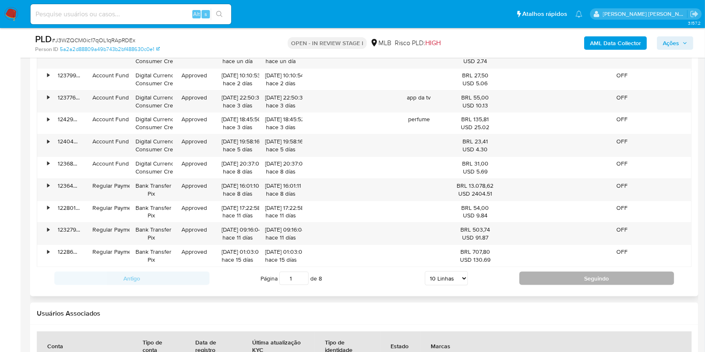
click at [585, 276] on button "Seguindo" at bounding box center [596, 278] width 155 height 13
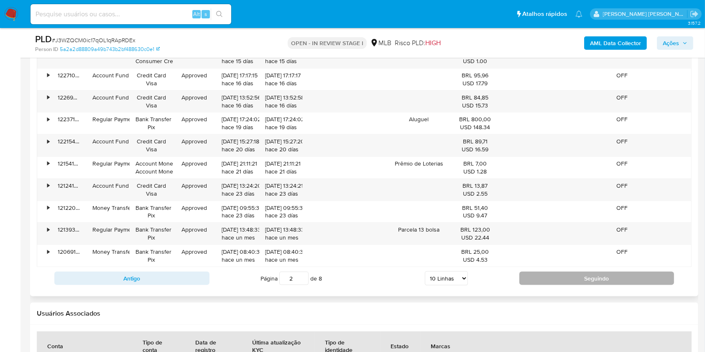
click at [553, 276] on button "Seguindo" at bounding box center [596, 278] width 155 height 13
type input "3"
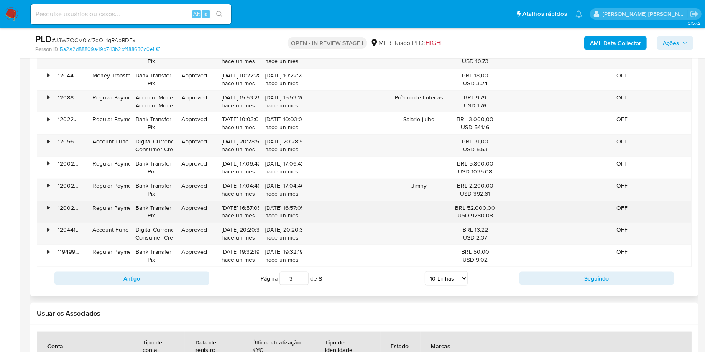
click at [46, 204] on div "•" at bounding box center [44, 212] width 15 height 22
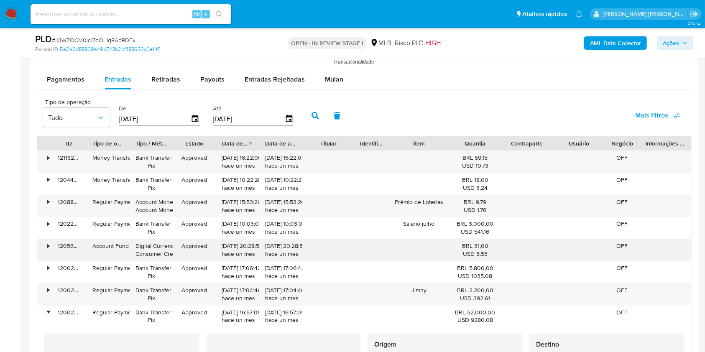
scroll to position [856, 0]
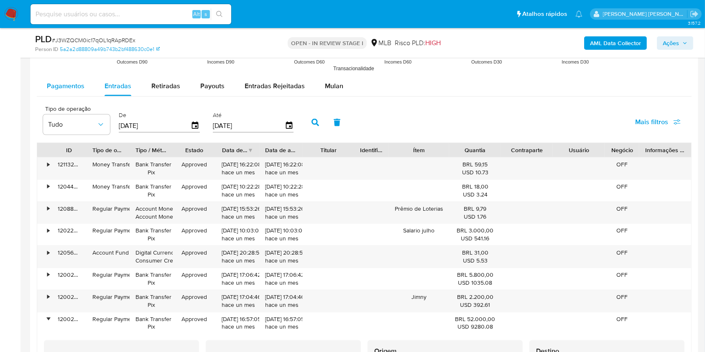
click at [58, 89] on span "Pagamentos" at bounding box center [66, 86] width 38 height 10
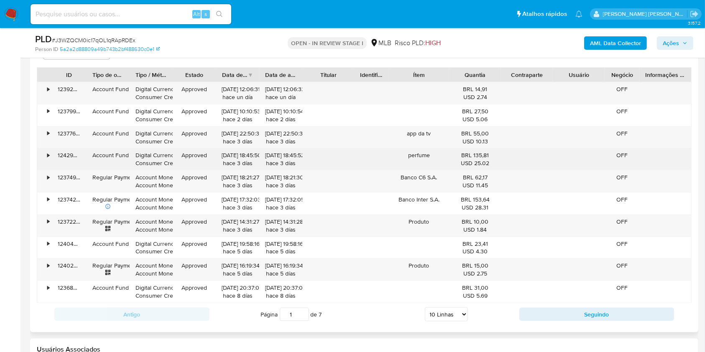
scroll to position [967, 0]
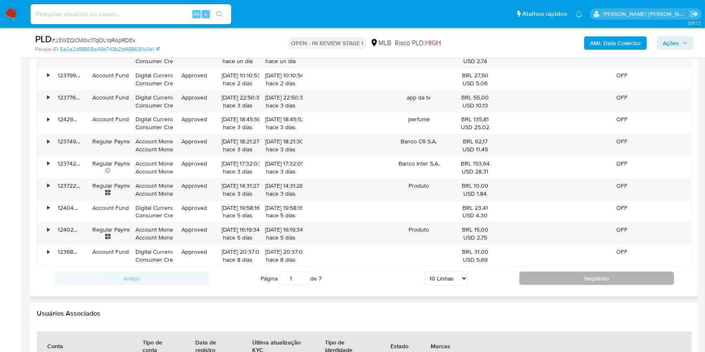
click at [520, 283] on button "Seguindo" at bounding box center [596, 278] width 155 height 13
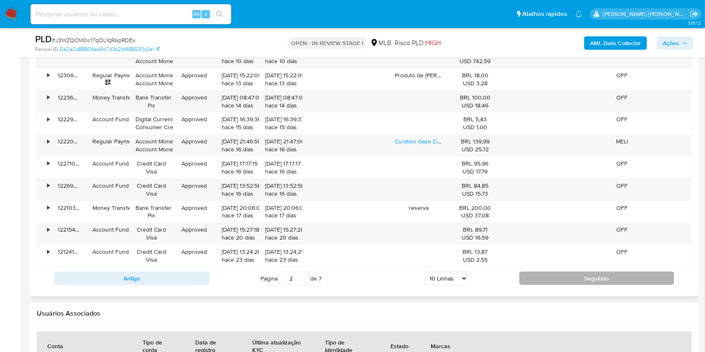
click at [520, 283] on button "Seguindo" at bounding box center [596, 278] width 155 height 13
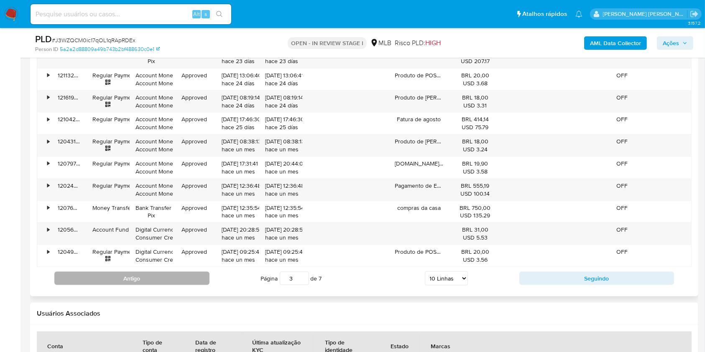
click at [182, 276] on button "Antigo" at bounding box center [131, 278] width 155 height 13
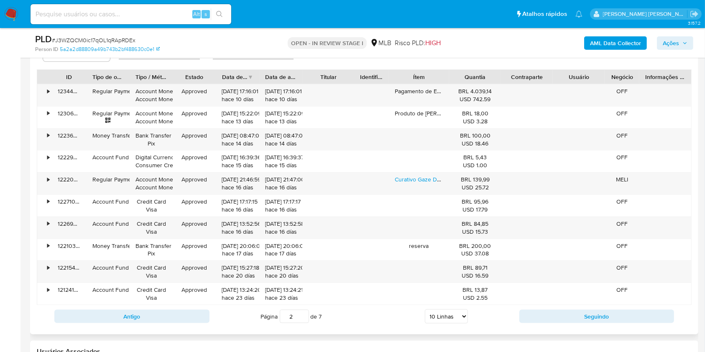
scroll to position [912, 0]
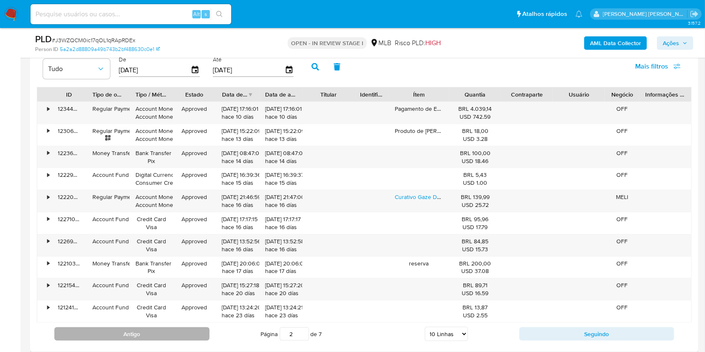
click at [172, 331] on button "Antigo" at bounding box center [131, 333] width 155 height 13
type input "1"
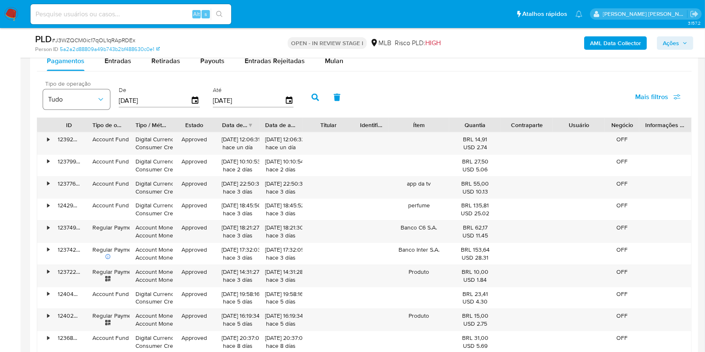
scroll to position [856, 0]
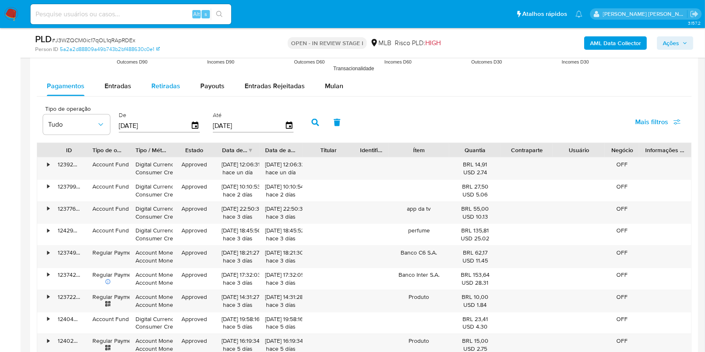
click at [161, 86] on span "Retiradas" at bounding box center [165, 86] width 29 height 10
select select "10"
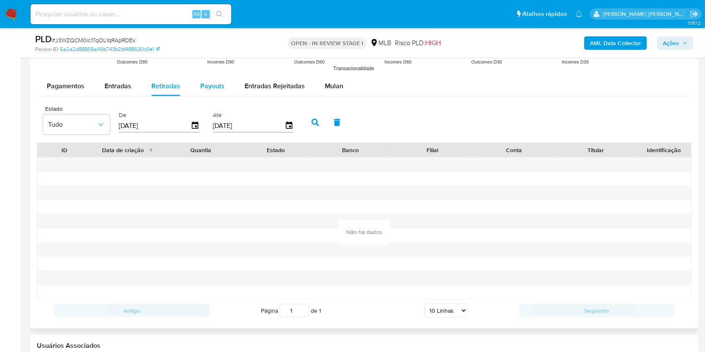
click at [215, 82] on span "Payouts" at bounding box center [212, 86] width 24 height 10
select select "10"
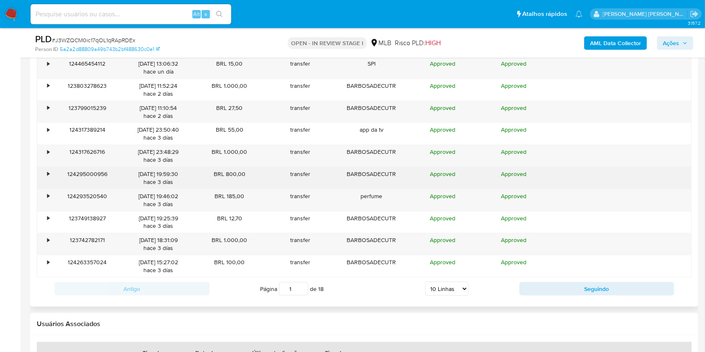
scroll to position [967, 0]
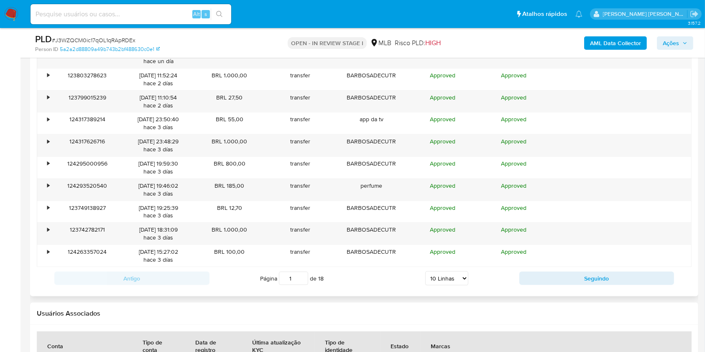
click at [595, 286] on div "Antigo Página 1 de 18 5 Linhas 10 Linhas 20 Linhas 25 Linhas 50 Linhas 100 Linh…" at bounding box center [364, 278] width 655 height 23
click at [585, 283] on button "Seguindo" at bounding box center [596, 278] width 155 height 13
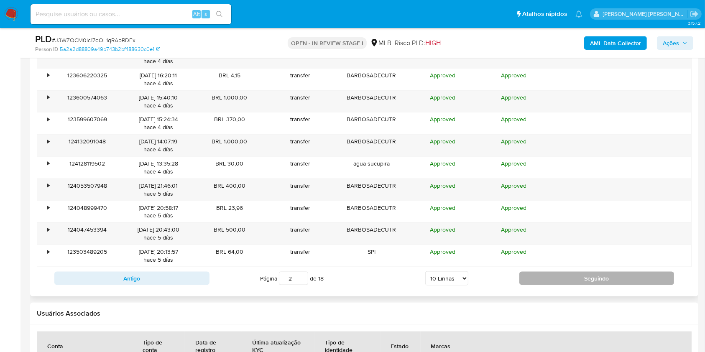
click at [585, 283] on button "Seguindo" at bounding box center [596, 278] width 155 height 13
click at [584, 282] on button "Seguindo" at bounding box center [596, 278] width 155 height 13
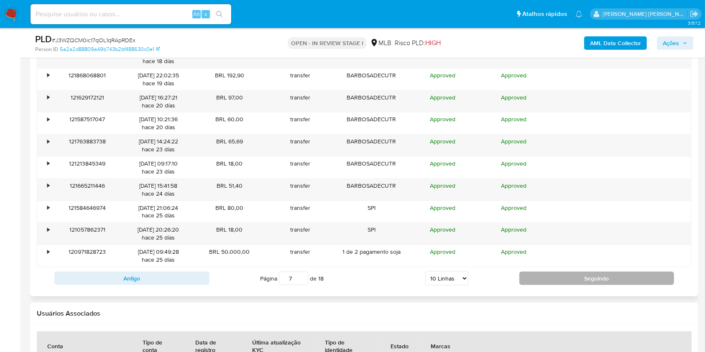
click at [584, 282] on button "Seguindo" at bounding box center [596, 278] width 155 height 13
type input "9"
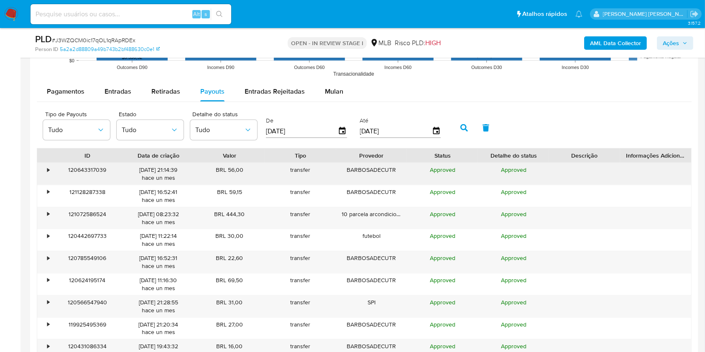
scroll to position [800, 0]
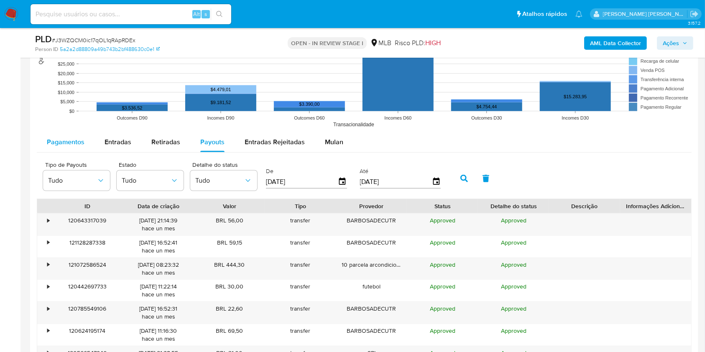
click at [66, 139] on span "Pagamentos" at bounding box center [66, 142] width 38 height 10
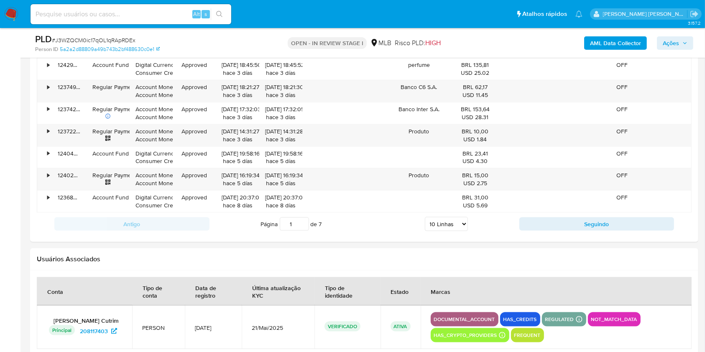
scroll to position [1023, 0]
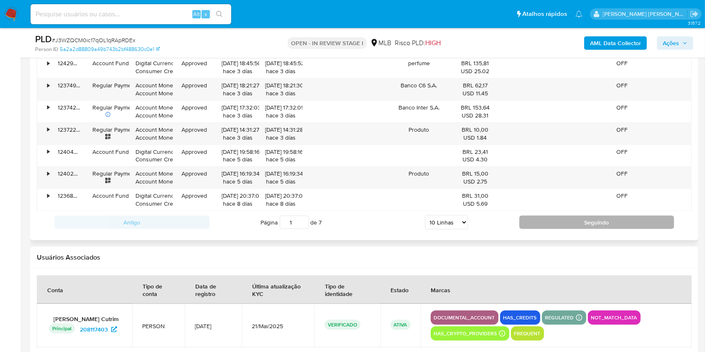
click at [582, 222] on button "Seguindo" at bounding box center [596, 222] width 155 height 13
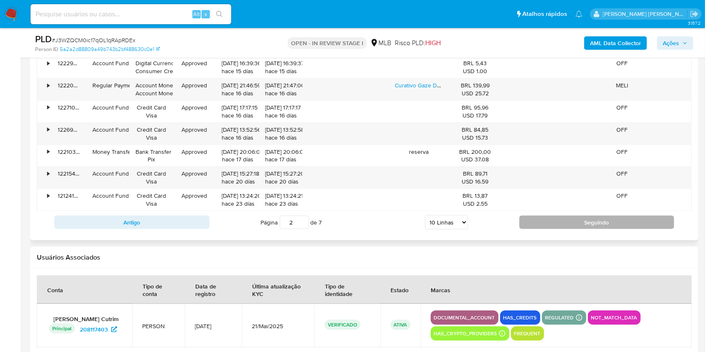
click at [582, 222] on button "Seguindo" at bounding box center [596, 222] width 155 height 13
type input "3"
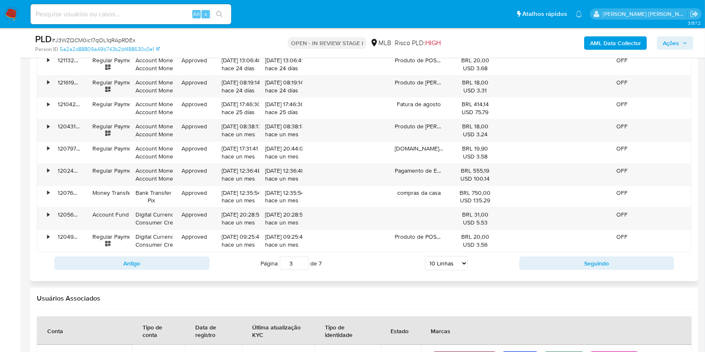
scroll to position [912, 0]
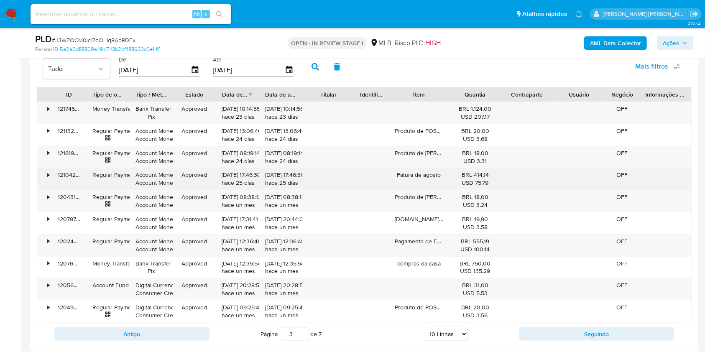
click at [382, 186] on div "• 121042470651 Regular Payment Account Money Account Money Approved 08/08/2025 …" at bounding box center [364, 179] width 654 height 22
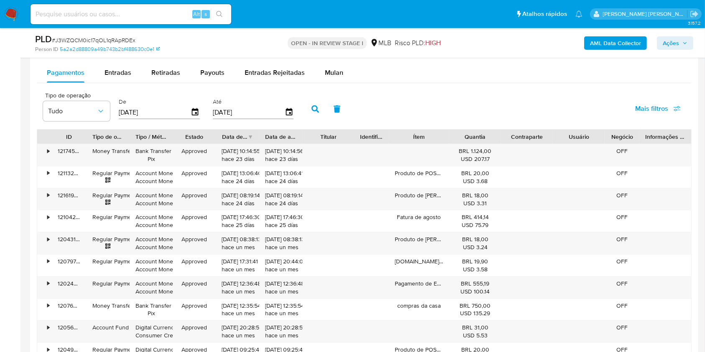
scroll to position [856, 0]
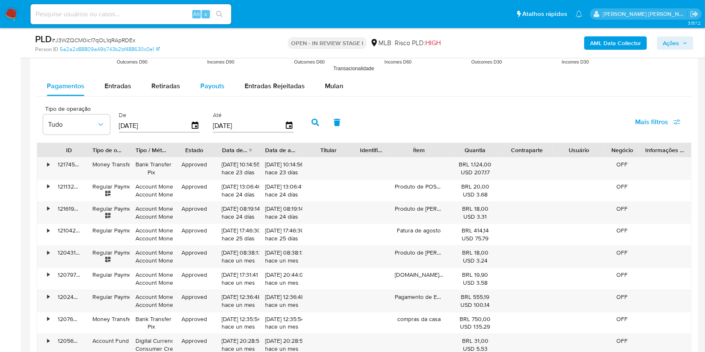
click at [204, 84] on span "Payouts" at bounding box center [212, 86] width 24 height 10
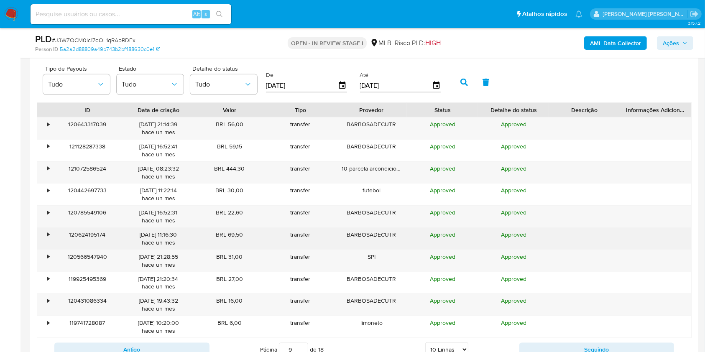
scroll to position [912, 0]
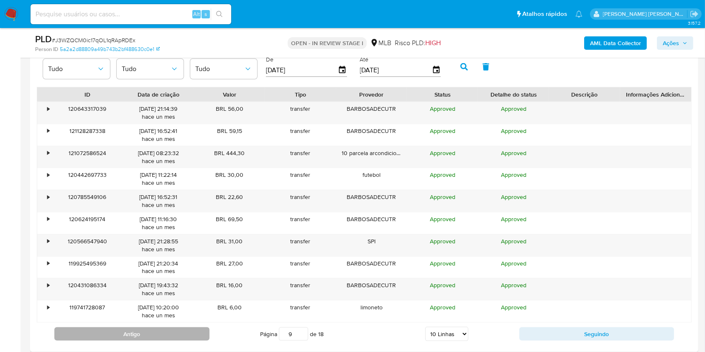
click at [176, 328] on button "Antigo" at bounding box center [131, 333] width 155 height 13
type input "7"
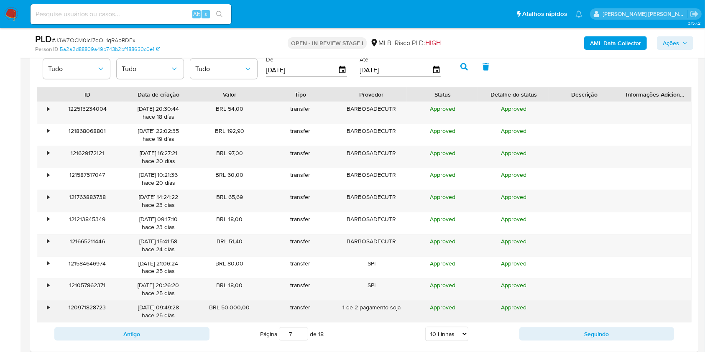
click at [45, 306] on div "•" at bounding box center [44, 312] width 15 height 22
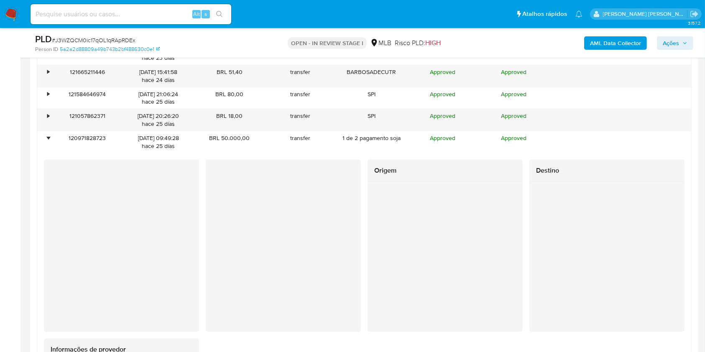
scroll to position [1134, 0]
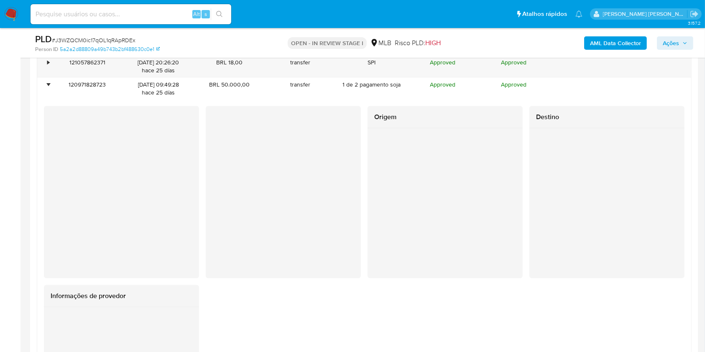
click at [668, 41] on span "Ações" at bounding box center [671, 42] width 16 height 13
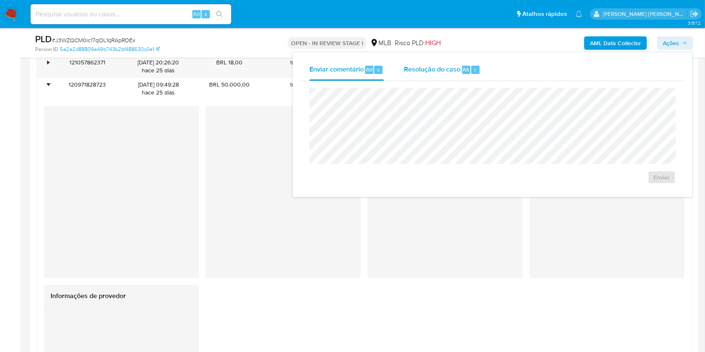
click at [429, 69] on span "Resolução do caso" at bounding box center [432, 69] width 56 height 10
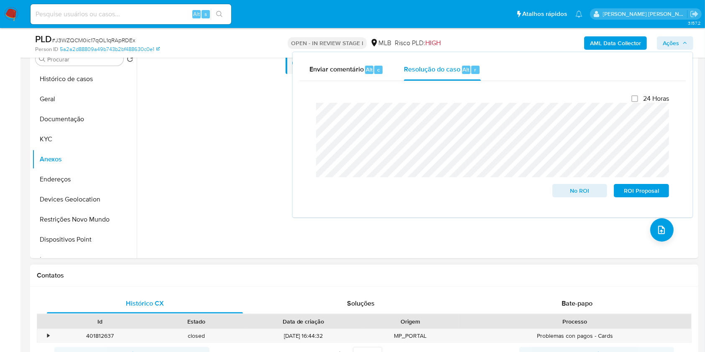
scroll to position [75, 0]
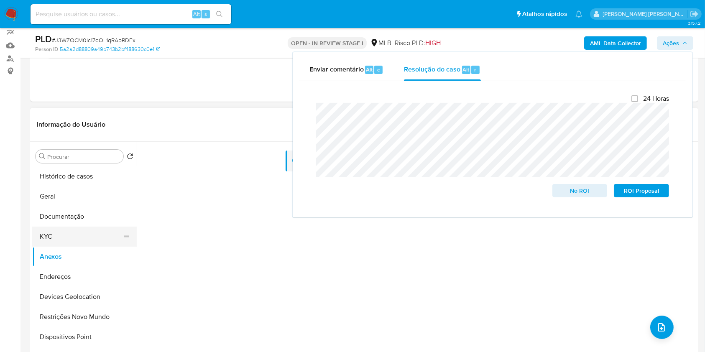
click at [54, 238] on button "KYC" at bounding box center [81, 237] width 98 height 20
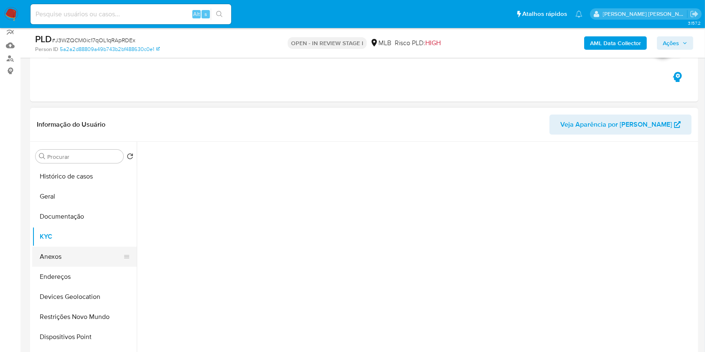
click at [54, 259] on button "Anexos" at bounding box center [81, 257] width 98 height 20
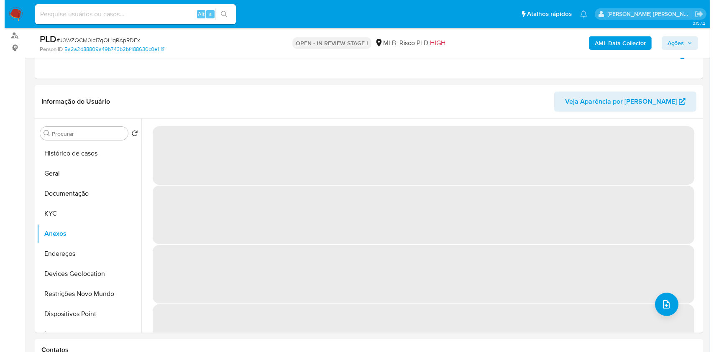
scroll to position [103, 0]
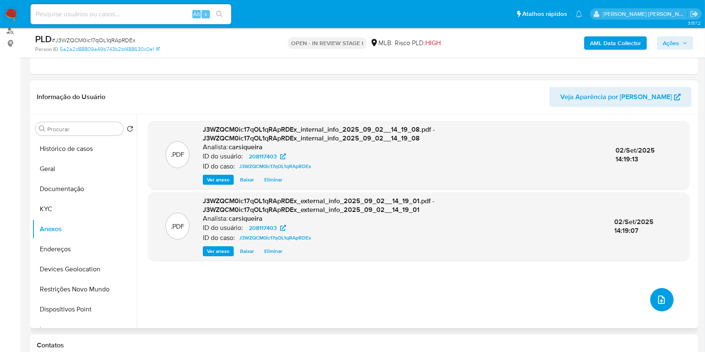
click at [661, 301] on icon "upload-file" at bounding box center [661, 300] width 10 height 10
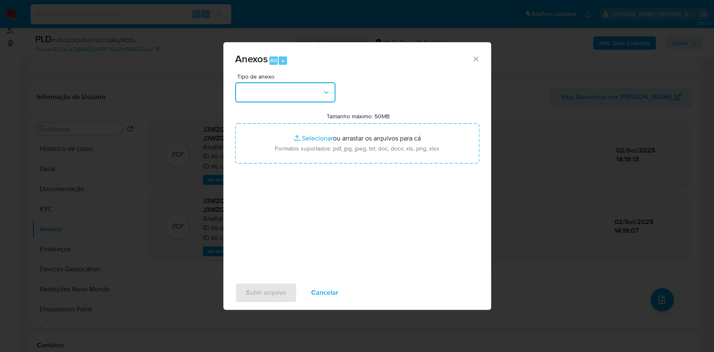
click at [263, 93] on button "button" at bounding box center [285, 92] width 100 height 20
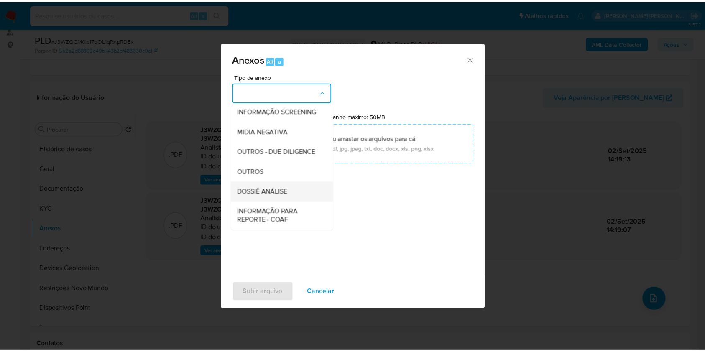
scroll to position [128, 0]
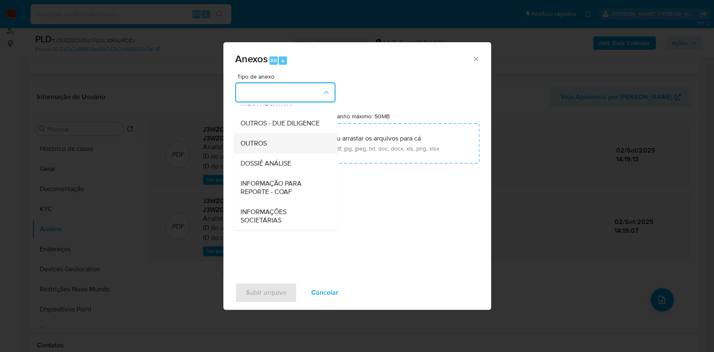
click at [272, 142] on div "OUTROS" at bounding box center [282, 143] width 85 height 20
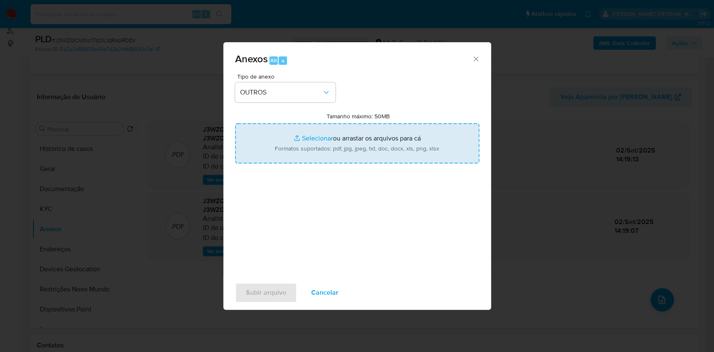
click at [313, 138] on input "Tamanho máximo: 50MB Selecionar arquivos" at bounding box center [357, 143] width 244 height 40
type input "C:\fakepath\2º SAR - CPF 00165460326 - MATHEUS BARBOSA DE ABREU CUTRIM - Docume…"
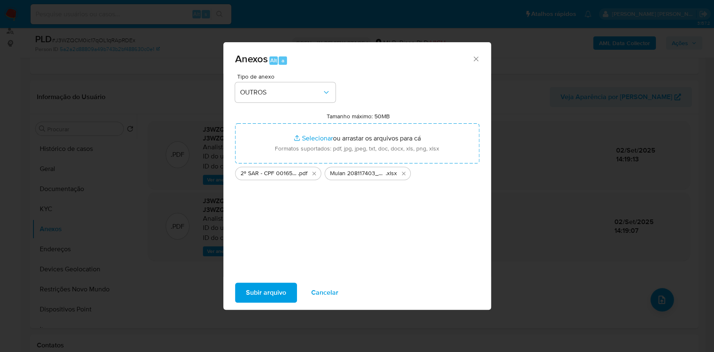
click at [264, 292] on span "Subir arquivo" at bounding box center [266, 293] width 40 height 18
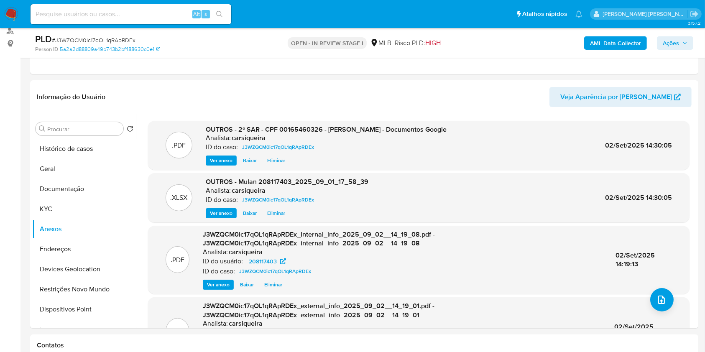
click at [677, 43] on span "Ações" at bounding box center [671, 42] width 16 height 13
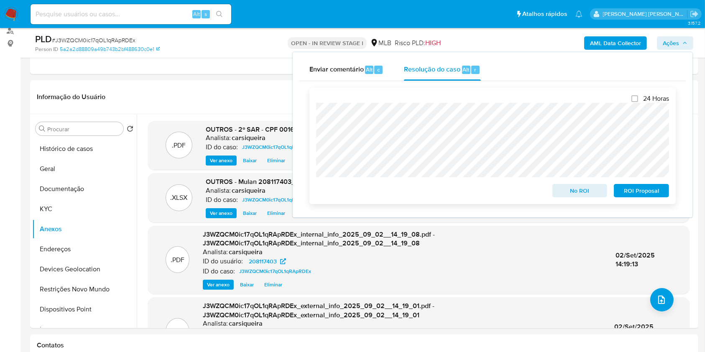
click at [641, 188] on span "ROI Proposal" at bounding box center [641, 191] width 43 height 12
click at [118, 40] on span "# J3WZQCM0ic17qOL1qRApRDEx" at bounding box center [94, 40] width 84 height 8
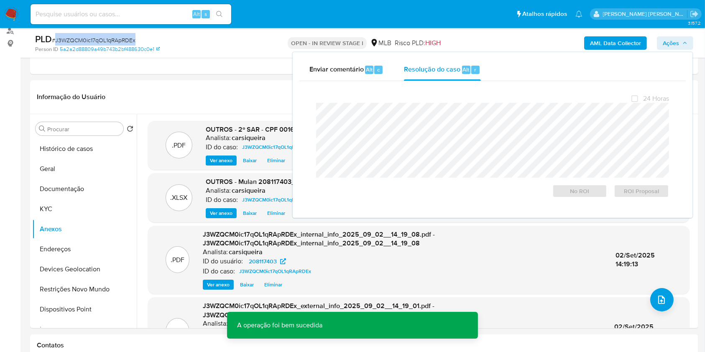
click at [118, 40] on span "# J3WZQCM0ic17qOL1qRApRDEx" at bounding box center [94, 40] width 84 height 8
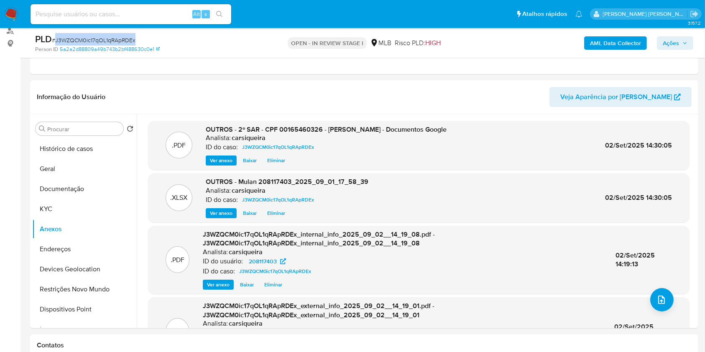
copy span "J3WZQCM0ic17qOL1qRApRDEx"
click at [678, 37] on span "Ações" at bounding box center [671, 42] width 16 height 13
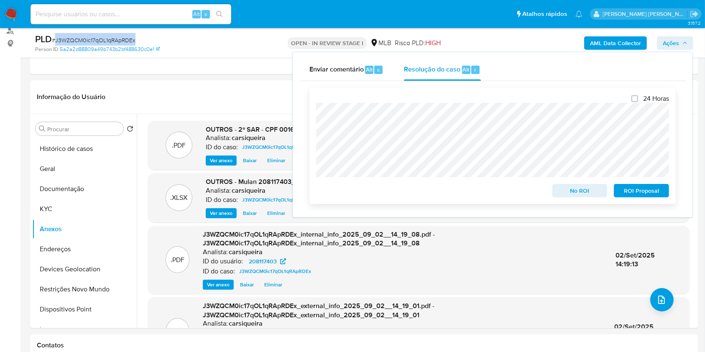
click at [643, 189] on span "ROI Proposal" at bounding box center [641, 191] width 43 height 12
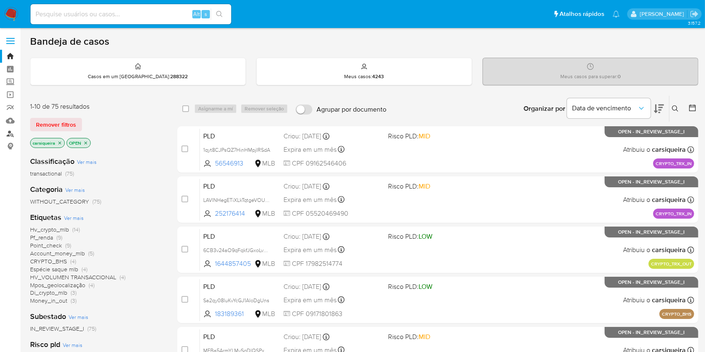
click at [5, 134] on link "Localizador de pessoas" at bounding box center [50, 133] width 100 height 13
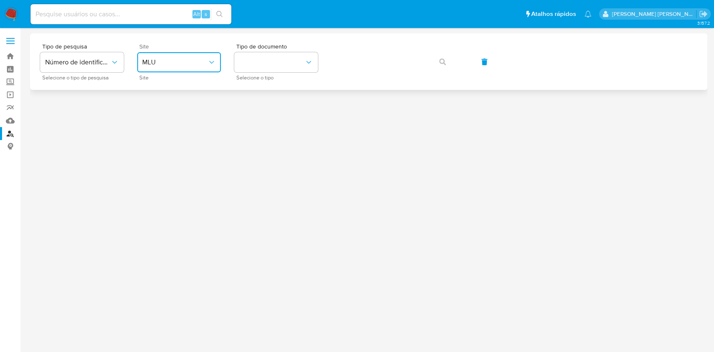
click at [191, 59] on span "MLU" at bounding box center [174, 62] width 65 height 8
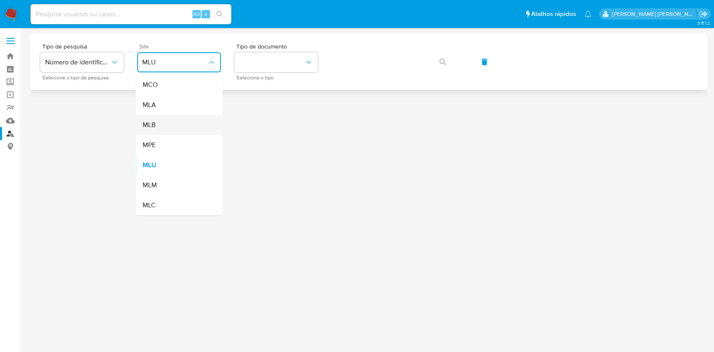
click at [160, 129] on div "MLB" at bounding box center [176, 125] width 69 height 20
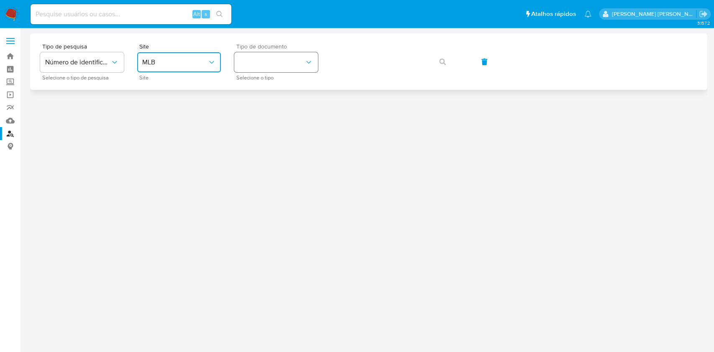
click at [290, 65] on button "identificationType" at bounding box center [276, 62] width 84 height 20
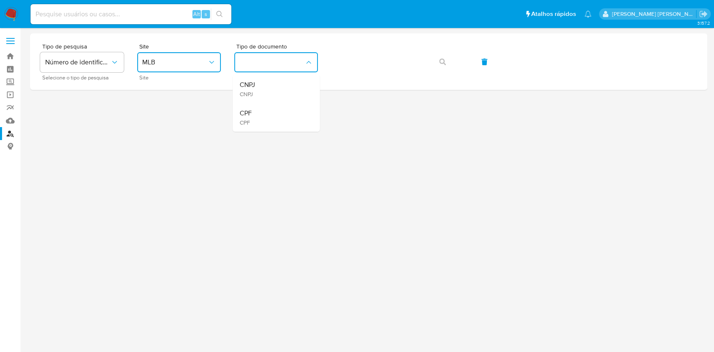
drag, startPoint x: 275, startPoint y: 112, endPoint x: 288, endPoint y: 104, distance: 15.2
click at [274, 112] on div "CPF CPF" at bounding box center [273, 117] width 69 height 28
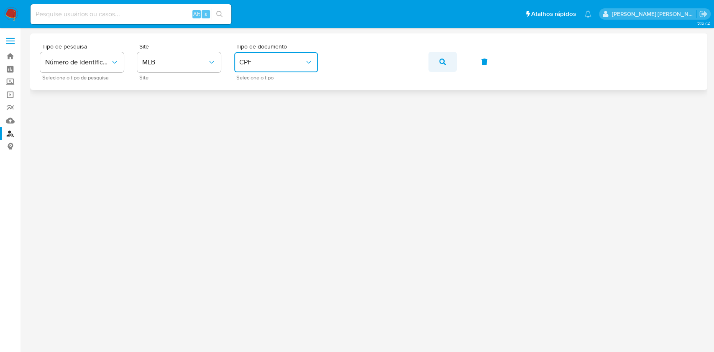
click at [443, 62] on icon "button" at bounding box center [442, 62] width 7 height 7
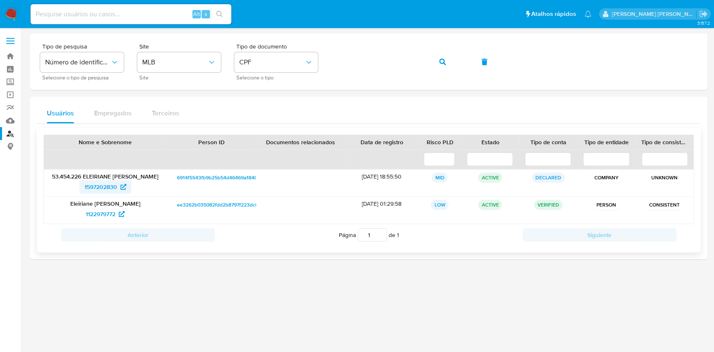
click at [106, 187] on span "1597202830" at bounding box center [100, 186] width 33 height 13
click at [98, 212] on span "1122979772" at bounding box center [101, 213] width 30 height 13
click at [281, 53] on button "CPF" at bounding box center [276, 62] width 84 height 20
click at [264, 84] on div "CNPJ CNPJ" at bounding box center [273, 89] width 69 height 28
click at [445, 59] on icon "button" at bounding box center [442, 62] width 7 height 7
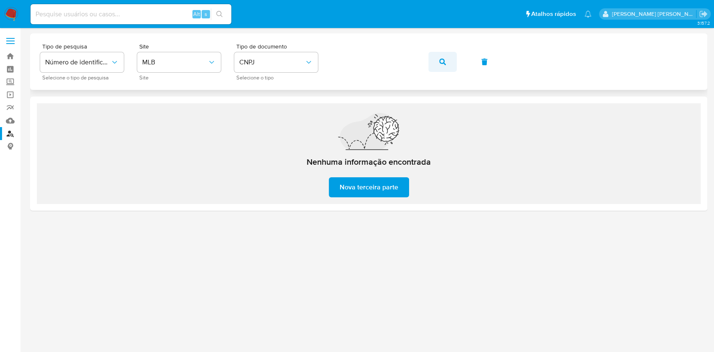
click at [442, 57] on span "button" at bounding box center [442, 62] width 7 height 18
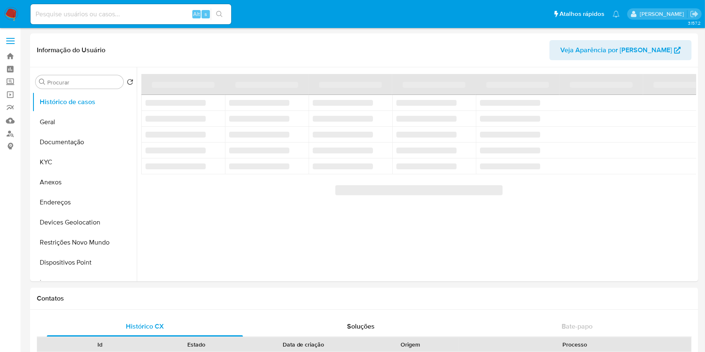
select select "10"
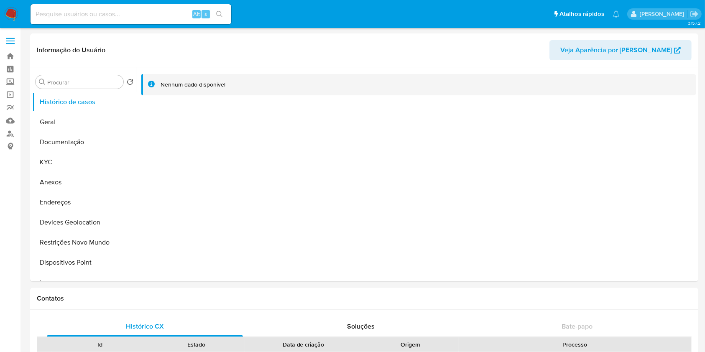
select select "10"
click at [53, 163] on button "KYC" at bounding box center [81, 162] width 98 height 20
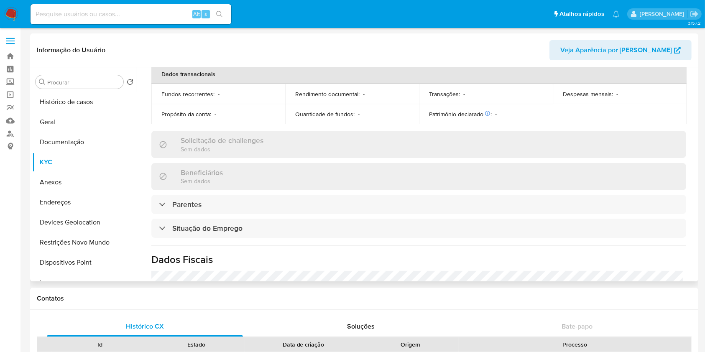
scroll to position [366, 0]
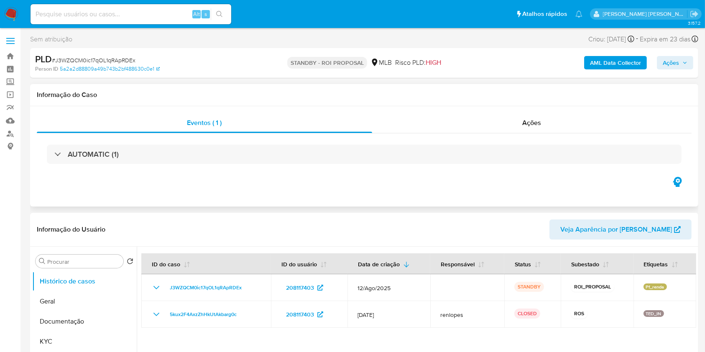
select select "10"
click at [12, 11] on img at bounding box center [11, 14] width 14 height 14
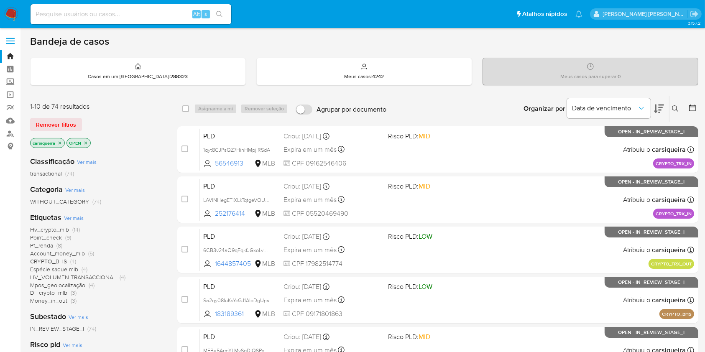
click at [10, 6] on nav "Pausado Ver notificaciones Alt s Atalhos rápidos Presiona las siguientes teclas…" at bounding box center [352, 14] width 705 height 28
click at [78, 227] on span "(14)" at bounding box center [76, 229] width 8 height 8
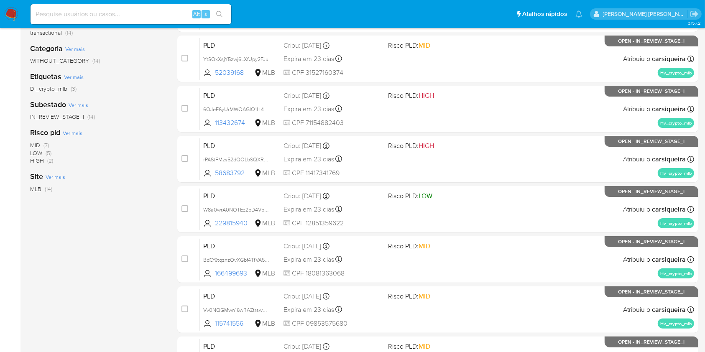
scroll to position [308, 0]
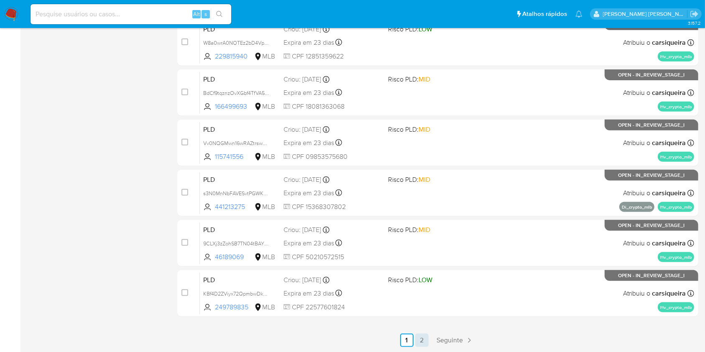
click at [422, 337] on link "2" at bounding box center [421, 340] width 13 height 13
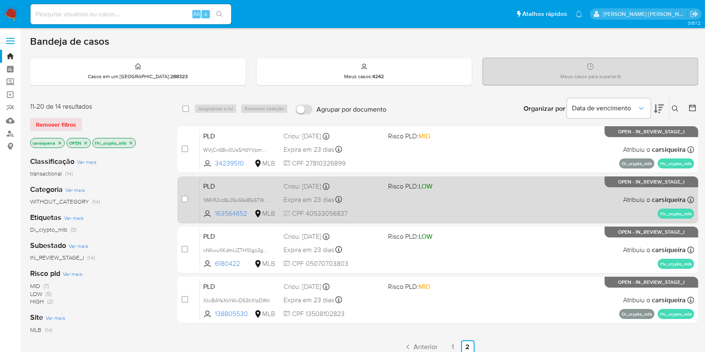
click at [462, 197] on div "PLD 1WKR2vz8u3Sx6Ss86j6TWPXb 163564652 MLB Risco PLD: LOW Criou: 12/08/2025 Cri…" at bounding box center [447, 200] width 494 height 42
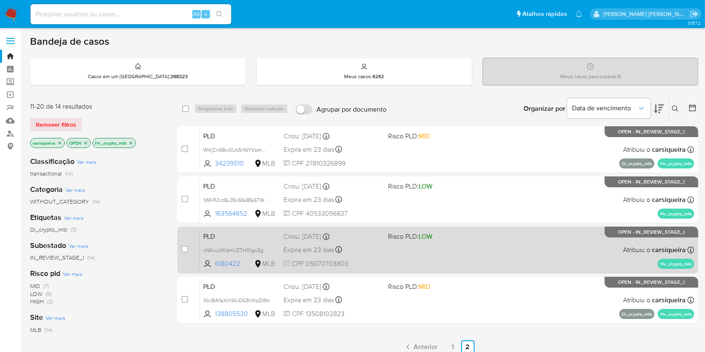
click at [442, 242] on div "PLD xNKwuXKdmUZTH10go3gg4hUy 6180422 MLB Risco PLD: LOW Criou: 12/08/2025 Criou…" at bounding box center [447, 250] width 494 height 42
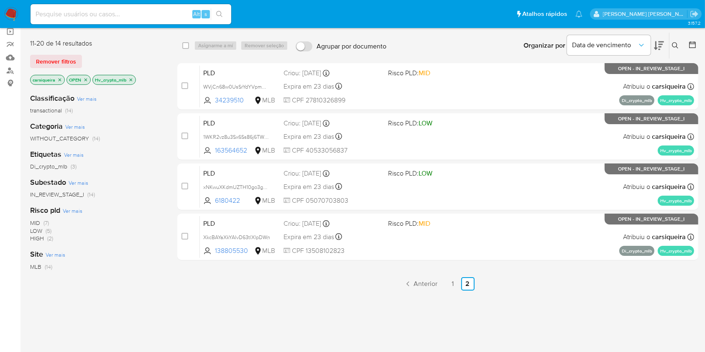
scroll to position [111, 0]
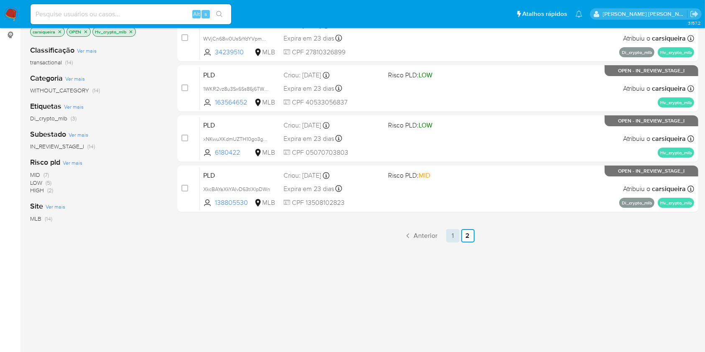
click at [453, 235] on link "1" at bounding box center [452, 235] width 13 height 13
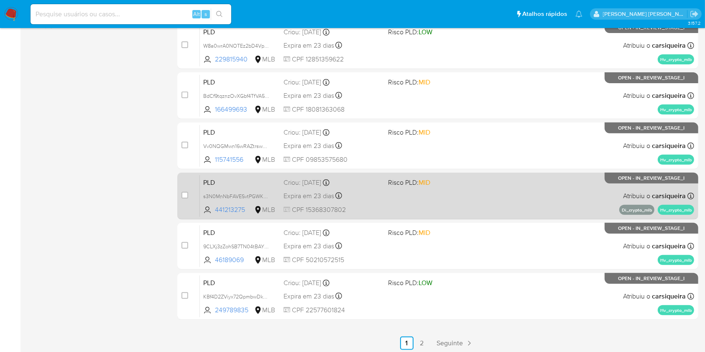
scroll to position [308, 0]
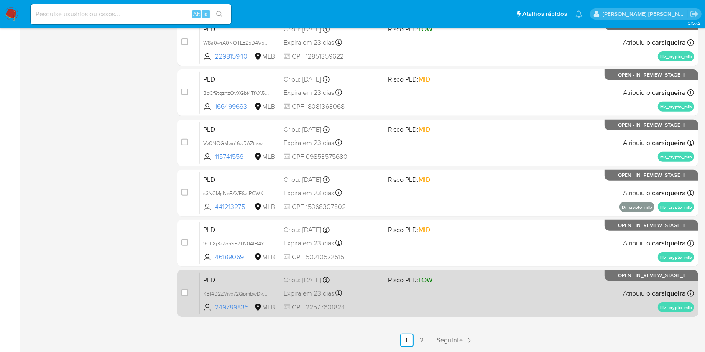
click at [501, 294] on div "PLD KBf4D2ZViyx72QpmbwDkXs5X 249789835 MLB Risco PLD: LOW Criou: 12/08/2025 Cri…" at bounding box center [447, 293] width 494 height 42
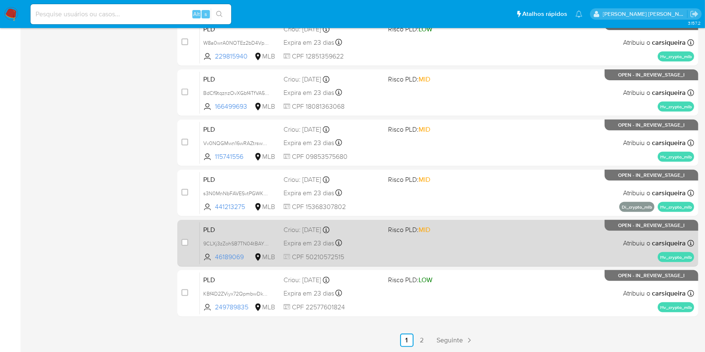
click at [498, 237] on div "PLD 9CLXj3zZohSB7TN04tBAY8gL 46189069 MLB Risco PLD: MID Criou: 12/08/2025 Crio…" at bounding box center [447, 243] width 494 height 42
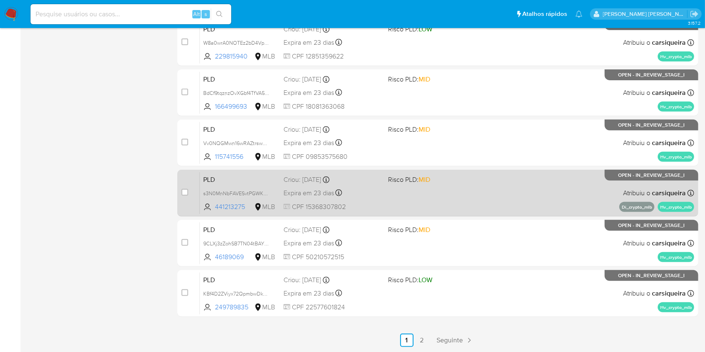
click at [463, 198] on div "PLD s3N0MnNbFAVESvtPGWKSS75Y 441213275 MLB Risco PLD: MID Criou: 12/08/2025 Cri…" at bounding box center [447, 193] width 494 height 42
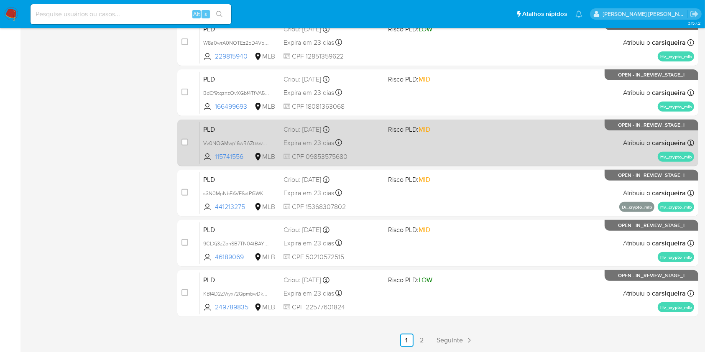
click at [417, 132] on span "Risco PLD: MID" at bounding box center [409, 129] width 42 height 9
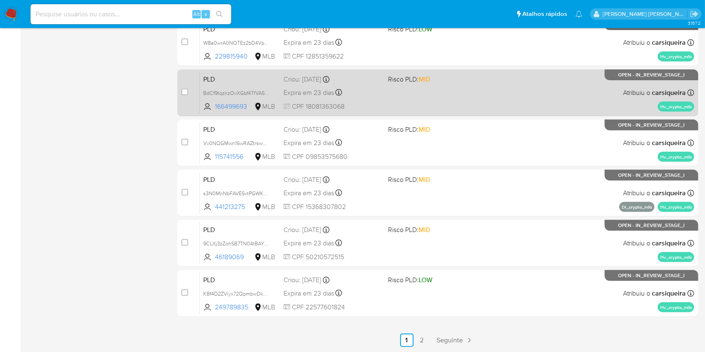
click at [423, 98] on div "PLD BdCf9tqznzOvXGbf4TfVA565 166499693 MLB Risco PLD: MID Criou: 12/08/2025 Cri…" at bounding box center [447, 93] width 494 height 42
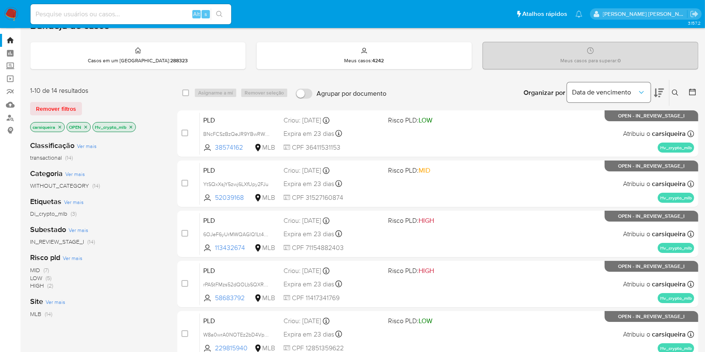
scroll to position [16, 0]
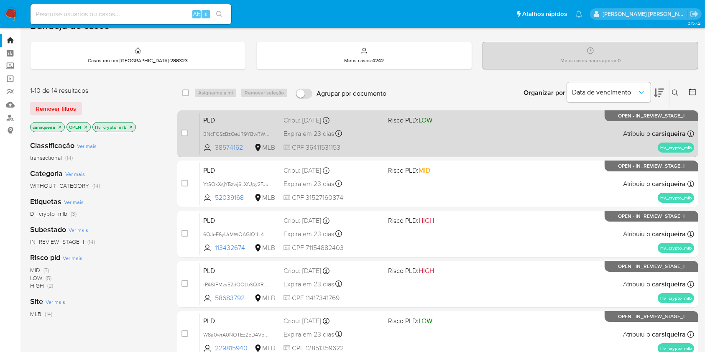
click at [474, 122] on span "Risco PLD: LOW" at bounding box center [436, 119] width 97 height 11
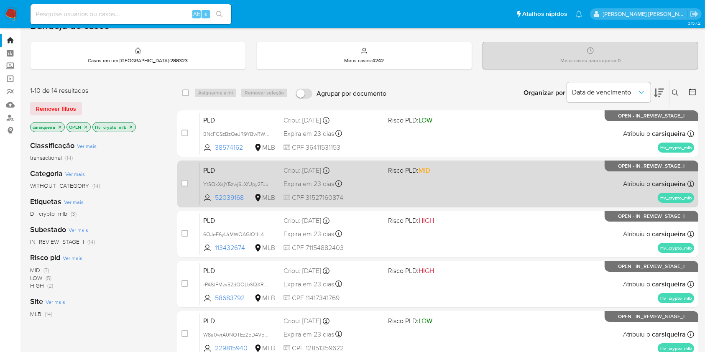
click at [434, 173] on span "Risco PLD: MID" at bounding box center [436, 169] width 97 height 11
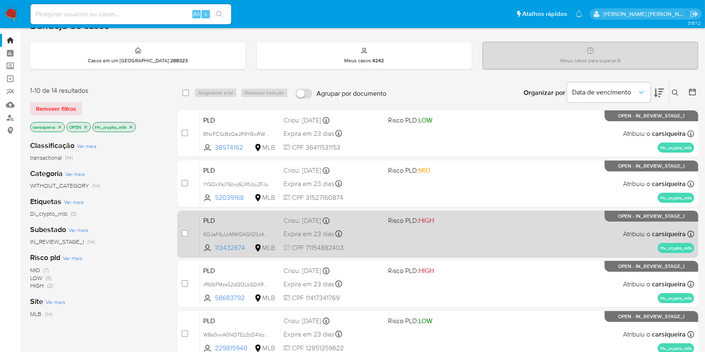
click at [432, 225] on div "PLD 6OJeF6yUrMWQAGlQ1Lt4cvvP 113432674 MLB Risco PLD: HIGH Criou: 12/08/2025 Cr…" at bounding box center [447, 234] width 494 height 42
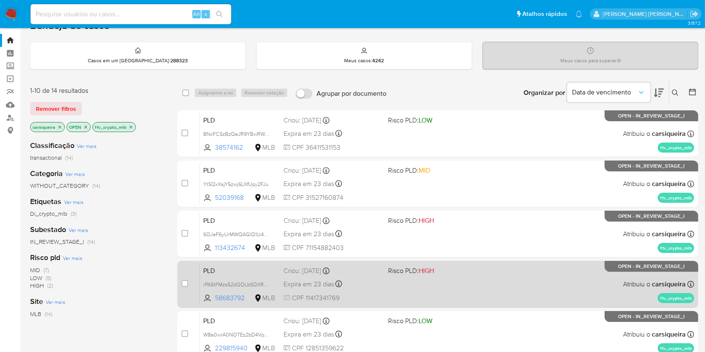
click at [475, 284] on div "PLD rPAStFMzs52dQOLbSQXRyZk9 58683792 MLB Risco PLD: HIGH Criou: 12/08/2025 Cri…" at bounding box center [447, 284] width 494 height 42
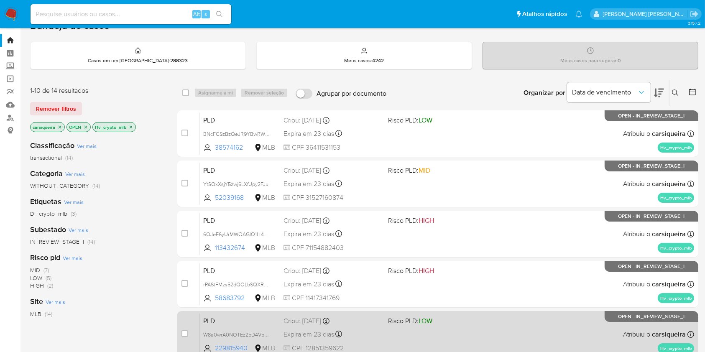
click at [482, 318] on span "Risco PLD: LOW" at bounding box center [436, 320] width 97 height 11
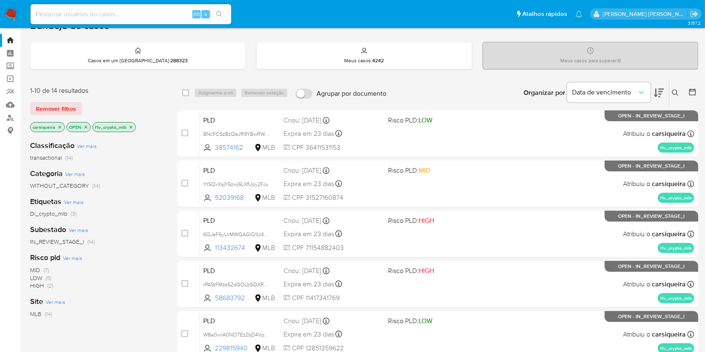
click at [10, 10] on img at bounding box center [11, 14] width 14 height 14
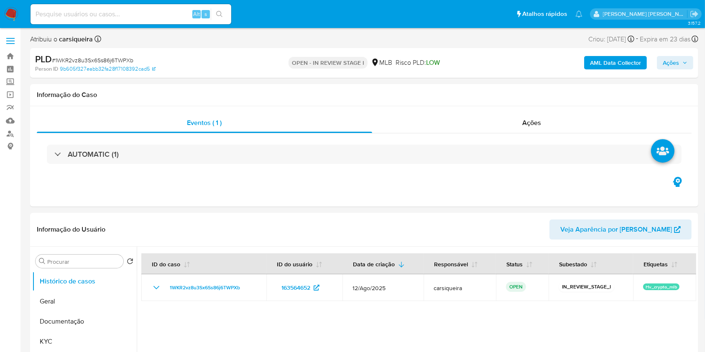
select select "10"
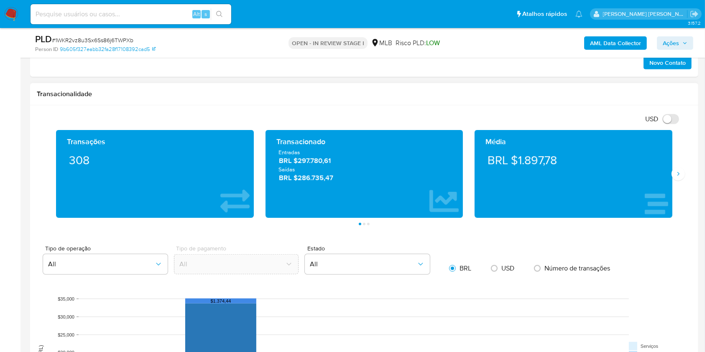
scroll to position [552, 0]
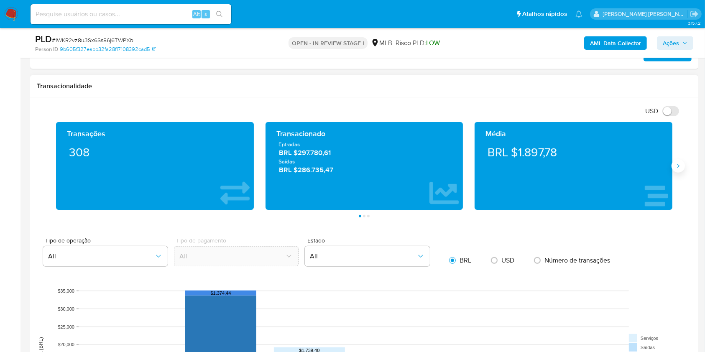
click at [677, 166] on icon "Siguiente" at bounding box center [678, 166] width 7 height 7
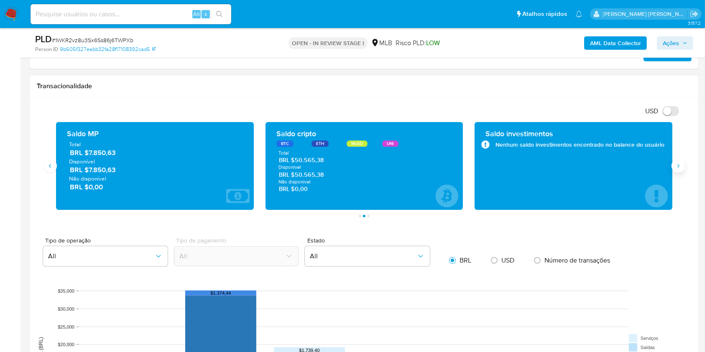
click at [677, 166] on icon "Siguiente" at bounding box center [678, 166] width 7 height 7
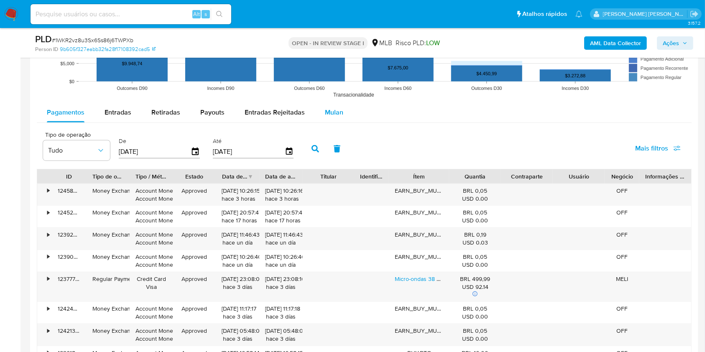
click at [334, 112] on span "Mulan" at bounding box center [334, 112] width 18 height 10
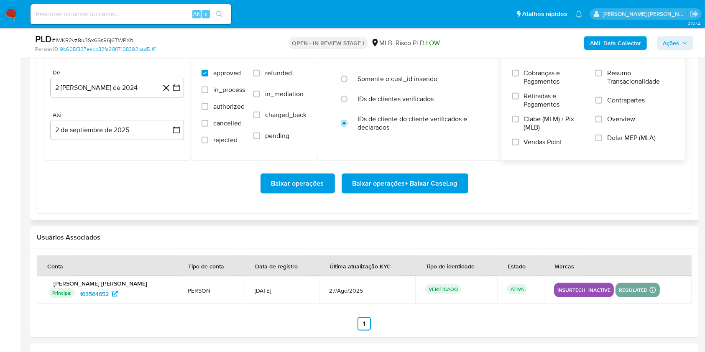
scroll to position [998, 0]
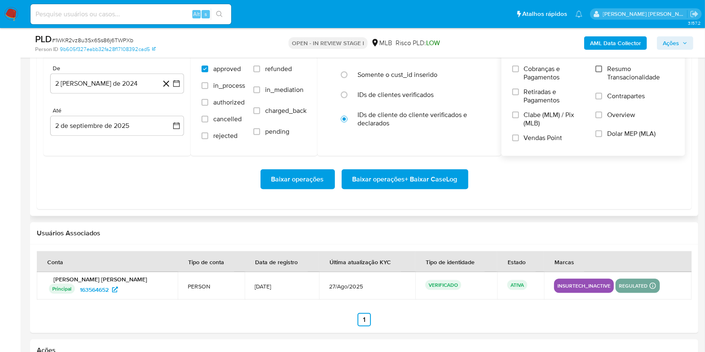
click at [602, 66] on input "Resumo Transacionalidade" at bounding box center [598, 69] width 7 height 7
click at [513, 138] on input "Vendas Point" at bounding box center [515, 138] width 7 height 7
click at [177, 82] on icon "button" at bounding box center [176, 83] width 8 height 8
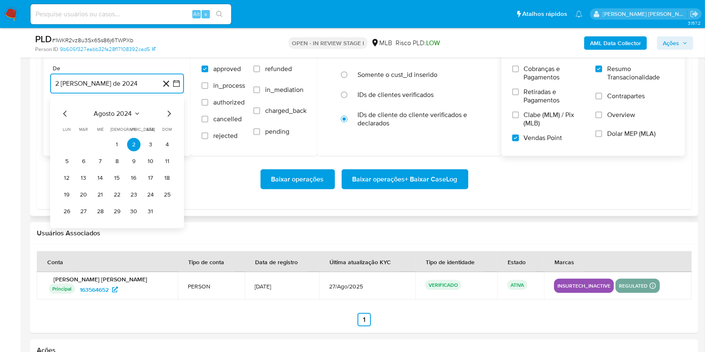
click at [171, 115] on icon "Mes siguiente" at bounding box center [169, 114] width 10 height 10
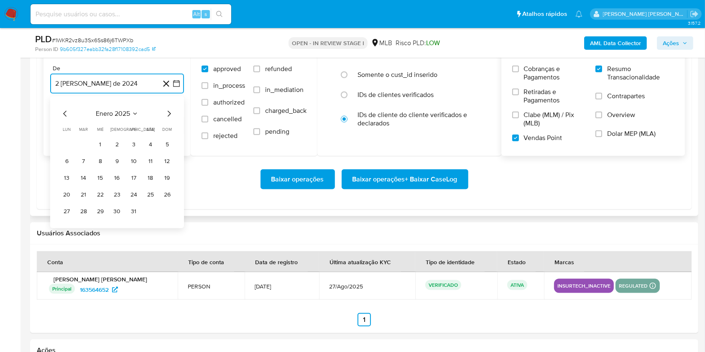
click at [171, 115] on icon "Mes siguiente" at bounding box center [169, 114] width 10 height 10
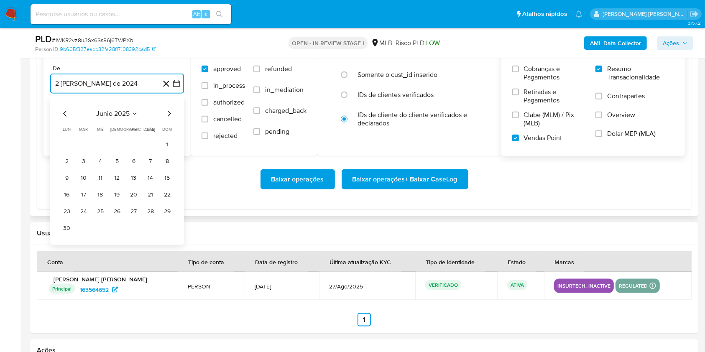
click at [171, 115] on icon "Mes siguiente" at bounding box center [169, 114] width 10 height 10
click at [82, 142] on button "1" at bounding box center [83, 144] width 13 height 13
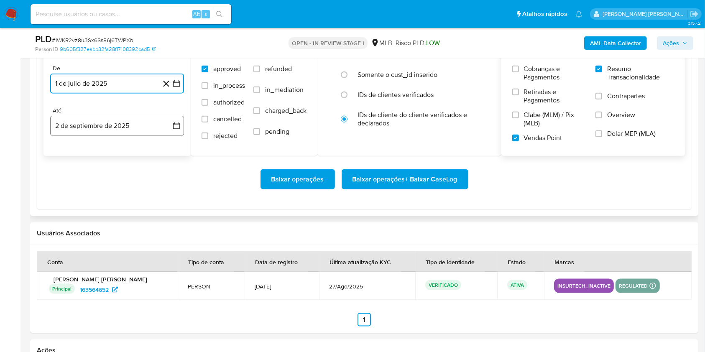
click at [78, 129] on button "2 de septiembre de 2025" at bounding box center [117, 126] width 134 height 20
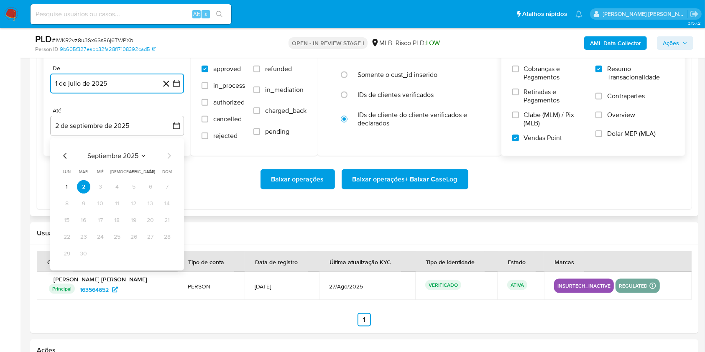
click at [61, 154] on icon "Mes anterior" at bounding box center [65, 156] width 10 height 10
click at [168, 250] on button "31" at bounding box center [167, 253] width 13 height 13
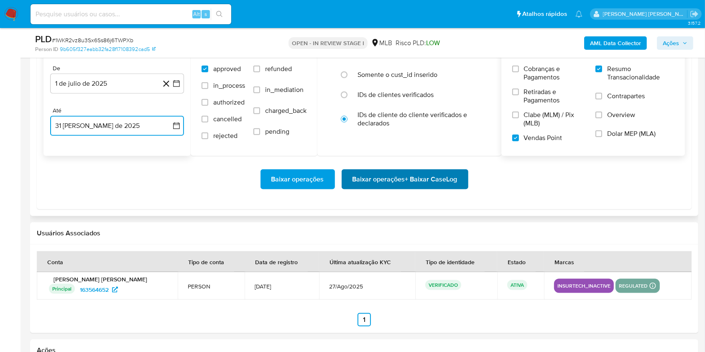
click at [395, 178] on span "Baixar operações + Baixar CaseLog" at bounding box center [404, 179] width 105 height 18
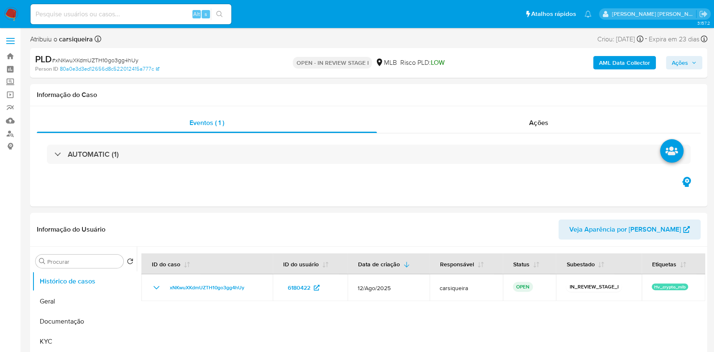
select select "10"
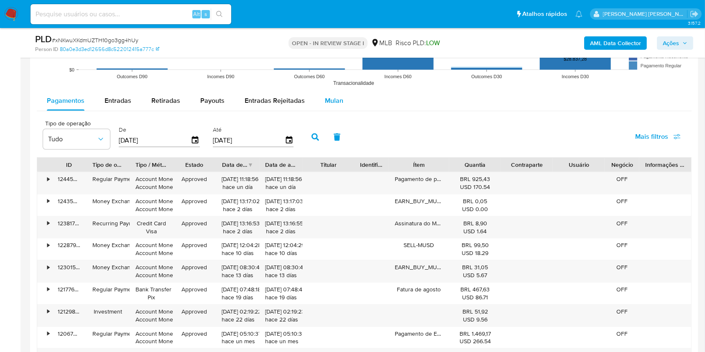
click at [343, 98] on button "Mulan" at bounding box center [334, 101] width 38 height 20
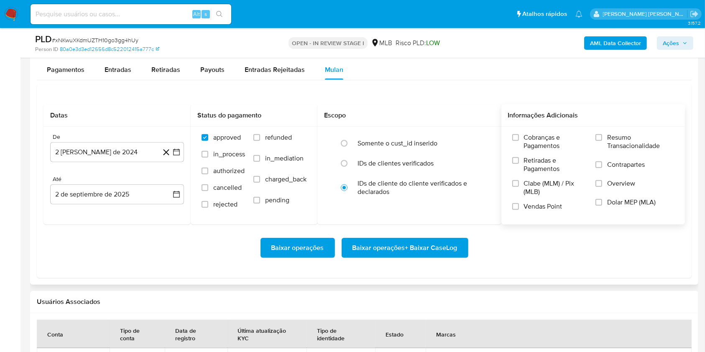
scroll to position [897, 0]
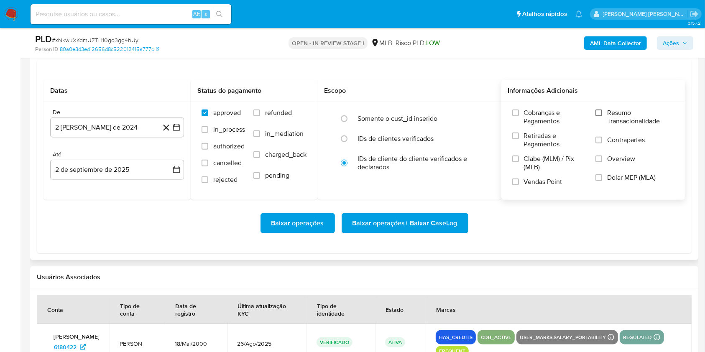
click at [602, 112] on input "Resumo Transacionalidade" at bounding box center [598, 113] width 7 height 7
click at [512, 185] on label "Vendas Point" at bounding box center [549, 185] width 75 height 15
click at [512, 185] on input "Vendas Point" at bounding box center [515, 182] width 7 height 7
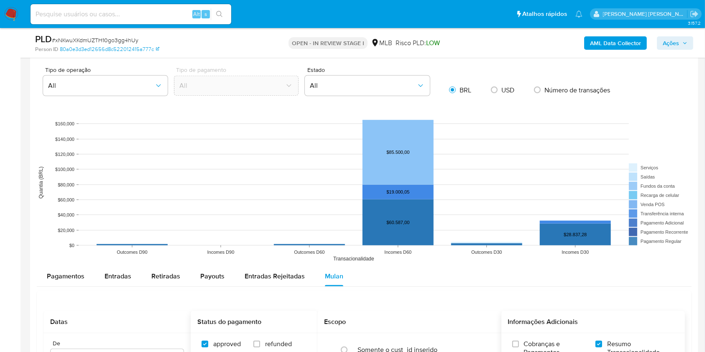
scroll to position [841, 0]
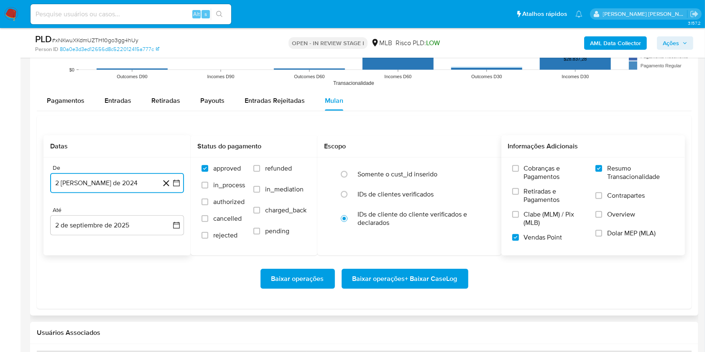
click at [178, 184] on icon "button" at bounding box center [176, 183] width 8 height 8
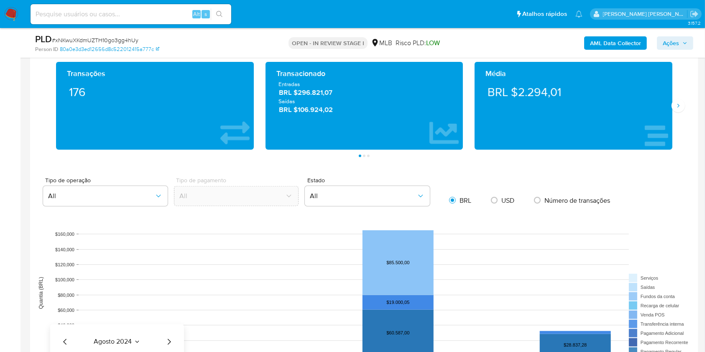
scroll to position [507, 0]
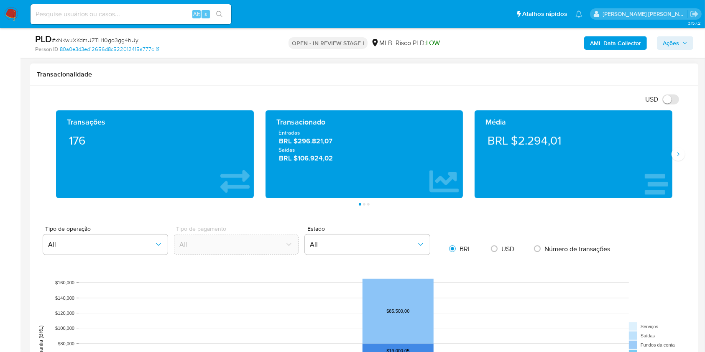
click at [676, 161] on div "Média BRL $2.294,01" at bounding box center [573, 154] width 209 height 88
click at [680, 155] on icon "Siguiente" at bounding box center [678, 154] width 7 height 7
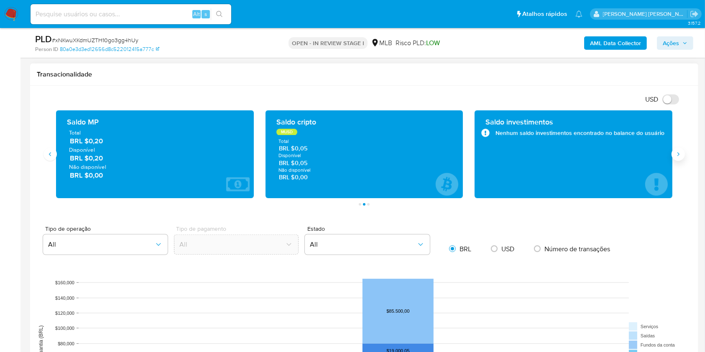
click at [680, 155] on icon "Siguiente" at bounding box center [678, 154] width 7 height 7
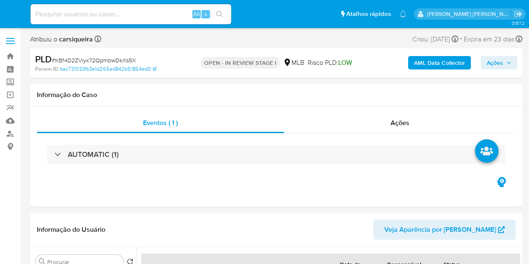
select select "10"
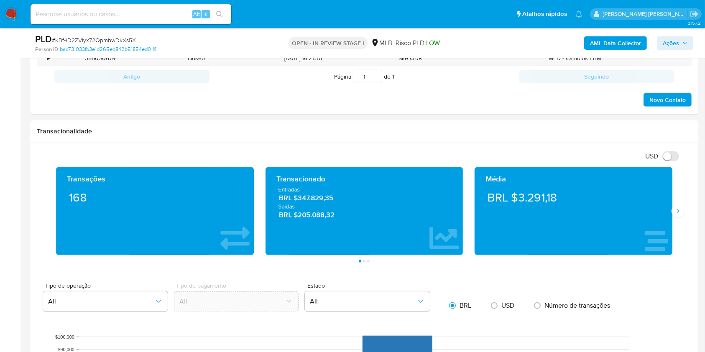
scroll to position [514, 0]
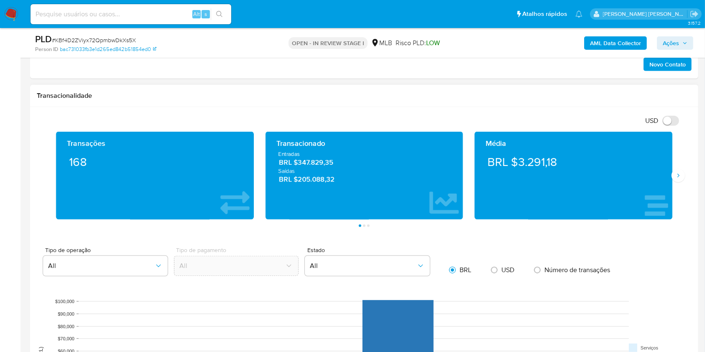
click at [529, 175] on div "Média BRL $3.291,18" at bounding box center [574, 176] width 198 height 88
click at [529, 176] on icon "Siguiente" at bounding box center [678, 175] width 7 height 7
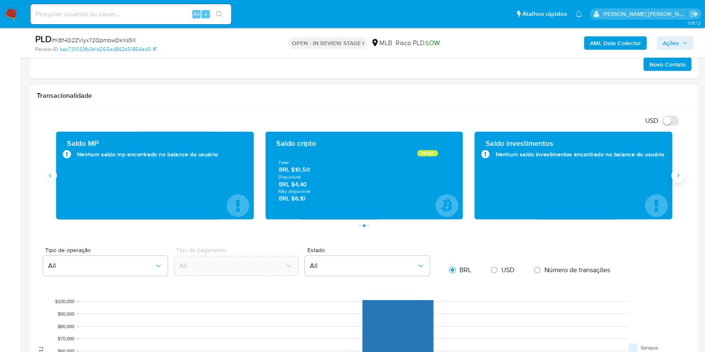
click at [529, 176] on icon "Siguiente" at bounding box center [678, 175] width 7 height 7
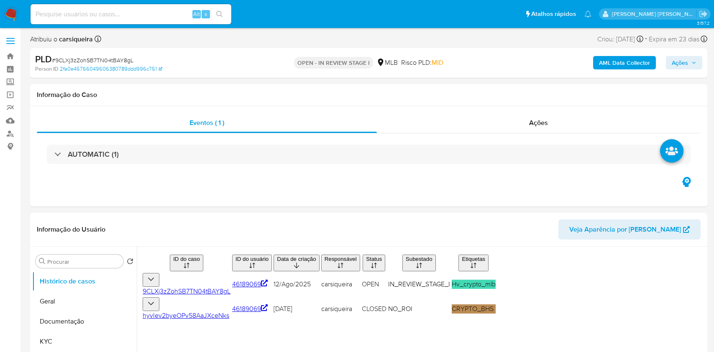
select select "10"
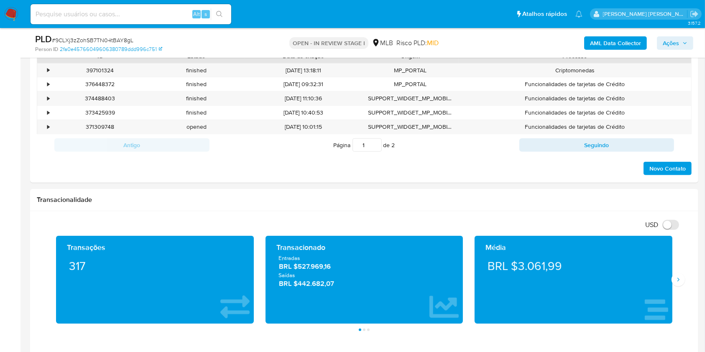
scroll to position [472, 0]
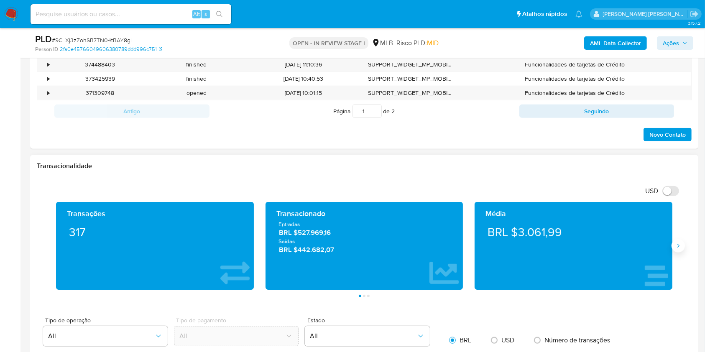
click at [679, 251] on button "Siguiente" at bounding box center [678, 245] width 13 height 13
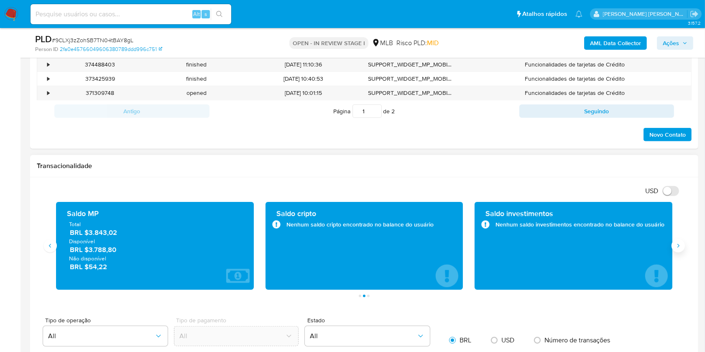
click at [677, 244] on icon "Siguiente" at bounding box center [678, 246] width 7 height 7
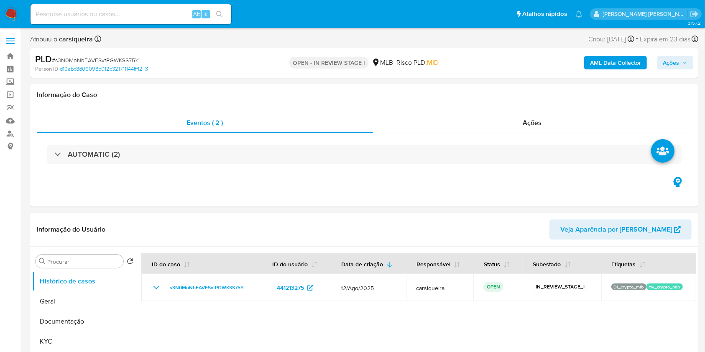
select select "10"
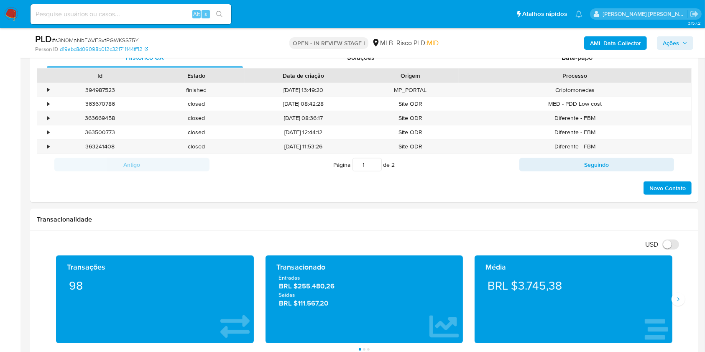
scroll to position [430, 0]
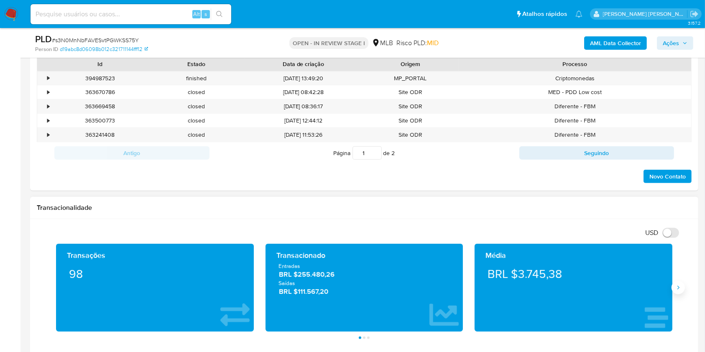
click at [676, 292] on button "Siguiente" at bounding box center [678, 287] width 13 height 13
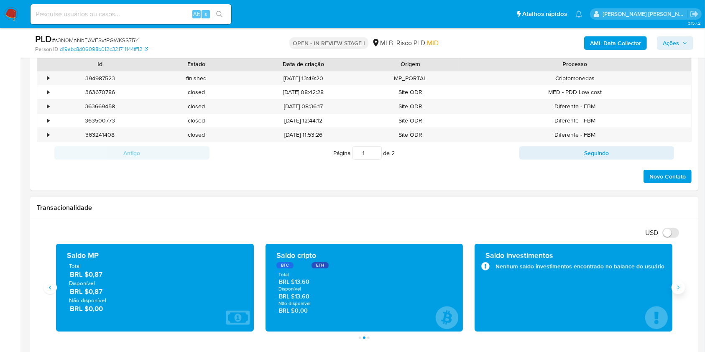
click at [674, 288] on button "Siguiente" at bounding box center [678, 287] width 13 height 13
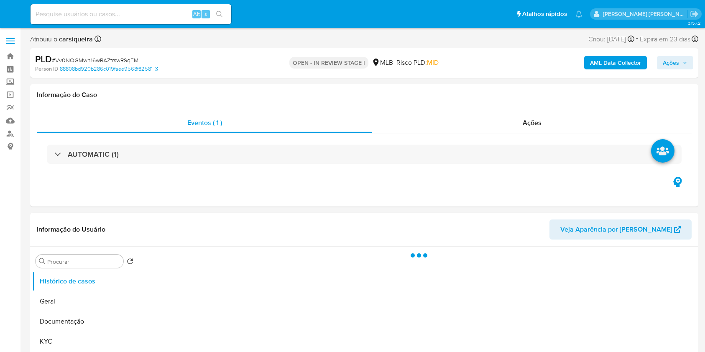
select select "10"
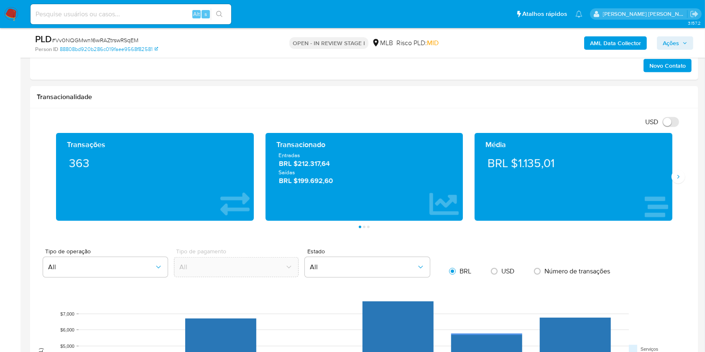
scroll to position [543, 0]
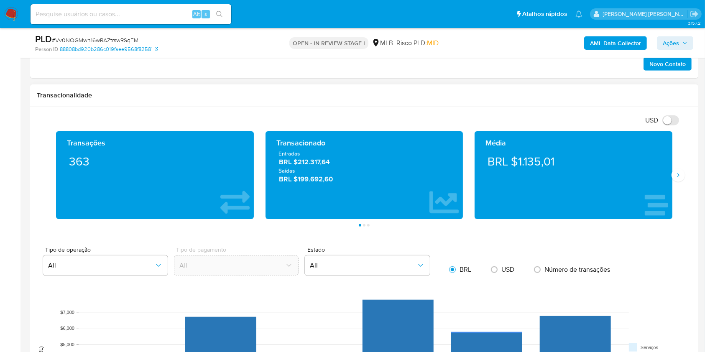
click at [676, 166] on div "Média BRL $1.135,01" at bounding box center [573, 175] width 209 height 88
click at [676, 174] on icon "Siguiente" at bounding box center [678, 175] width 7 height 7
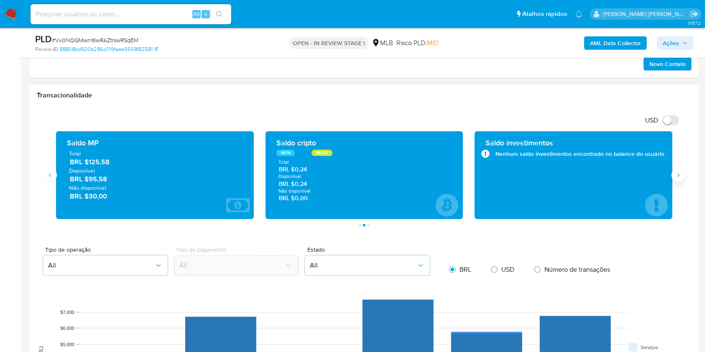
click at [676, 174] on icon "Siguiente" at bounding box center [678, 175] width 7 height 7
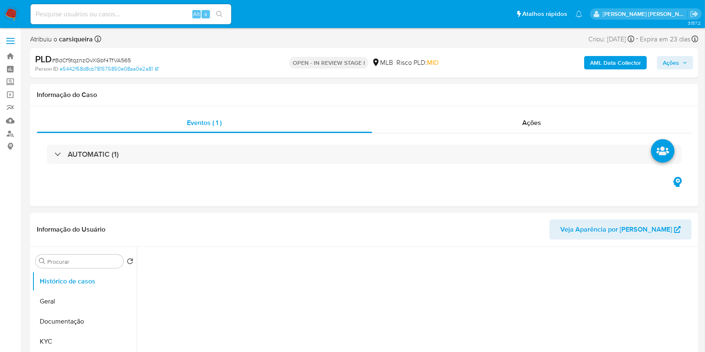
select select "10"
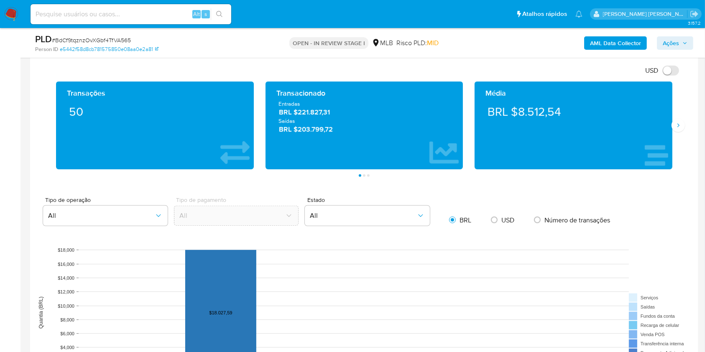
scroll to position [538, 0]
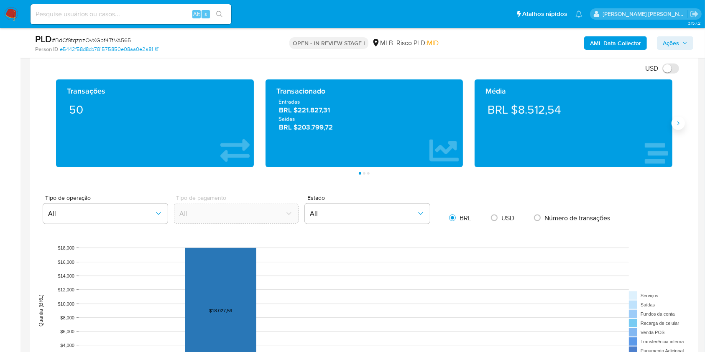
click at [674, 123] on button "Siguiente" at bounding box center [678, 123] width 13 height 13
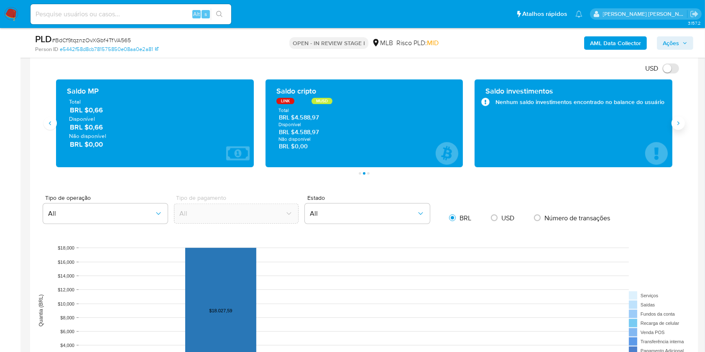
click at [674, 123] on button "Siguiente" at bounding box center [678, 123] width 13 height 13
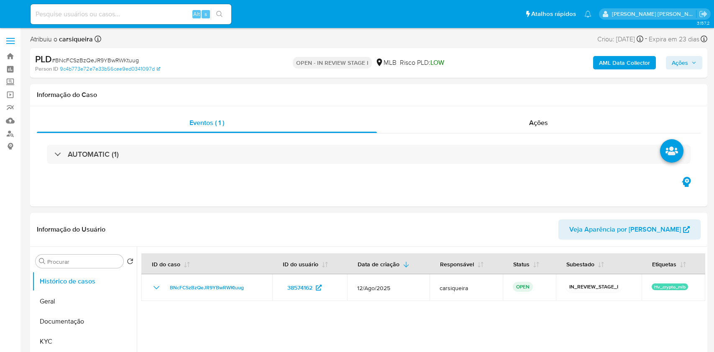
select select "10"
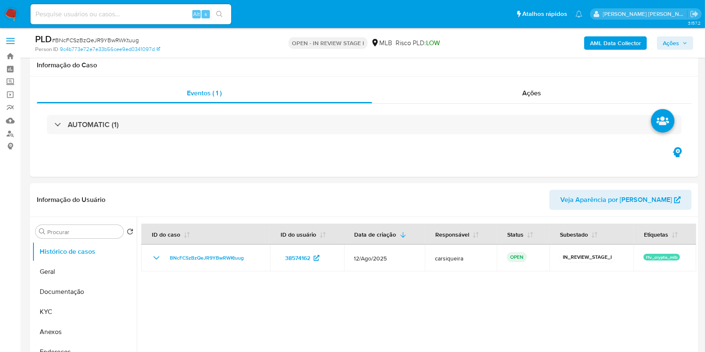
scroll to position [542, 0]
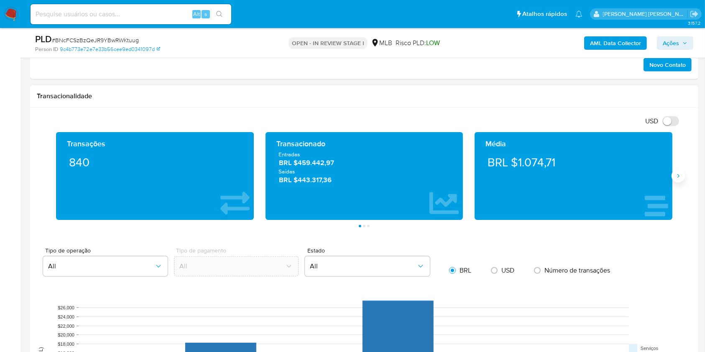
click at [676, 174] on icon "Siguiente" at bounding box center [678, 176] width 7 height 7
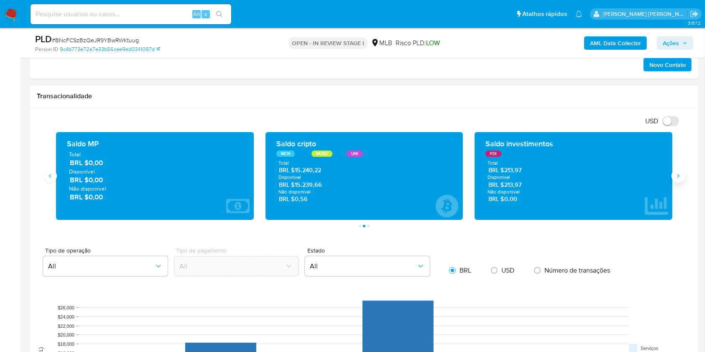
click at [676, 174] on icon "Siguiente" at bounding box center [678, 176] width 7 height 7
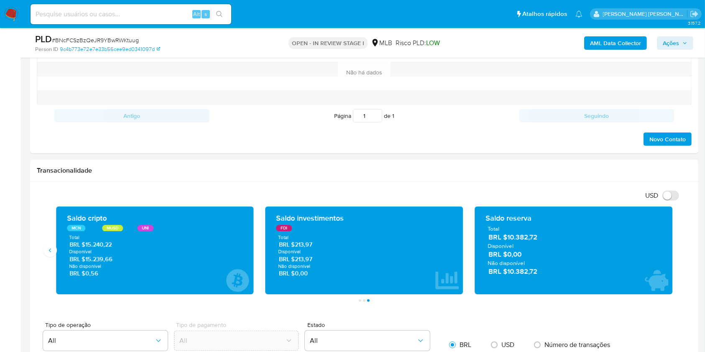
scroll to position [456, 0]
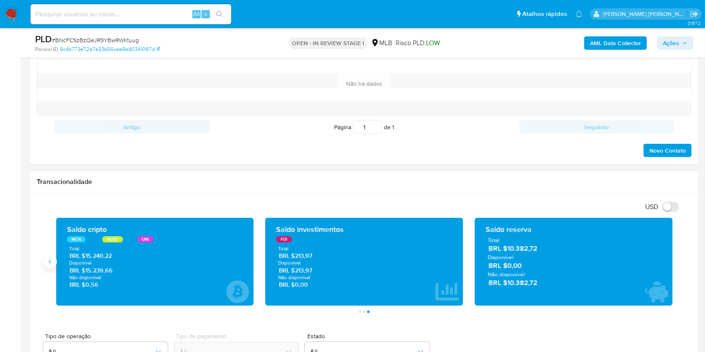
click at [54, 257] on button "Anterior" at bounding box center [49, 261] width 13 height 13
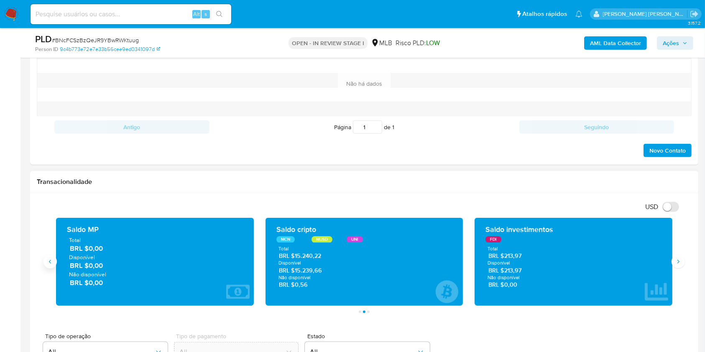
click at [54, 257] on button "Anterior" at bounding box center [49, 261] width 13 height 13
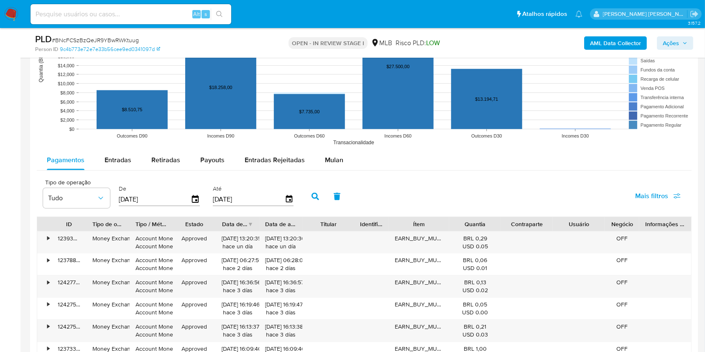
scroll to position [916, 0]
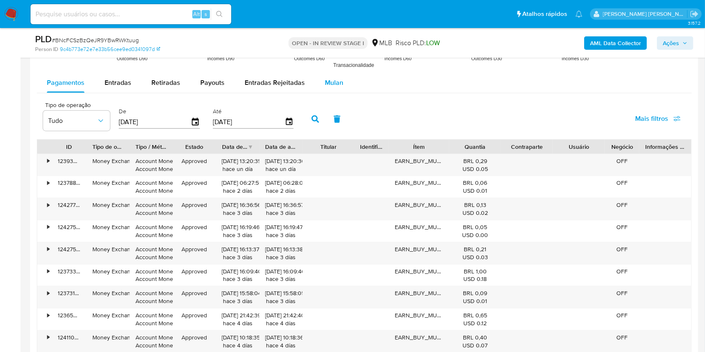
click at [327, 88] on div "Mulan" at bounding box center [334, 83] width 18 height 20
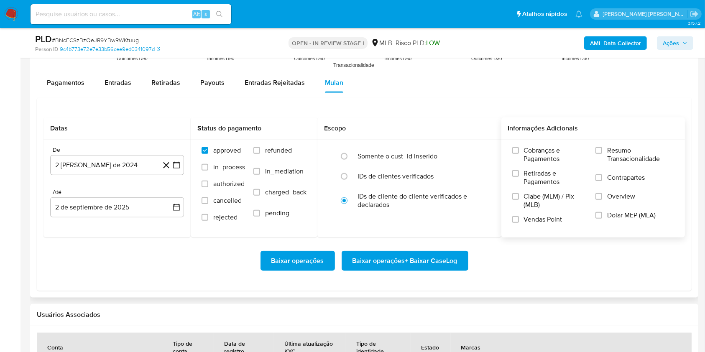
click at [598, 146] on label "Resumo Transacionalidade" at bounding box center [634, 159] width 79 height 27
click at [598, 147] on input "Resumo Transacionalidade" at bounding box center [598, 150] width 7 height 7
click at [518, 218] on input "Vendas Point" at bounding box center [515, 219] width 7 height 7
click at [171, 161] on button "2 de agosto de 2024" at bounding box center [117, 165] width 134 height 20
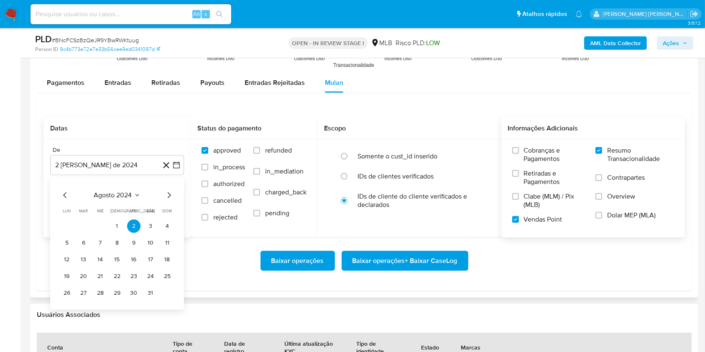
click at [168, 190] on div "agosto 2024 agosto 2024 lun lunes mar martes mié miércoles jue jueves vie viern…" at bounding box center [117, 244] width 134 height 132
click at [167, 190] on icon "Mes siguiente" at bounding box center [169, 195] width 10 height 10
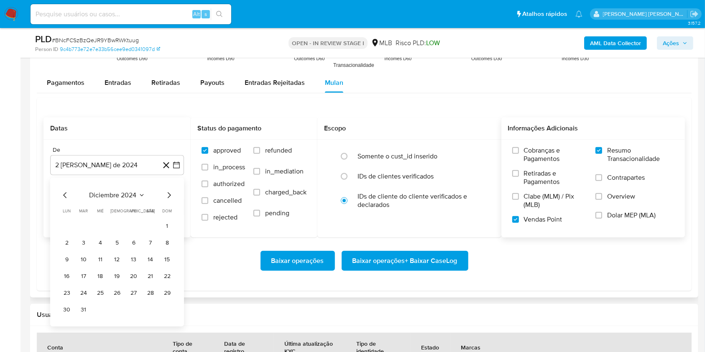
click at [167, 190] on icon "Mes siguiente" at bounding box center [169, 195] width 10 height 10
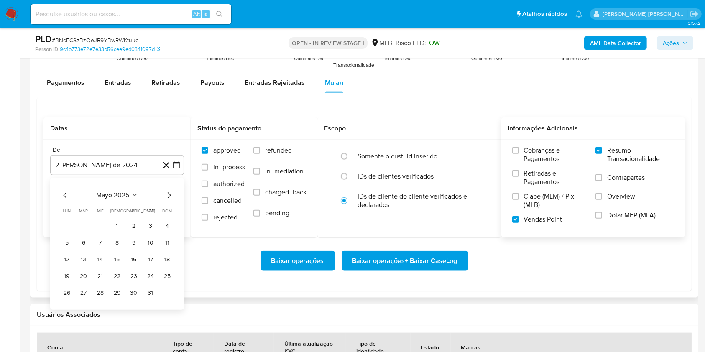
click at [167, 190] on icon "Mes siguiente" at bounding box center [169, 195] width 10 height 10
click at [165, 190] on icon "Mes siguiente" at bounding box center [169, 195] width 10 height 10
click at [75, 223] on tr "1 2 3 4 5 6" at bounding box center [117, 226] width 114 height 13
click at [80, 219] on table "lun lunes mar martes mié miércoles jue jueves vie viernes sáb sábado dom doming…" at bounding box center [117, 254] width 114 height 92
click at [85, 223] on button "1" at bounding box center [83, 226] width 13 height 13
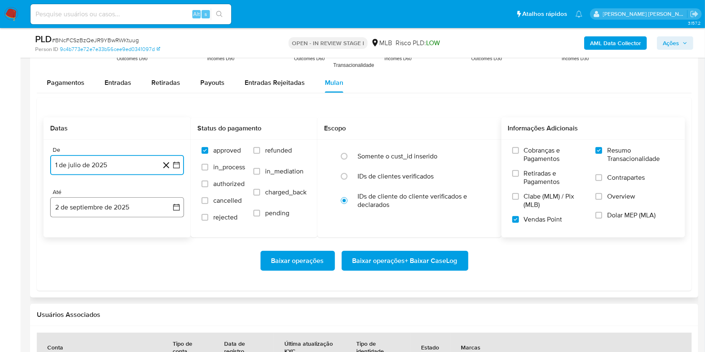
click at [85, 204] on button "2 de septiembre de 2025" at bounding box center [117, 207] width 134 height 20
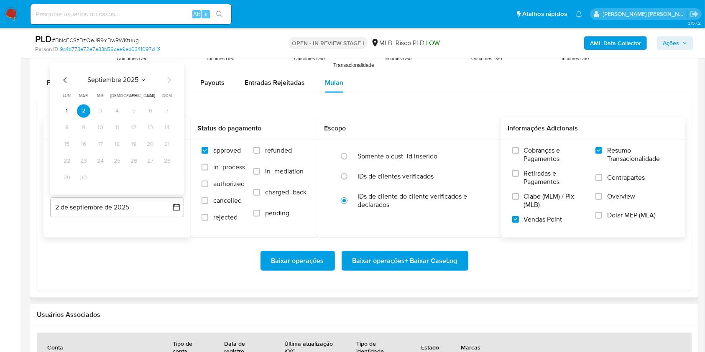
click at [64, 76] on icon "Mes anterior" at bounding box center [65, 80] width 10 height 10
click at [166, 174] on button "31" at bounding box center [167, 177] width 13 height 13
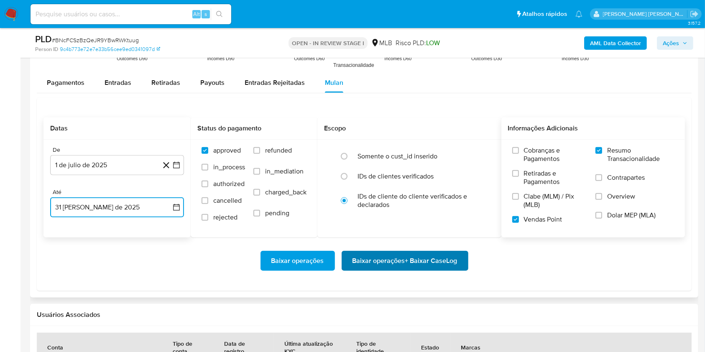
click at [397, 266] on span "Baixar operações + Baixar CaseLog" at bounding box center [404, 261] width 105 height 18
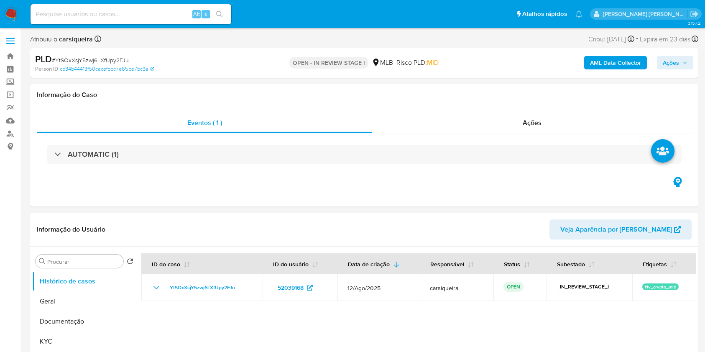
select select "10"
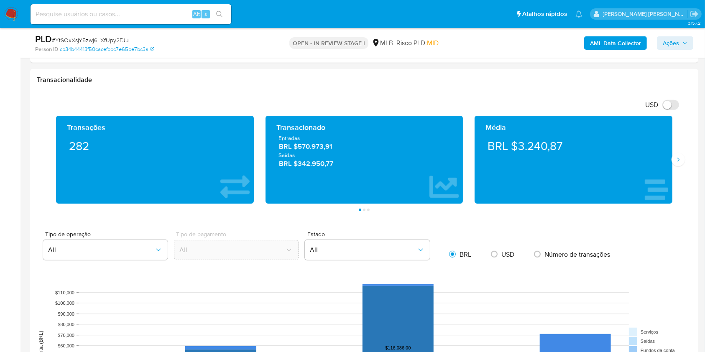
scroll to position [525, 0]
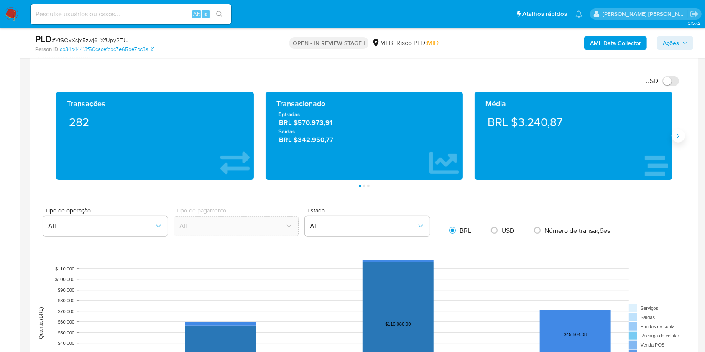
click at [682, 130] on button "Siguiente" at bounding box center [678, 135] width 13 height 13
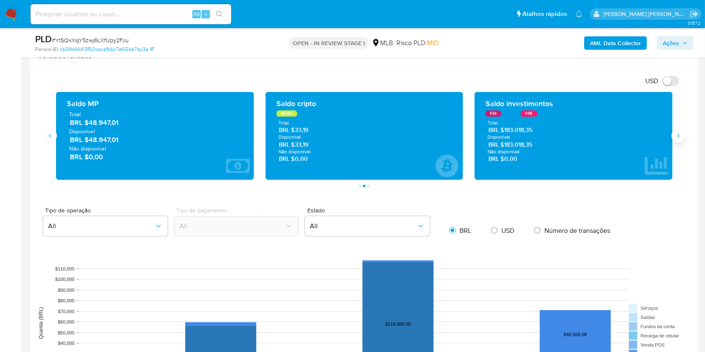
click at [680, 133] on icon "Siguiente" at bounding box center [678, 136] width 7 height 7
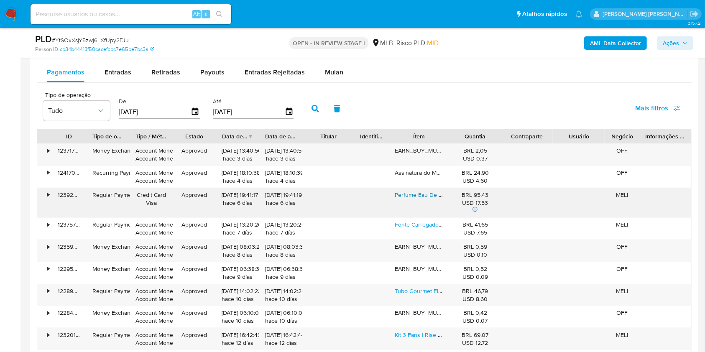
scroll to position [874, 0]
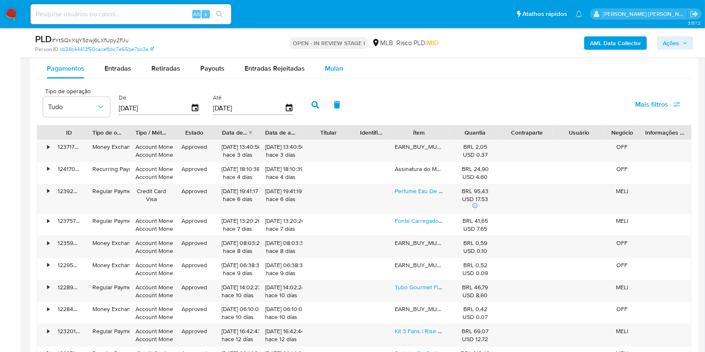
click at [325, 68] on span "Mulan" at bounding box center [334, 69] width 18 height 10
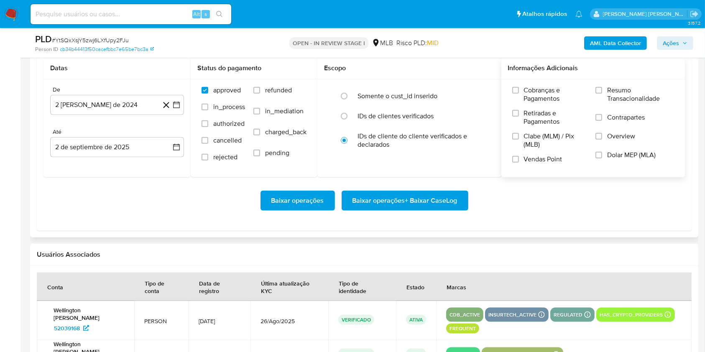
scroll to position [930, 0]
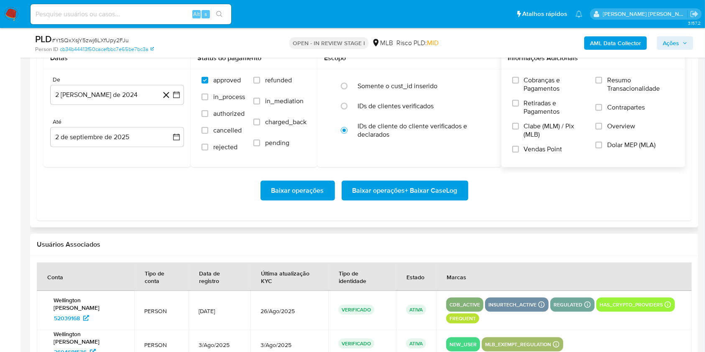
click at [601, 75] on div "Cobranças e Pagamentos Retiradas e Pagamentos Clabe (MLM) / Pix (MLB) Vendas Po…" at bounding box center [593, 117] width 184 height 97
click at [600, 78] on input "Resumo Transacionalidade" at bounding box center [598, 80] width 7 height 7
click at [517, 146] on input "Vendas Point" at bounding box center [515, 149] width 7 height 7
click at [176, 95] on icon "button" at bounding box center [176, 95] width 8 height 8
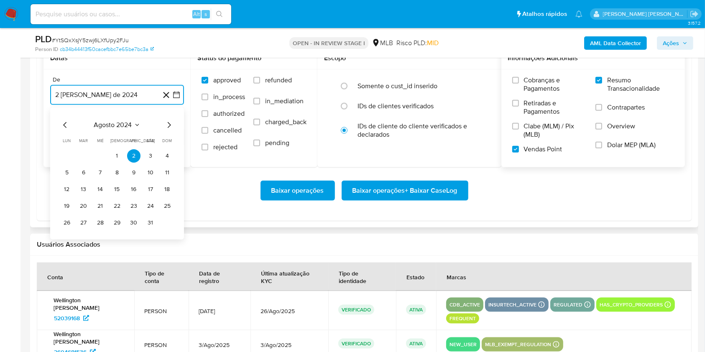
click at [171, 124] on icon "Mes siguiente" at bounding box center [169, 125] width 10 height 10
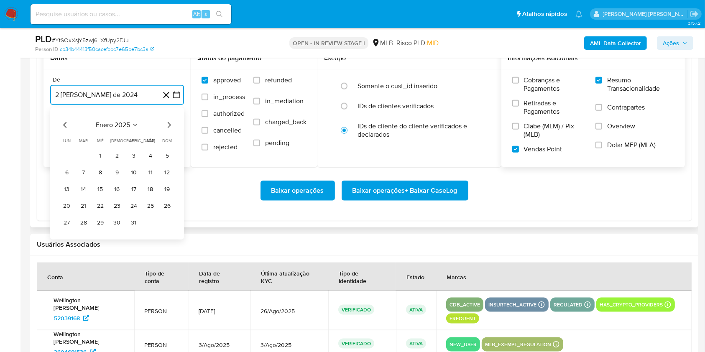
click at [171, 124] on icon "Mes siguiente" at bounding box center [169, 125] width 10 height 10
click at [166, 125] on icon "Mes siguiente" at bounding box center [169, 125] width 10 height 10
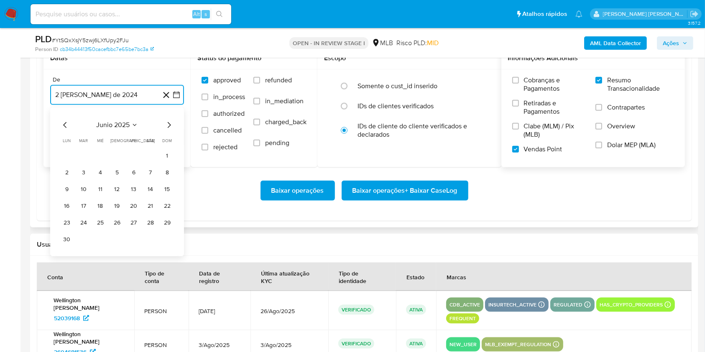
drag, startPoint x: 166, startPoint y: 125, endPoint x: 133, endPoint y: 145, distance: 38.1
click at [165, 125] on icon "Mes siguiente" at bounding box center [169, 125] width 10 height 10
drag, startPoint x: 83, startPoint y: 152, endPoint x: 96, endPoint y: 129, distance: 26.6
click at [84, 152] on button "1" at bounding box center [83, 155] width 13 height 13
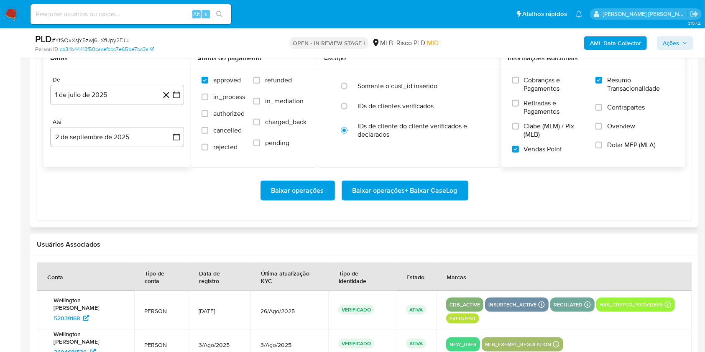
click at [97, 123] on div "Até" at bounding box center [117, 122] width 134 height 8
click at [100, 139] on button "2 de septiembre de 2025" at bounding box center [117, 137] width 134 height 20
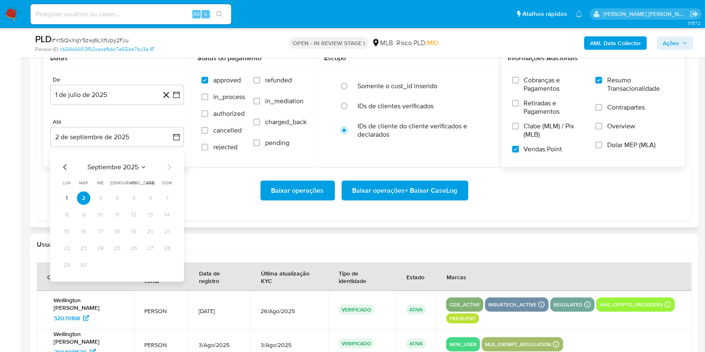
click at [66, 162] on div "septiembre 2025 septiembre 2025 lun lunes mar martes mié miércoles jue jueves v…" at bounding box center [117, 216] width 134 height 132
click at [65, 165] on icon "Mes anterior" at bounding box center [65, 167] width 10 height 10
click at [169, 267] on button "31" at bounding box center [167, 264] width 13 height 13
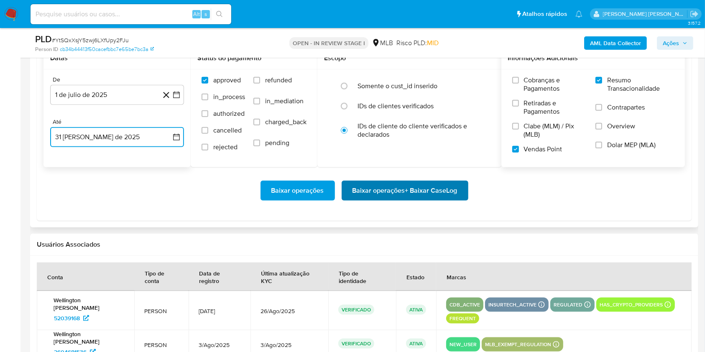
click at [406, 192] on span "Baixar operações + Baixar CaseLog" at bounding box center [404, 190] width 105 height 18
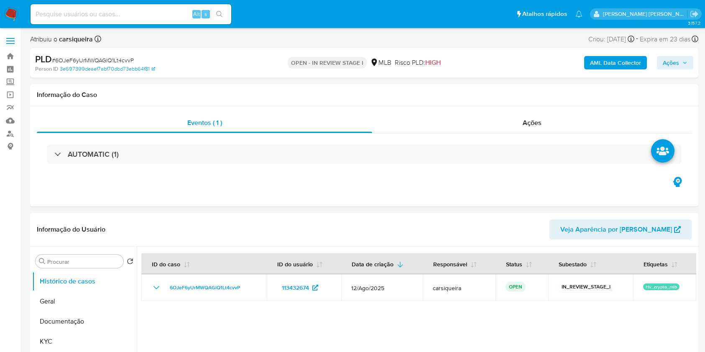
select select "10"
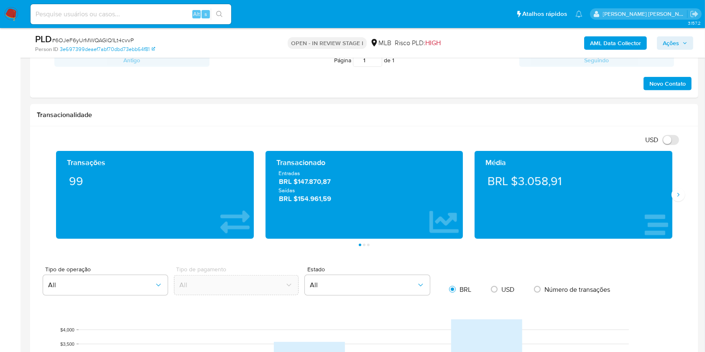
scroll to position [481, 0]
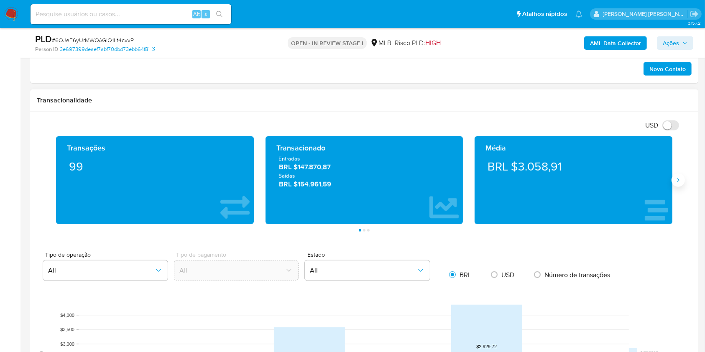
click at [679, 176] on button "Siguiente" at bounding box center [678, 180] width 13 height 13
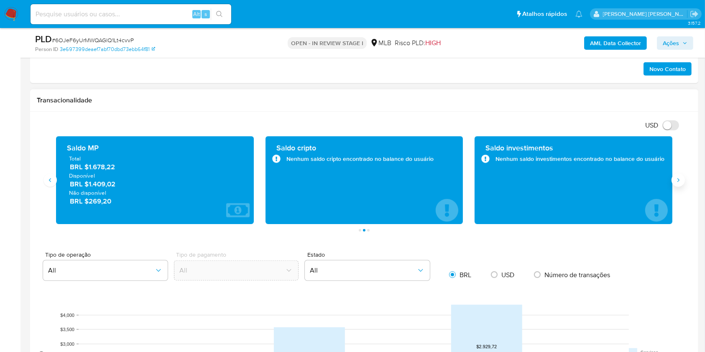
click at [679, 176] on button "Siguiente" at bounding box center [678, 180] width 13 height 13
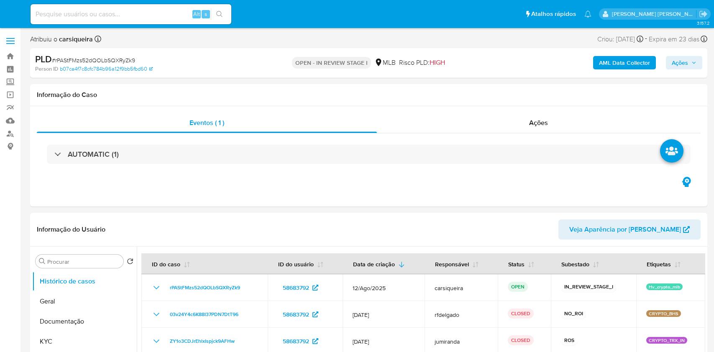
select select "10"
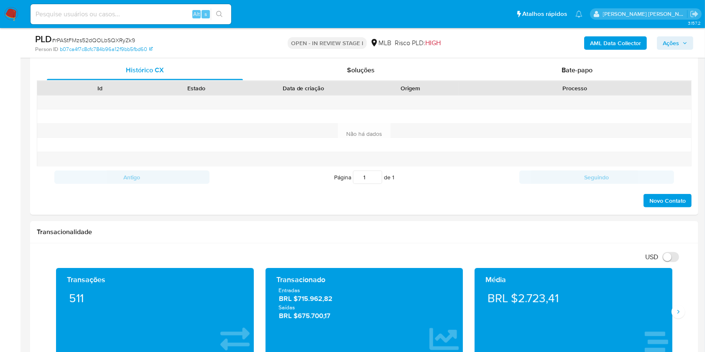
scroll to position [510, 0]
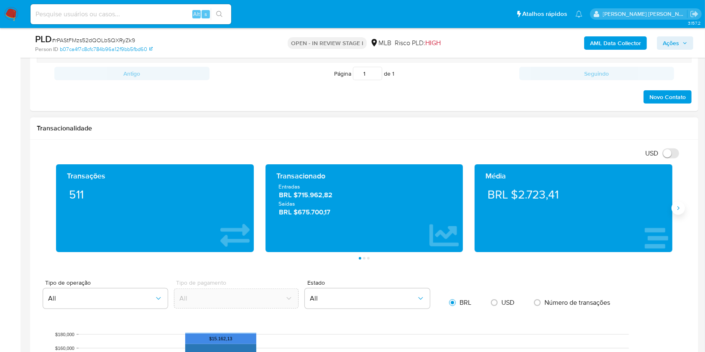
click at [676, 205] on icon "Siguiente" at bounding box center [678, 208] width 7 height 7
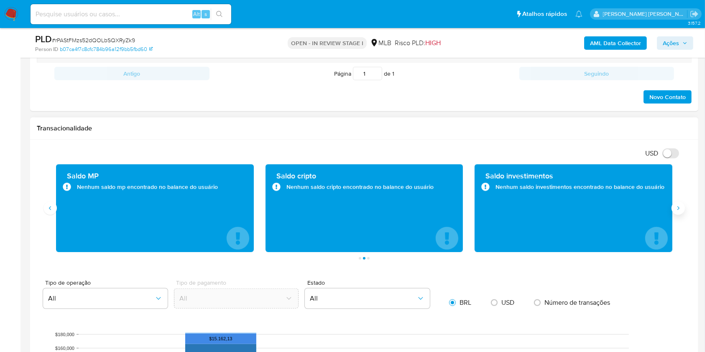
click at [676, 205] on icon "Siguiente" at bounding box center [678, 208] width 7 height 7
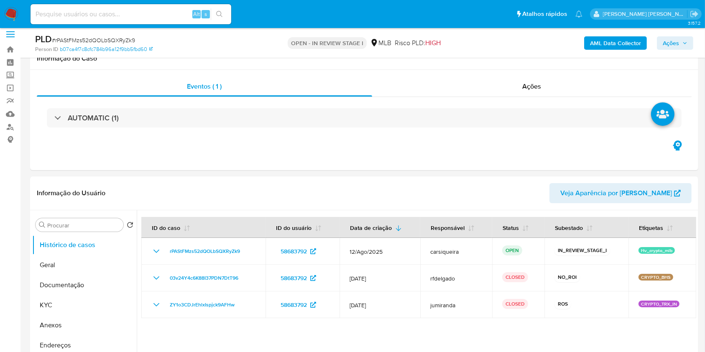
scroll to position [0, 0]
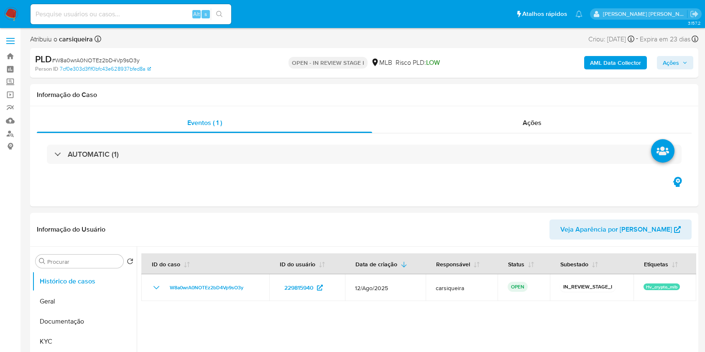
select select "10"
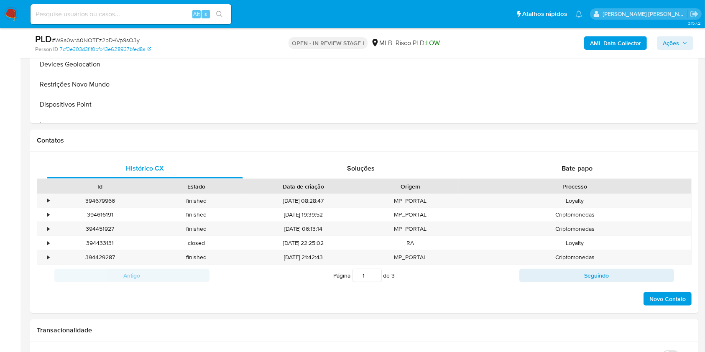
scroll to position [513, 0]
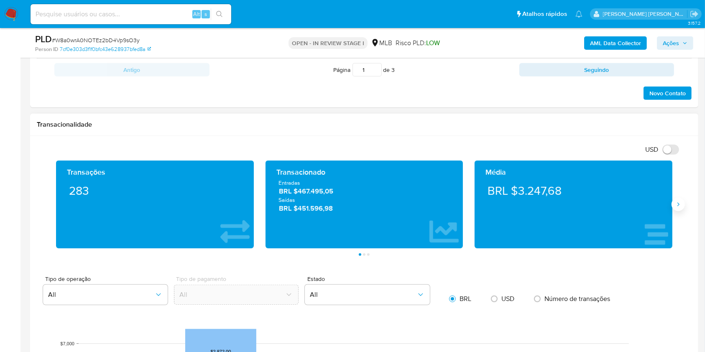
click at [677, 201] on icon "Siguiente" at bounding box center [678, 204] width 7 height 7
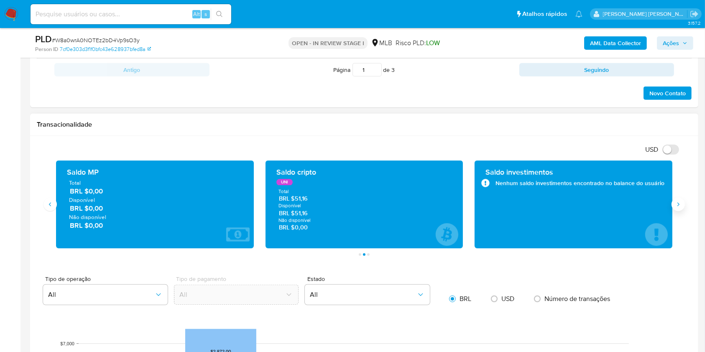
click at [677, 201] on icon "Siguiente" at bounding box center [678, 204] width 7 height 7
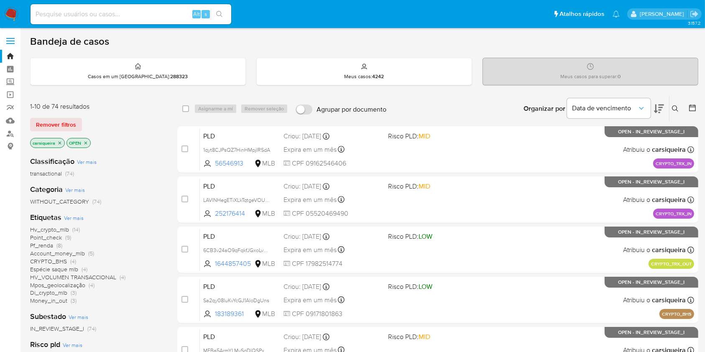
click at [13, 7] on img at bounding box center [11, 14] width 14 height 14
click at [79, 13] on input at bounding box center [131, 14] width 201 height 11
paste input "cvmeDduSgP1TRaxTRuu6OHhw"
type input "cvmeDduSgP1TRaxTRuu6OHhw"
click at [221, 14] on icon "search-icon" at bounding box center [219, 14] width 6 height 6
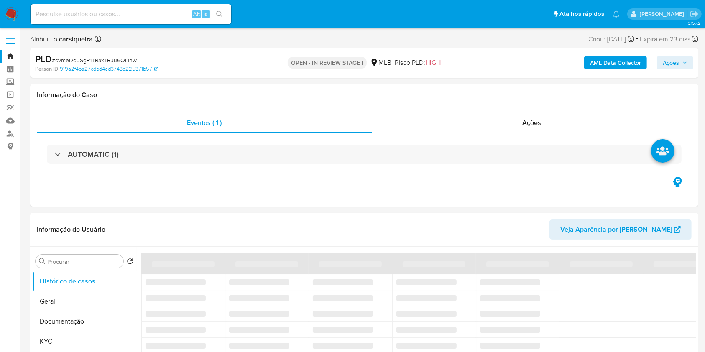
select select "10"
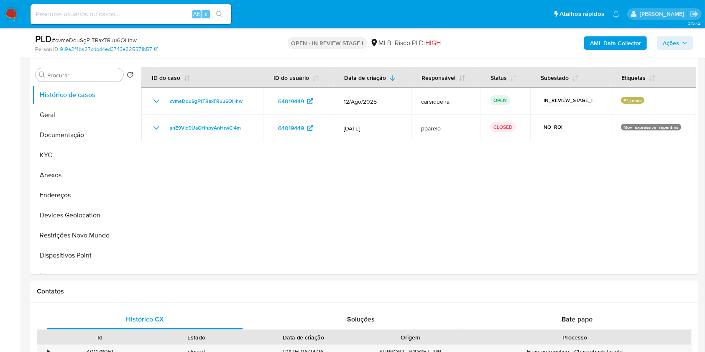
scroll to position [137, 0]
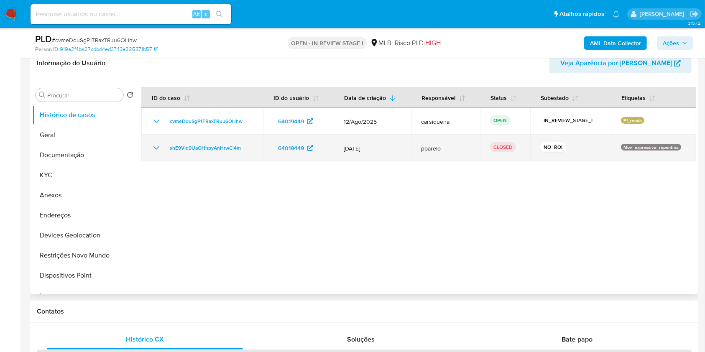
click at [154, 149] on icon "Mostrar/Ocultar" at bounding box center [156, 148] width 10 height 10
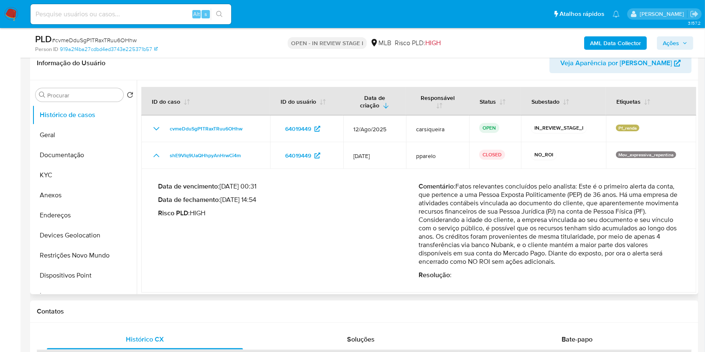
drag, startPoint x: 480, startPoint y: 185, endPoint x: 665, endPoint y: 230, distance: 190.8
click at [665, 230] on p "Comentário : Fatos relevantes concluídos pelo analista: Este é o primeiro alert…" at bounding box center [549, 224] width 261 height 84
click at [448, 245] on p "Comentário : Fatos relevantes concluídos pelo analista: Este é o primeiro alert…" at bounding box center [549, 224] width 261 height 84
drag, startPoint x: 436, startPoint y: 244, endPoint x: 616, endPoint y: 240, distance: 179.8
click at [616, 240] on p "Comentário : Fatos relevantes concluídos pelo analista: Este é o primeiro alert…" at bounding box center [549, 224] width 261 height 84
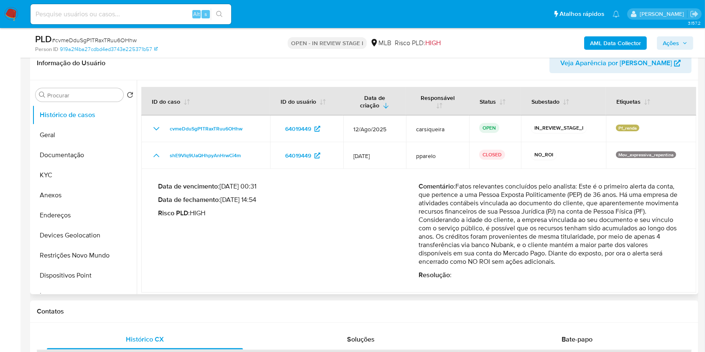
click at [676, 271] on p "Resolução :" at bounding box center [549, 275] width 261 height 8
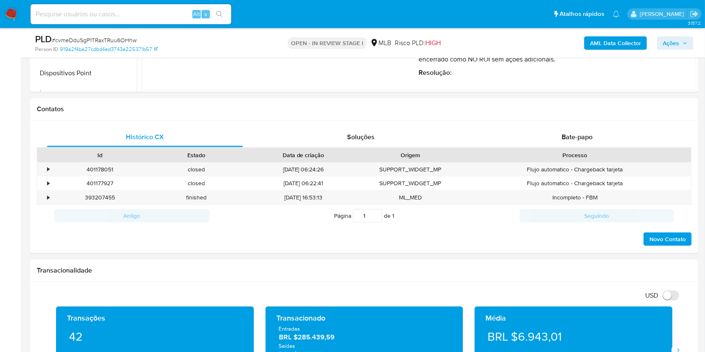
scroll to position [528, 0]
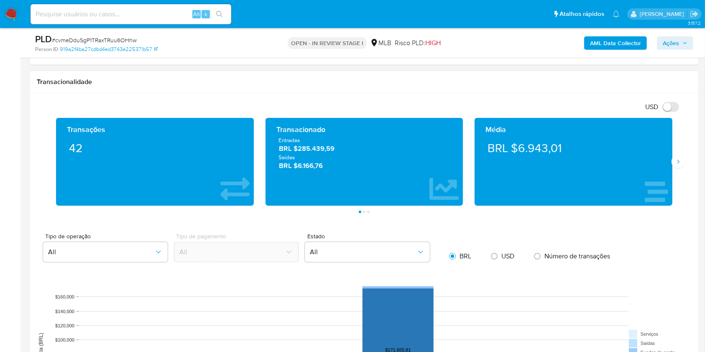
click at [675, 169] on div "Média BRL $6.943,01" at bounding box center [573, 162] width 209 height 88
click at [674, 163] on button "Siguiente" at bounding box center [678, 161] width 13 height 13
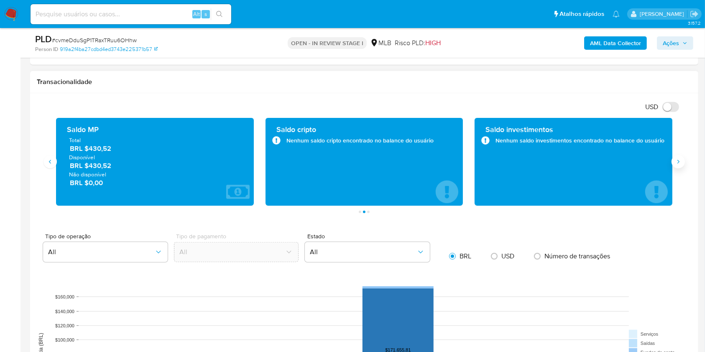
click at [674, 163] on button "Siguiente" at bounding box center [678, 161] width 13 height 13
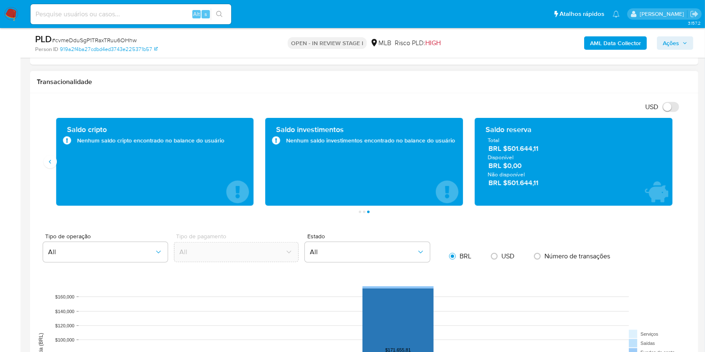
drag, startPoint x: 547, startPoint y: 185, endPoint x: 507, endPoint y: 184, distance: 40.6
click at [507, 184] on span "BRL $501.644,11" at bounding box center [573, 183] width 171 height 10
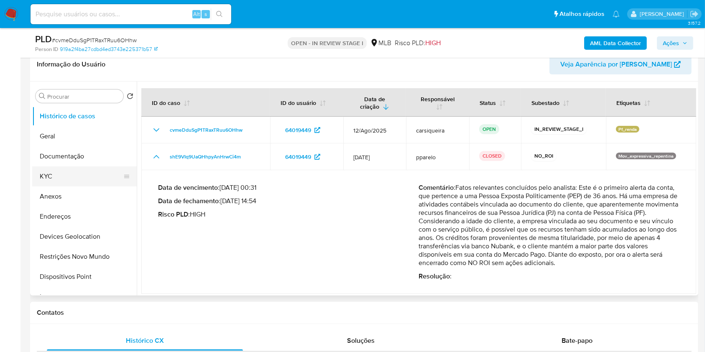
scroll to position [82, 0]
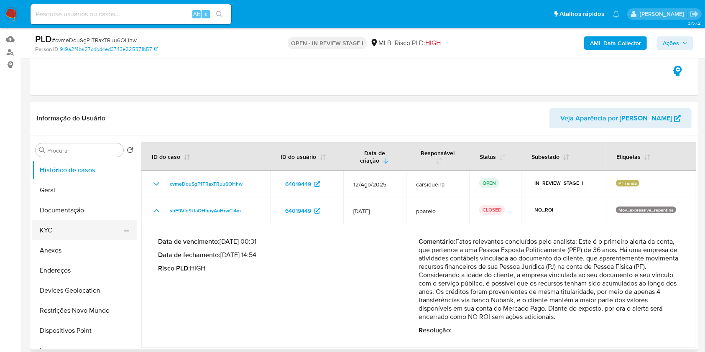
click at [59, 231] on button "KYC" at bounding box center [81, 230] width 98 height 20
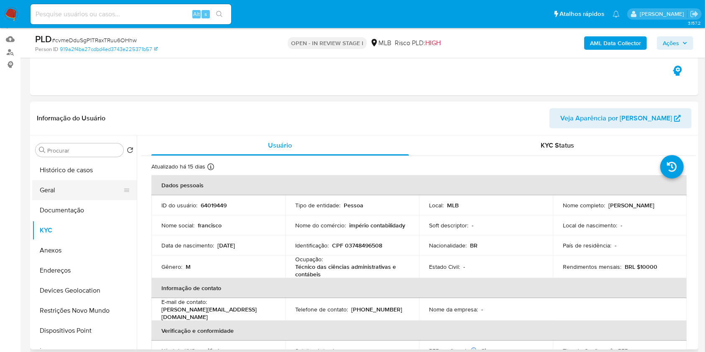
click at [79, 192] on button "Geral" at bounding box center [81, 190] width 98 height 20
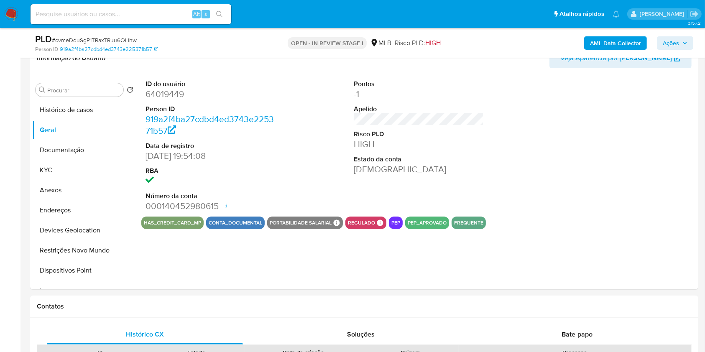
scroll to position [147, 0]
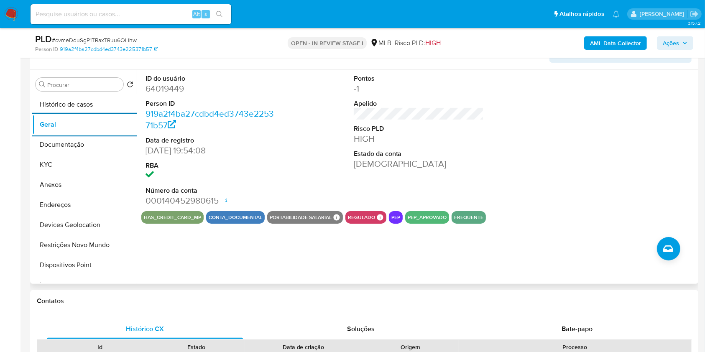
click at [493, 144] on div "ID do usuário 64019449 Person ID 919a2f4ba27cdbd4ed3743e225371b57 Data de regis…" at bounding box center [418, 140] width 555 height 141
drag, startPoint x: 83, startPoint y: 166, endPoint x: 713, endPoint y: 60, distance: 639.1
click at [82, 166] on button "KYC" at bounding box center [84, 165] width 105 height 20
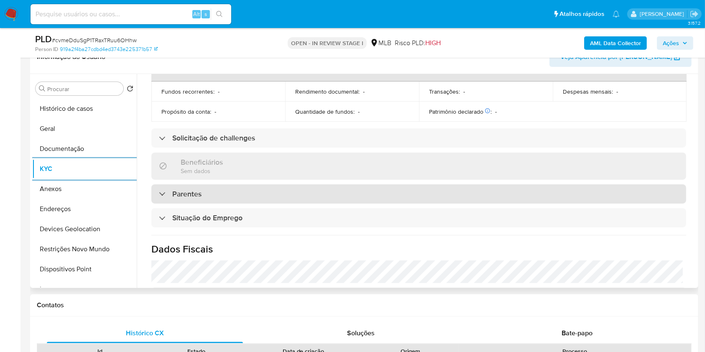
scroll to position [358, 0]
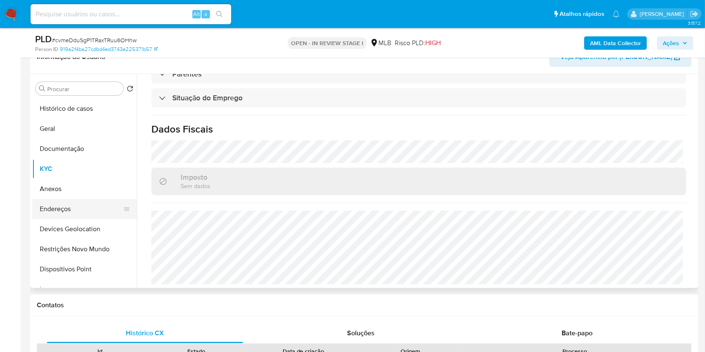
click at [54, 212] on button "Endereços" at bounding box center [81, 209] width 98 height 20
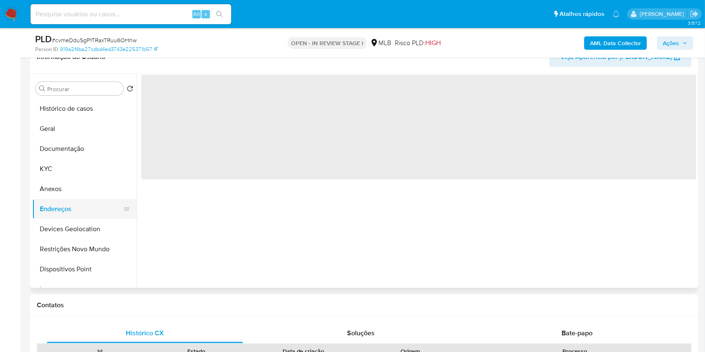
scroll to position [0, 0]
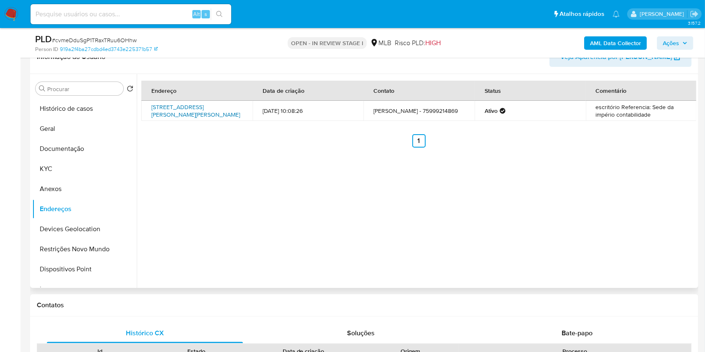
click at [221, 110] on link "Rua Dr Orlando Teixeira 131, Cícero Dantas, Bahia, 48410000, Brasil 131" at bounding box center [195, 111] width 89 height 16
click at [77, 226] on button "Devices Geolocation" at bounding box center [81, 229] width 98 height 20
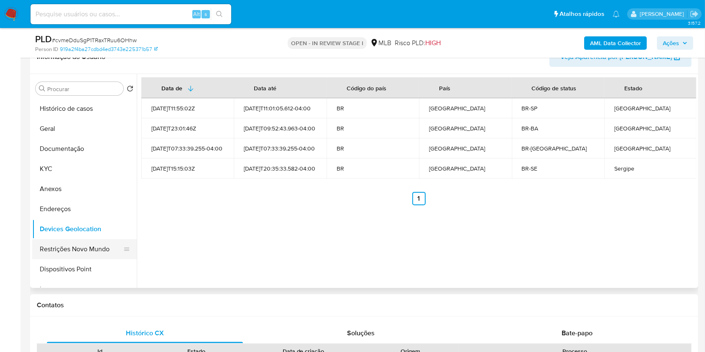
click at [105, 244] on button "Restrições Novo Mundo" at bounding box center [81, 249] width 98 height 20
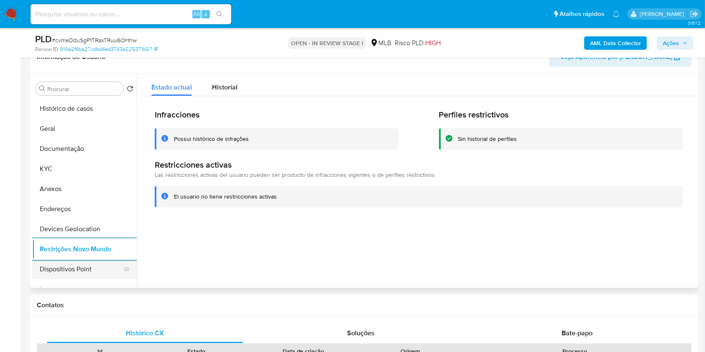
click at [76, 265] on button "Dispositivos Point" at bounding box center [81, 269] width 98 height 20
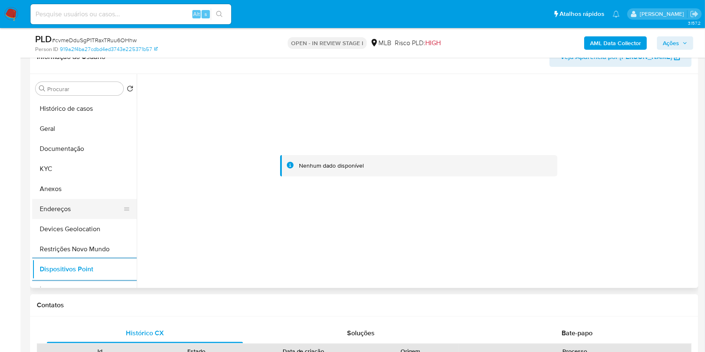
click at [59, 199] on button "Endereços" at bounding box center [81, 209] width 98 height 20
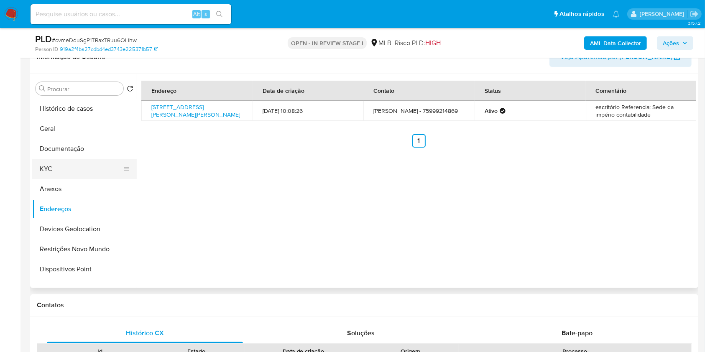
click at [64, 167] on button "KYC" at bounding box center [81, 169] width 98 height 20
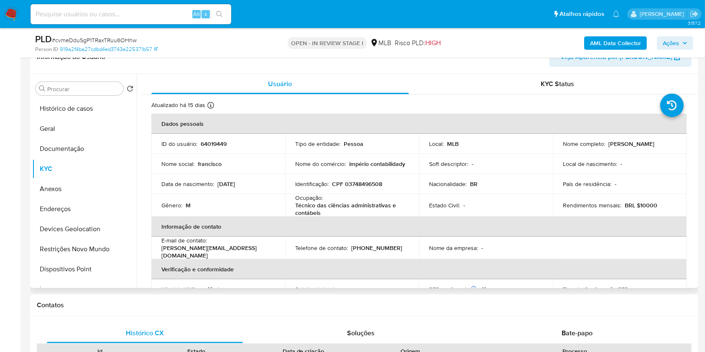
click at [358, 182] on p "CPF 03748496508" at bounding box center [357, 184] width 50 height 8
copy p "03748496508"
drag, startPoint x: 667, startPoint y: 148, endPoint x: 555, endPoint y: 148, distance: 112.1
click at [555, 148] on td "Nome completo : Francisco Diego Santos Do Nascimento" at bounding box center [620, 144] width 134 height 20
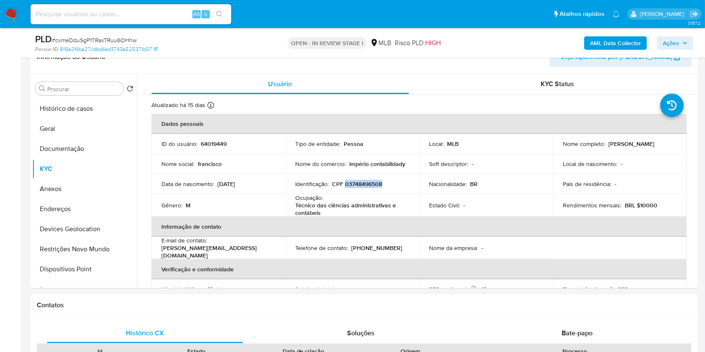
copy p "Francisco Diego Santos Do Nascimento"
click at [360, 182] on p "CPF 03748496508" at bounding box center [357, 184] width 50 height 8
copy p "03748496508"
click at [69, 151] on button "Documentação" at bounding box center [81, 149] width 98 height 20
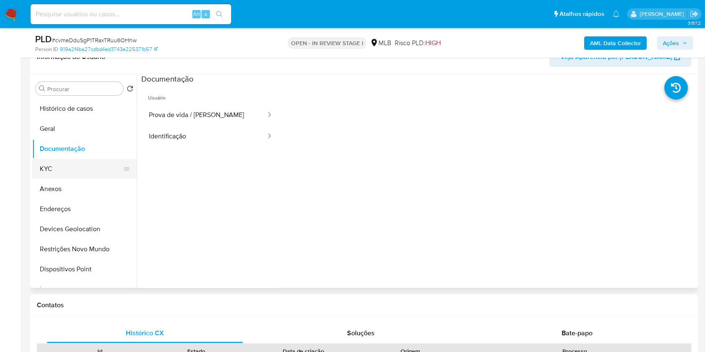
click at [51, 165] on button "KYC" at bounding box center [81, 169] width 98 height 20
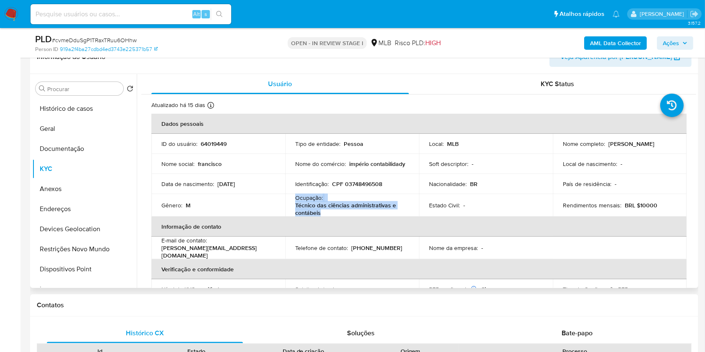
drag, startPoint x: 321, startPoint y: 211, endPoint x: 284, endPoint y: 197, distance: 39.2
click at [285, 197] on td "Ocupação : Técnico das ciências administrativas e contábeis" at bounding box center [352, 205] width 134 height 23
copy div "Ocupação : Técnico das ciências administrativas e contábeis"
click at [371, 183] on p "CPF 03748496508" at bounding box center [357, 184] width 50 height 8
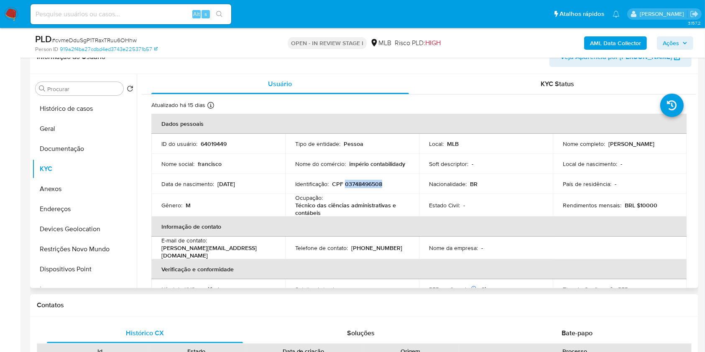
copy p "03748496508"
click at [43, 116] on button "Histórico de casos" at bounding box center [81, 109] width 98 height 20
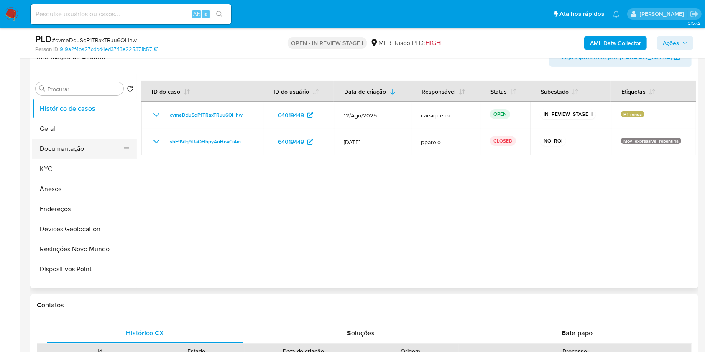
click at [85, 146] on button "Documentação" at bounding box center [81, 149] width 98 height 20
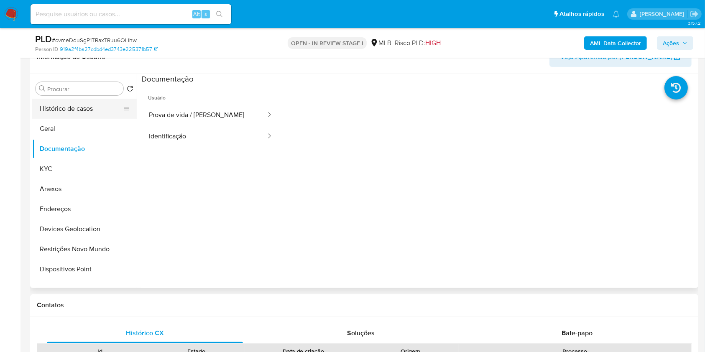
click at [55, 109] on button "Histórico de casos" at bounding box center [81, 109] width 98 height 20
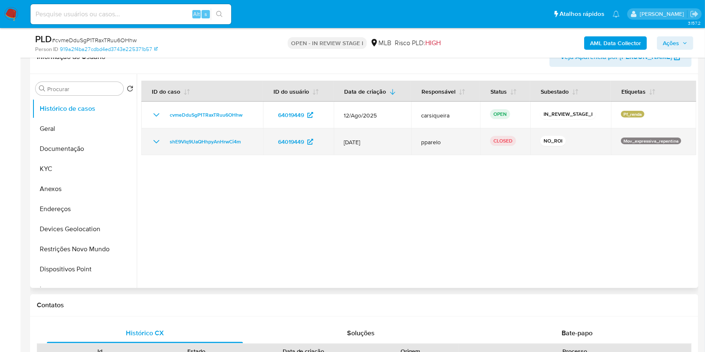
click at [156, 141] on icon "Mostrar/Ocultar" at bounding box center [156, 142] width 10 height 10
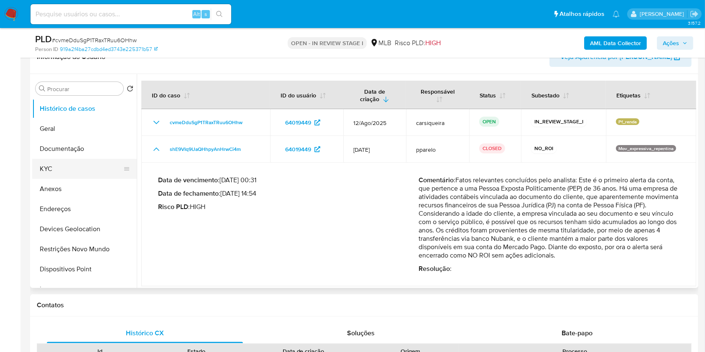
click at [57, 169] on button "KYC" at bounding box center [81, 169] width 98 height 20
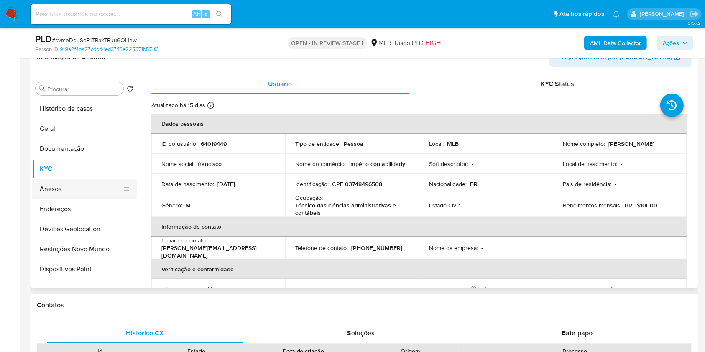
click at [69, 190] on button "Anexos" at bounding box center [81, 189] width 98 height 20
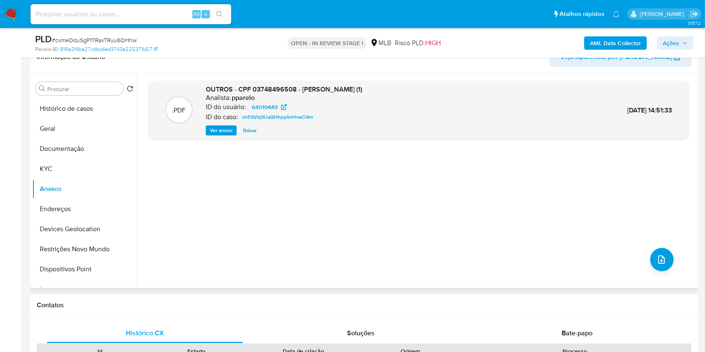
click at [221, 130] on span "Ver anexo" at bounding box center [221, 130] width 23 height 8
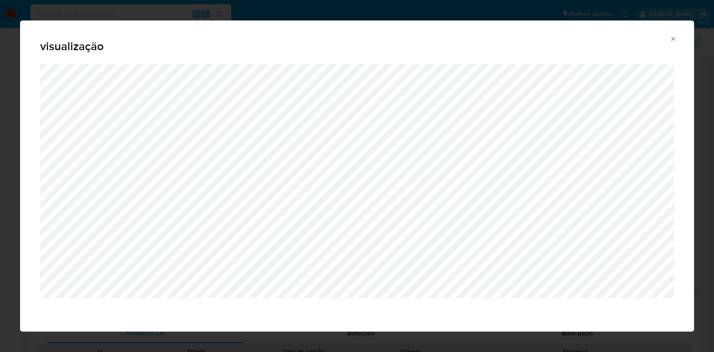
click at [0, 129] on div "visualização" at bounding box center [357, 176] width 714 height 352
click at [675, 41] on icon "Attachment preview" at bounding box center [672, 39] width 7 height 7
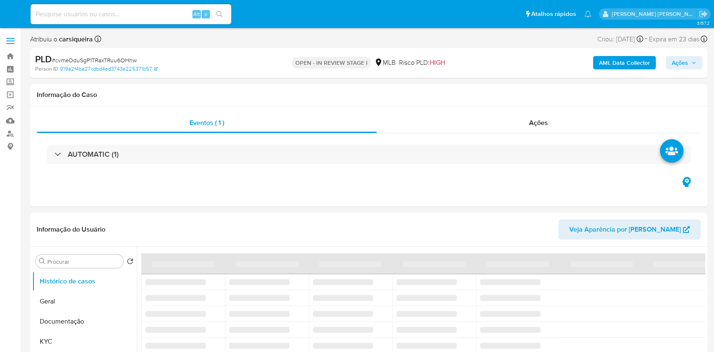
select select "10"
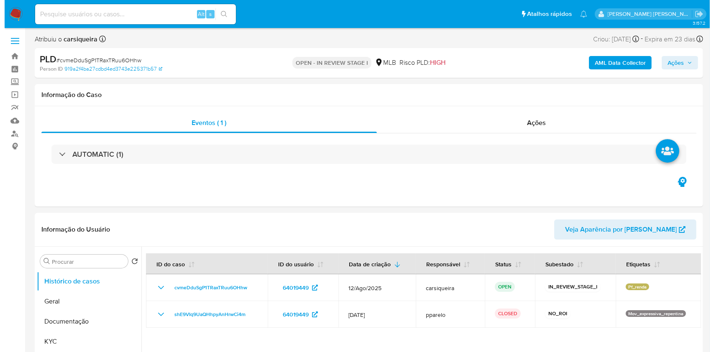
scroll to position [111, 0]
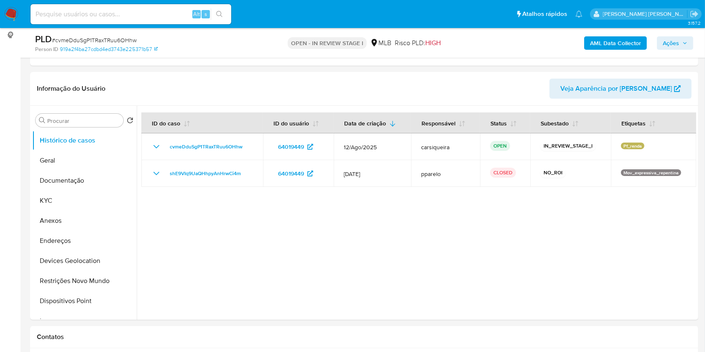
click at [673, 40] on span "Ações" at bounding box center [671, 42] width 16 height 13
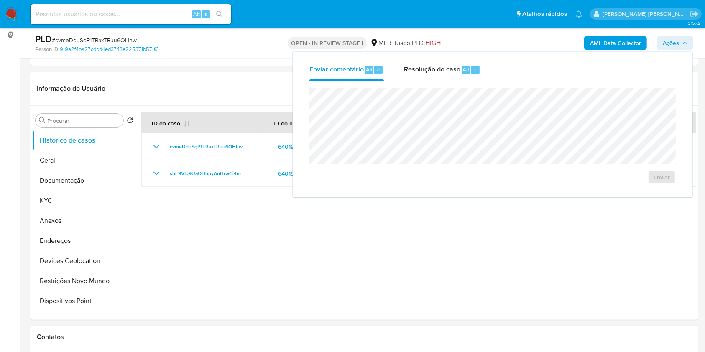
click at [415, 64] on span "Resolução do caso" at bounding box center [432, 69] width 56 height 10
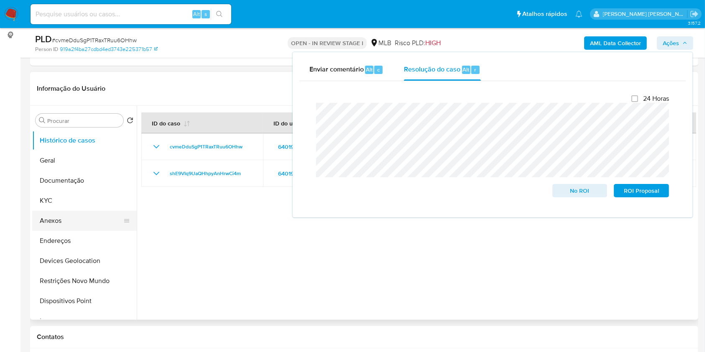
click at [74, 218] on button "Anexos" at bounding box center [81, 221] width 98 height 20
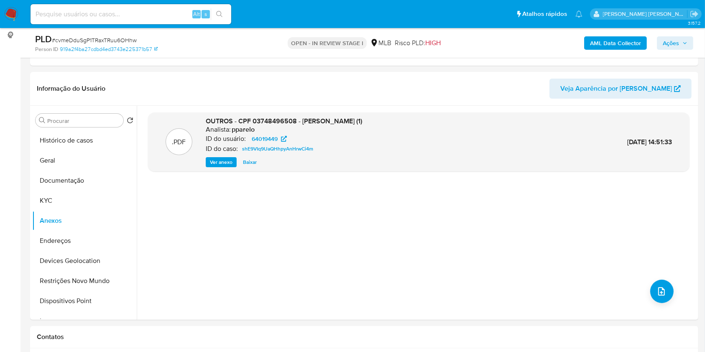
click at [676, 41] on span "Ações" at bounding box center [671, 42] width 16 height 13
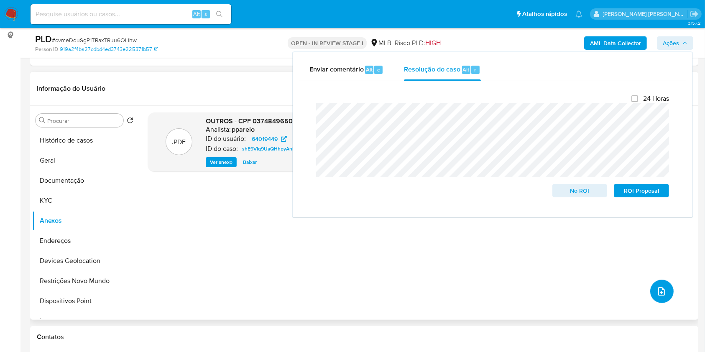
click at [657, 286] on icon "upload-file" at bounding box center [661, 291] width 10 height 10
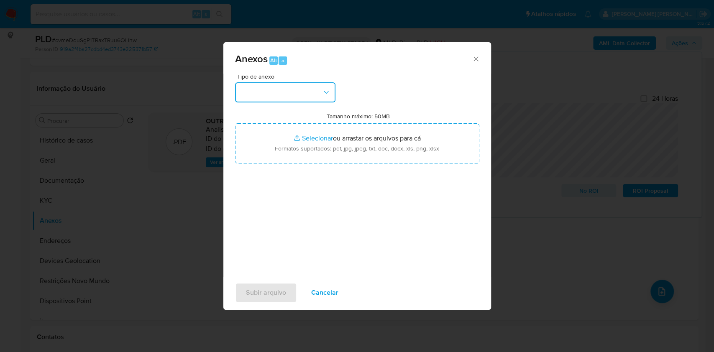
click at [282, 92] on button "button" at bounding box center [285, 92] width 100 height 20
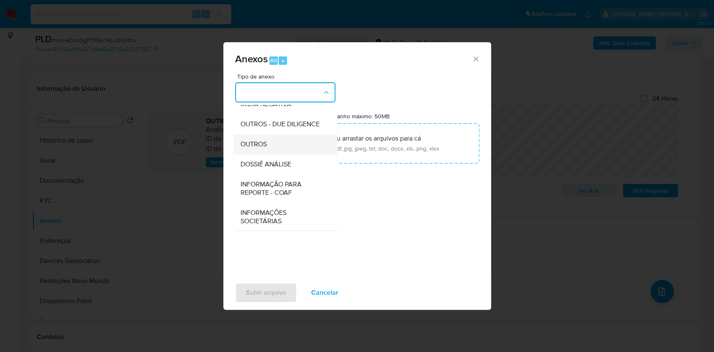
click at [266, 148] on span "OUTROS" at bounding box center [253, 144] width 26 height 8
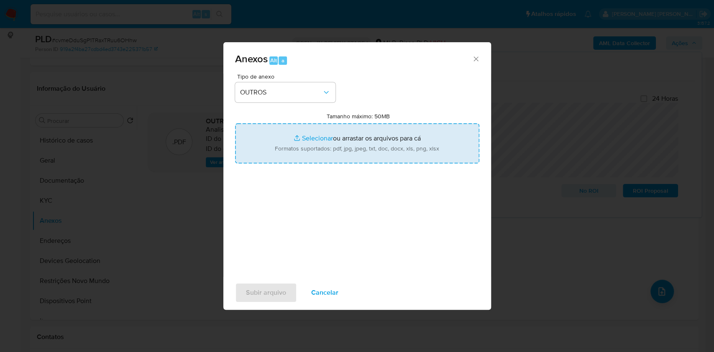
click at [309, 140] on input "Tamanho máximo: 50MB Selecionar arquivos" at bounding box center [357, 143] width 244 height 40
type input "C:\fakepath\CPF 03748496508 - FRANCISCO DIEGO SANTOS DO NASCIMENTO - Documentos…"
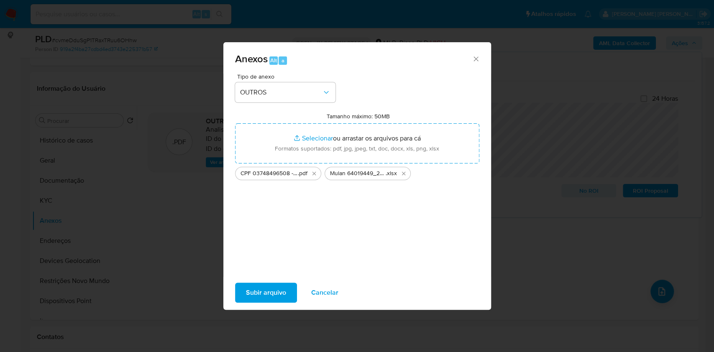
click at [266, 292] on span "Subir arquivo" at bounding box center [266, 293] width 40 height 18
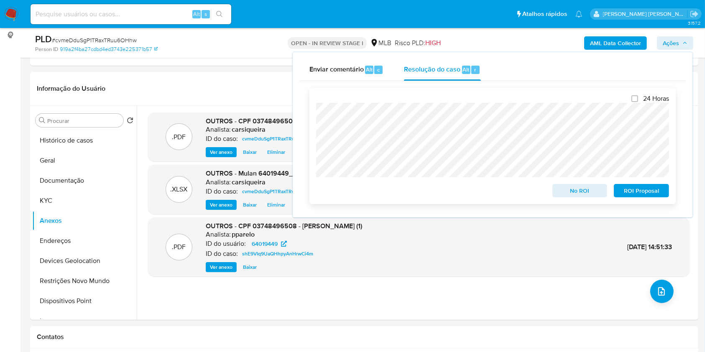
click at [585, 190] on span "No ROI" at bounding box center [579, 191] width 43 height 12
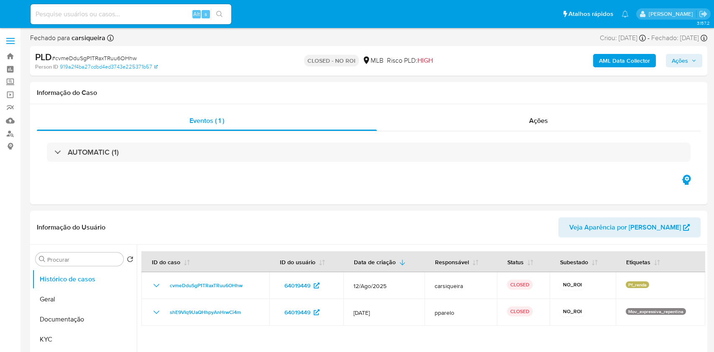
select select "10"
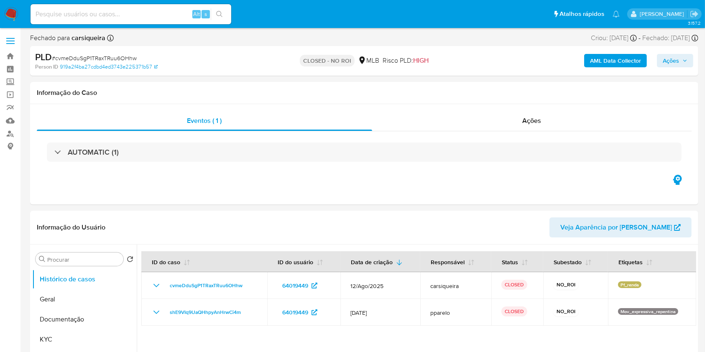
click at [3, 13] on nav "Pausado Ver notificaciones Alt s Atalhos rápidos Presiona las siguientes teclas…" at bounding box center [352, 14] width 705 height 28
click at [6, 14] on img at bounding box center [11, 14] width 14 height 14
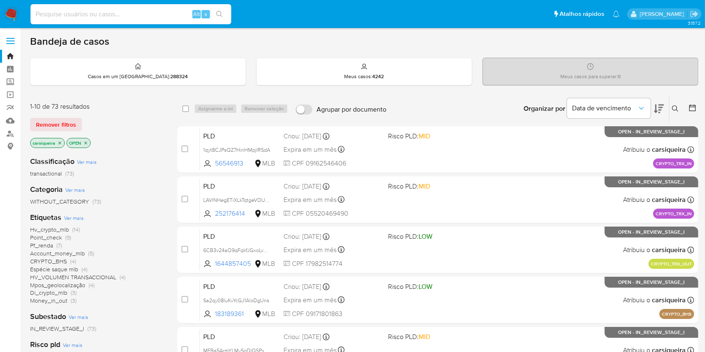
click at [89, 17] on input at bounding box center [131, 14] width 201 height 11
paste input "1WKR2vz8u3Sx6Ss86j6TWPXb"
type input "1WKR2vz8u3Sx6Ss86j6TWPXb"
click at [223, 13] on button "search-icon" at bounding box center [219, 14] width 17 height 12
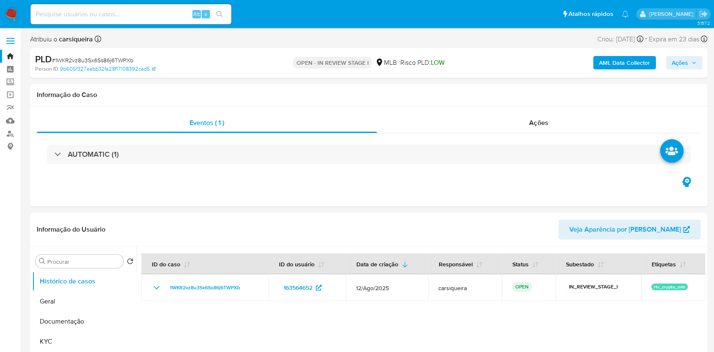
select select "10"
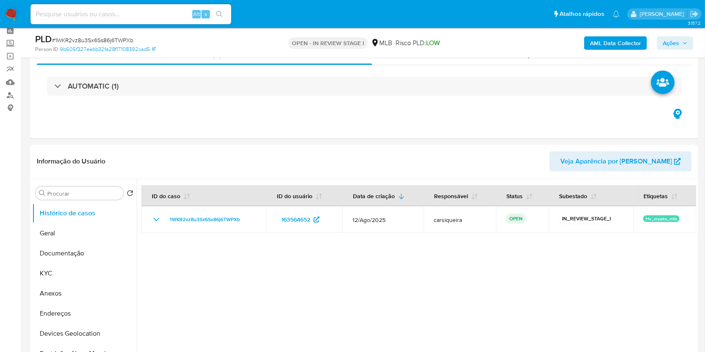
scroll to position [56, 0]
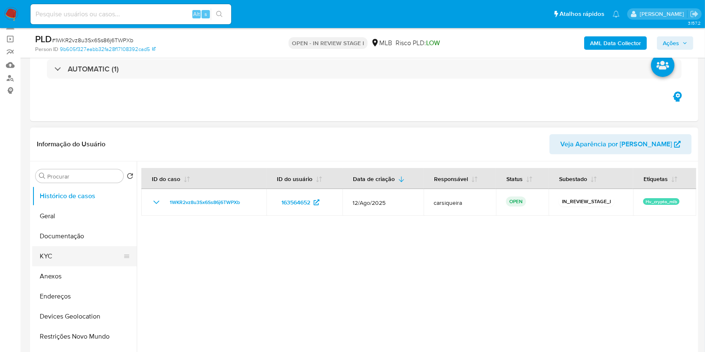
click at [61, 248] on button "KYC" at bounding box center [81, 256] width 98 height 20
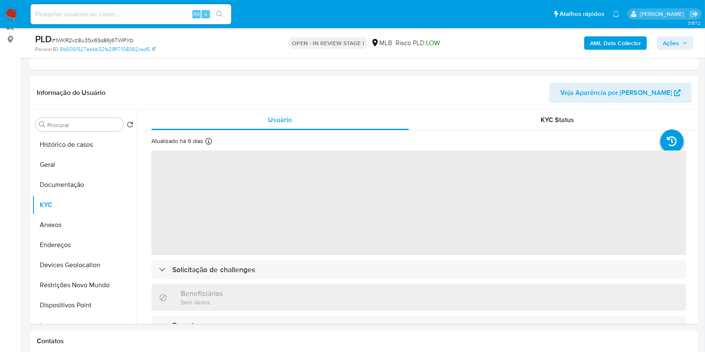
scroll to position [154, 0]
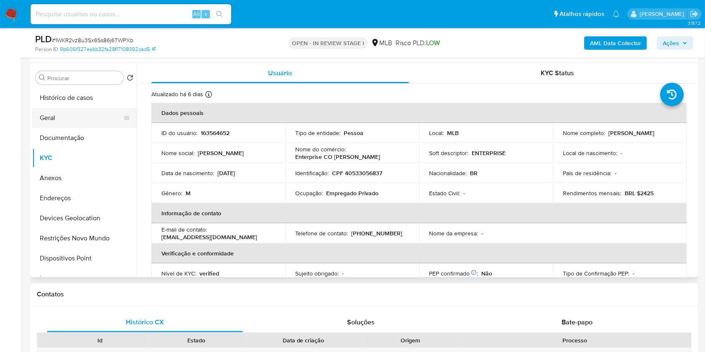
click at [61, 114] on button "Geral" at bounding box center [81, 118] width 98 height 20
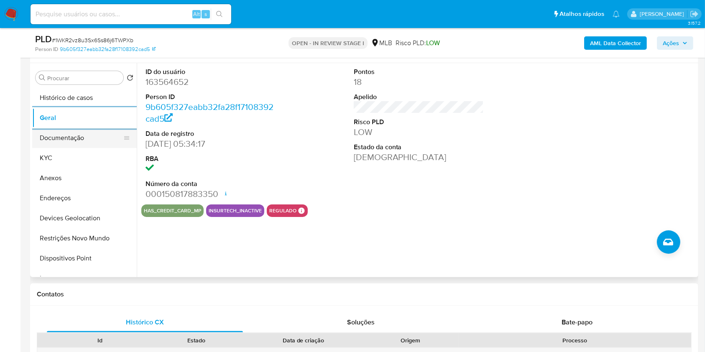
click at [88, 138] on button "Documentação" at bounding box center [81, 138] width 98 height 20
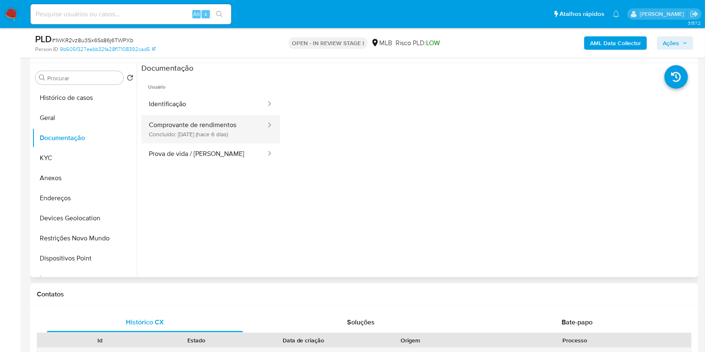
click at [186, 133] on button "Comprovante de rendimentos Concluído: 27/08/2025 (hace 6 días)" at bounding box center [203, 129] width 125 height 28
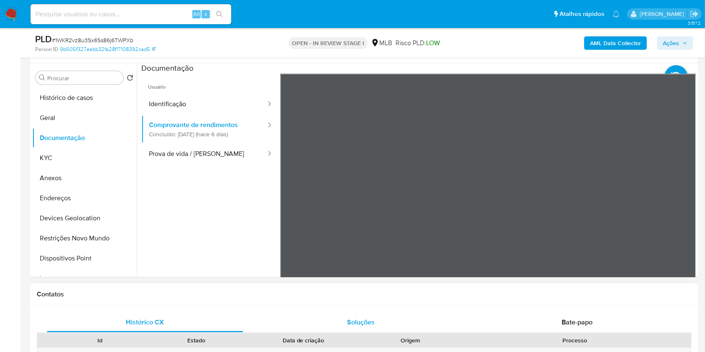
click at [66, 148] on button "KYC" at bounding box center [81, 158] width 98 height 20
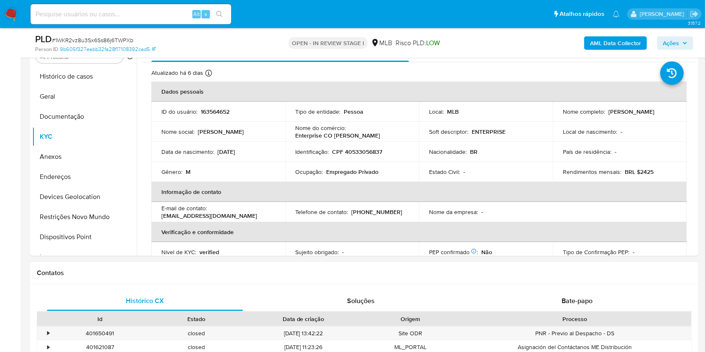
scroll to position [462, 0]
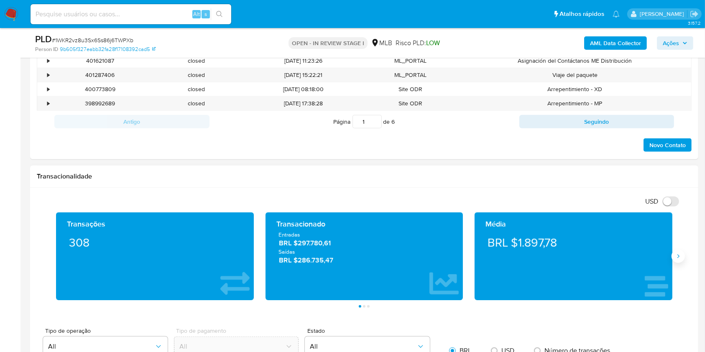
click at [675, 258] on icon "Siguiente" at bounding box center [678, 256] width 7 height 7
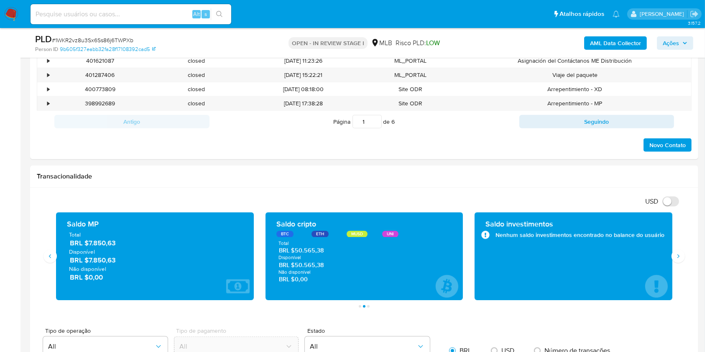
click at [609, 39] on b "AML Data Collector" at bounding box center [615, 42] width 51 height 13
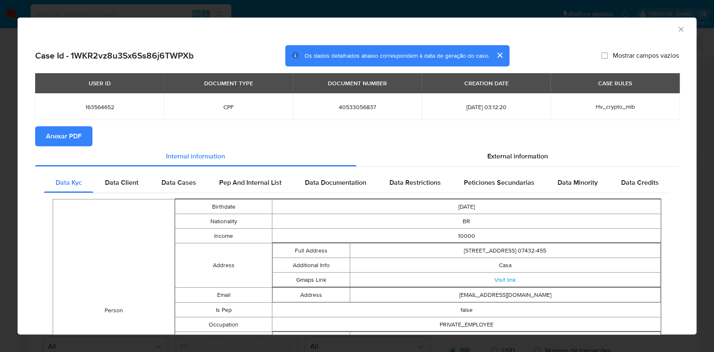
click at [68, 135] on span "Anexar PDF" at bounding box center [64, 136] width 36 height 18
click at [0, 161] on div "AML Data Collector Case Id - 1WKR2vz8u3Sx6Ss86j6TWPXb Os dados detalhados abaix…" at bounding box center [357, 176] width 714 height 352
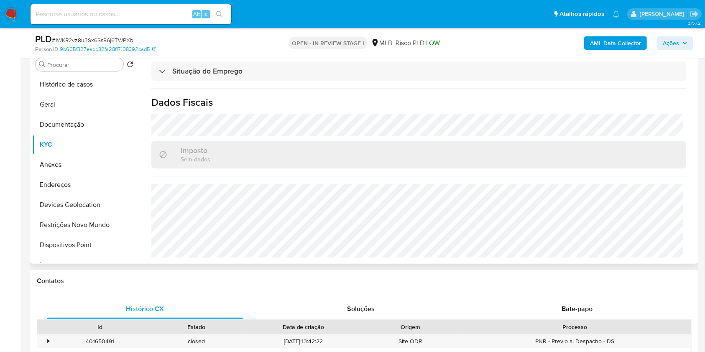
scroll to position [0, 0]
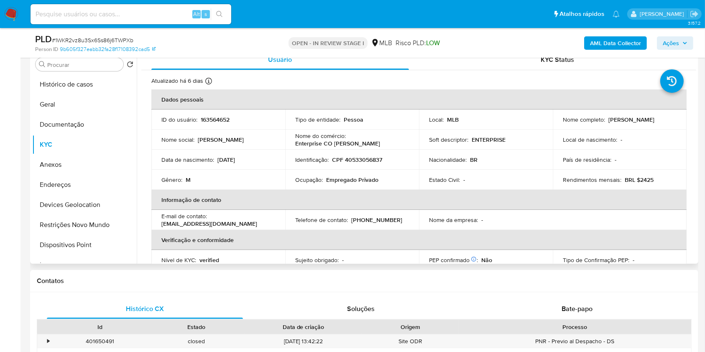
click at [380, 158] on p "CPF 40533056837" at bounding box center [357, 160] width 50 height 8
copy p "40533056837"
click at [56, 103] on button "Geral" at bounding box center [81, 105] width 98 height 20
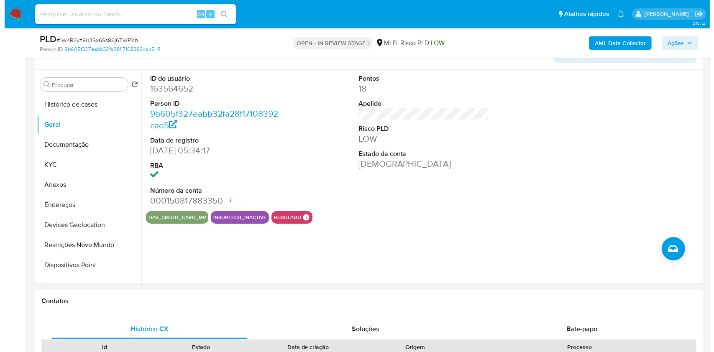
scroll to position [140, 0]
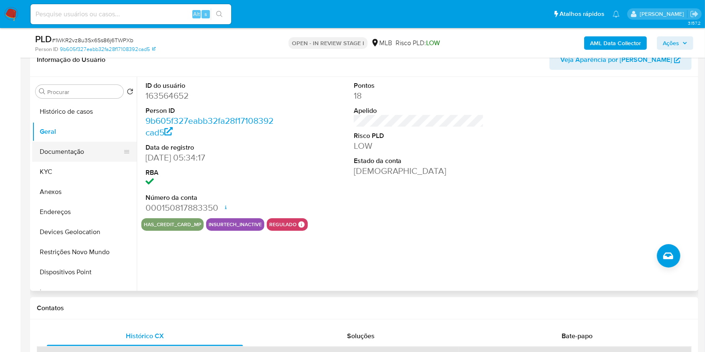
click at [64, 161] on button "Documentação" at bounding box center [81, 152] width 98 height 20
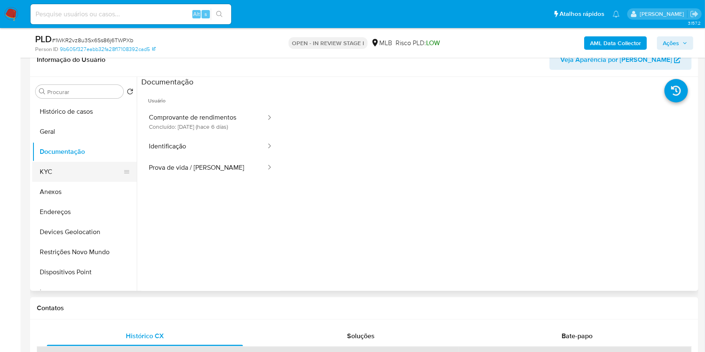
click at [47, 162] on button "KYC" at bounding box center [81, 172] width 98 height 20
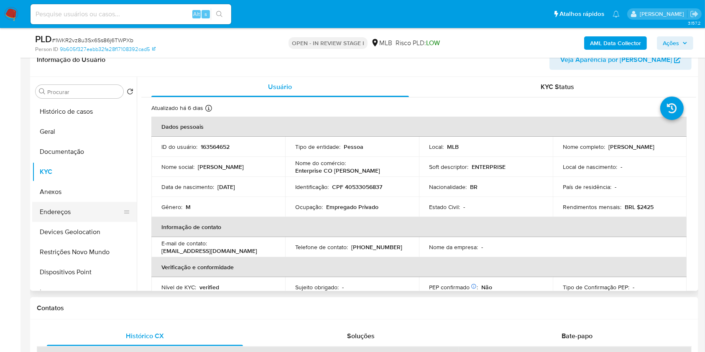
click at [75, 208] on button "Endereços" at bounding box center [81, 212] width 98 height 20
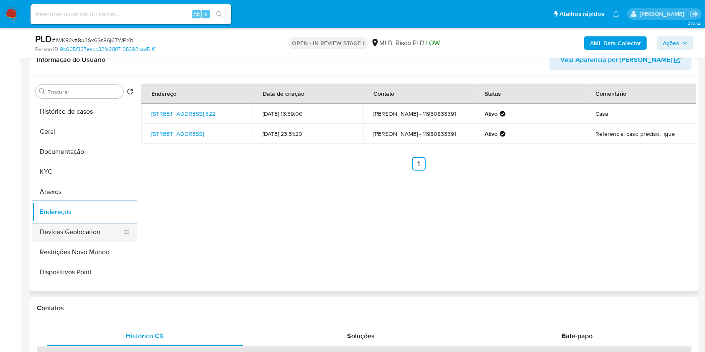
click at [75, 231] on button "Devices Geolocation" at bounding box center [81, 232] width 98 height 20
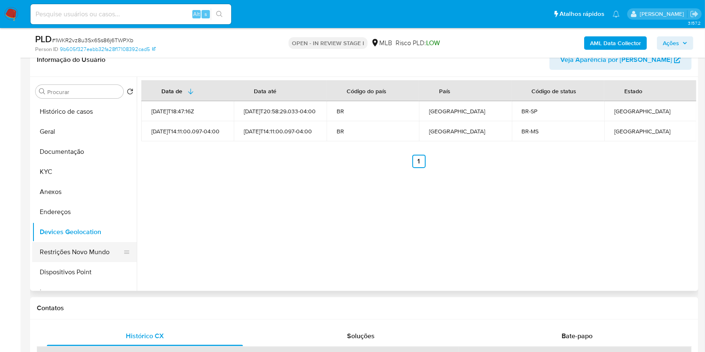
click at [78, 243] on button "Restrições Novo Mundo" at bounding box center [81, 252] width 98 height 20
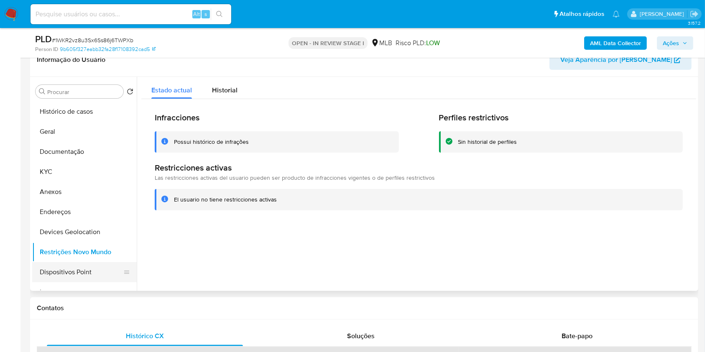
click at [72, 267] on button "Dispositivos Point" at bounding box center [81, 272] width 98 height 20
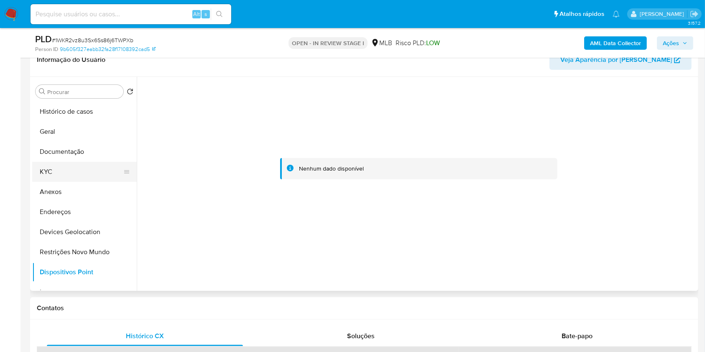
click at [60, 168] on button "KYC" at bounding box center [81, 172] width 98 height 20
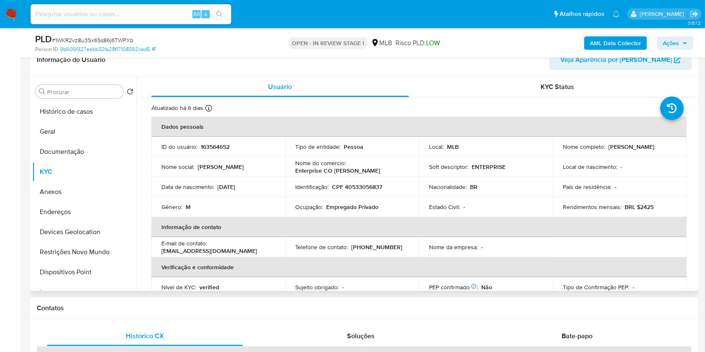
drag, startPoint x: 669, startPoint y: 152, endPoint x: 560, endPoint y: 151, distance: 108.7
click at [563, 151] on div "Nome completo : Gustavo Henrique de Queiroz Mello Silva" at bounding box center [620, 147] width 114 height 8
copy p "Gustavo Henrique de Queiroz Mello Silva"
click at [361, 183] on p "CPF 40533056837" at bounding box center [357, 187] width 50 height 8
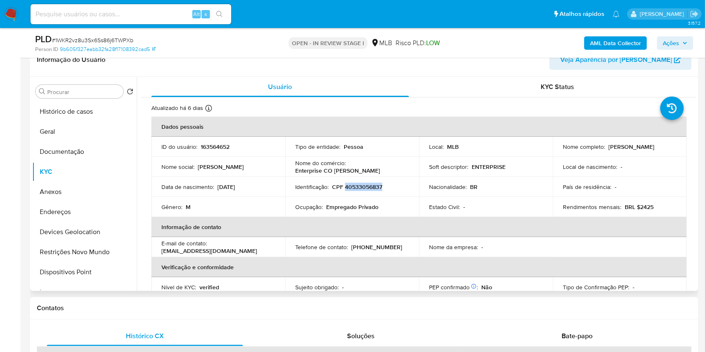
click at [361, 183] on p "CPF 40533056837" at bounding box center [357, 187] width 50 height 8
copy p "40533056837"
click at [65, 114] on button "Histórico de casos" at bounding box center [81, 112] width 98 height 20
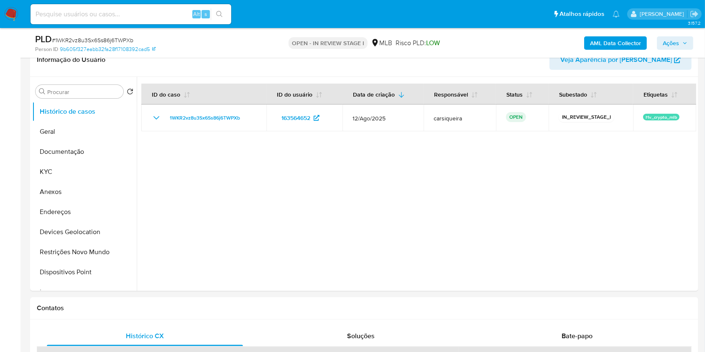
click at [662, 41] on button "Ações" at bounding box center [675, 42] width 36 height 13
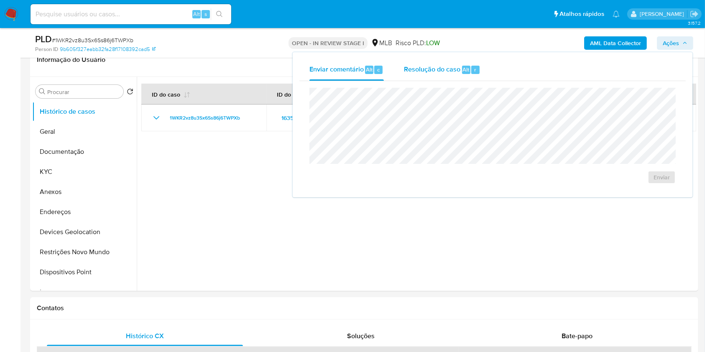
click at [424, 67] on span "Resolução do caso" at bounding box center [432, 69] width 56 height 10
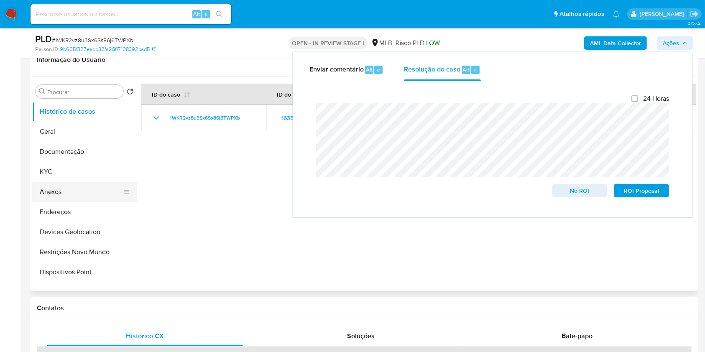
click at [67, 189] on button "Anexos" at bounding box center [81, 192] width 98 height 20
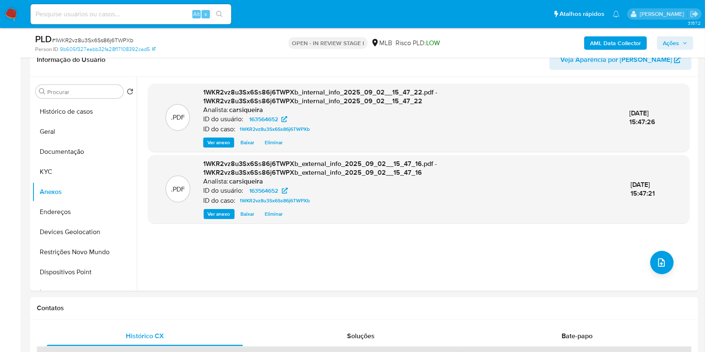
click at [681, 43] on span "Ações" at bounding box center [675, 43] width 25 height 12
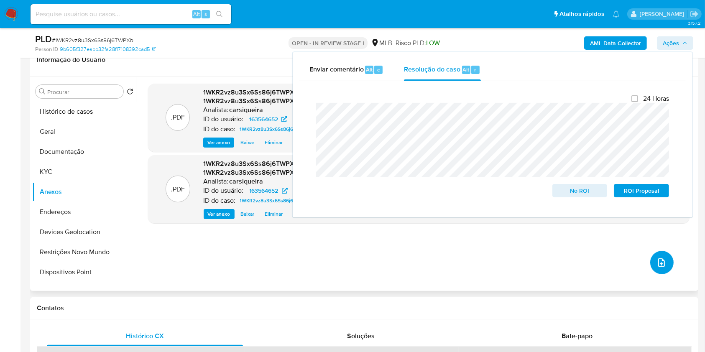
click at [656, 266] on icon "upload-file" at bounding box center [661, 263] width 10 height 10
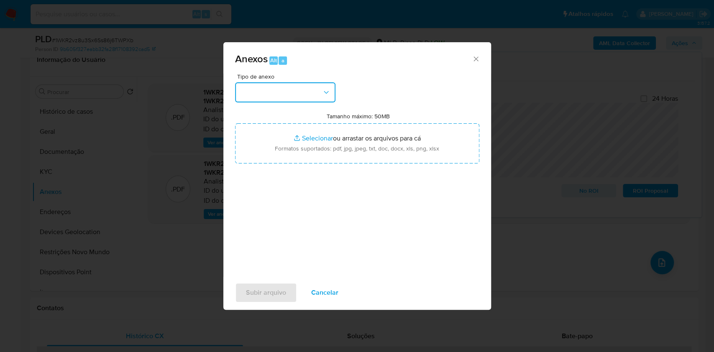
click at [281, 92] on button "button" at bounding box center [285, 92] width 100 height 20
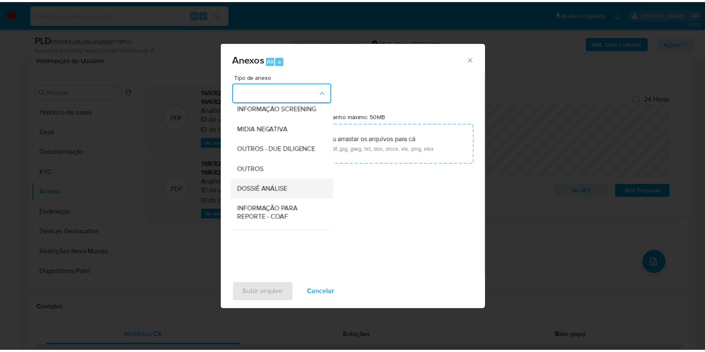
scroll to position [128, 0]
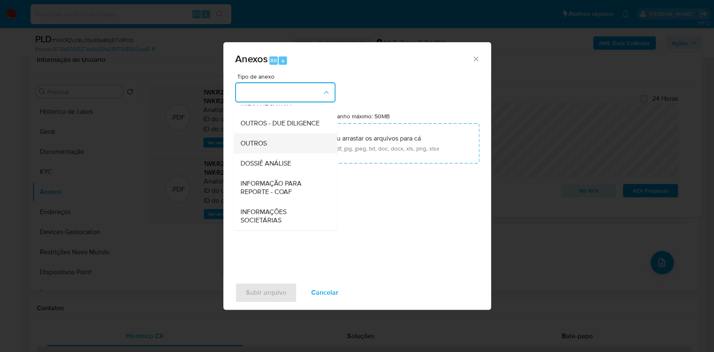
click at [266, 140] on span "OUTROS" at bounding box center [253, 143] width 26 height 8
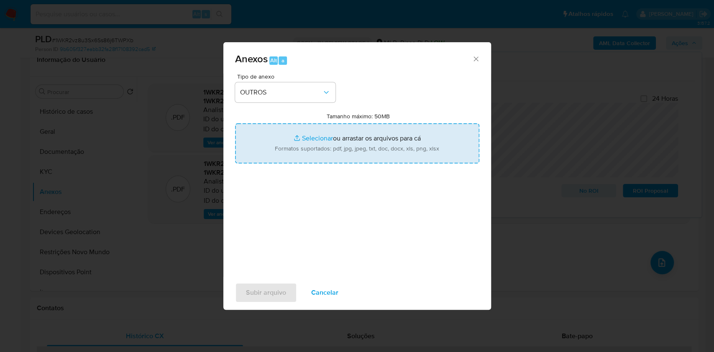
click at [310, 134] on input "Tamanho máximo: 50MB Selecionar arquivos" at bounding box center [357, 143] width 244 height 40
type input "C:\fakepath\CPF 40533056837 - GUSTAVO HENRIQUE DE QUEIROZ MELLO SILVA - Documen…"
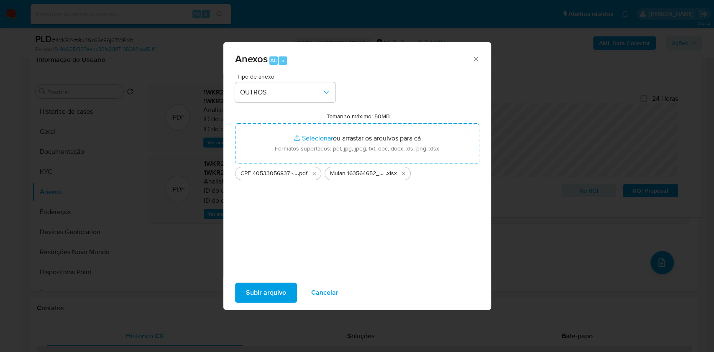
click at [253, 294] on span "Subir arquivo" at bounding box center [266, 293] width 40 height 18
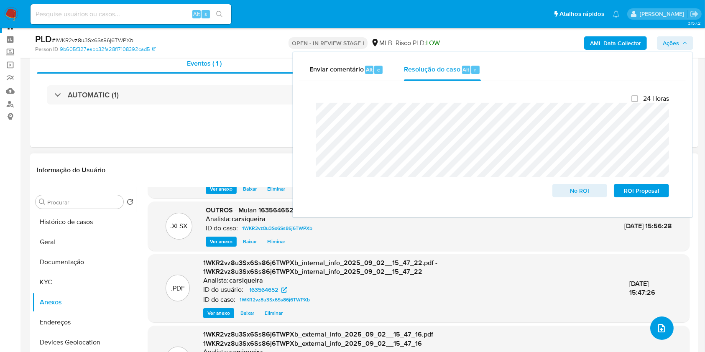
scroll to position [28, 0]
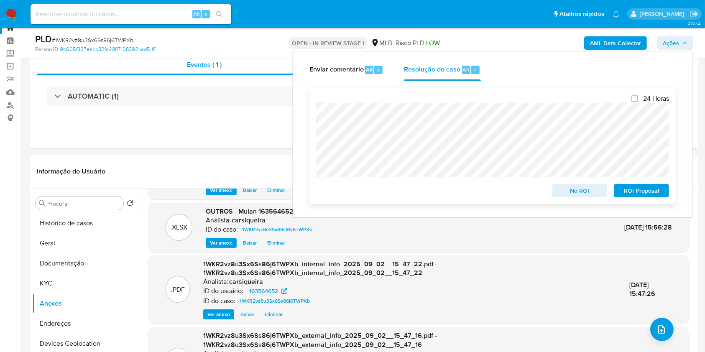
click at [573, 194] on span "No ROI" at bounding box center [579, 191] width 43 height 12
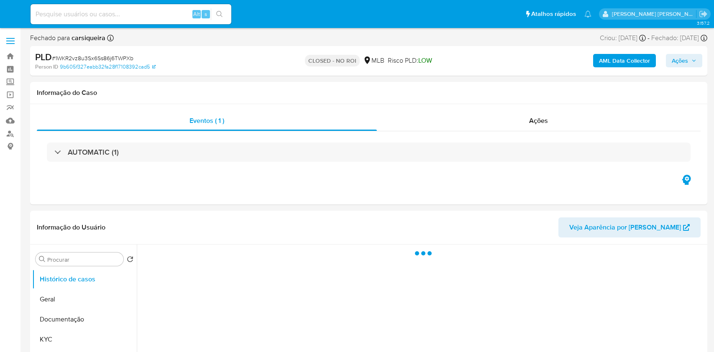
select select "10"
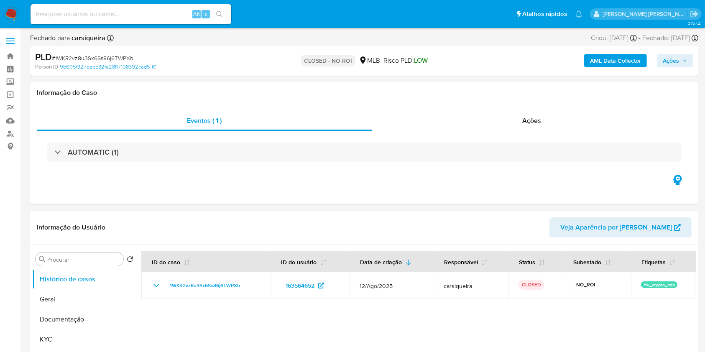
click at [12, 14] on img at bounding box center [11, 14] width 14 height 14
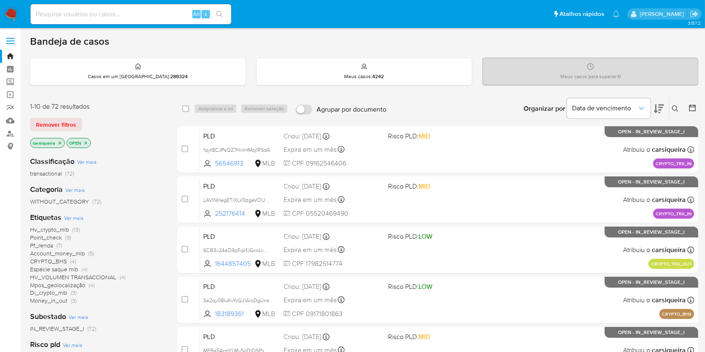
click at [84, 143] on icon "close-filter" at bounding box center [85, 142] width 3 height 3
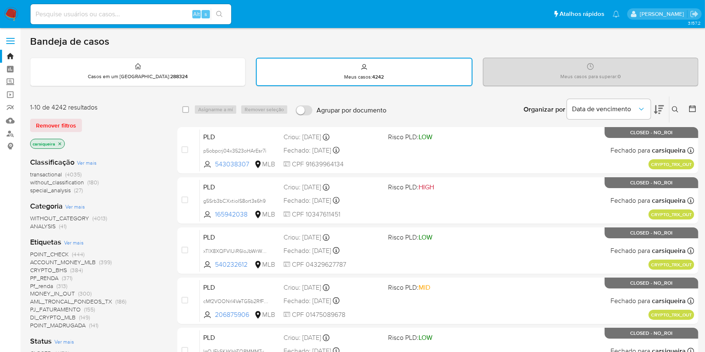
click at [692, 105] on icon at bounding box center [692, 108] width 7 height 7
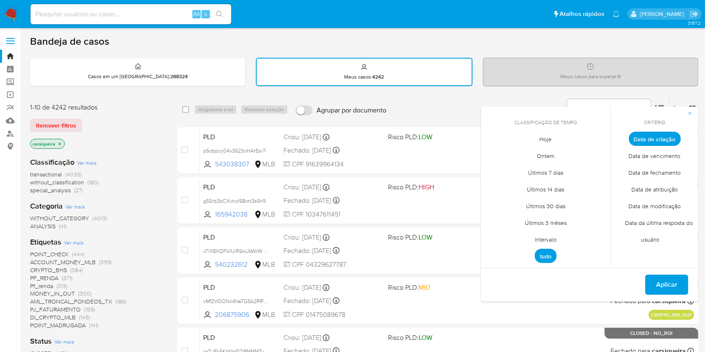
click at [545, 238] on span "Intervalo" at bounding box center [545, 239] width 39 height 17
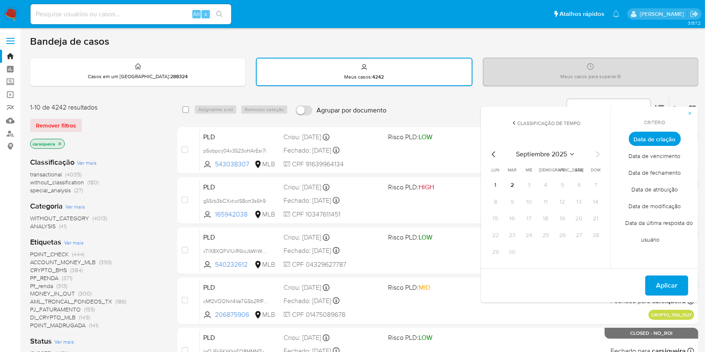
click at [661, 176] on span "Data de fechamento" at bounding box center [655, 172] width 70 height 17
click at [510, 184] on button "2" at bounding box center [512, 185] width 13 height 13
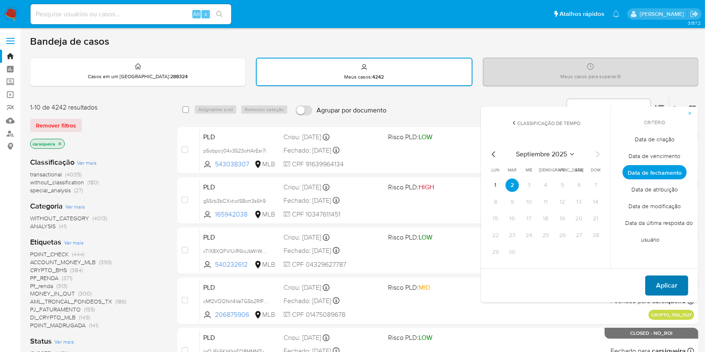
click at [676, 280] on span "Aplicar" at bounding box center [666, 285] width 21 height 18
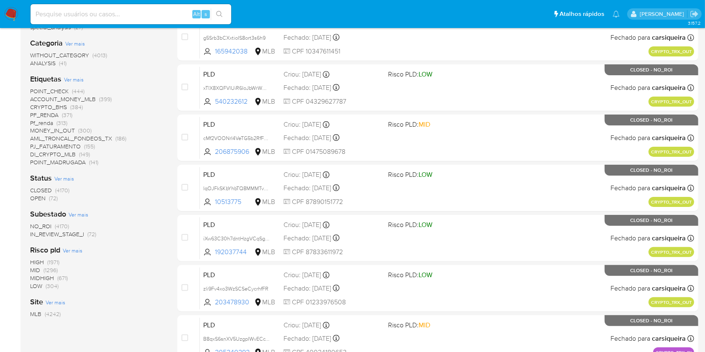
scroll to position [167, 0]
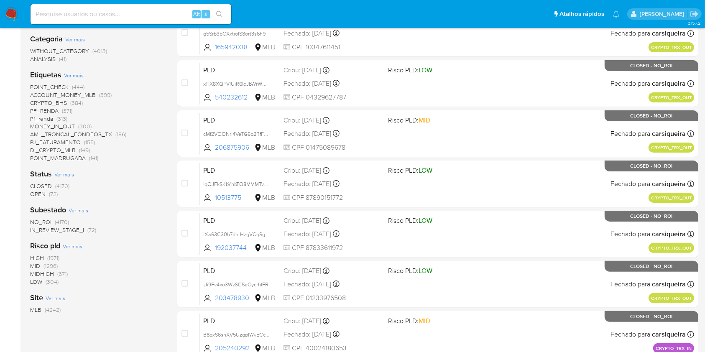
click at [56, 216] on div "Subestado Ver mais NO_ROI (4170) IN_REVIEW_STAGE_I (72)" at bounding box center [97, 219] width 134 height 29
click at [60, 221] on span "(4170)" at bounding box center [62, 222] width 14 height 8
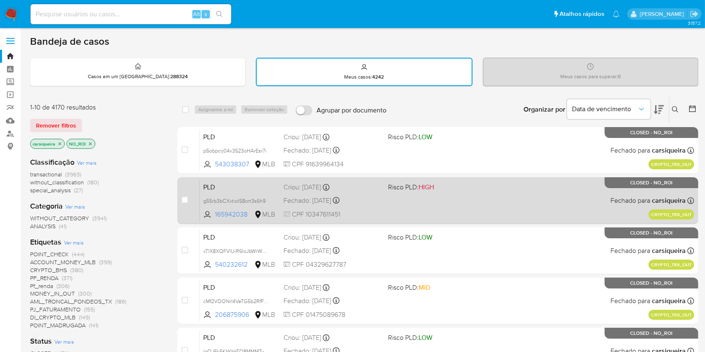
scroll to position [56, 0]
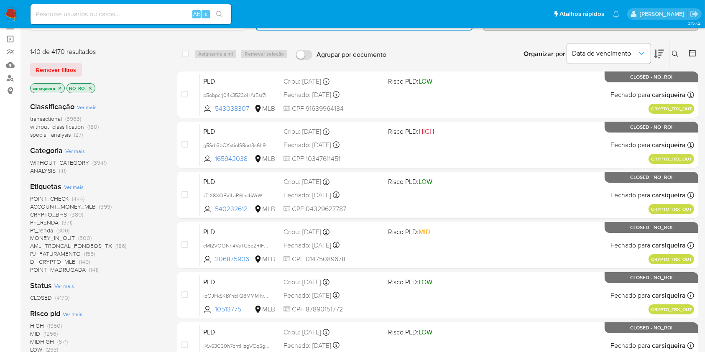
click at [690, 52] on icon at bounding box center [692, 53] width 8 height 8
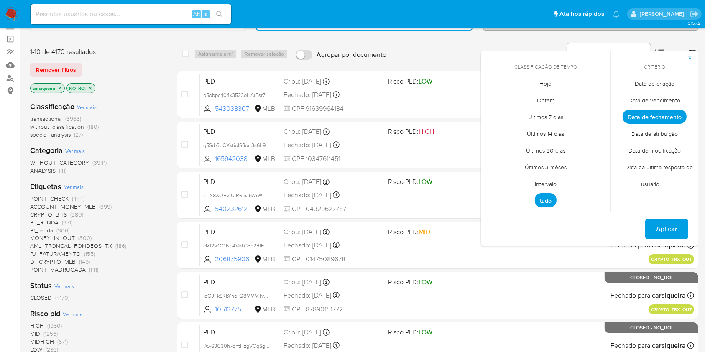
click at [544, 80] on span "Hoje" at bounding box center [546, 83] width 30 height 17
click at [662, 225] on span "Aplicar" at bounding box center [666, 229] width 21 height 18
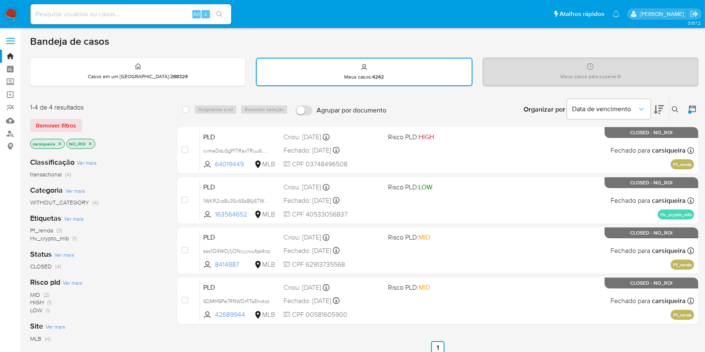
click at [9, 15] on img at bounding box center [11, 14] width 14 height 14
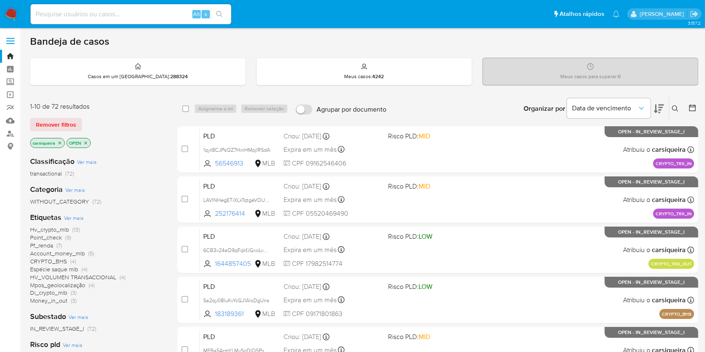
click at [158, 16] on input at bounding box center [131, 14] width 201 height 11
paste input "BNcFCSzBzQeJR9YBwRWKtuug"
type input "BNcFCSzBzQeJR9YBwRWKtuug"
click at [221, 10] on button "search-icon" at bounding box center [219, 14] width 17 height 12
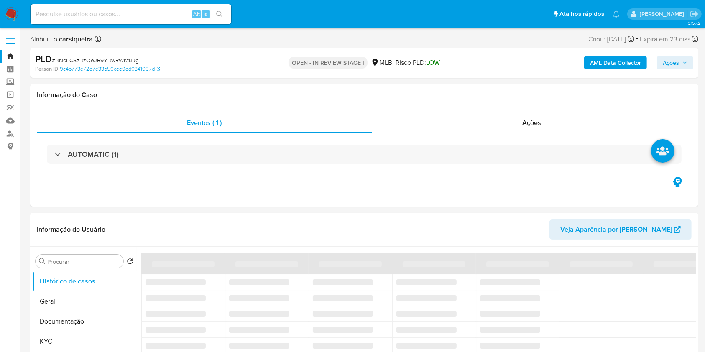
select select "10"
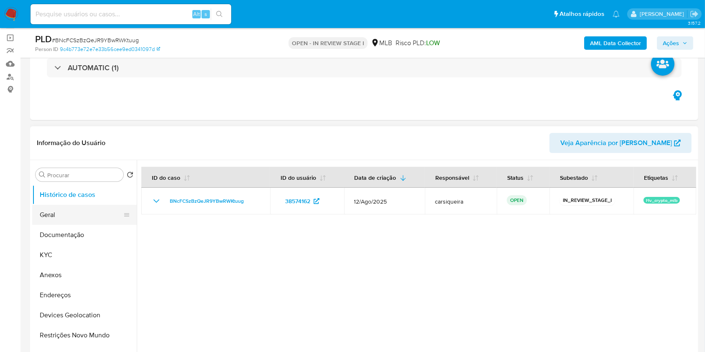
scroll to position [111, 0]
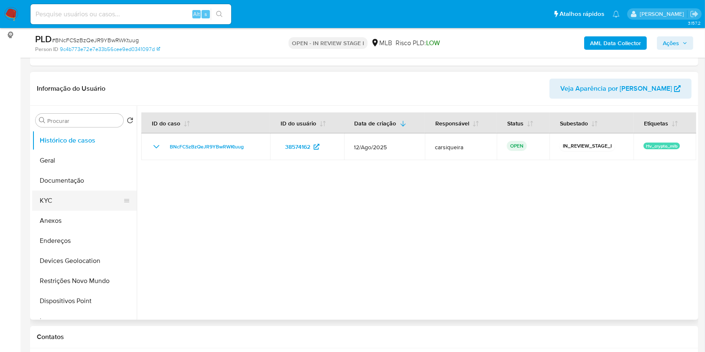
click at [51, 198] on button "KYC" at bounding box center [81, 201] width 98 height 20
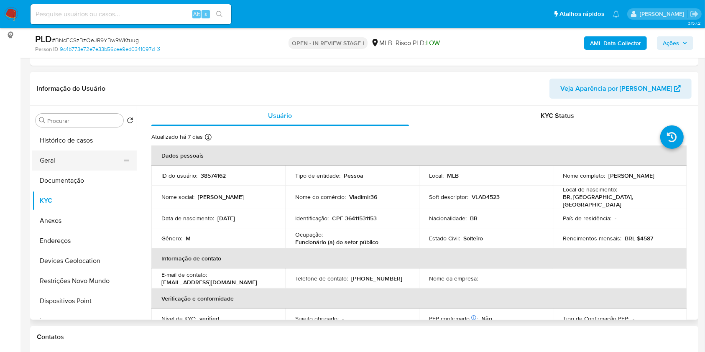
click at [84, 159] on button "Geral" at bounding box center [81, 161] width 98 height 20
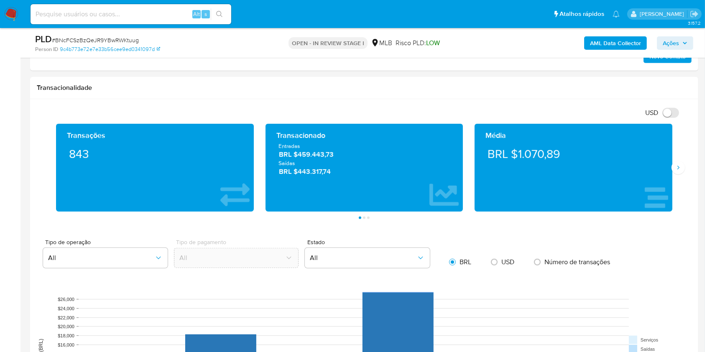
scroll to position [567, 0]
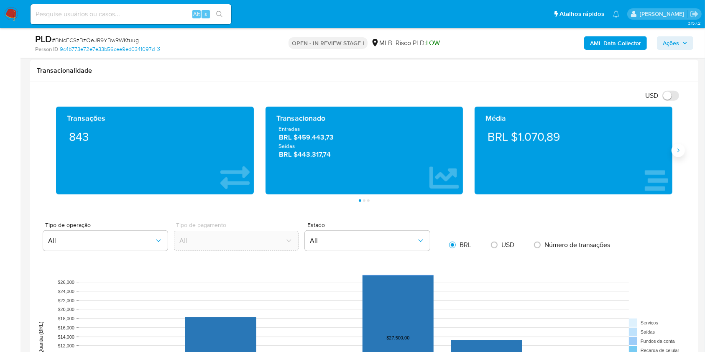
click at [678, 149] on icon "Siguiente" at bounding box center [678, 150] width 7 height 7
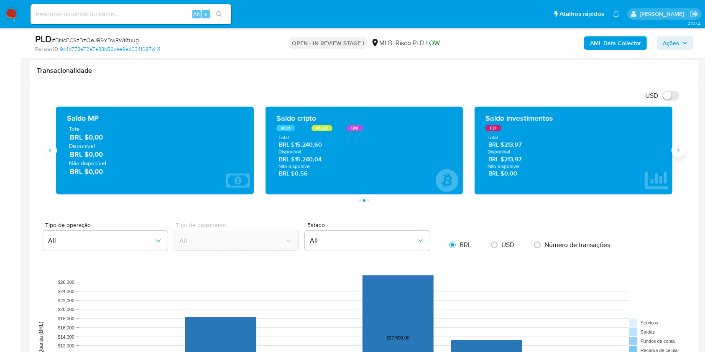
click at [678, 149] on icon "Siguiente" at bounding box center [678, 150] width 7 height 7
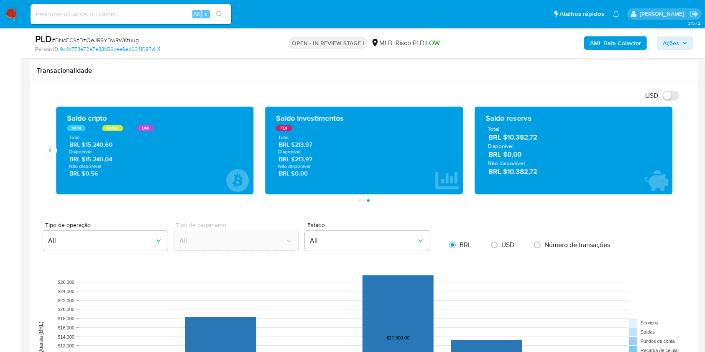
scroll to position [121, 0]
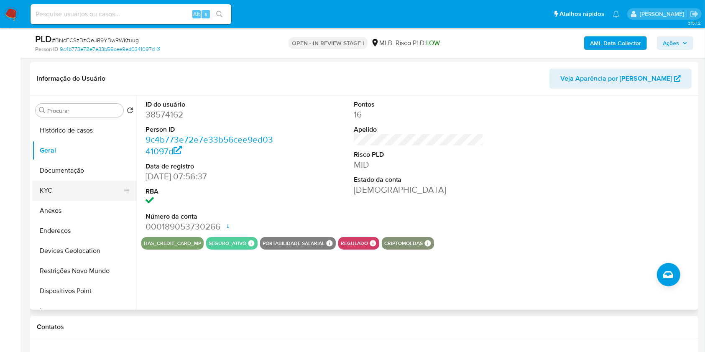
click at [54, 188] on button "KYC" at bounding box center [81, 191] width 98 height 20
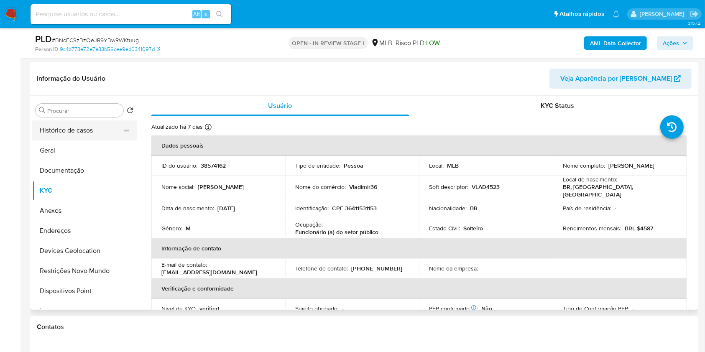
click at [76, 127] on button "Histórico de casos" at bounding box center [81, 130] width 98 height 20
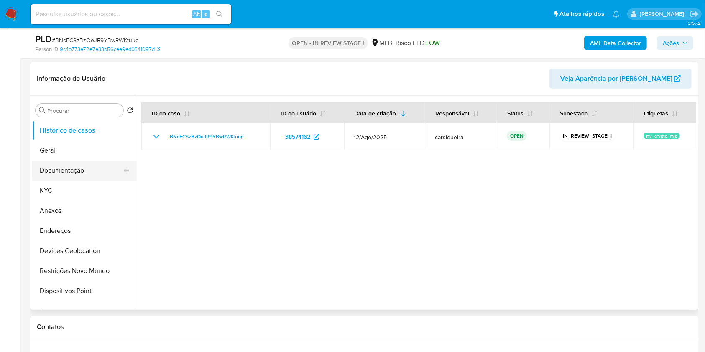
click at [61, 169] on button "Documentação" at bounding box center [81, 171] width 98 height 20
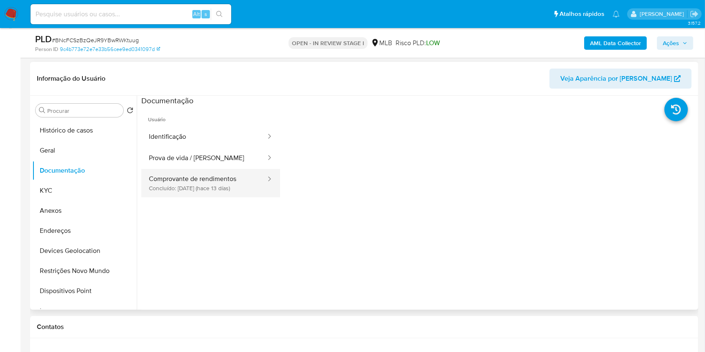
click at [241, 192] on button "Comprovante de rendimentos Concluído: 20/08/2025 (hace 13 días)" at bounding box center [203, 183] width 125 height 28
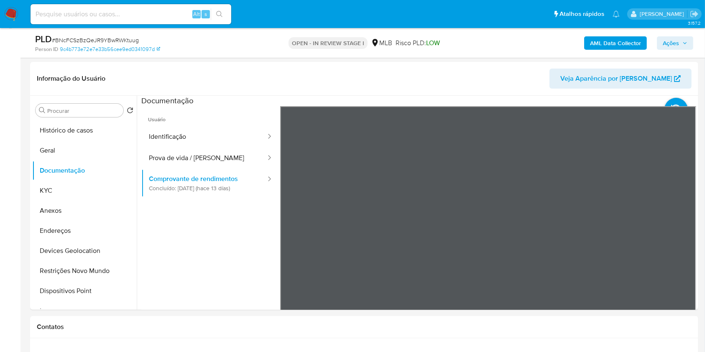
click at [617, 34] on div "AML Data Collector Ações" at bounding box center [584, 43] width 217 height 20
click at [616, 44] on b "AML Data Collector" at bounding box center [615, 42] width 51 height 13
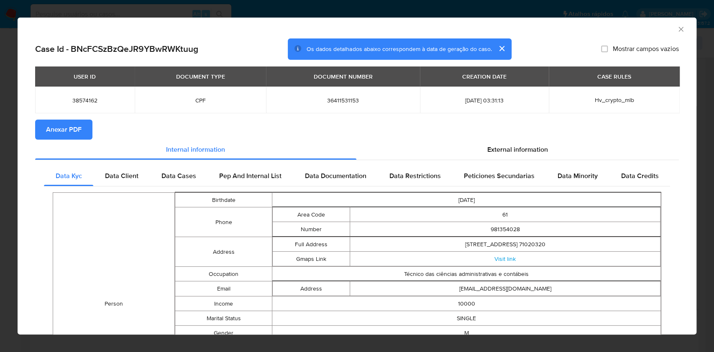
click at [0, 105] on div "AML Data Collector Case Id - BNcFCSzBzQeJR9YBwRWKtuug Os dados detalhados abaix…" at bounding box center [357, 176] width 714 height 352
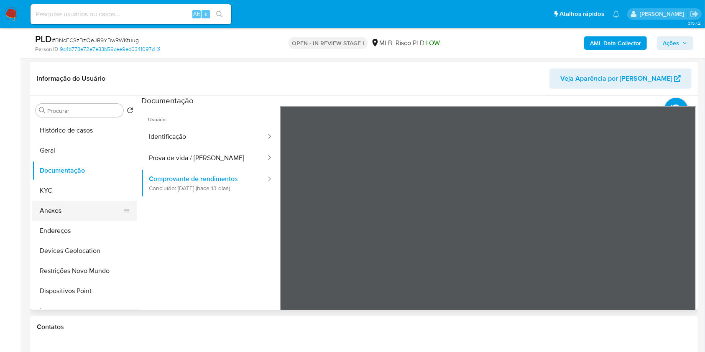
click at [48, 209] on button "Anexos" at bounding box center [81, 211] width 98 height 20
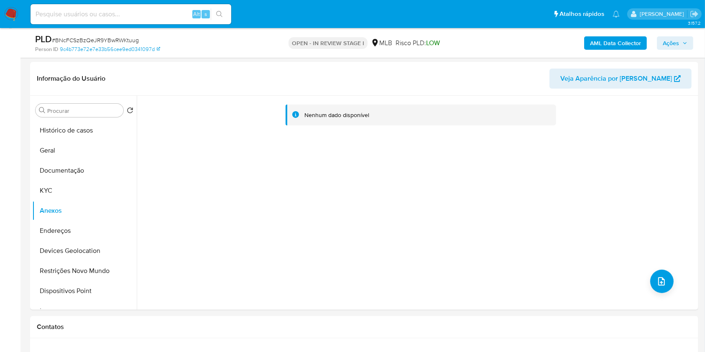
click at [629, 41] on b "AML Data Collector" at bounding box center [615, 42] width 51 height 13
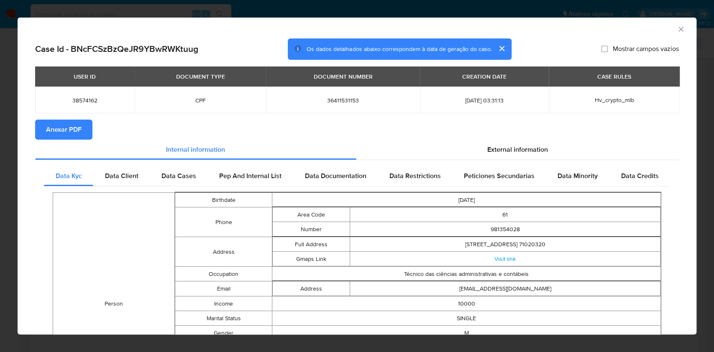
click at [74, 132] on span "Anexar PDF" at bounding box center [64, 129] width 36 height 18
click at [0, 166] on div "AML Data Collector Case Id - BNcFCSzBzQeJR9YBwRWKtuug Os dados detalhados abaix…" at bounding box center [357, 176] width 714 height 352
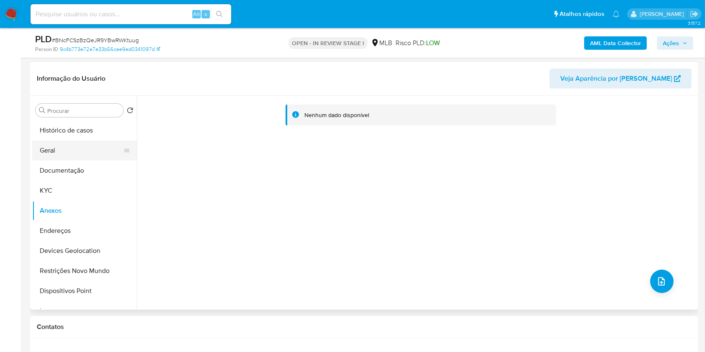
click at [64, 151] on button "Geral" at bounding box center [81, 150] width 98 height 20
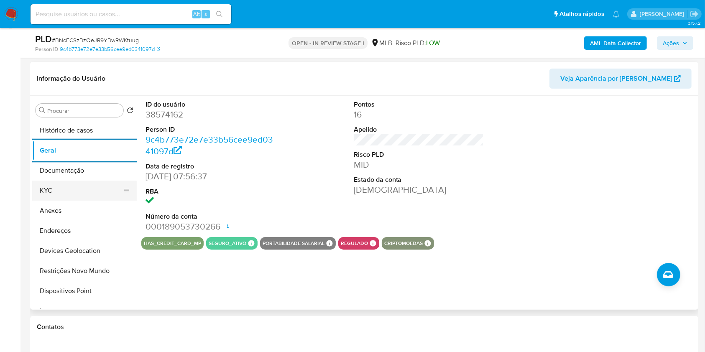
click at [85, 189] on button "KYC" at bounding box center [81, 191] width 98 height 20
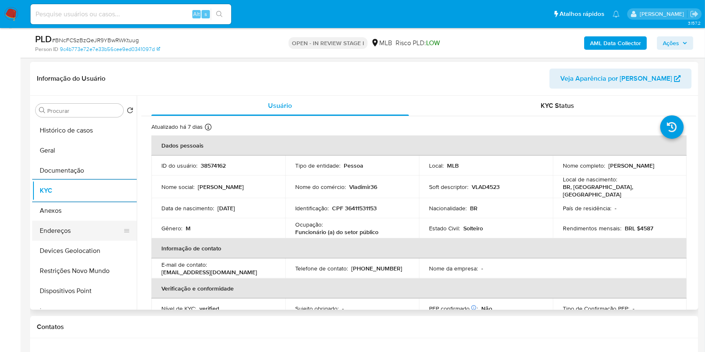
click at [88, 234] on button "Endereços" at bounding box center [81, 231] width 98 height 20
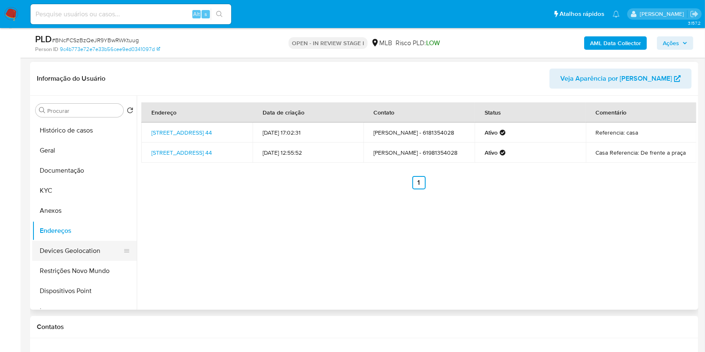
click at [81, 248] on button "Devices Geolocation" at bounding box center [81, 251] width 98 height 20
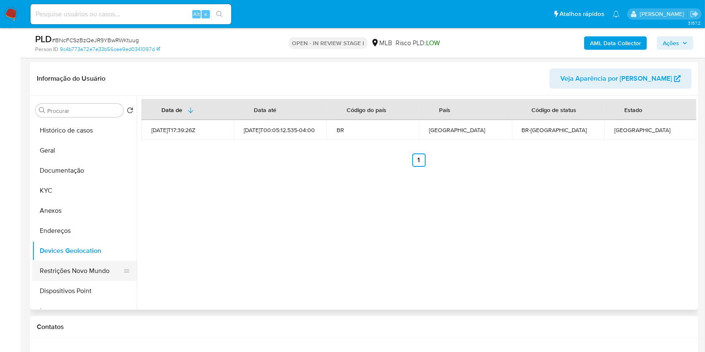
click at [103, 270] on button "Restrições Novo Mundo" at bounding box center [81, 271] width 98 height 20
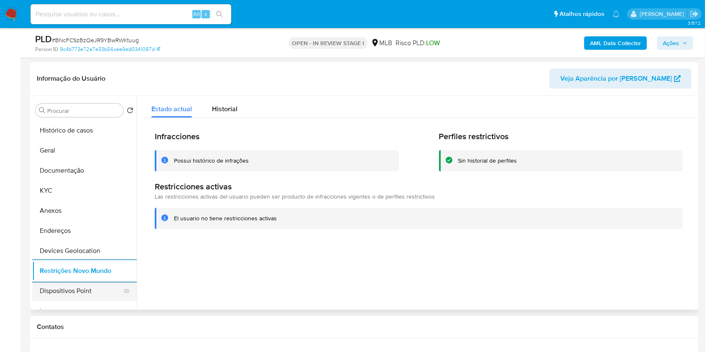
click at [96, 299] on button "Dispositivos Point" at bounding box center [81, 291] width 98 height 20
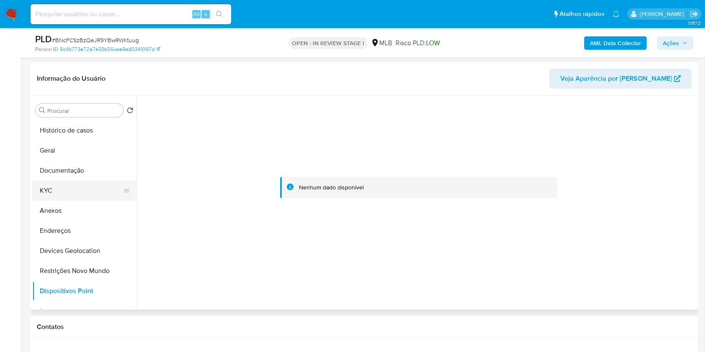
click at [85, 193] on button "KYC" at bounding box center [81, 191] width 98 height 20
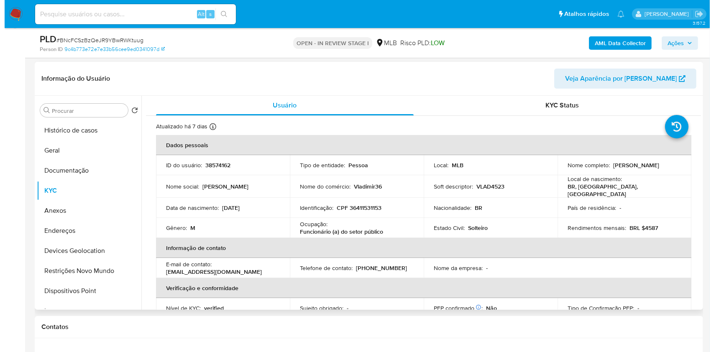
scroll to position [0, 0]
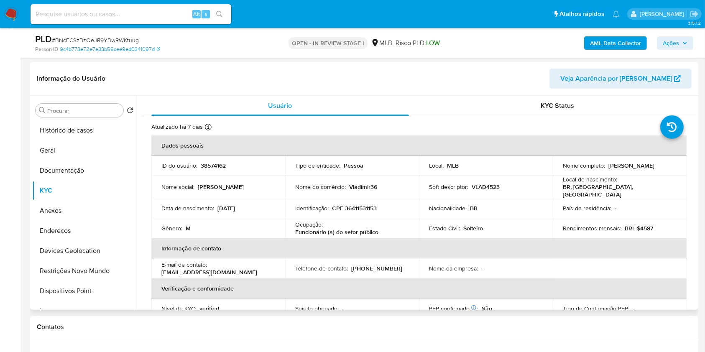
click at [361, 204] on p "CPF 36411531153" at bounding box center [354, 208] width 45 height 8
copy p "36411531153"
drag, startPoint x: 641, startPoint y: 169, endPoint x: 554, endPoint y: 172, distance: 87.9
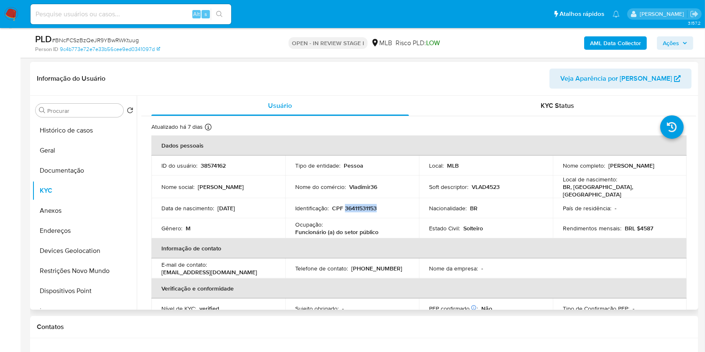
click at [554, 172] on td "Nome completo : Vladimir Alabarse Goncalves" at bounding box center [620, 166] width 134 height 20
copy p "Vladimir Alabarse Goncalves"
click at [679, 42] on span "Ações" at bounding box center [675, 43] width 25 height 12
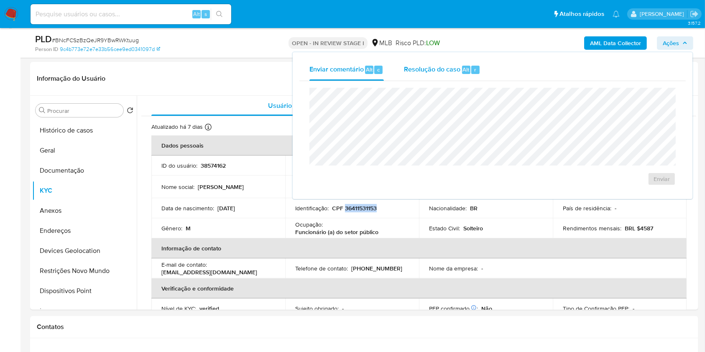
click at [477, 72] on div "r" at bounding box center [475, 70] width 8 height 8
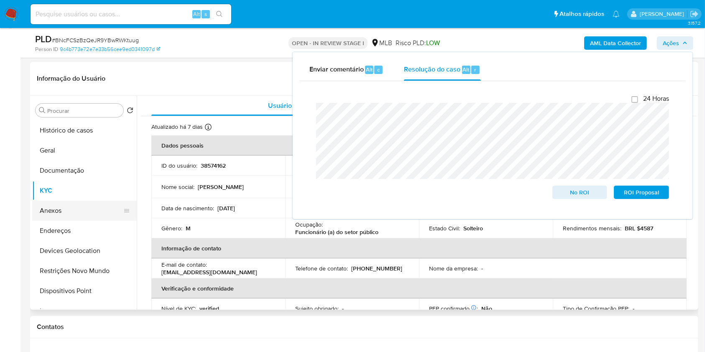
click at [78, 207] on button "Anexos" at bounding box center [81, 211] width 98 height 20
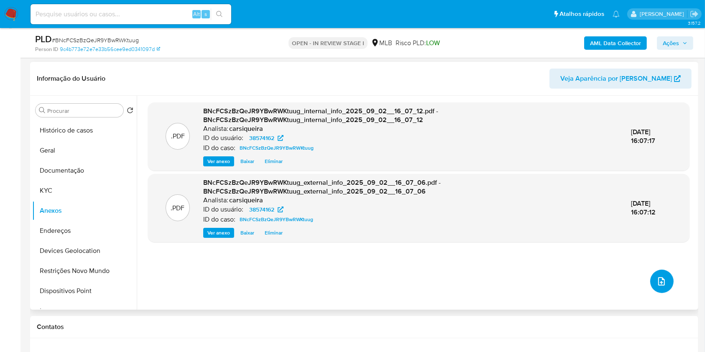
click at [656, 283] on icon "upload-file" at bounding box center [661, 281] width 10 height 10
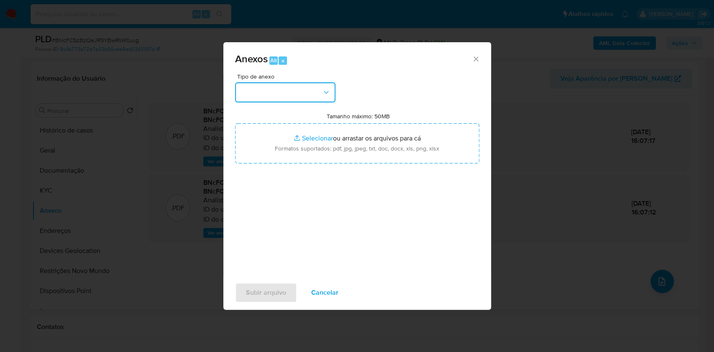
click at [298, 93] on button "button" at bounding box center [285, 92] width 100 height 20
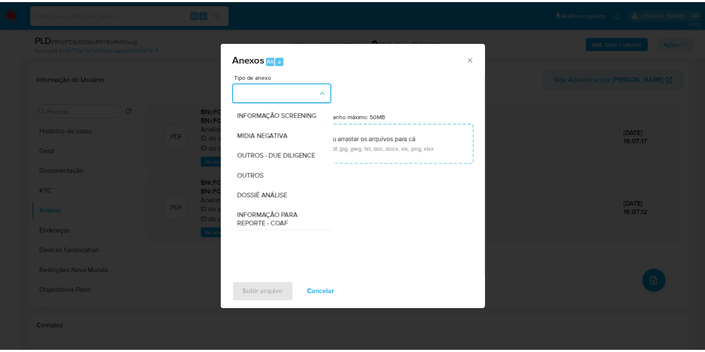
scroll to position [128, 0]
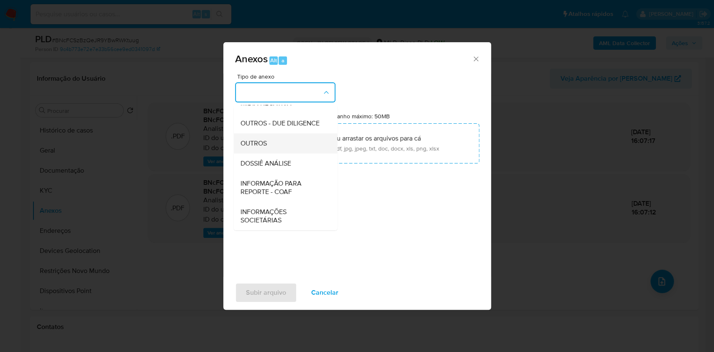
click at [265, 146] on span "OUTROS" at bounding box center [253, 143] width 26 height 8
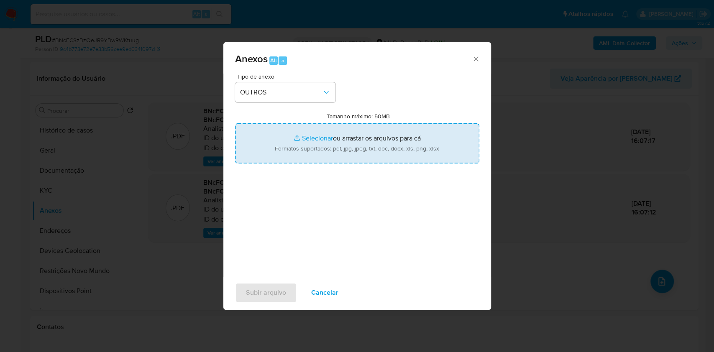
click at [314, 133] on input "Tamanho máximo: 50MB Selecionar arquivos" at bounding box center [357, 143] width 244 height 40
type input "C:\fakepath\CPF 36411531153 - VLADIMIR ALABARSE GONCALVES - Documentos Google.p…"
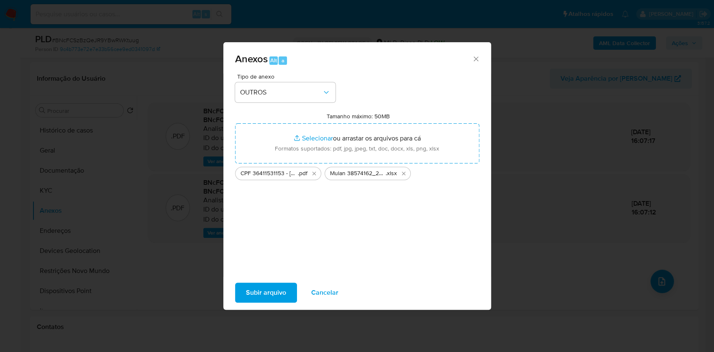
click at [272, 291] on span "Subir arquivo" at bounding box center [266, 293] width 40 height 18
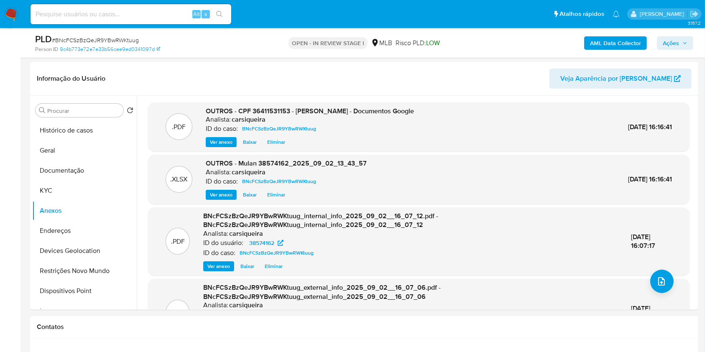
click at [672, 38] on span "Ações" at bounding box center [671, 42] width 16 height 13
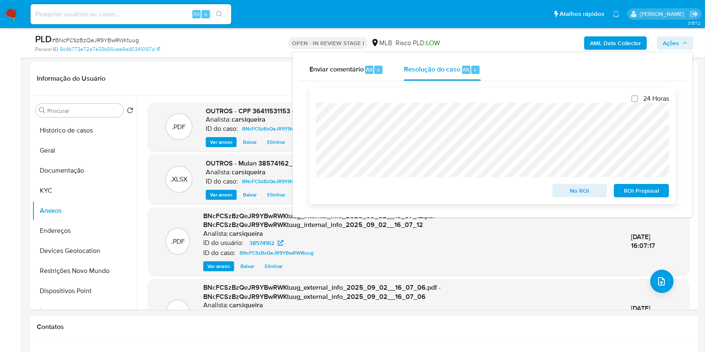
click at [579, 189] on span "No ROI" at bounding box center [579, 191] width 43 height 12
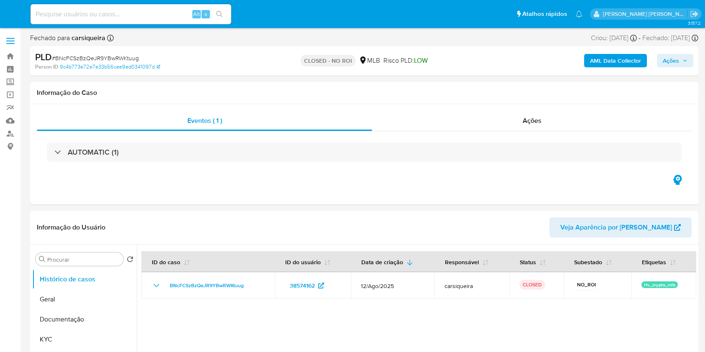
select select "10"
click at [9, 10] on img at bounding box center [11, 14] width 14 height 14
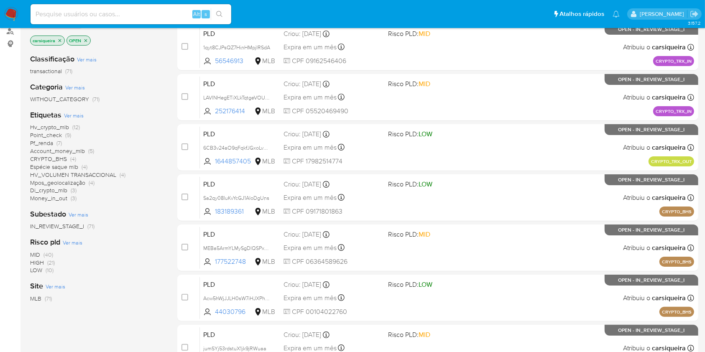
scroll to position [111, 0]
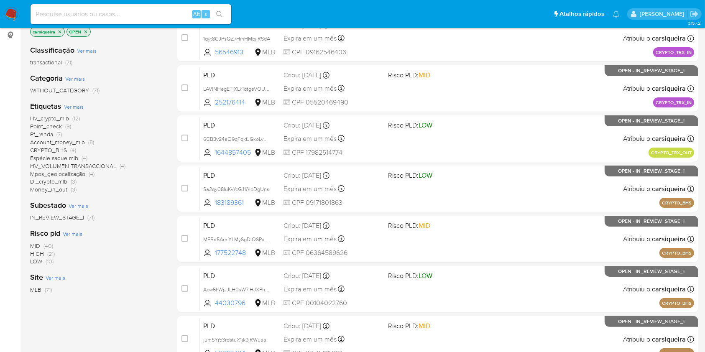
click at [89, 138] on span "(5)" at bounding box center [91, 142] width 6 height 8
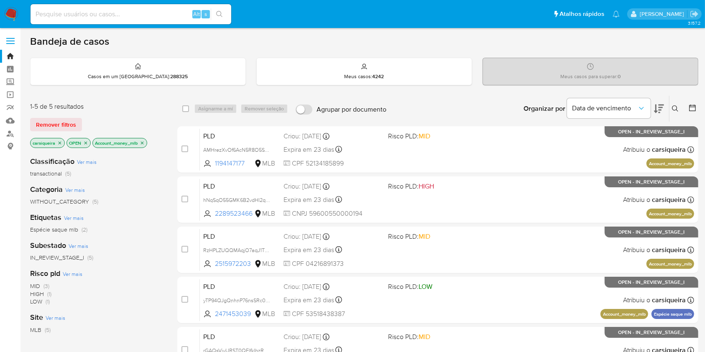
scroll to position [39, 0]
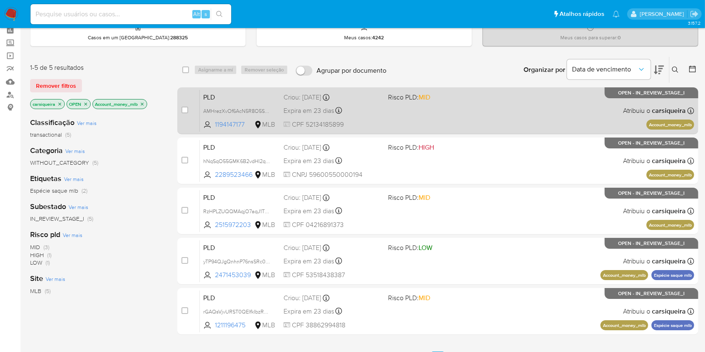
click at [488, 124] on div "PLD AMHrezXvOf6AcN5R8O5S4ydA 1194147177 MLB Risco PLD: MID Criou: [DATE] Criou:…" at bounding box center [447, 110] width 494 height 42
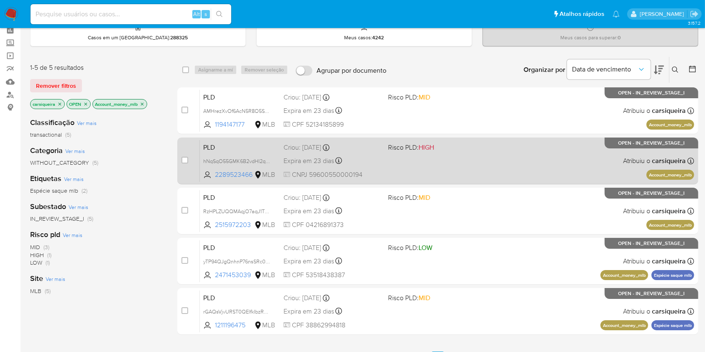
click at [467, 159] on div "PLD hNqSqO55GMK6B2vdHI2qiqGw 2289523466 MLB Risco PLD: HIGH Criou: [DATE] Criou…" at bounding box center [447, 161] width 494 height 42
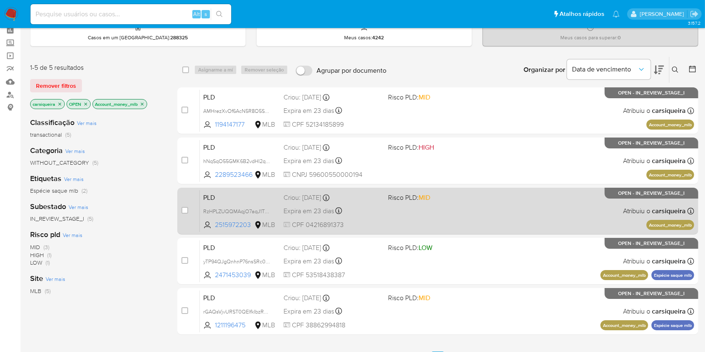
click at [501, 205] on div "PLD RzHPLZUQQMAqjO7aqJ1Tj9FF 2515972203 MLB Risco PLD: MID Criou: [DATE] Criou:…" at bounding box center [447, 211] width 494 height 42
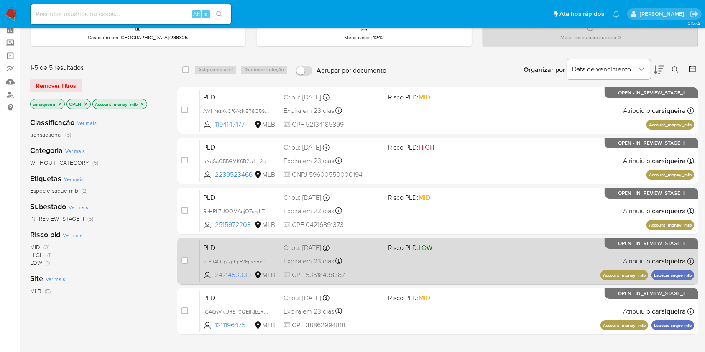
click at [508, 262] on div "PLD yTP94QJgQnhnP76nsSRc0XPG 2471453039 MLB Risco PLD: LOW Criou: [DATE] Criou:…" at bounding box center [447, 261] width 494 height 42
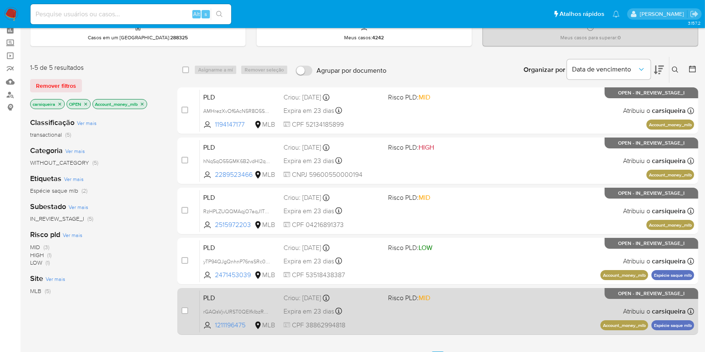
click at [523, 314] on div "PLD rGAQsVjvURST0QElfkIbzRGX 1211196475 MLB Risco PLD: MID Criou: [DATE] Criou:…" at bounding box center [447, 311] width 494 height 42
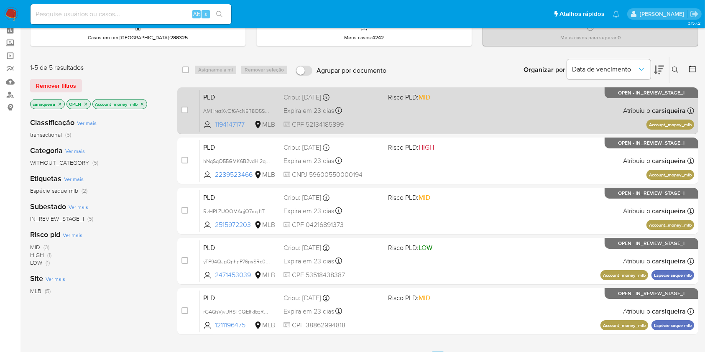
click at [445, 115] on div "PLD AMHrezXvOf6AcN5R8O5S4ydA 1194147177 MLB Risco PLD: MID Criou: [DATE] Criou:…" at bounding box center [447, 110] width 494 height 42
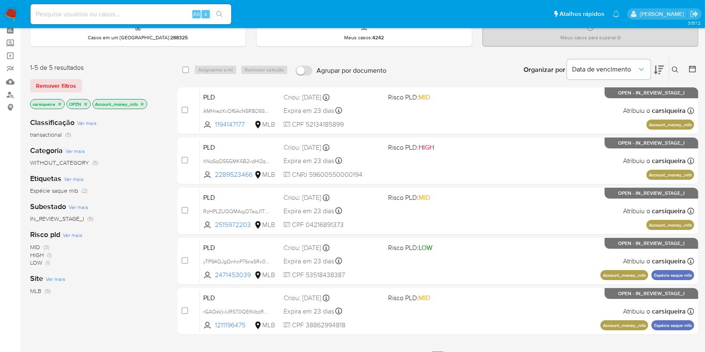
click at [140, 103] on p "Account_money_mlb" at bounding box center [120, 104] width 54 height 9
click at [141, 103] on icon "close-filter" at bounding box center [142, 104] width 5 height 5
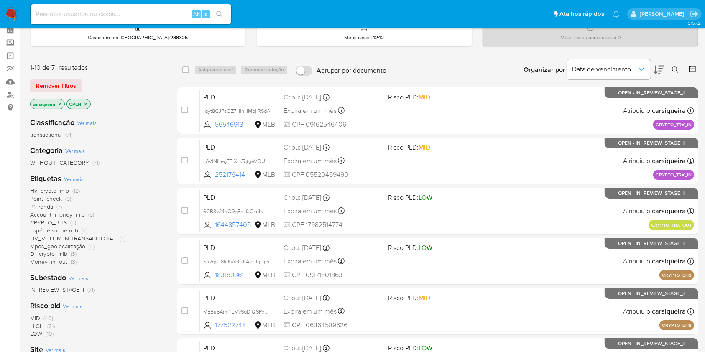
click at [71, 260] on span "(3)" at bounding box center [74, 262] width 6 height 8
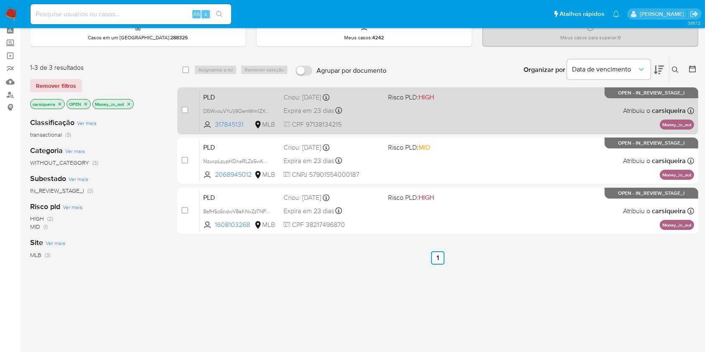
click at [467, 121] on div "PLD DEWvouVYu1j9OemWm1ZX0t8V 317845131 MLB Risco PLD: HIGH Criou: [DATE] Criou:…" at bounding box center [447, 110] width 494 height 42
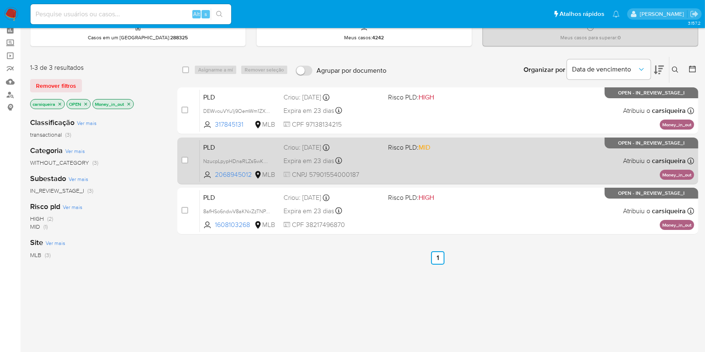
click at [481, 173] on div "PLD NzucpLpypHDnaRLZs5wKVNNM 2068945012 MLB Risco PLD: MID Criou: [DATE] Criou:…" at bounding box center [447, 161] width 494 height 42
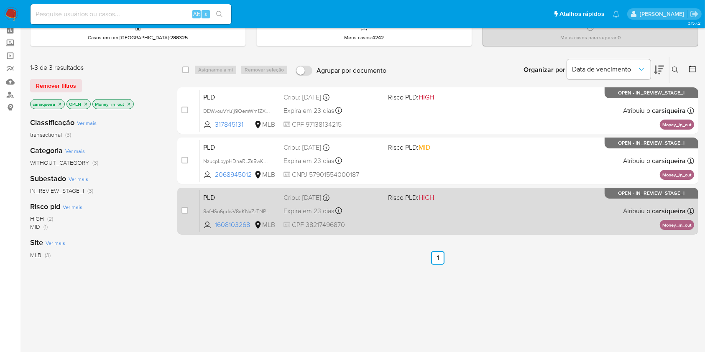
click at [432, 212] on div "PLD 8afHSo6ndwV8aKNxZzTNPAwY 1608103268 MLB Risco PLD: HIGH Criou: [DATE] Criou…" at bounding box center [447, 211] width 494 height 42
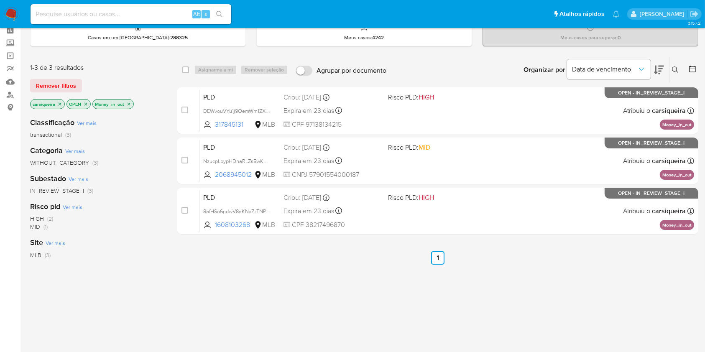
click at [10, 8] on img at bounding box center [11, 14] width 14 height 14
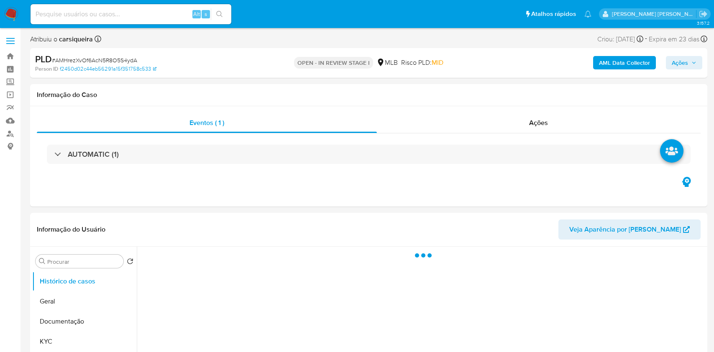
select select "10"
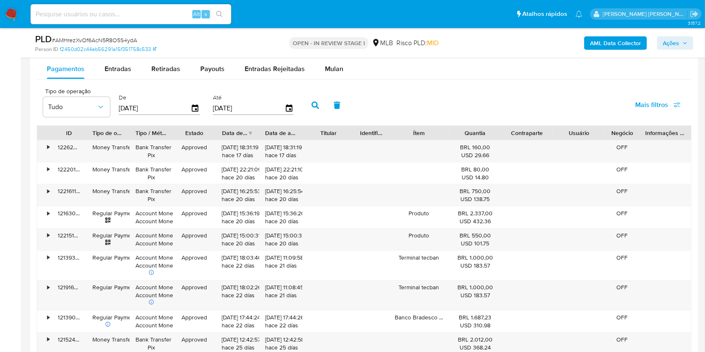
scroll to position [909, 0]
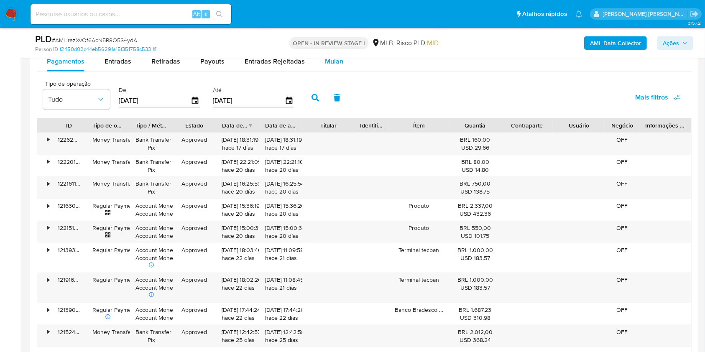
click at [339, 59] on span "Mulan" at bounding box center [334, 61] width 18 height 10
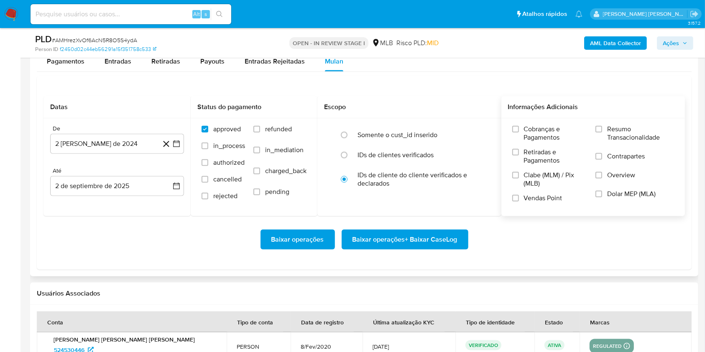
click at [602, 128] on input "Resumo Transacionalidade" at bounding box center [598, 129] width 7 height 7
click at [512, 196] on input "Vendas Point" at bounding box center [515, 198] width 7 height 7
click at [174, 142] on icon "button" at bounding box center [176, 144] width 8 height 8
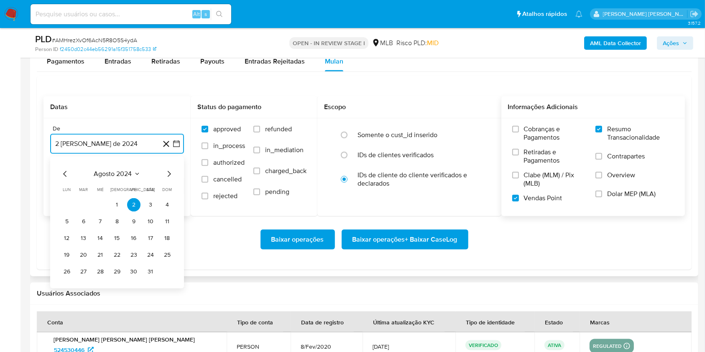
click at [168, 174] on icon "Mes siguiente" at bounding box center [169, 174] width 10 height 10
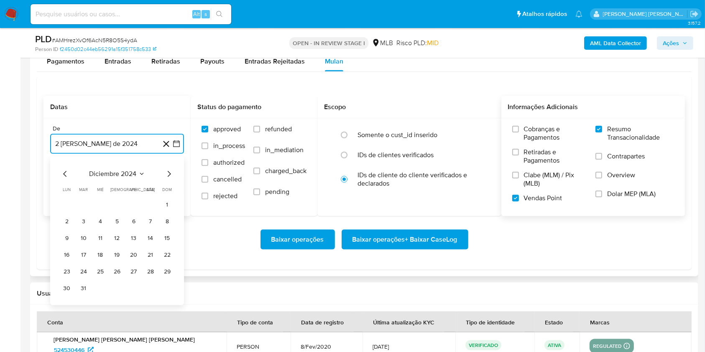
click at [168, 174] on icon "Mes siguiente" at bounding box center [169, 174] width 10 height 10
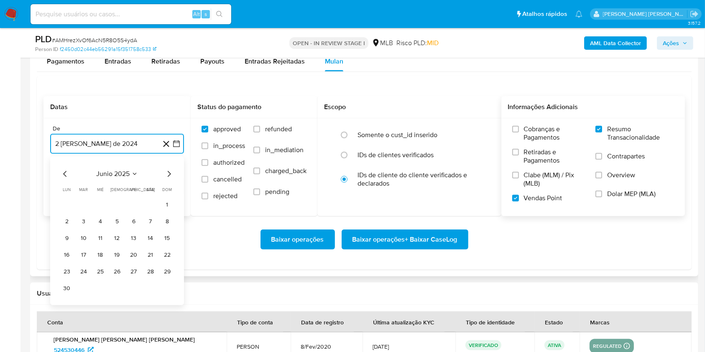
click at [168, 174] on icon "Mes siguiente" at bounding box center [169, 174] width 10 height 10
click at [83, 204] on button "1" at bounding box center [83, 204] width 13 height 13
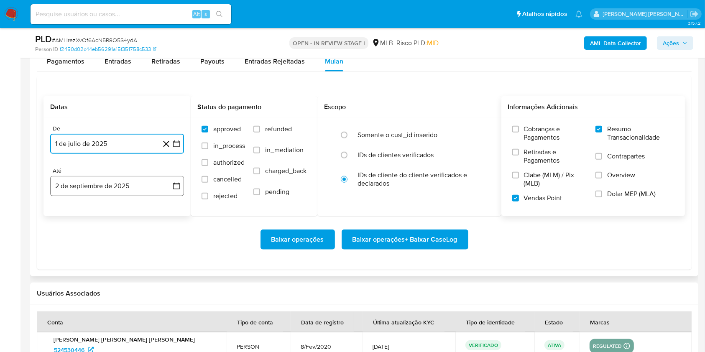
click at [87, 178] on button "2 de septiembre de 2025" at bounding box center [117, 186] width 134 height 20
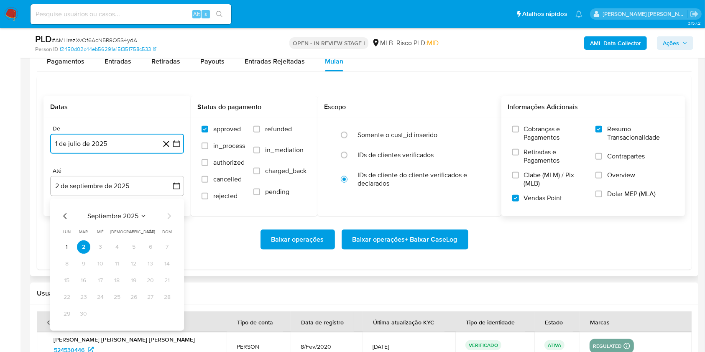
click at [64, 216] on icon "Mes anterior" at bounding box center [64, 216] width 3 height 6
click at [169, 211] on icon "Mes siguiente" at bounding box center [169, 216] width 10 height 10
click at [64, 245] on button "1" at bounding box center [66, 246] width 13 height 13
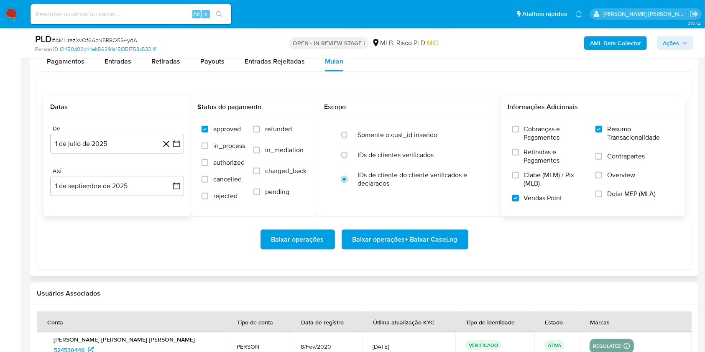
click at [210, 253] on div "Baixar operações Baixar operações + Baixar CaseLog" at bounding box center [363, 239] width 641 height 47
click at [446, 241] on span "Baixar operações + Baixar CaseLog" at bounding box center [404, 239] width 105 height 18
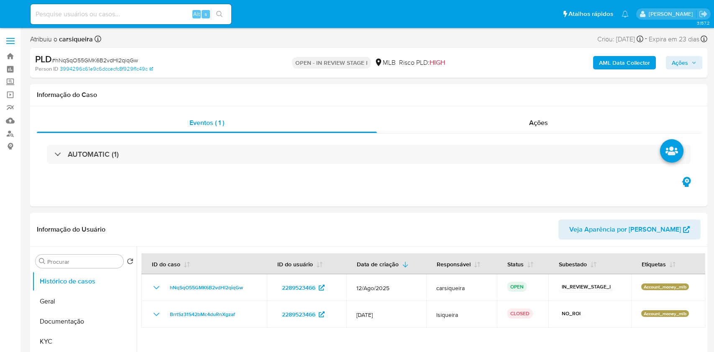
select select "10"
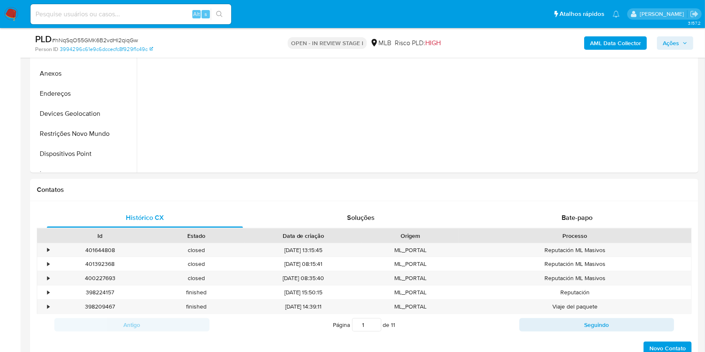
scroll to position [197, 0]
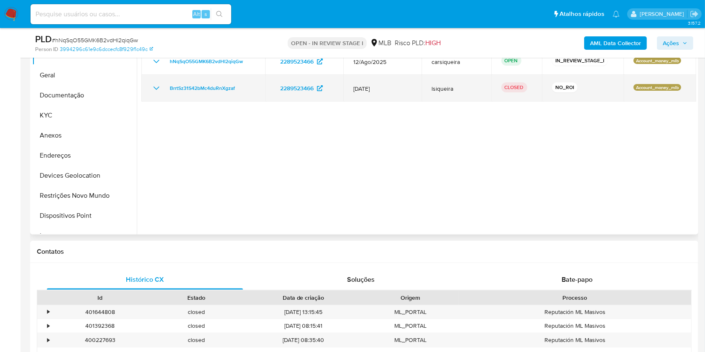
click at [157, 88] on icon "Mostrar/Ocultar" at bounding box center [156, 88] width 10 height 10
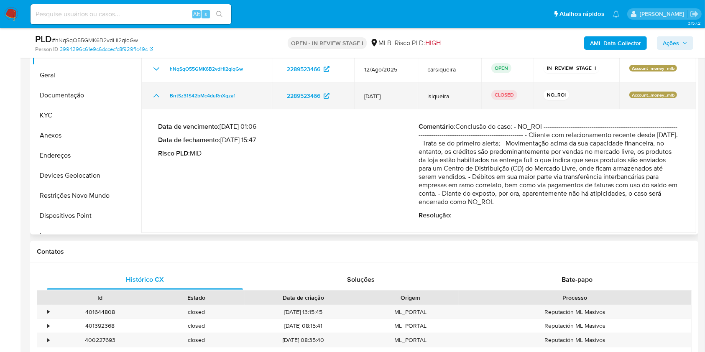
click at [157, 88] on td "BrrtSz31S42bMc4duRnXgzaf" at bounding box center [206, 95] width 130 height 27
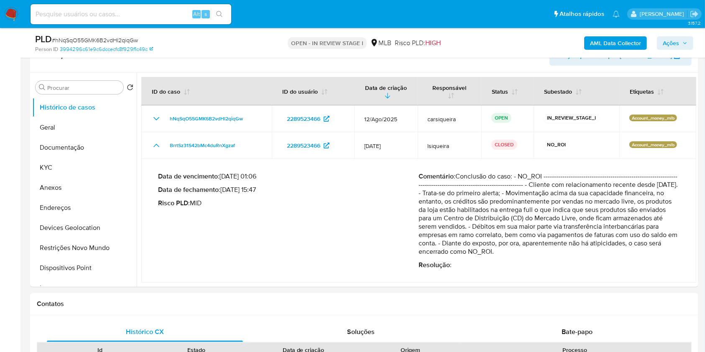
scroll to position [137, 0]
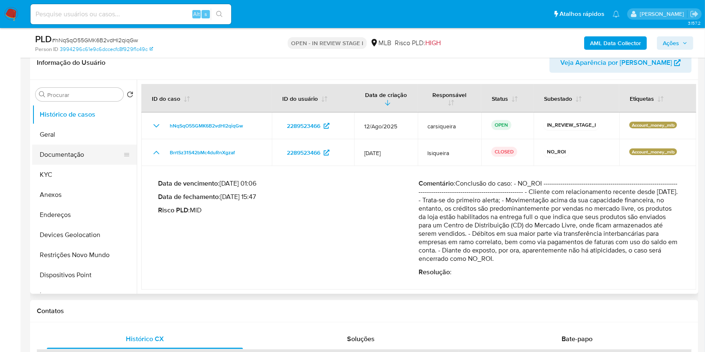
click at [67, 155] on button "Documentação" at bounding box center [81, 155] width 98 height 20
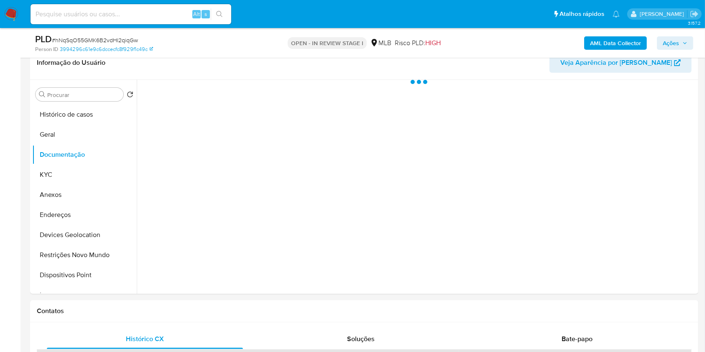
scroll to position [0, 0]
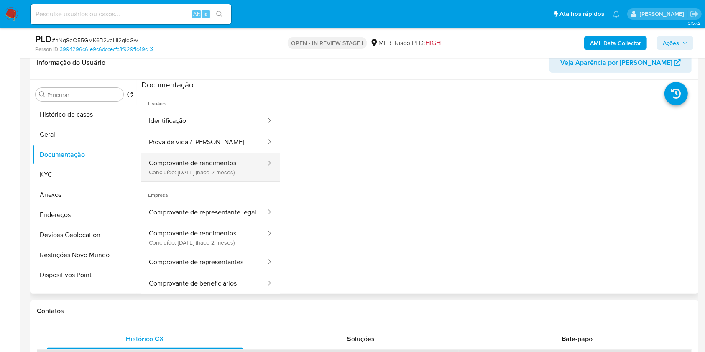
click at [197, 166] on button "Comprovante de rendimentos Concluído: 16/07/2025 (hace 2 meses)" at bounding box center [203, 167] width 125 height 28
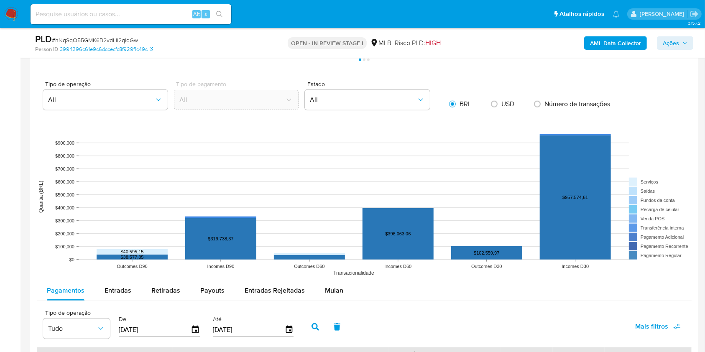
scroll to position [779, 0]
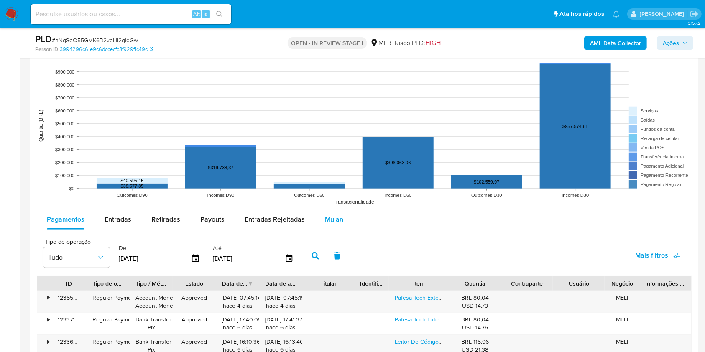
click at [331, 219] on span "Mulan" at bounding box center [334, 220] width 18 height 10
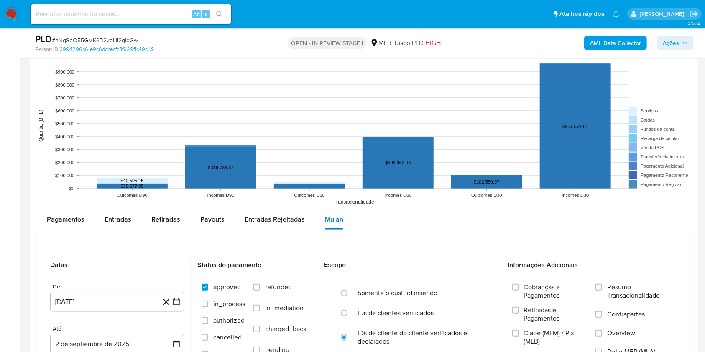
click at [331, 226] on div "Mulan" at bounding box center [334, 219] width 18 height 20
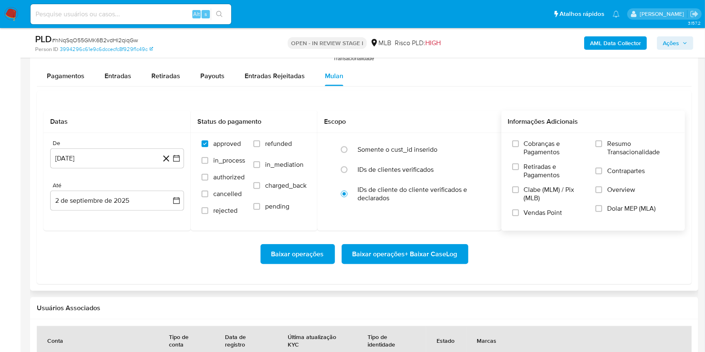
scroll to position [947, 0]
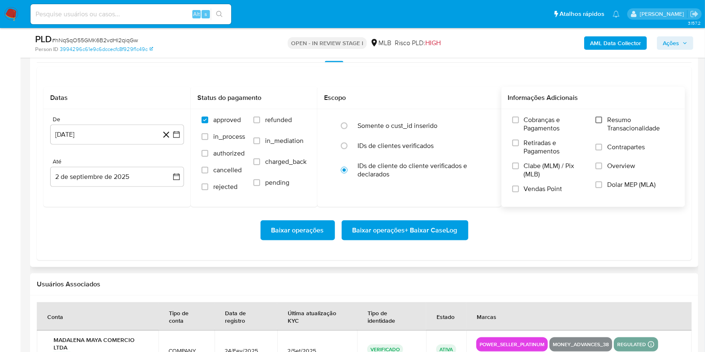
click at [600, 120] on input "Resumo Transacionalidade" at bounding box center [598, 120] width 7 height 7
click at [513, 189] on input "Vendas Point" at bounding box center [515, 189] width 7 height 7
click at [179, 128] on button "2 [PERSON_NAME] de 2024" at bounding box center [117, 135] width 134 height 20
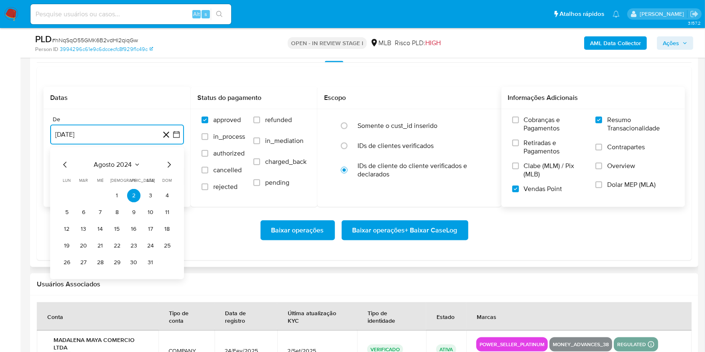
click at [168, 161] on icon "Mes siguiente" at bounding box center [169, 165] width 10 height 10
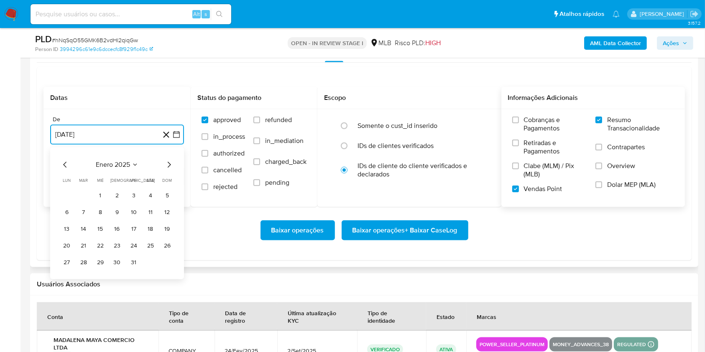
click at [168, 161] on icon "Mes siguiente" at bounding box center [169, 165] width 10 height 10
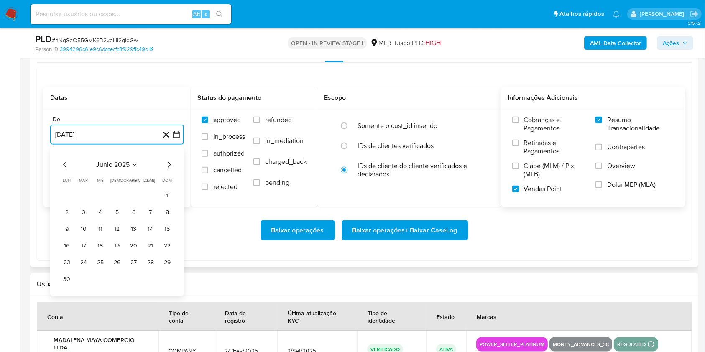
click at [168, 161] on icon "Mes siguiente" at bounding box center [169, 165] width 10 height 10
click at [79, 194] on button "1" at bounding box center [83, 195] width 13 height 13
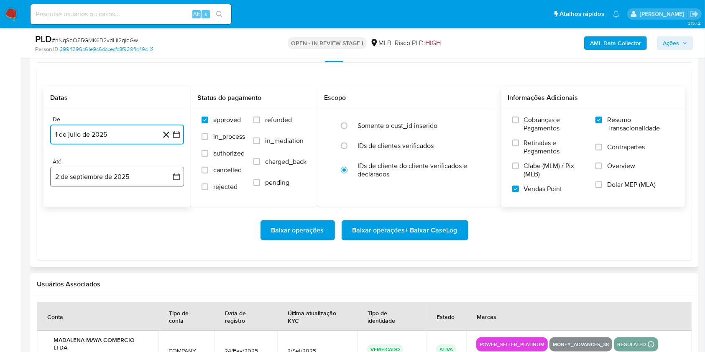
click at [84, 176] on button "2 de septiembre de 2025" at bounding box center [117, 177] width 134 height 20
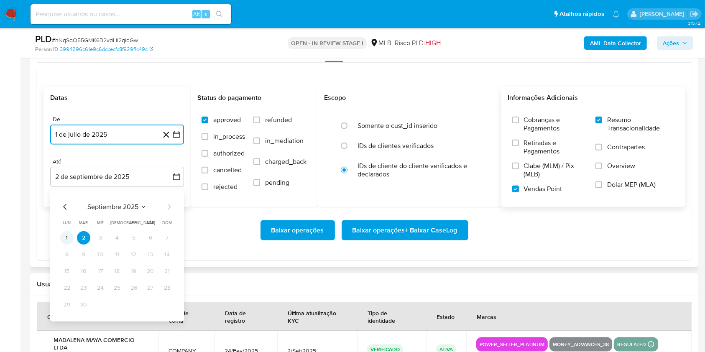
click at [69, 239] on button "1" at bounding box center [66, 237] width 13 height 13
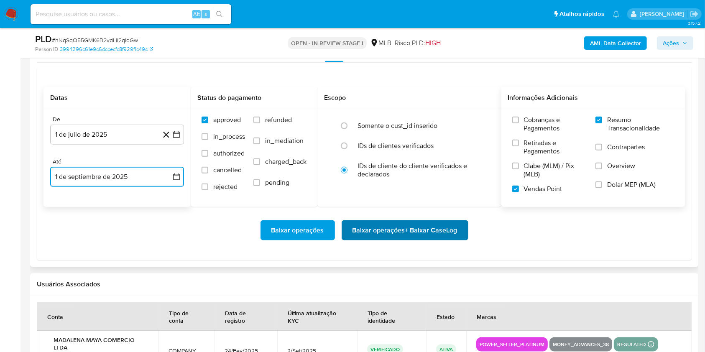
click at [437, 227] on span "Baixar operações + Baixar CaseLog" at bounding box center [404, 230] width 105 height 18
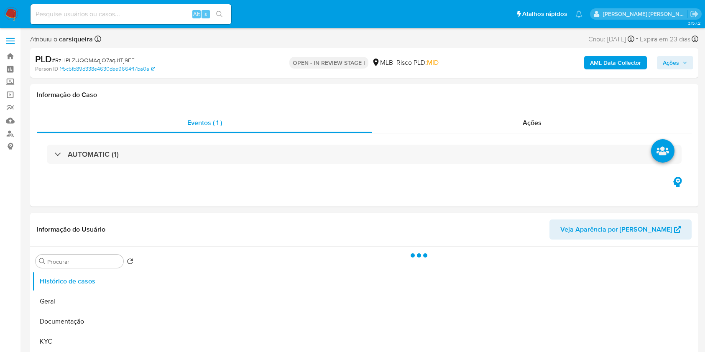
select select "10"
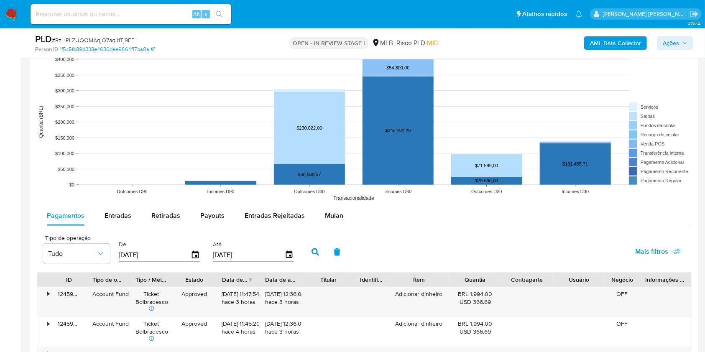
scroll to position [916, 0]
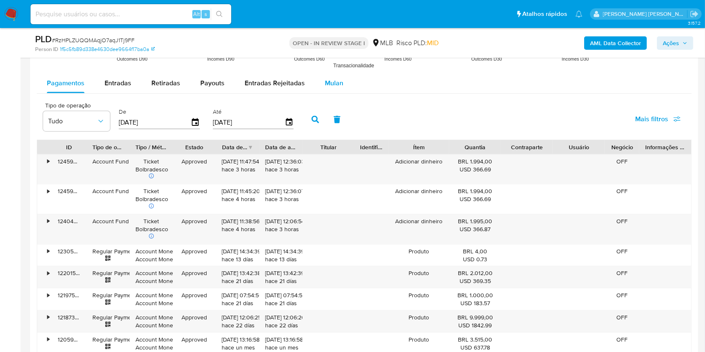
click at [328, 82] on span "Mulan" at bounding box center [334, 83] width 18 height 10
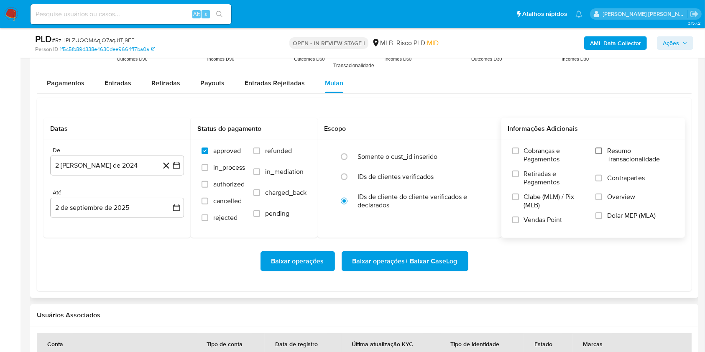
click at [600, 149] on input "Resumo Transacionalidade" at bounding box center [598, 151] width 7 height 7
click at [516, 220] on input "Vendas Point" at bounding box center [515, 220] width 7 height 7
drag, startPoint x: 176, startPoint y: 164, endPoint x: 173, endPoint y: 172, distance: 9.2
click at [176, 163] on icon "button" at bounding box center [176, 165] width 8 height 8
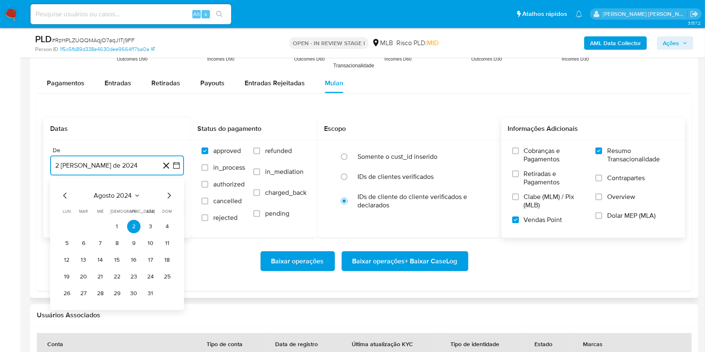
click at [167, 199] on icon "Mes siguiente" at bounding box center [169, 196] width 10 height 10
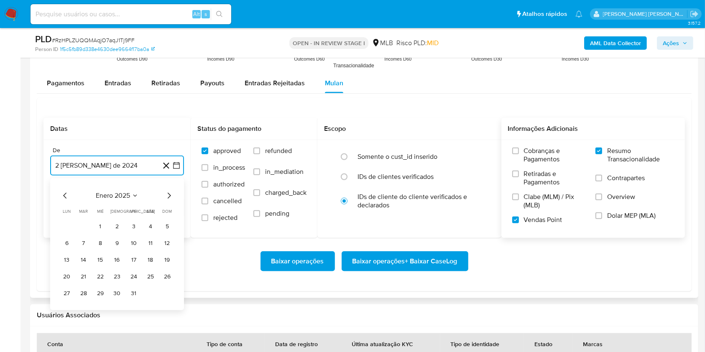
click at [167, 199] on icon "Mes siguiente" at bounding box center [169, 196] width 10 height 10
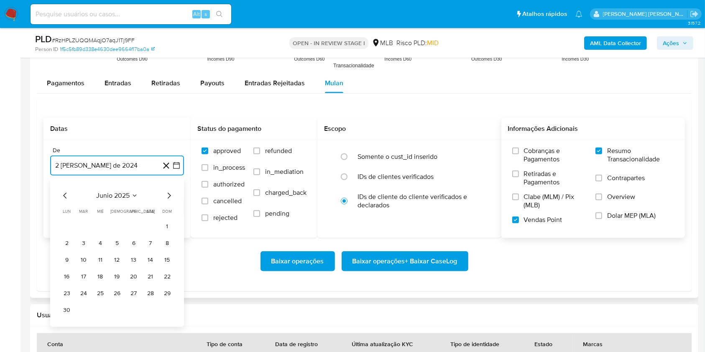
click at [167, 199] on icon "Mes siguiente" at bounding box center [169, 196] width 10 height 10
click at [80, 230] on button "1" at bounding box center [83, 226] width 13 height 13
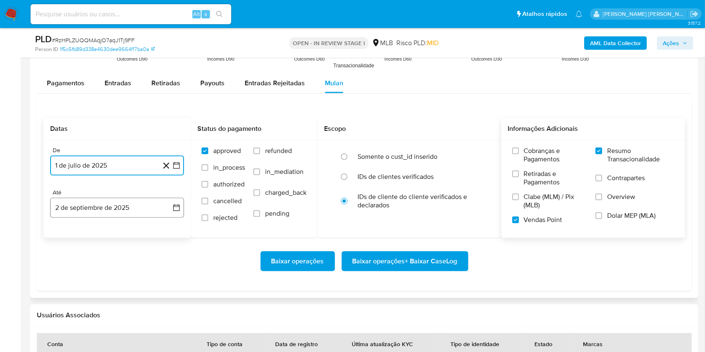
click at [89, 206] on button "2 de septiembre de 2025" at bounding box center [117, 208] width 134 height 20
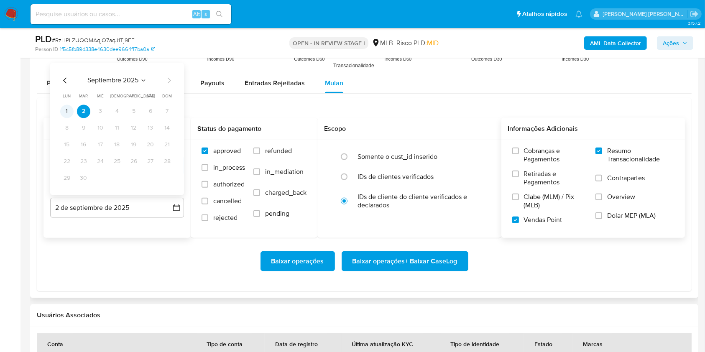
click at [72, 109] on button "1" at bounding box center [66, 111] width 13 height 13
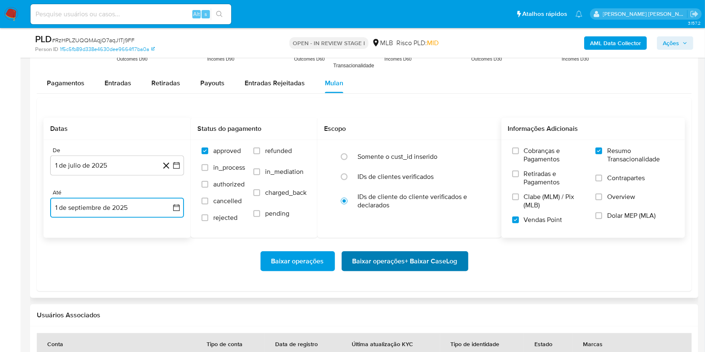
click at [371, 265] on span "Baixar operações + Baixar CaseLog" at bounding box center [404, 261] width 105 height 18
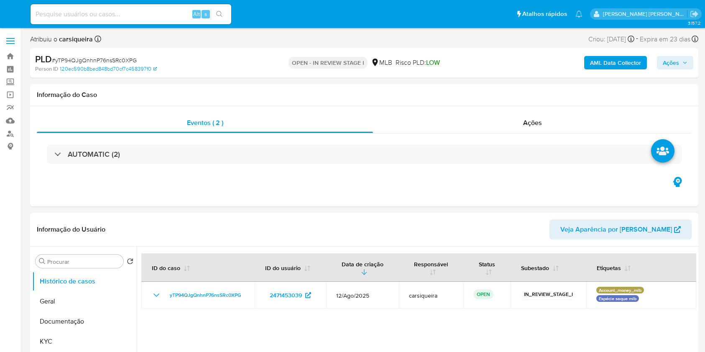
select select "10"
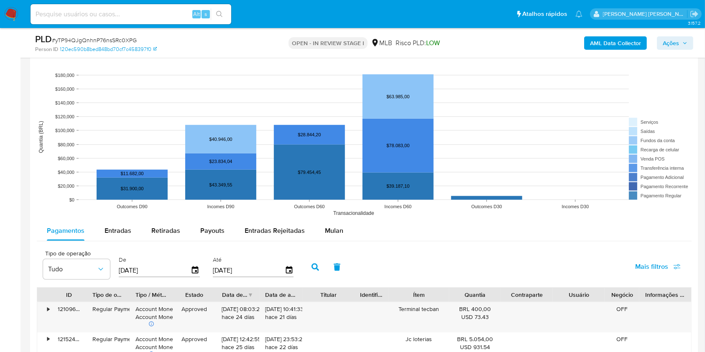
scroll to position [802, 0]
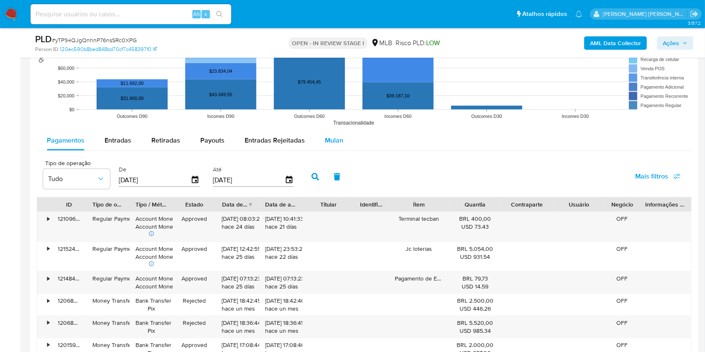
click at [325, 142] on span "Mulan" at bounding box center [334, 140] width 18 height 10
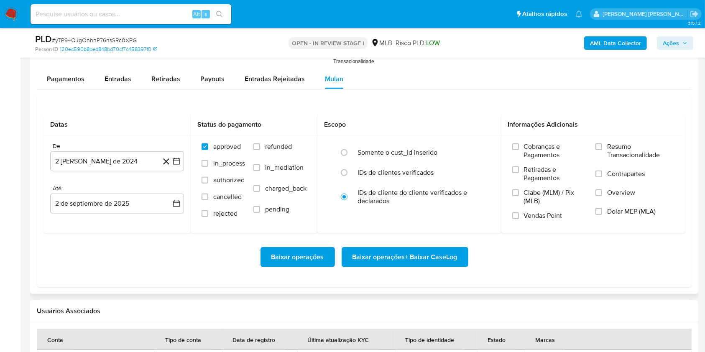
scroll to position [913, 0]
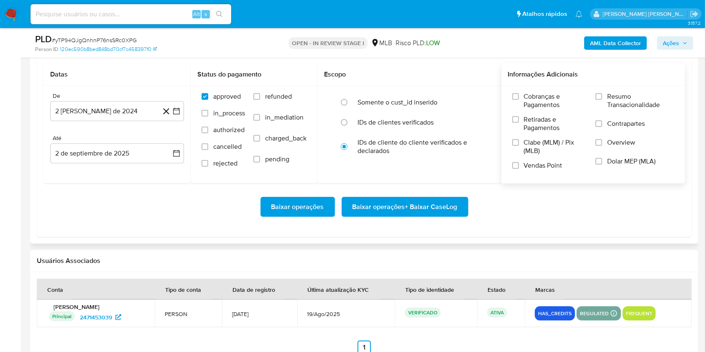
click at [602, 91] on div "Cobranças e Pagamentos Retiradas e Pagamentos Clabe (MLM) / Pix (MLB) Vendas Po…" at bounding box center [593, 134] width 184 height 97
click at [600, 96] on input "Resumo Transacionalidade" at bounding box center [598, 96] width 7 height 7
click at [516, 163] on input "Vendas Point" at bounding box center [515, 165] width 7 height 7
click at [179, 110] on icon "button" at bounding box center [176, 111] width 7 height 7
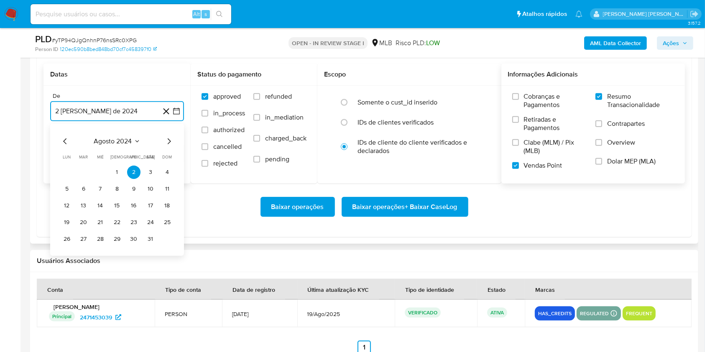
click at [169, 138] on icon "Mes siguiente" at bounding box center [169, 141] width 10 height 10
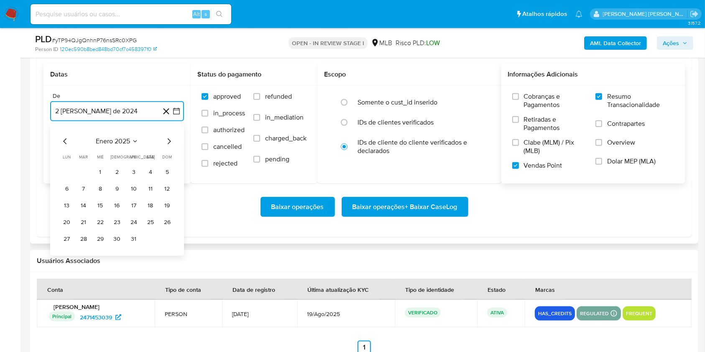
click at [169, 138] on icon "Mes siguiente" at bounding box center [169, 141] width 10 height 10
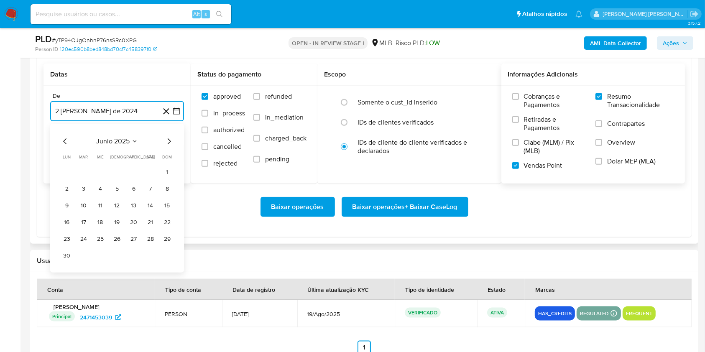
click at [169, 138] on icon "Mes siguiente" at bounding box center [169, 141] width 10 height 10
click at [83, 169] on button "1" at bounding box center [83, 172] width 13 height 13
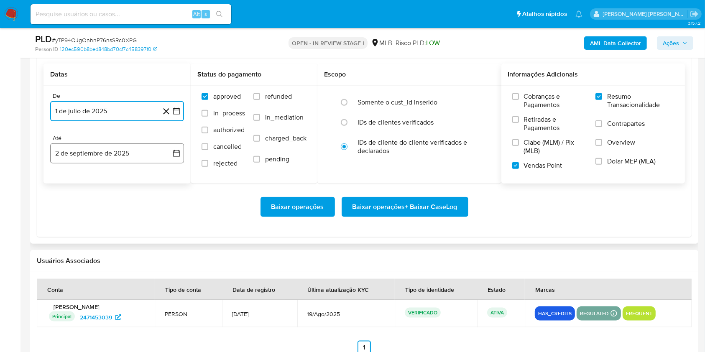
click at [84, 152] on button "2 de septiembre de 2025" at bounding box center [117, 153] width 134 height 20
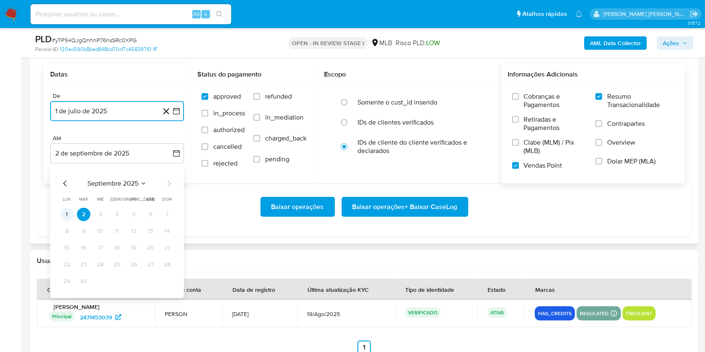
click at [66, 211] on button "1" at bounding box center [66, 214] width 13 height 13
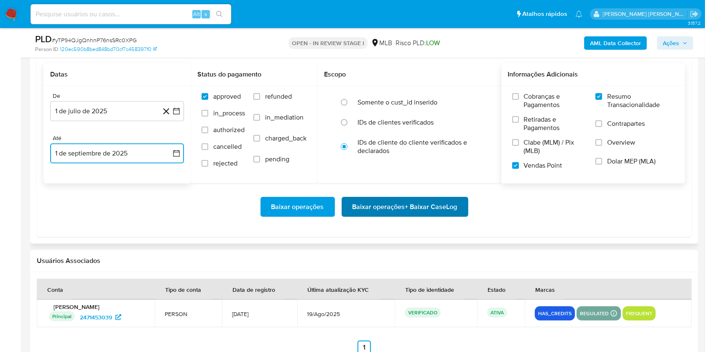
click at [395, 202] on span "Baixar operações + Baixar CaseLog" at bounding box center [404, 207] width 105 height 18
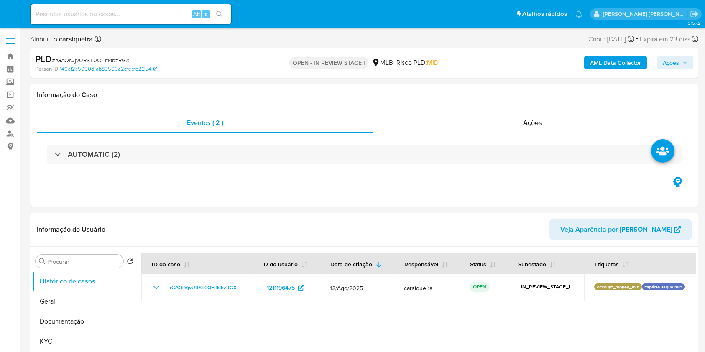
select select "10"
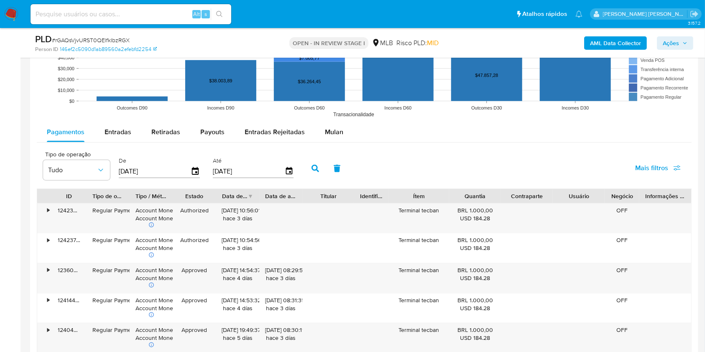
scroll to position [881, 0]
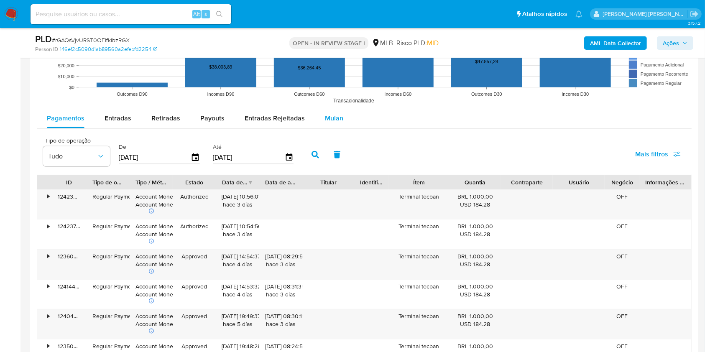
click at [334, 123] on div "Mulan" at bounding box center [334, 118] width 18 height 20
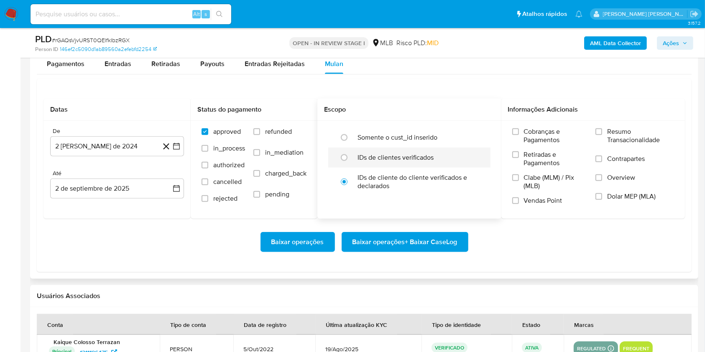
scroll to position [992, 0]
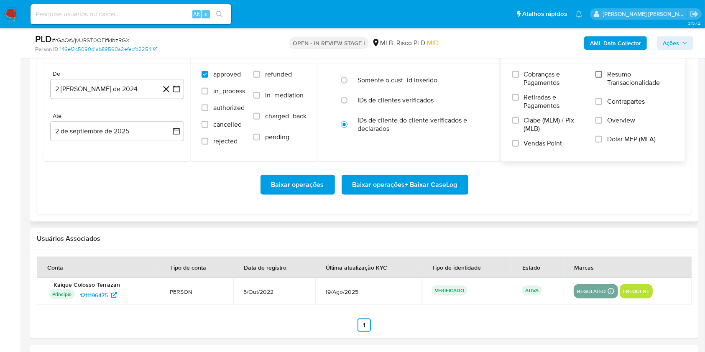
click at [600, 74] on input "Resumo Transacionalidade" at bounding box center [598, 74] width 7 height 7
click at [513, 143] on input "Vendas Point" at bounding box center [515, 143] width 7 height 7
click at [174, 84] on button "2 [PERSON_NAME] de 2024" at bounding box center [117, 89] width 134 height 20
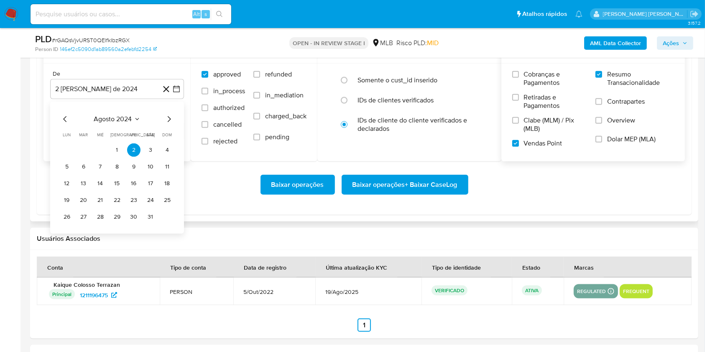
click at [166, 111] on div "agosto 2024 agosto 2024 lun lunes mar martes mié miércoles jue jueves vie viern…" at bounding box center [117, 168] width 134 height 132
click at [168, 117] on icon "Mes siguiente" at bounding box center [169, 119] width 3 height 6
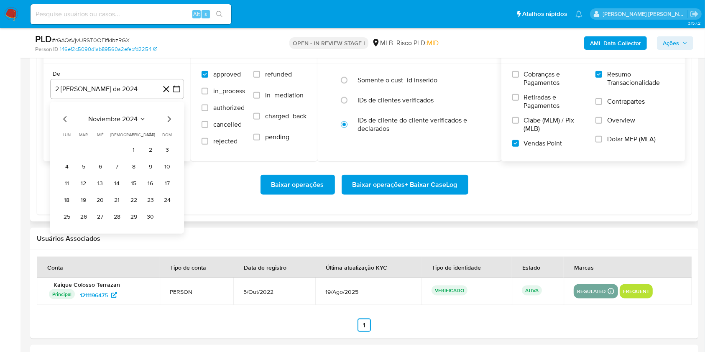
click at [168, 117] on icon "Mes siguiente" at bounding box center [169, 119] width 3 height 6
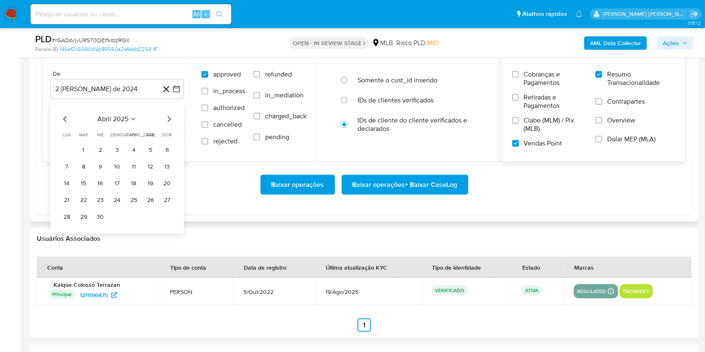
click at [168, 117] on icon "Mes siguiente" at bounding box center [169, 119] width 3 height 6
click at [84, 148] on button "1" at bounding box center [83, 149] width 13 height 13
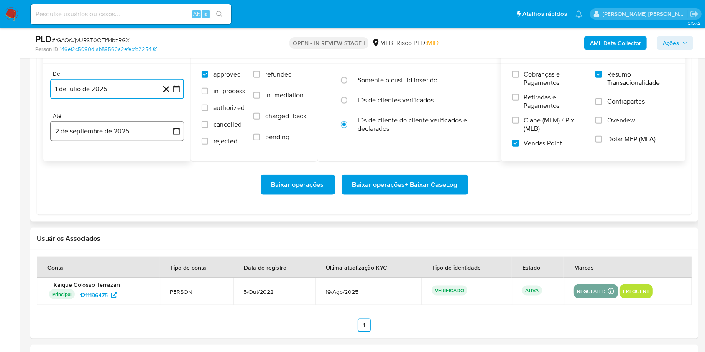
click at [89, 129] on button "2 de septiembre de 2025" at bounding box center [117, 131] width 134 height 20
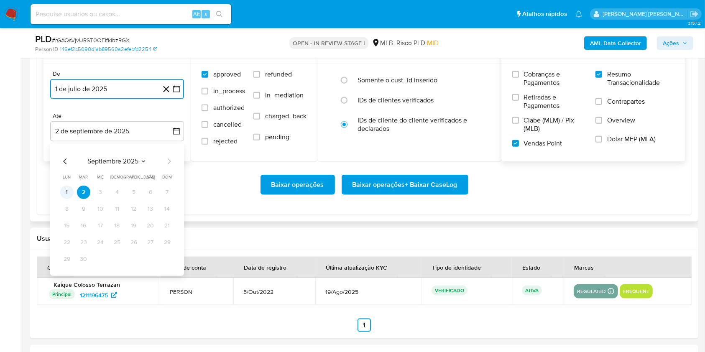
click at [65, 187] on button "1" at bounding box center [66, 192] width 13 height 13
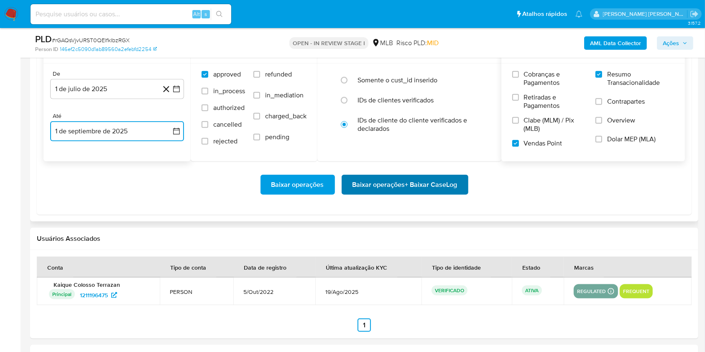
click at [426, 185] on span "Baixar operações + Baixar CaseLog" at bounding box center [404, 185] width 105 height 18
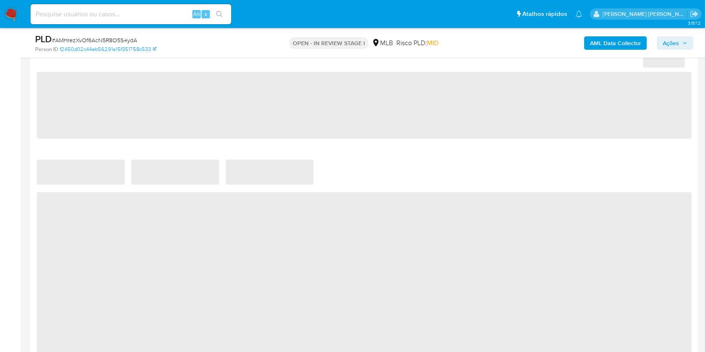
select select "10"
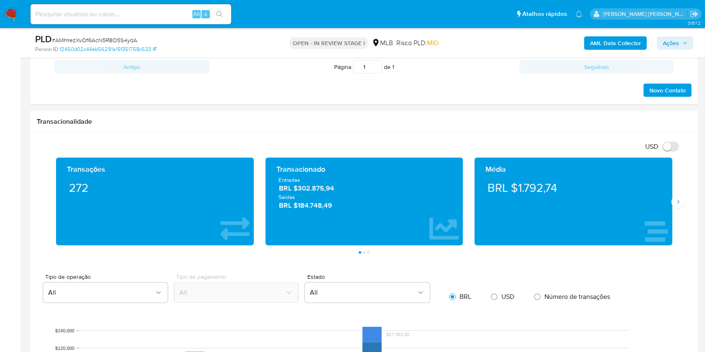
scroll to position [472, 0]
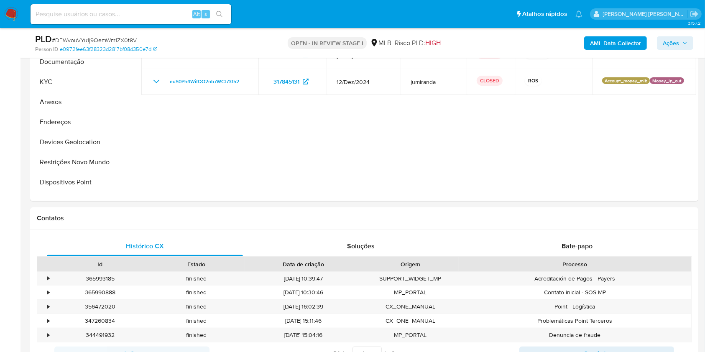
select select "10"
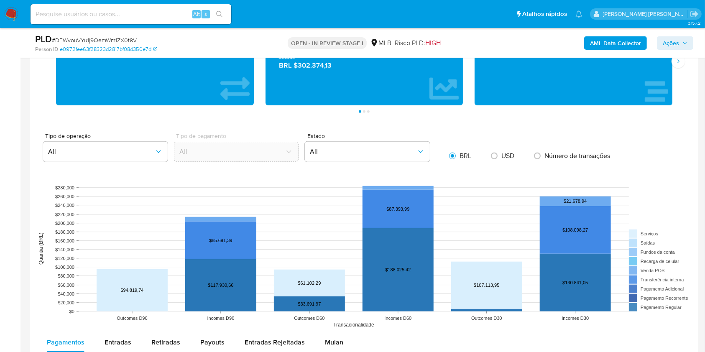
scroll to position [806, 0]
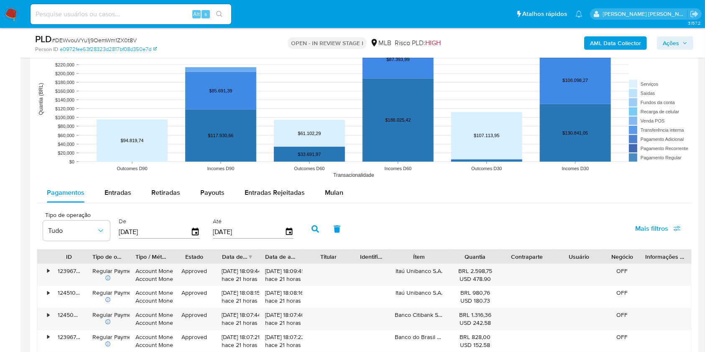
click at [332, 196] on span "Mulan" at bounding box center [334, 193] width 18 height 10
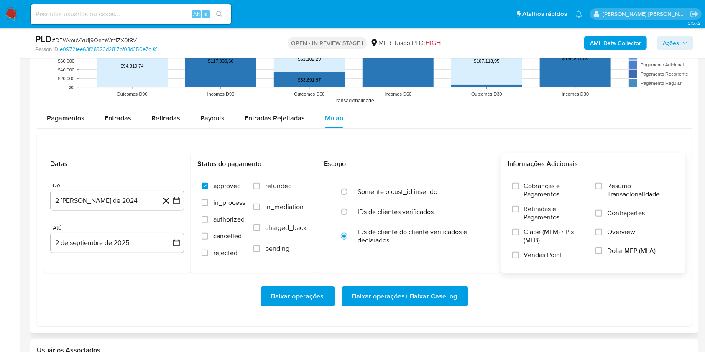
scroll to position [917, 0]
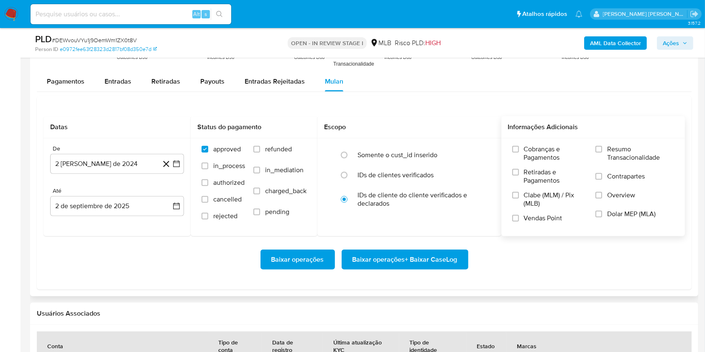
click at [603, 150] on label "Resumo Transacionalidade" at bounding box center [634, 158] width 79 height 27
click at [602, 150] on input "Resumo Transacionalidade" at bounding box center [598, 149] width 7 height 7
click at [517, 220] on input "Vendas Point" at bounding box center [515, 218] width 7 height 7
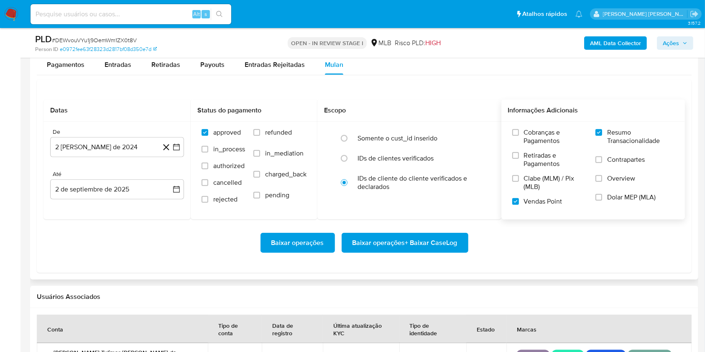
scroll to position [954, 0]
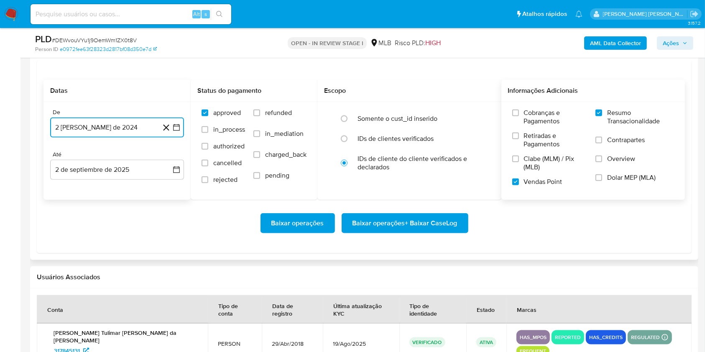
click at [177, 128] on icon "button" at bounding box center [176, 127] width 8 height 8
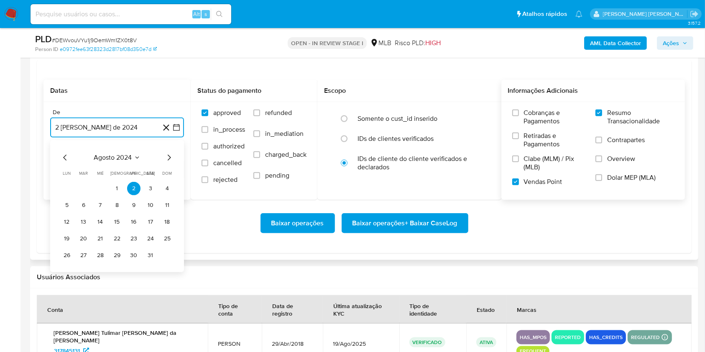
click at [171, 157] on icon "Mes siguiente" at bounding box center [169, 158] width 3 height 6
click at [171, 157] on icon "Mes siguiente" at bounding box center [169, 158] width 10 height 10
click at [171, 157] on icon "Mes siguiente" at bounding box center [169, 158] width 3 height 6
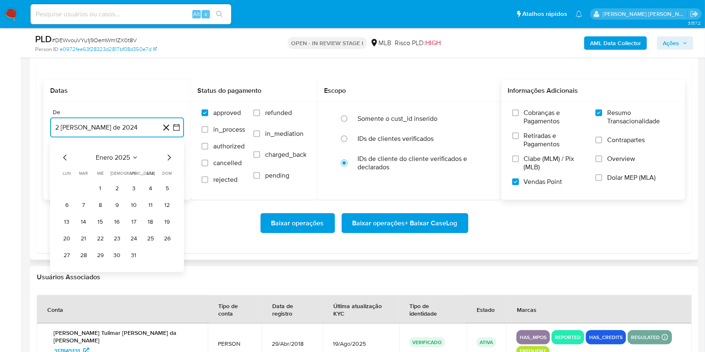
click at [171, 157] on icon "Mes siguiente" at bounding box center [169, 158] width 10 height 10
click at [171, 157] on icon "Mes siguiente" at bounding box center [169, 158] width 3 height 6
click at [171, 157] on icon "Mes siguiente" at bounding box center [169, 158] width 10 height 10
click at [171, 157] on icon "Mes siguiente" at bounding box center [169, 158] width 3 height 6
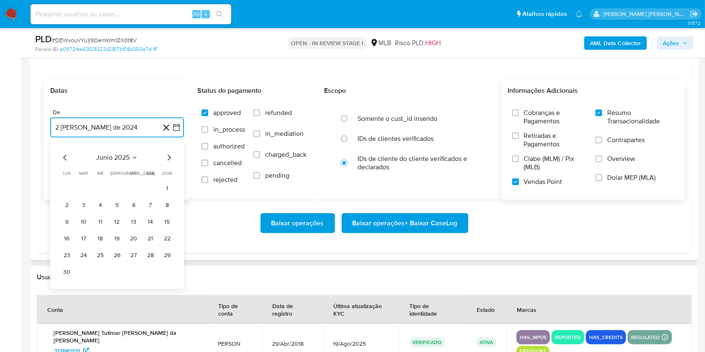
click at [171, 157] on icon "Mes siguiente" at bounding box center [169, 158] width 3 height 6
click at [82, 188] on button "1" at bounding box center [83, 188] width 13 height 13
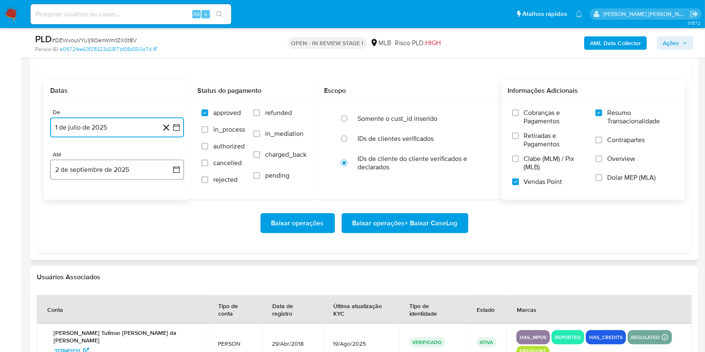
click at [90, 171] on button "2 de septiembre de 2025" at bounding box center [117, 170] width 134 height 20
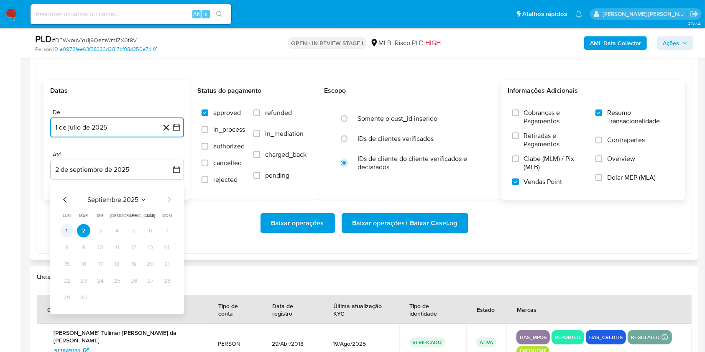
click at [66, 231] on button "1" at bounding box center [66, 230] width 13 height 13
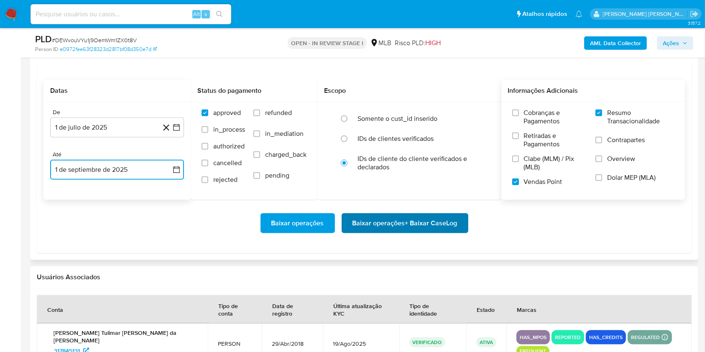
click at [452, 225] on span "Baixar operações + Baixar CaseLog" at bounding box center [404, 223] width 105 height 18
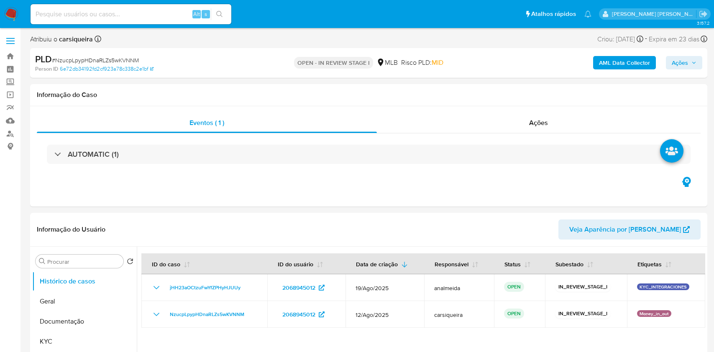
select select "10"
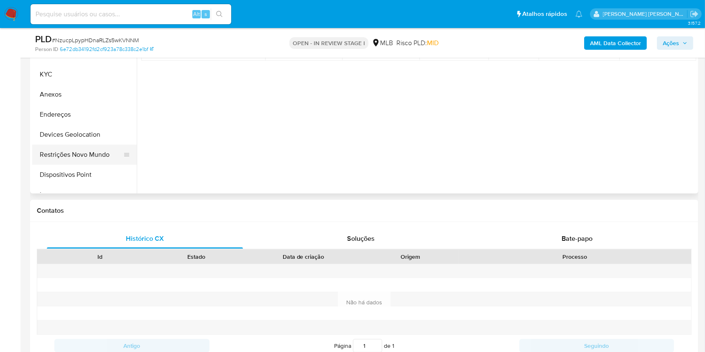
scroll to position [126, 0]
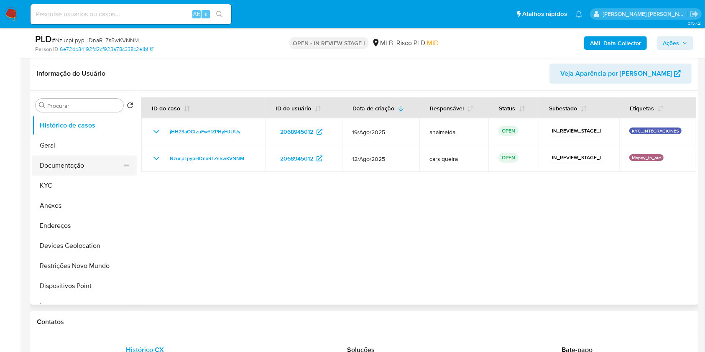
click at [74, 156] on button "Documentação" at bounding box center [81, 166] width 98 height 20
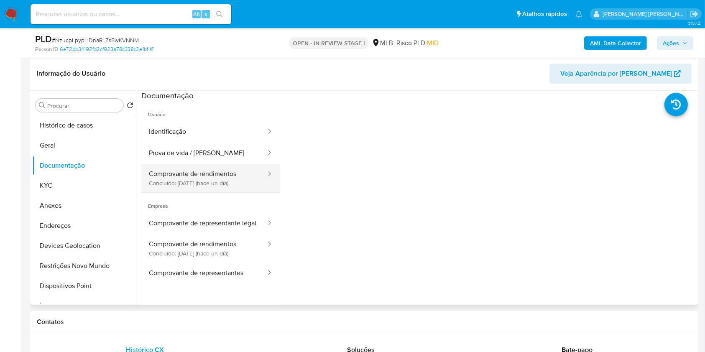
click at [212, 172] on button "Comprovante de rendimentos Concluído: [DATE] (hace un día)" at bounding box center [203, 178] width 125 height 28
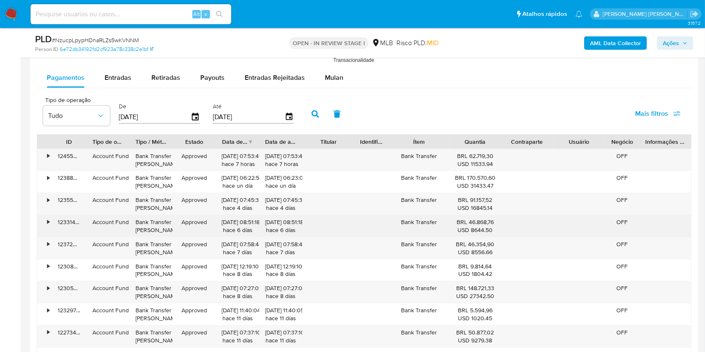
scroll to position [929, 0]
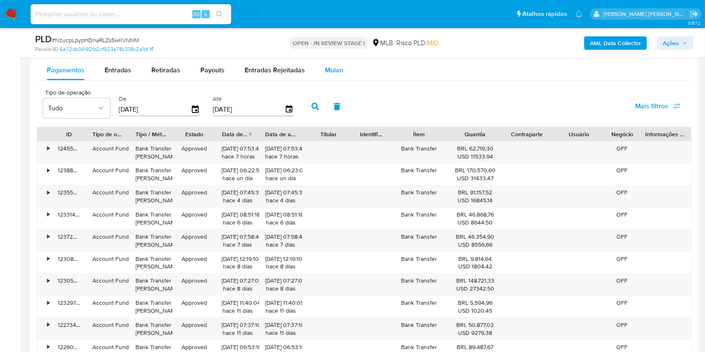
click at [330, 72] on span "Mulan" at bounding box center [334, 70] width 18 height 10
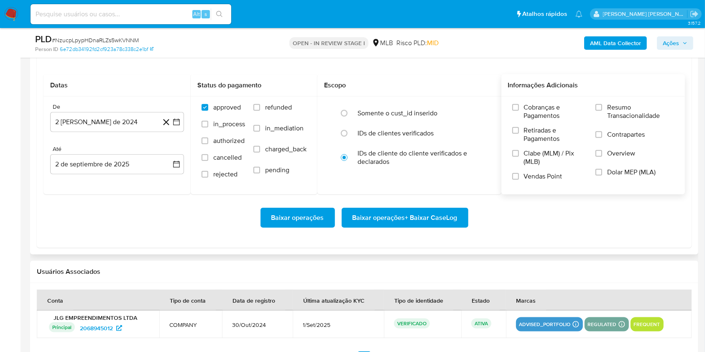
scroll to position [984, 0]
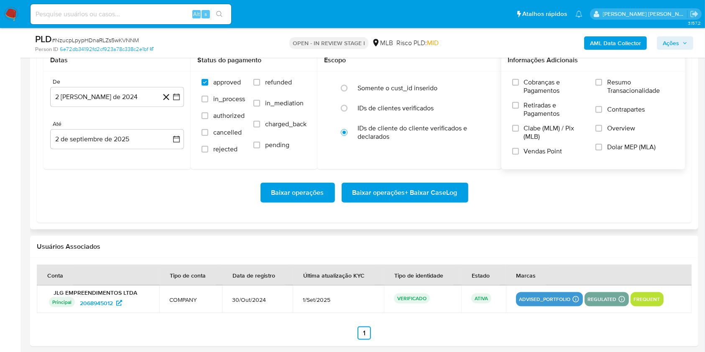
click at [600, 86] on label "Resumo Transacionalidade" at bounding box center [634, 91] width 79 height 27
click at [600, 86] on input "Resumo Transacionalidade" at bounding box center [598, 82] width 7 height 7
click at [517, 151] on input "Vendas Point" at bounding box center [515, 151] width 7 height 7
click at [179, 91] on button "2 de agosto de 2024" at bounding box center [117, 97] width 134 height 20
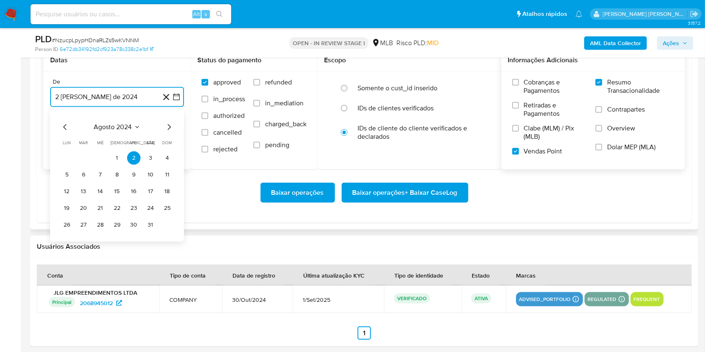
click at [167, 125] on icon "Mes siguiente" at bounding box center [169, 127] width 10 height 10
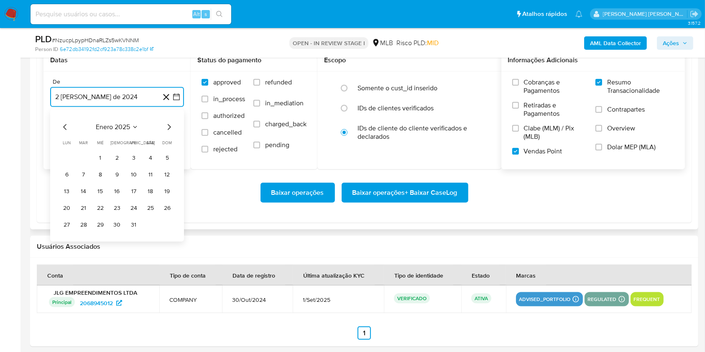
click at [167, 125] on icon "Mes siguiente" at bounding box center [169, 127] width 10 height 10
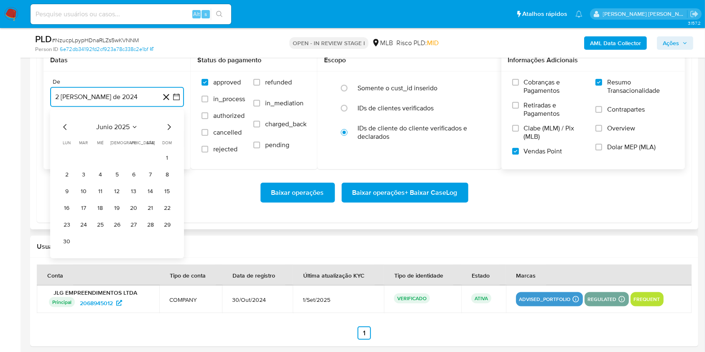
click at [167, 125] on icon "Mes siguiente" at bounding box center [169, 127] width 10 height 10
click at [80, 156] on button "1" at bounding box center [83, 157] width 13 height 13
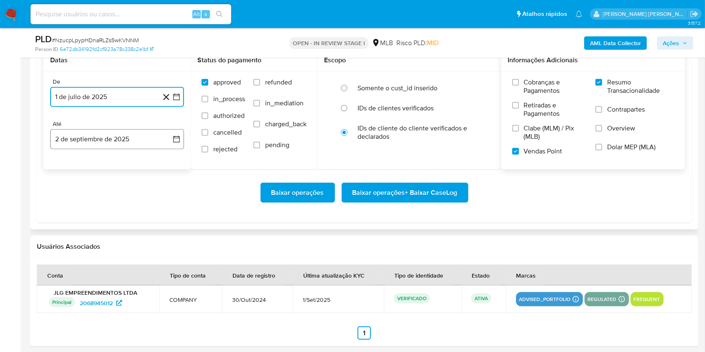
click at [86, 135] on button "2 de septiembre de 2025" at bounding box center [117, 139] width 134 height 20
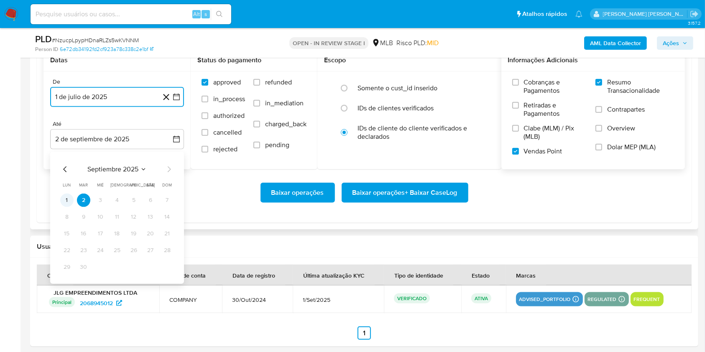
click at [68, 194] on button "1" at bounding box center [66, 200] width 13 height 13
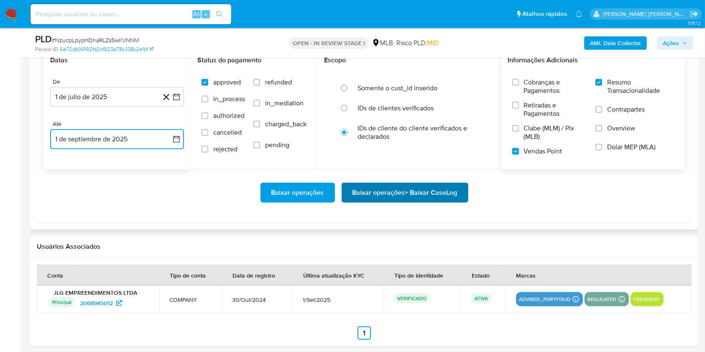
click at [389, 196] on span "Baixar operações + Baixar CaseLog" at bounding box center [404, 193] width 105 height 18
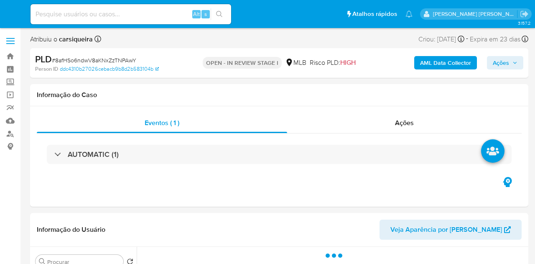
select select "10"
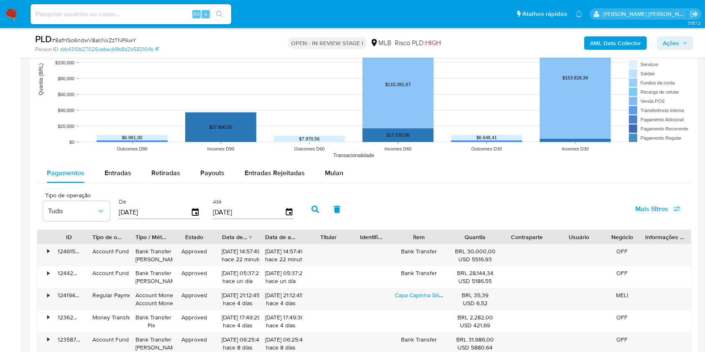
scroll to position [845, 0]
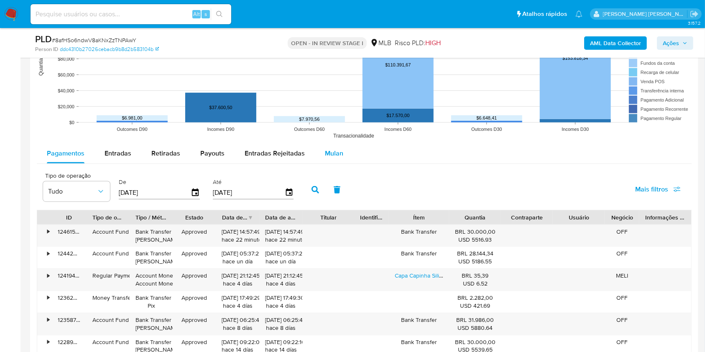
click at [328, 159] on div "Mulan" at bounding box center [334, 153] width 18 height 20
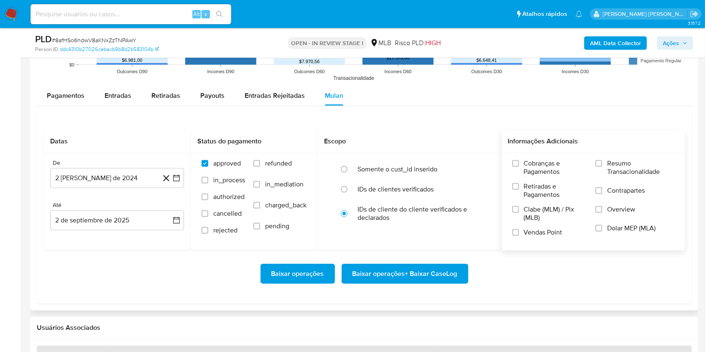
scroll to position [957, 0]
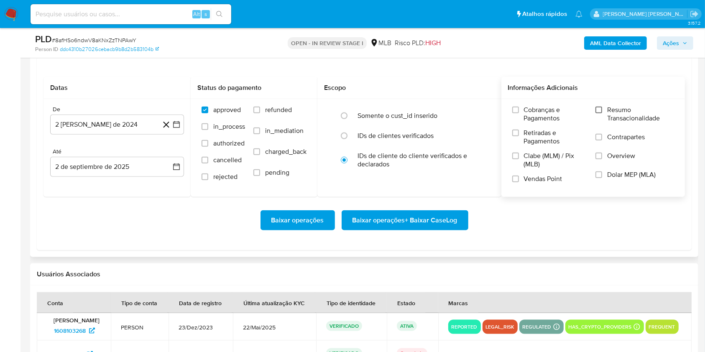
click at [535, 107] on input "Resumo Transacionalidade" at bounding box center [598, 110] width 7 height 7
click at [518, 181] on span at bounding box center [515, 179] width 7 height 7
click at [518, 181] on input "Vendas Point" at bounding box center [515, 179] width 7 height 7
click at [176, 119] on button "2 de agosto de 2024" at bounding box center [117, 125] width 134 height 20
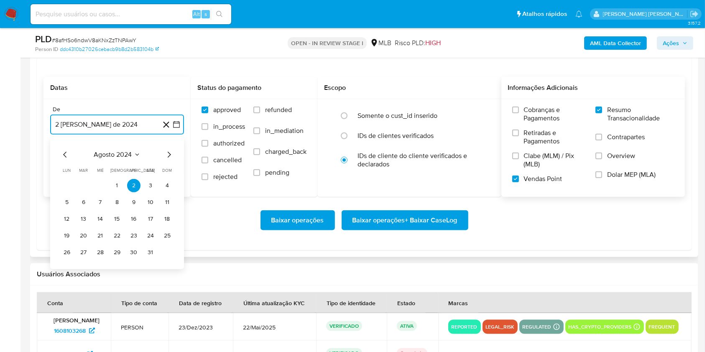
click at [167, 154] on icon "Mes siguiente" at bounding box center [169, 155] width 10 height 10
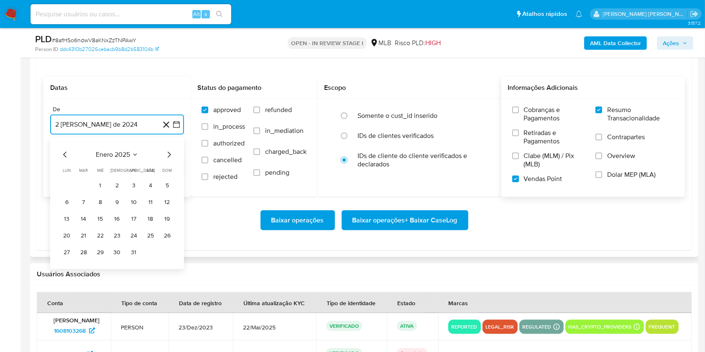
click at [167, 154] on icon "Mes siguiente" at bounding box center [169, 155] width 10 height 10
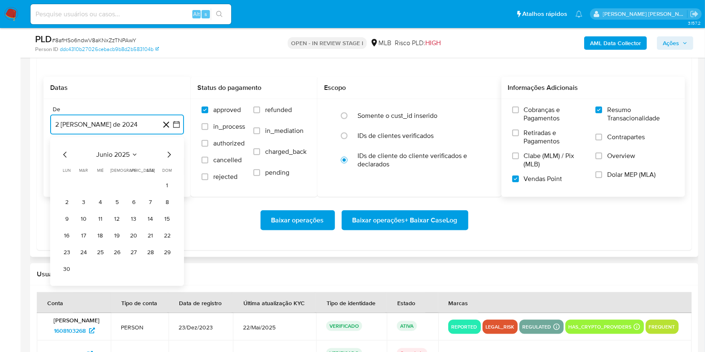
click at [167, 154] on icon "Mes siguiente" at bounding box center [169, 155] width 10 height 10
click at [80, 184] on button "1" at bounding box center [83, 185] width 13 height 13
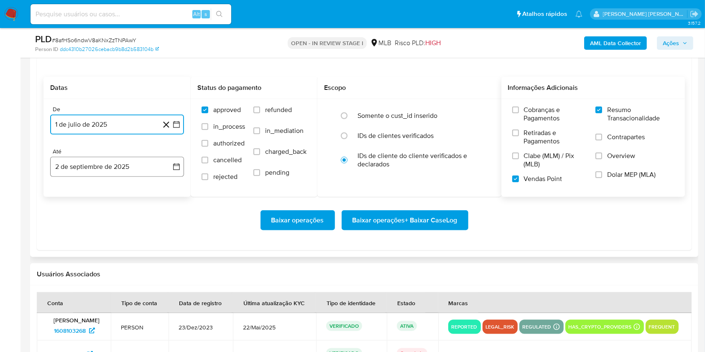
click at [81, 162] on button "2 de septiembre de 2025" at bounding box center [117, 167] width 134 height 20
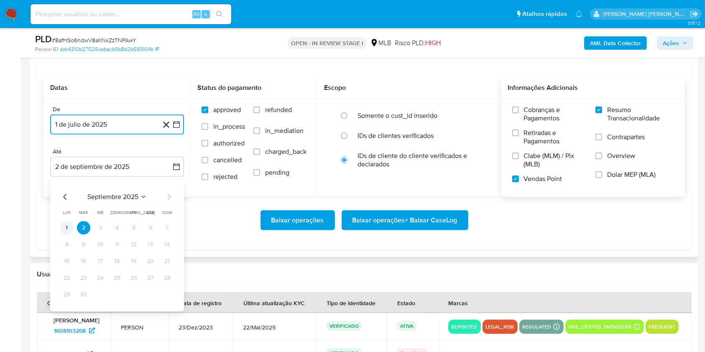
click at [65, 227] on button "1" at bounding box center [66, 227] width 13 height 13
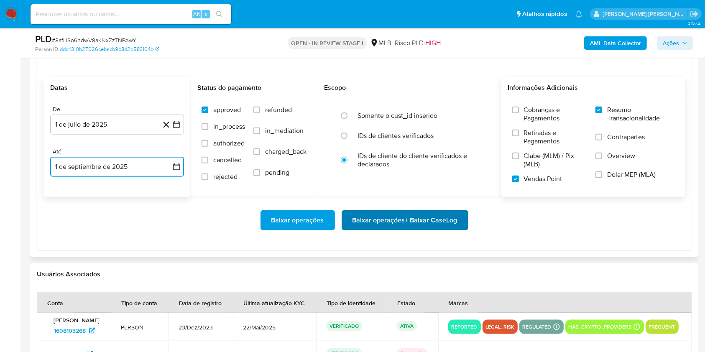
click at [440, 213] on span "Baixar operações + Baixar CaseLog" at bounding box center [404, 220] width 105 height 18
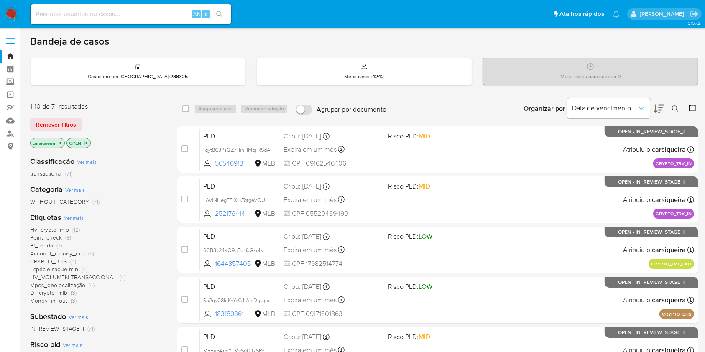
click at [57, 143] on icon "close-filter" at bounding box center [59, 142] width 5 height 5
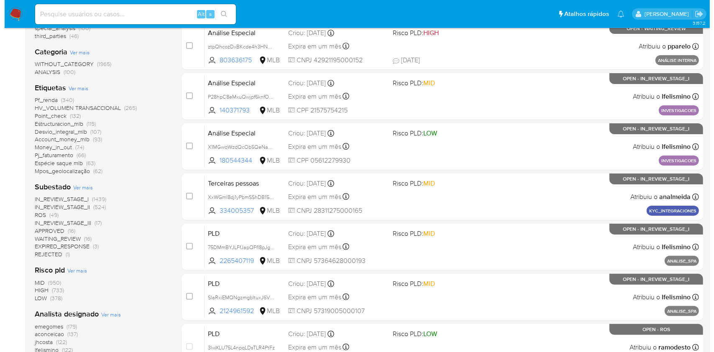
scroll to position [223, 0]
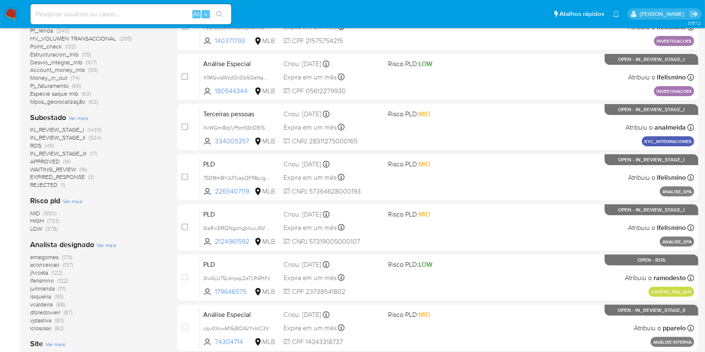
click at [103, 247] on span "Ver mais" at bounding box center [107, 245] width 20 height 8
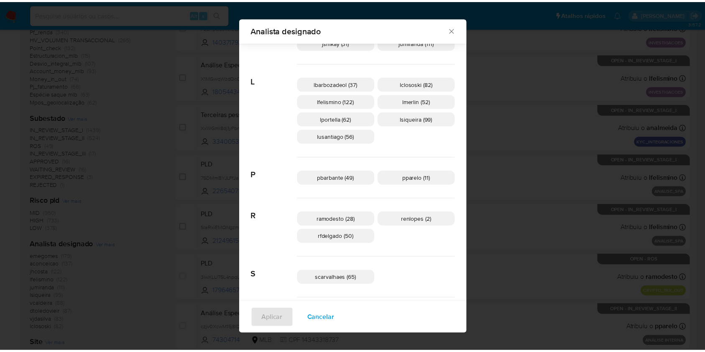
scroll to position [0, 0]
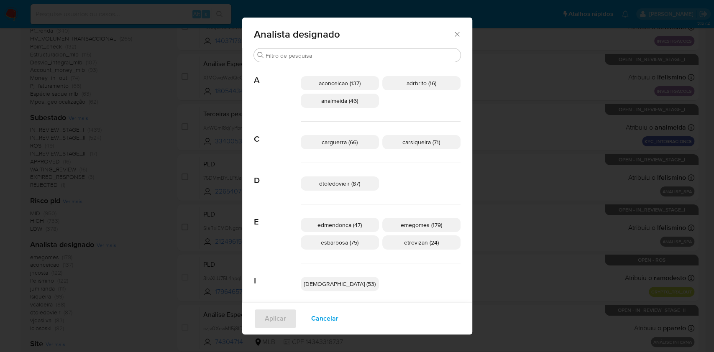
click at [453, 35] on icon "Fechar" at bounding box center [457, 34] width 8 height 8
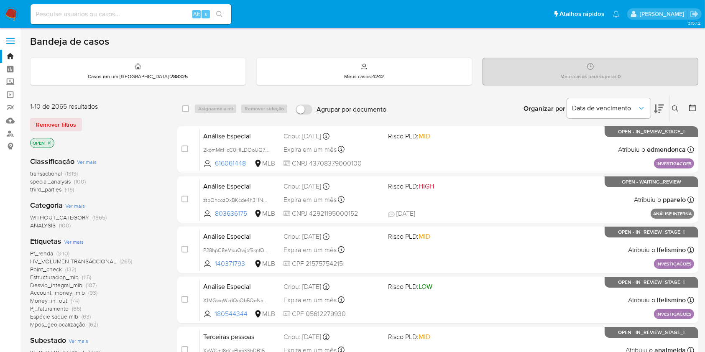
click at [16, 12] on img at bounding box center [11, 14] width 14 height 14
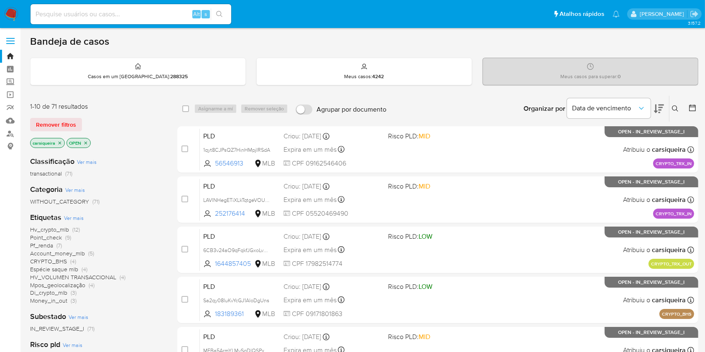
click at [77, 216] on span "Ver mais" at bounding box center [74, 218] width 20 height 8
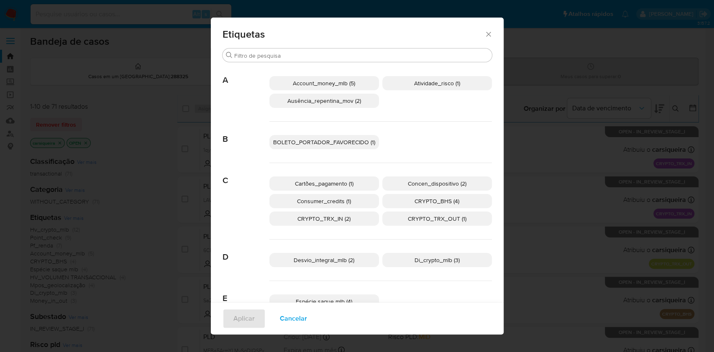
click at [333, 140] on span "BOLETO_PORTADOR_FAVORECIDO (1)" at bounding box center [324, 142] width 102 height 8
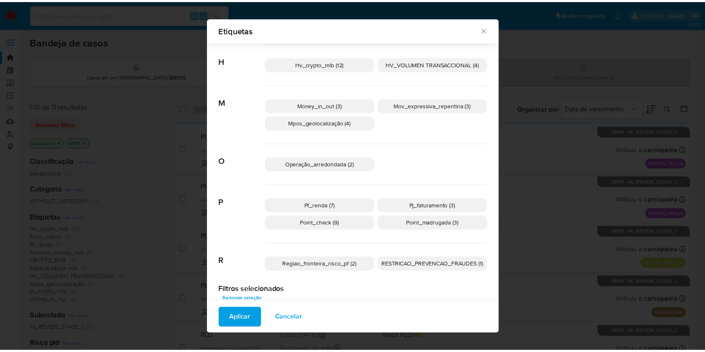
scroll to position [290, 0]
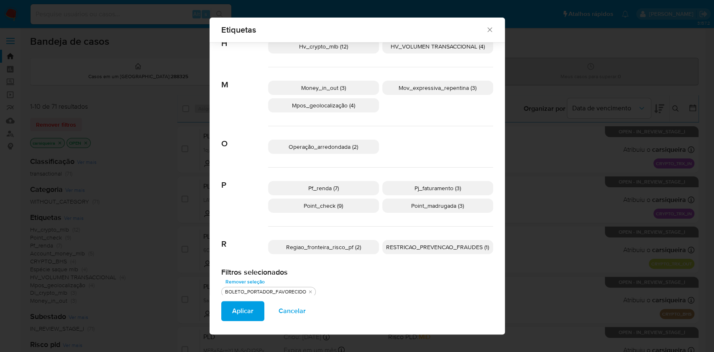
click at [452, 251] on p "RESTRICAO_PREVENCAO_FRAUDES (1)" at bounding box center [437, 247] width 111 height 14
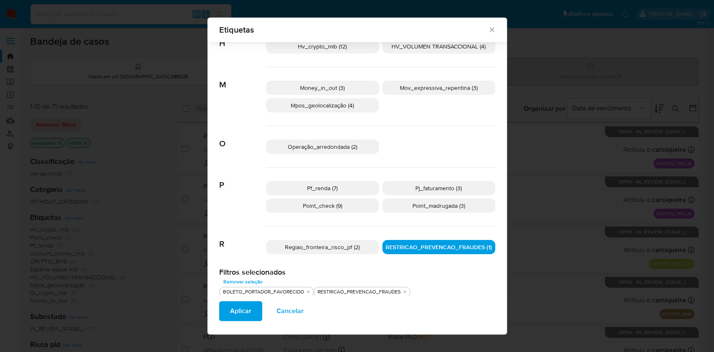
click at [230, 310] on span "Aplicar" at bounding box center [240, 311] width 21 height 18
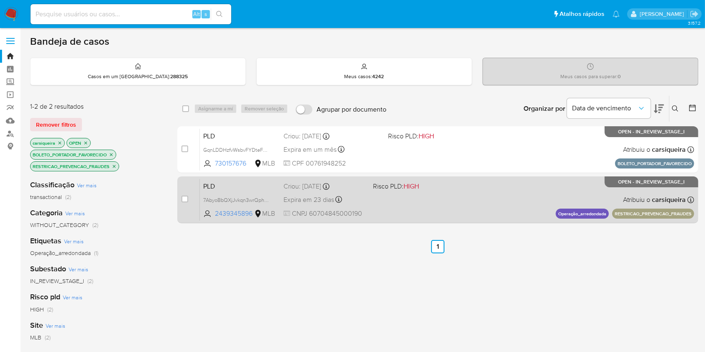
click at [473, 194] on div "PLD 7AbyoBbQXjJvkqn3wrQphywE 2439345896 MLB Risco PLD: HIGH Criou: 12/08/2025 C…" at bounding box center [447, 200] width 494 height 42
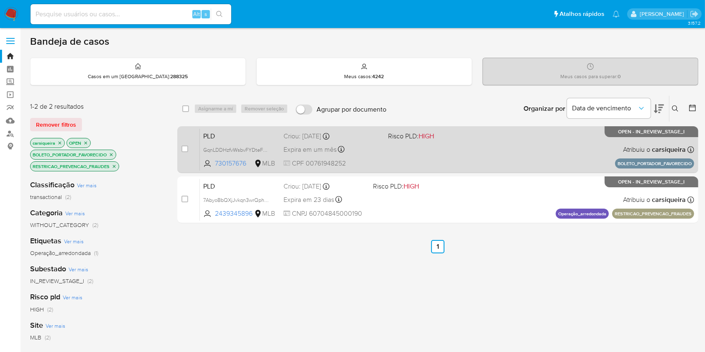
click at [522, 151] on div "PLD GqnLDDHzfvWsbvFYDteFZXhg 730157676 MLB Risco PLD: HIGH Criou: 14/08/2025 Cr…" at bounding box center [447, 149] width 494 height 42
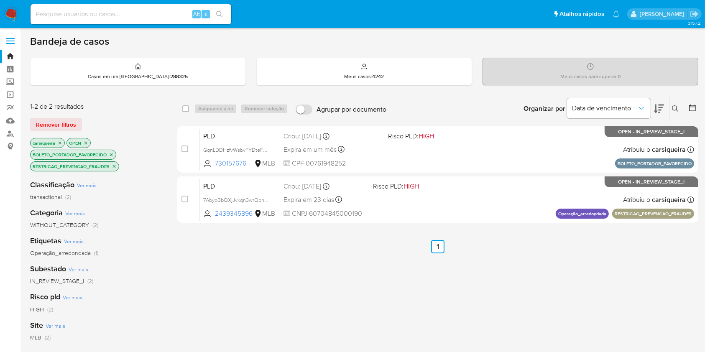
click at [10, 13] on img at bounding box center [11, 14] width 14 height 14
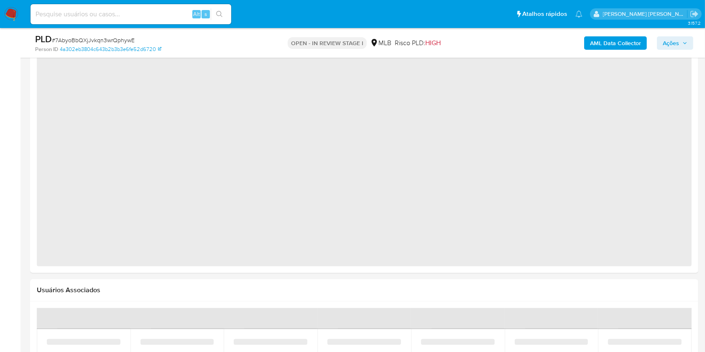
select select "10"
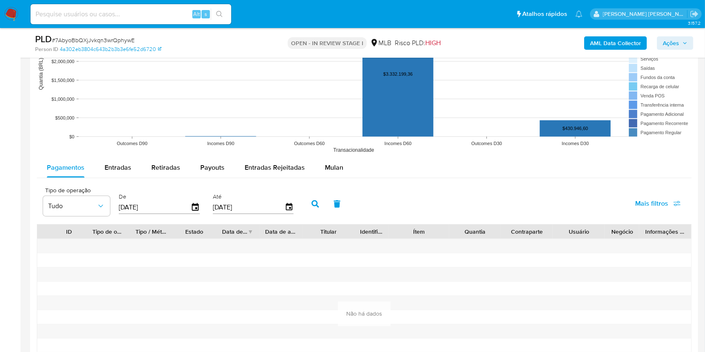
scroll to position [874, 0]
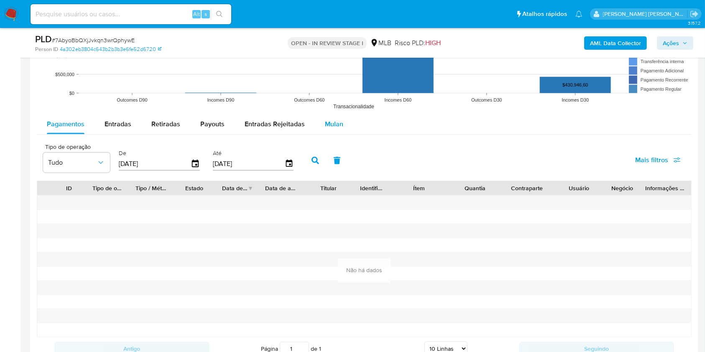
click at [341, 121] on button "Mulan" at bounding box center [334, 124] width 38 height 20
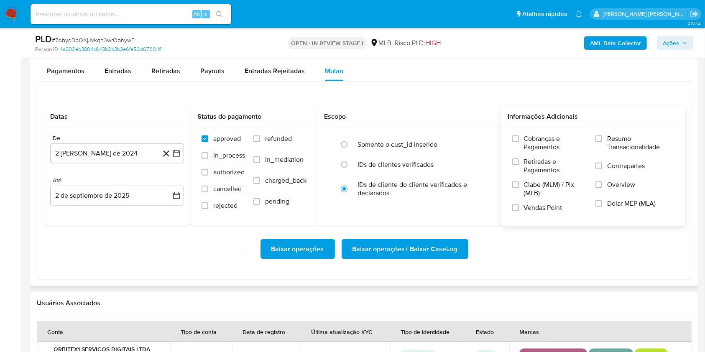
scroll to position [986, 0]
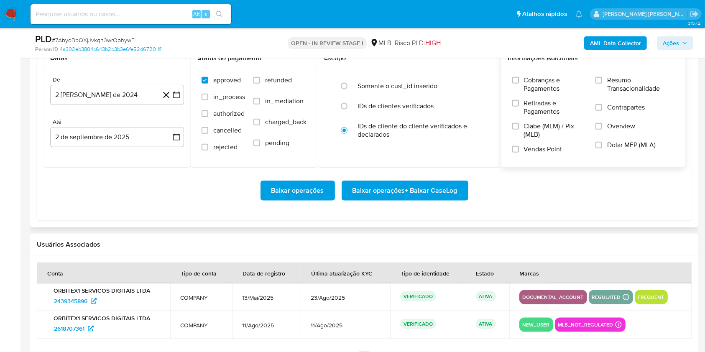
click at [594, 81] on div "Cobranças e Pagamentos Retiradas e Pagamentos Clabe (MLM) / Pix (MLB) Vendas Po…" at bounding box center [593, 118] width 171 height 84
click at [598, 82] on input "Resumo Transacionalidade" at bounding box center [598, 80] width 7 height 7
click at [511, 150] on div "Cobranças e Pagamentos Retiradas e Pagamentos Clabe (MLM) / Pix (MLB) Vendas Po…" at bounding box center [593, 118] width 171 height 84
click at [518, 149] on input "Vendas Point" at bounding box center [515, 149] width 7 height 7
click at [174, 92] on icon "button" at bounding box center [176, 95] width 7 height 7
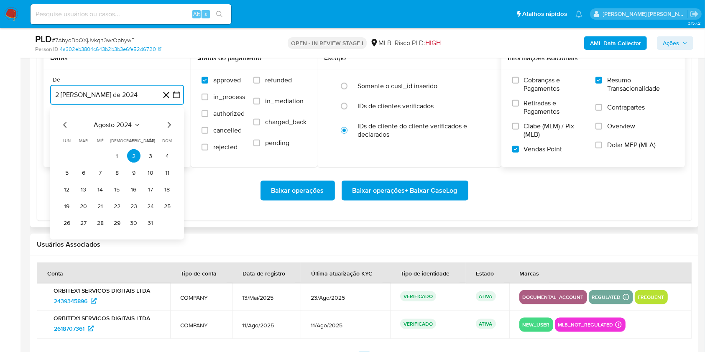
click at [169, 123] on icon "Mes siguiente" at bounding box center [169, 125] width 10 height 10
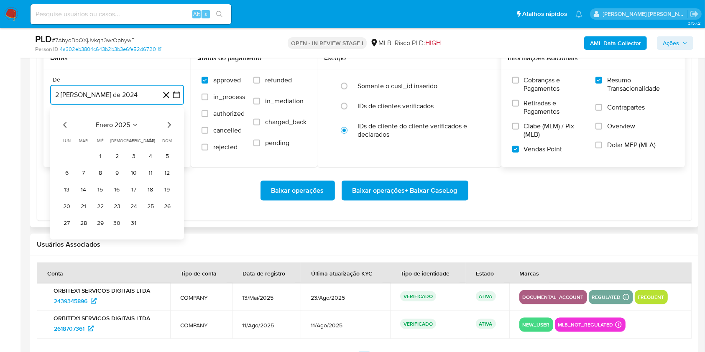
click at [169, 123] on icon "Mes siguiente" at bounding box center [169, 125] width 10 height 10
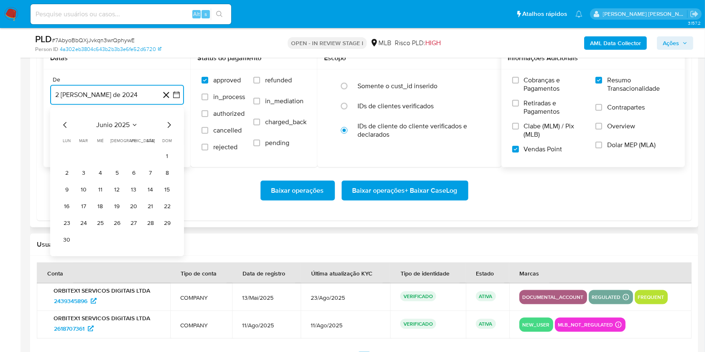
click at [169, 123] on icon "Mes siguiente" at bounding box center [169, 125] width 10 height 10
click at [84, 154] on button "1" at bounding box center [83, 156] width 13 height 13
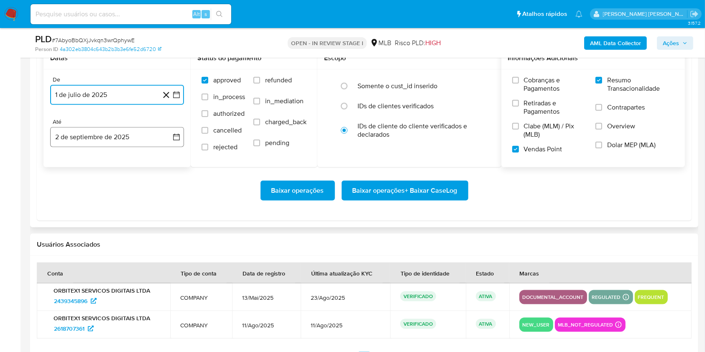
click at [86, 145] on button "2 de septiembre de 2025" at bounding box center [117, 137] width 134 height 20
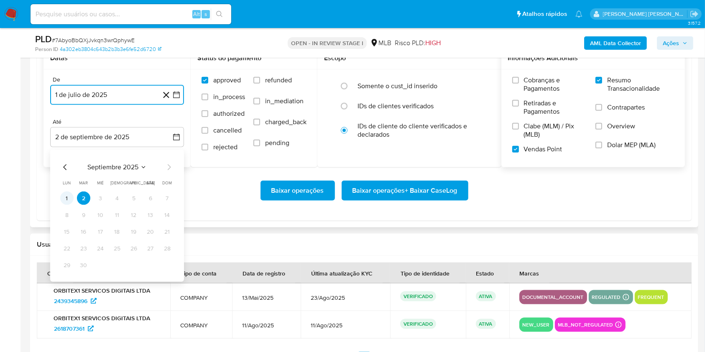
click at [67, 192] on button "1" at bounding box center [66, 198] width 13 height 13
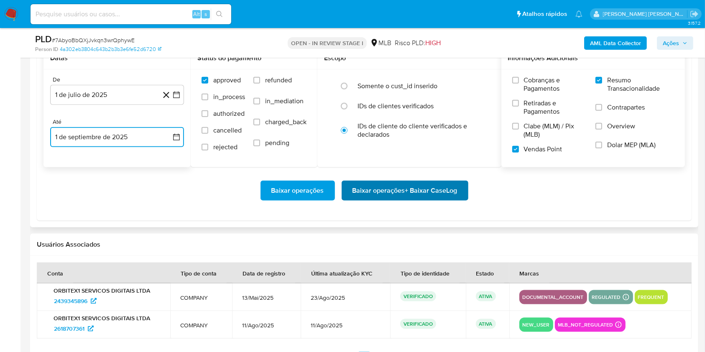
click at [414, 193] on span "Baixar operações + Baixar CaseLog" at bounding box center [404, 190] width 105 height 18
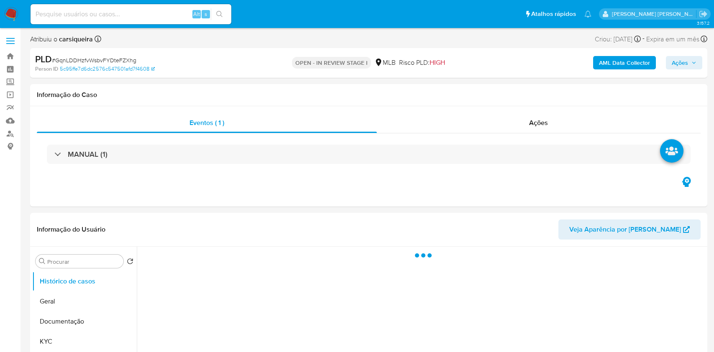
select select "10"
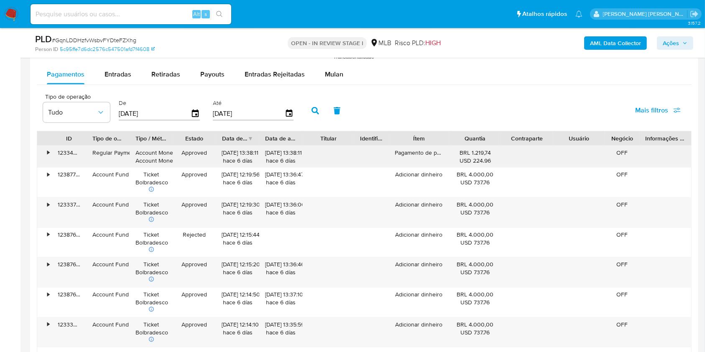
scroll to position [927, 0]
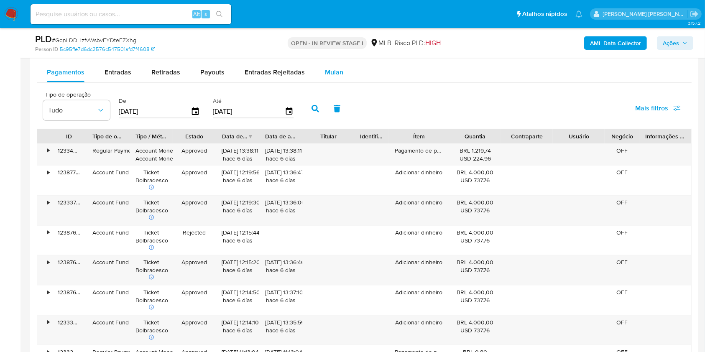
click at [331, 66] on div "Mulan" at bounding box center [334, 72] width 18 height 20
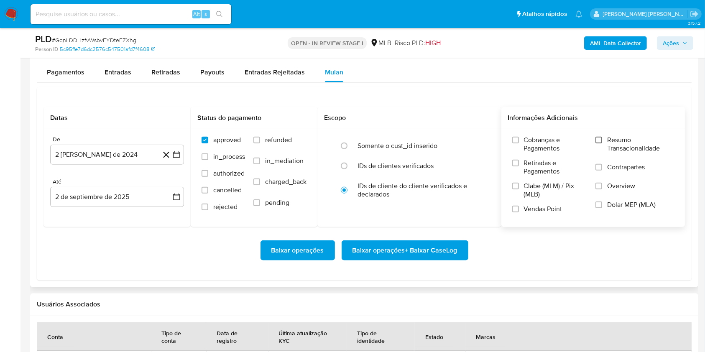
click at [599, 139] on input "Resumo Transacionalidade" at bounding box center [598, 140] width 7 height 7
click at [515, 208] on input "Vendas Point" at bounding box center [515, 209] width 7 height 7
click at [174, 155] on icon "button" at bounding box center [176, 155] width 8 height 8
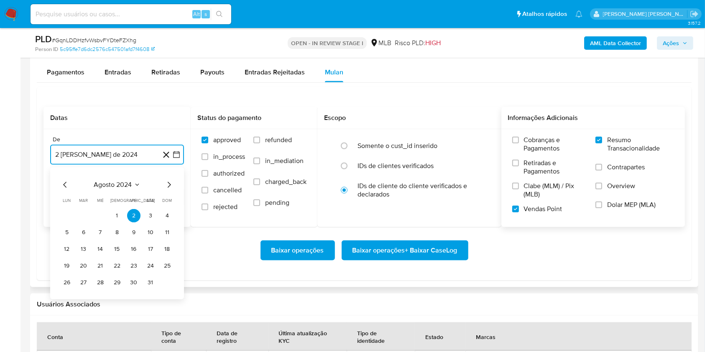
click at [167, 182] on icon "Mes siguiente" at bounding box center [169, 185] width 10 height 10
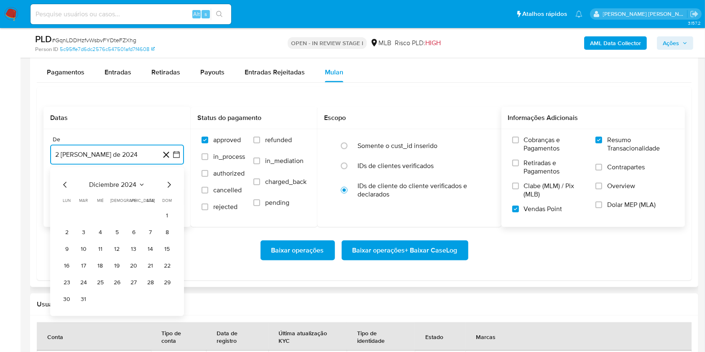
click at [167, 182] on icon "Mes siguiente" at bounding box center [169, 185] width 10 height 10
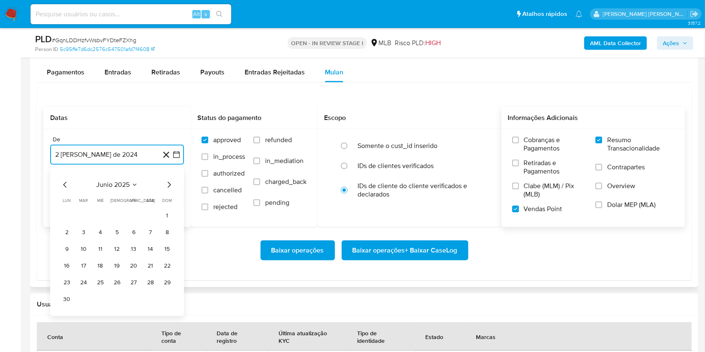
click at [164, 182] on icon "Mes siguiente" at bounding box center [169, 185] width 10 height 10
click at [82, 216] on button "1" at bounding box center [83, 215] width 13 height 13
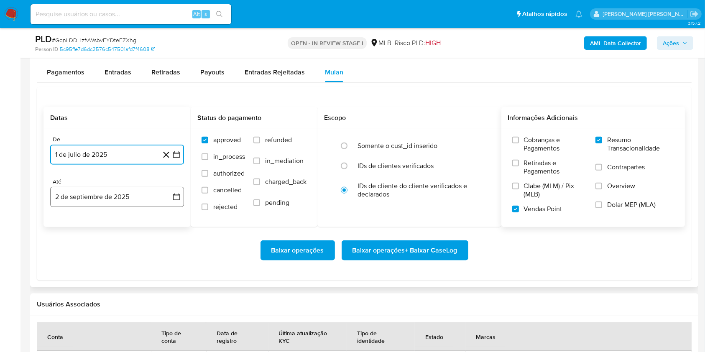
click at [85, 202] on button "2 de septiembre de 2025" at bounding box center [117, 197] width 134 height 20
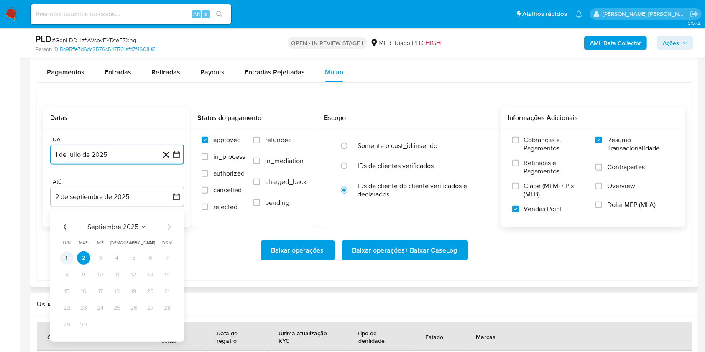
click at [66, 256] on button "1" at bounding box center [66, 257] width 13 height 13
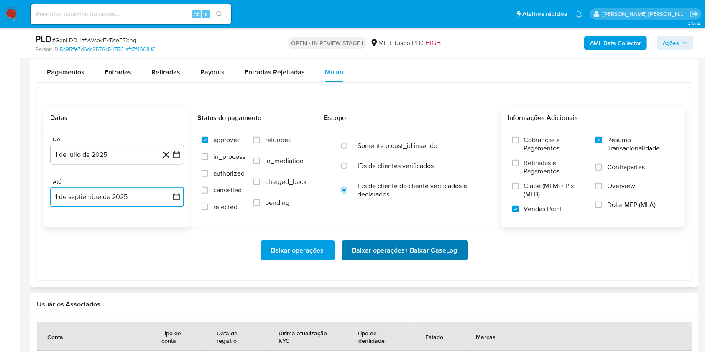
click at [425, 246] on span "Baixar operações + Baixar CaseLog" at bounding box center [404, 250] width 105 height 18
